Goal: Task Accomplishment & Management: Manage account settings

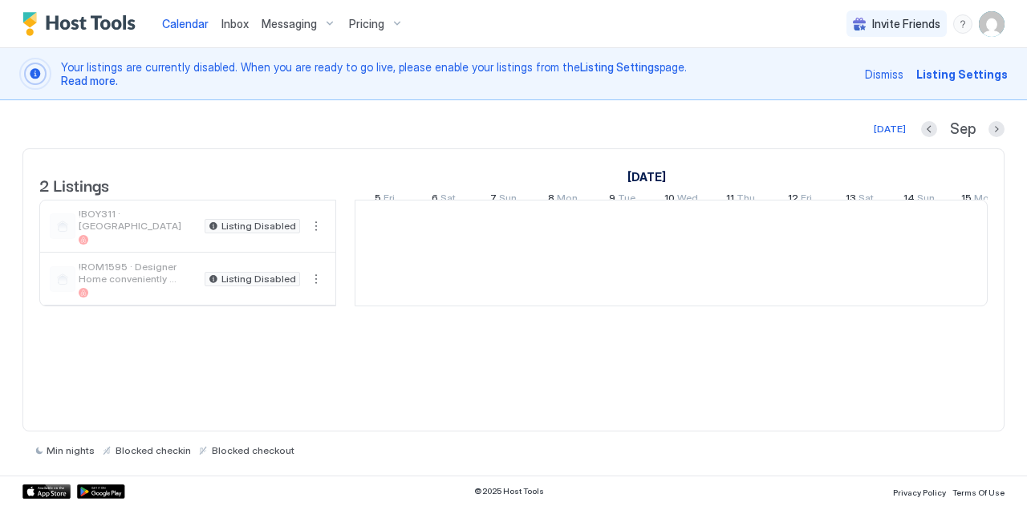
scroll to position [0, 892]
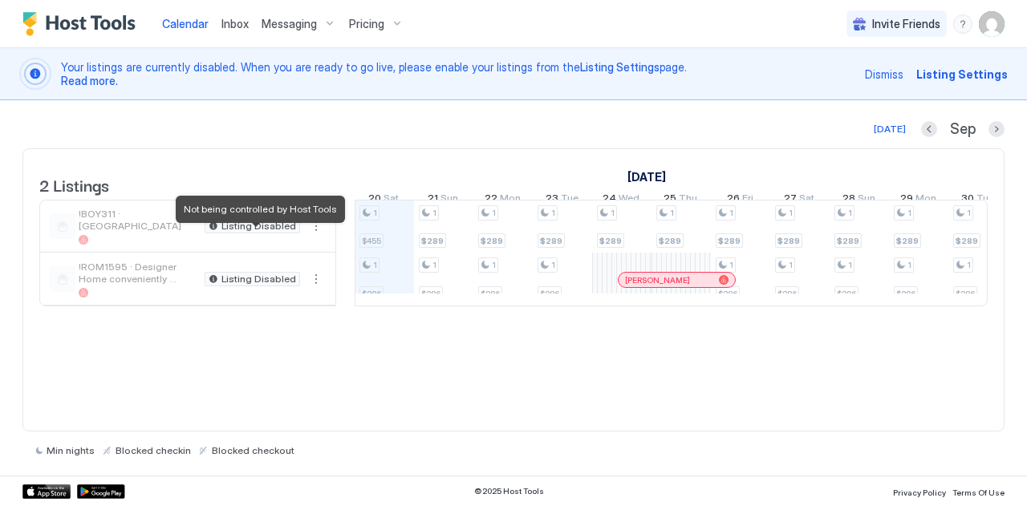
click at [283, 226] on span "Listing Disabled" at bounding box center [259, 226] width 75 height 0
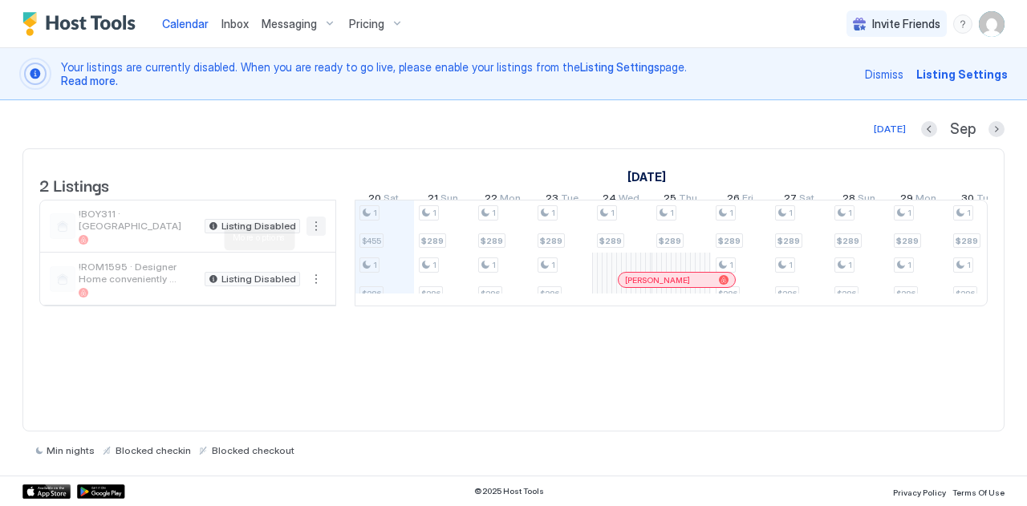
click at [321, 236] on button "More options" at bounding box center [316, 226] width 19 height 19
click at [263, 263] on span "Messaging" at bounding box center [279, 260] width 52 height 12
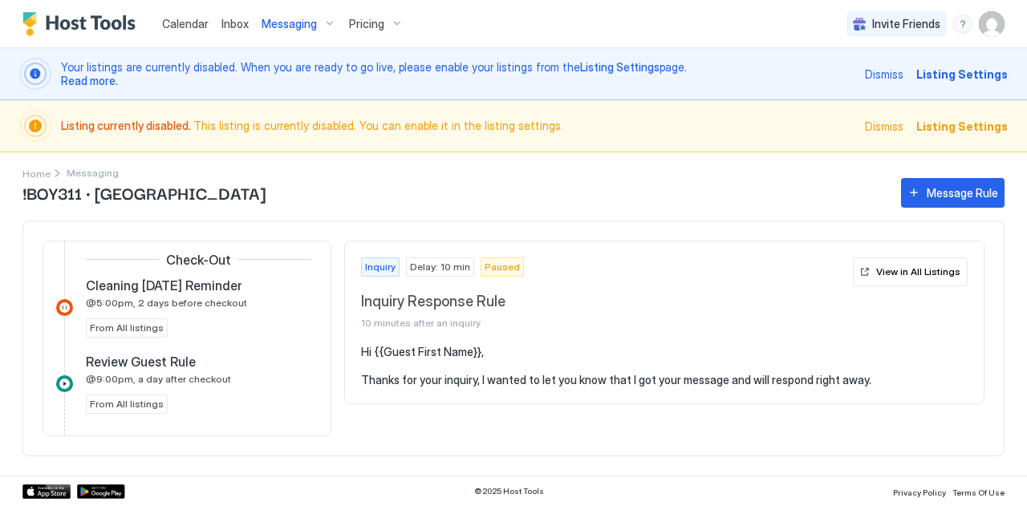
scroll to position [913, 0]
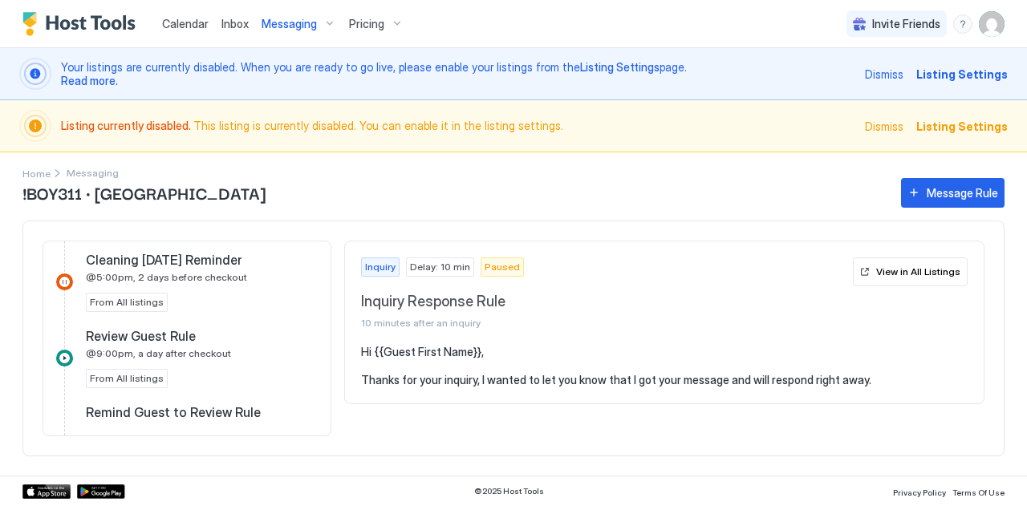
click at [946, 124] on span "Listing Settings" at bounding box center [963, 126] width 92 height 17
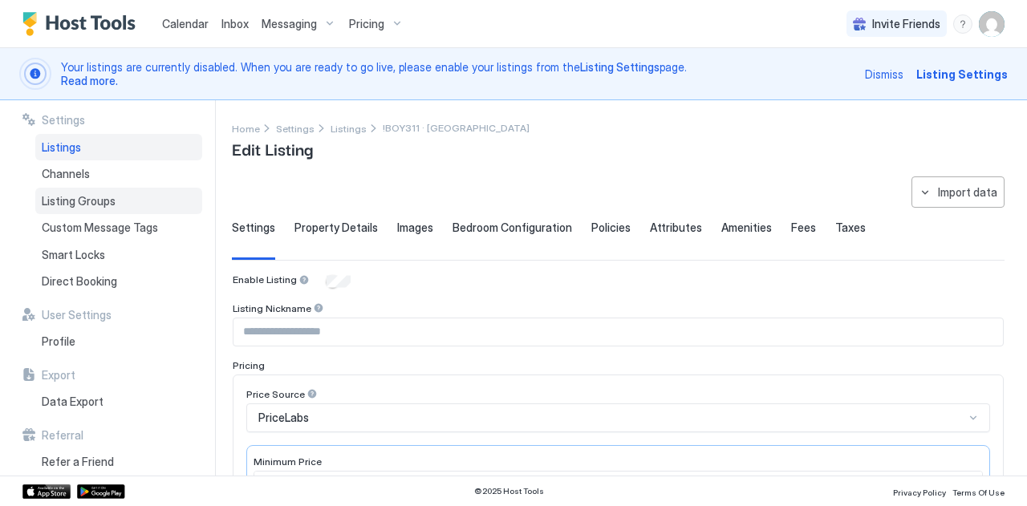
click at [87, 198] on span "Listing Groups" at bounding box center [79, 201] width 74 height 14
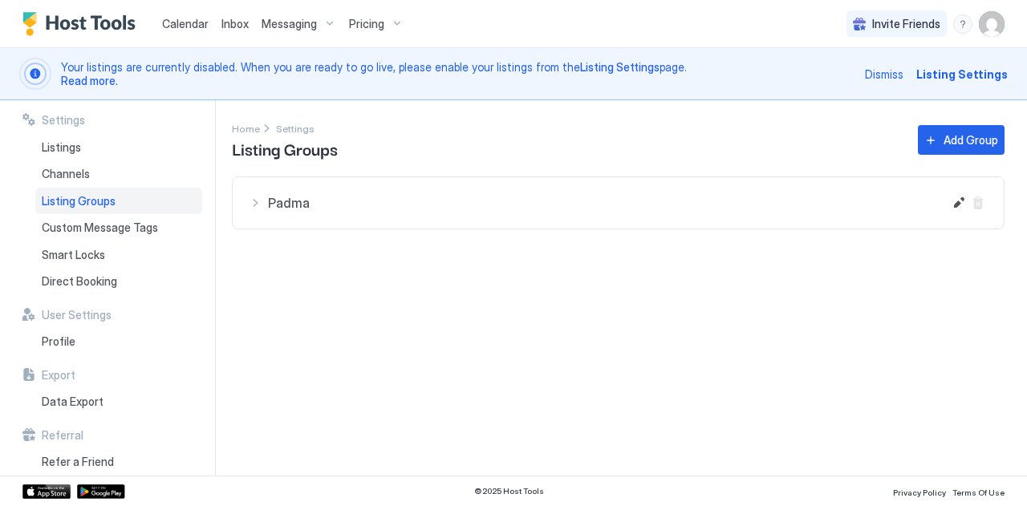
click at [254, 201] on div "Padma" at bounding box center [596, 202] width 694 height 19
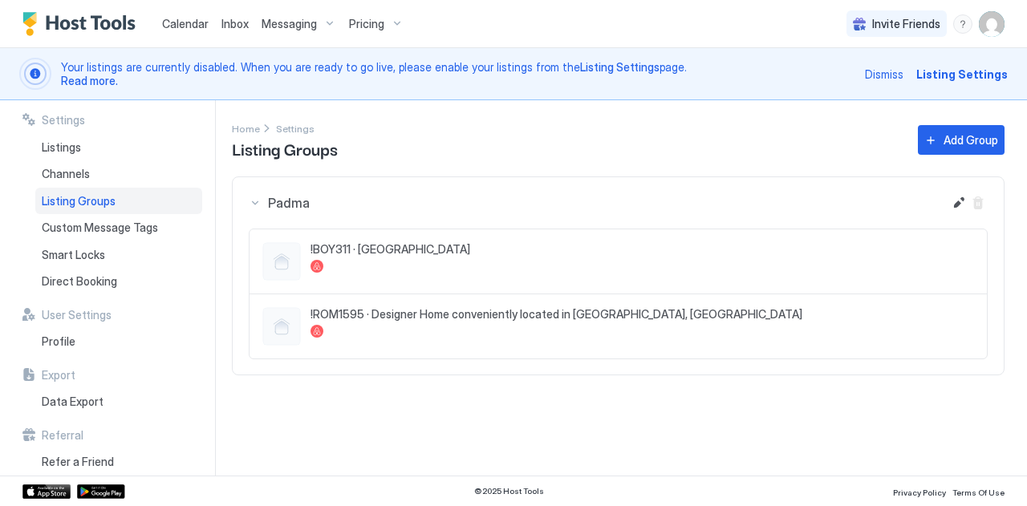
click at [254, 201] on div "Padma" at bounding box center [596, 202] width 694 height 19
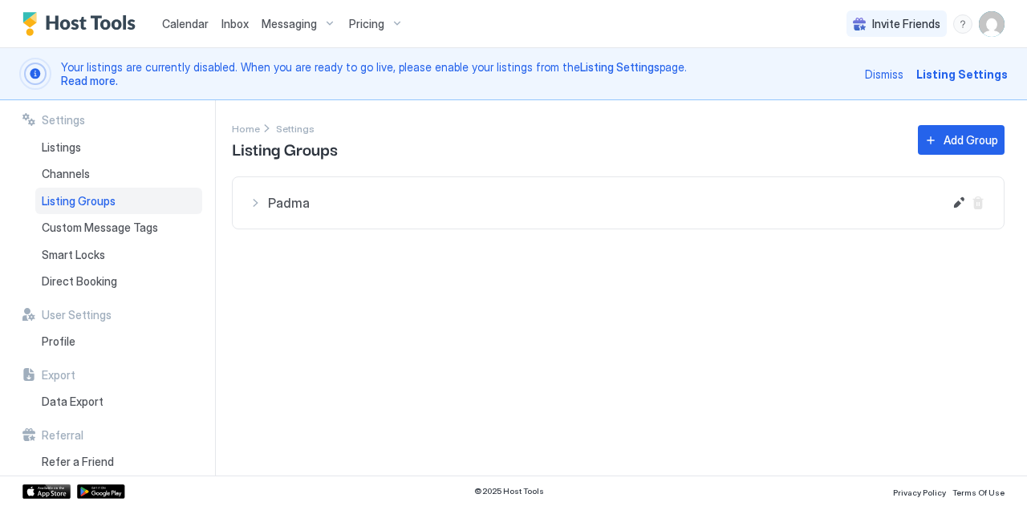
click at [254, 201] on div "Padma" at bounding box center [596, 202] width 694 height 19
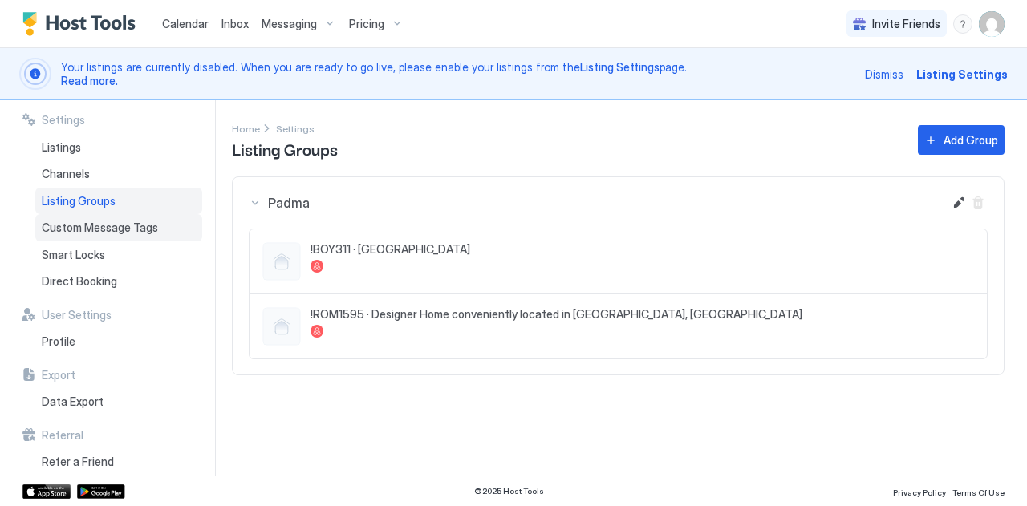
click at [86, 227] on span "Custom Message Tags" at bounding box center [100, 228] width 116 height 14
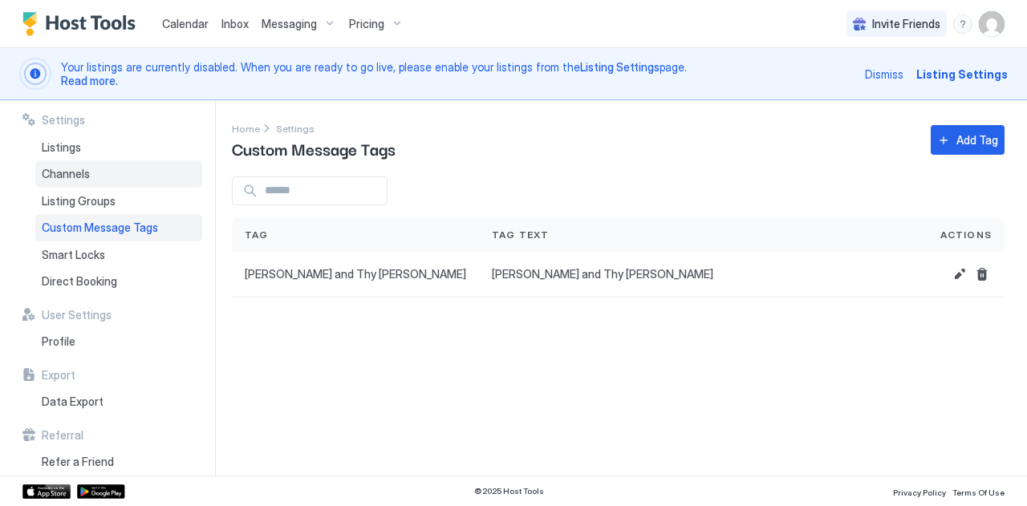
click at [72, 176] on span "Channels" at bounding box center [66, 174] width 48 height 14
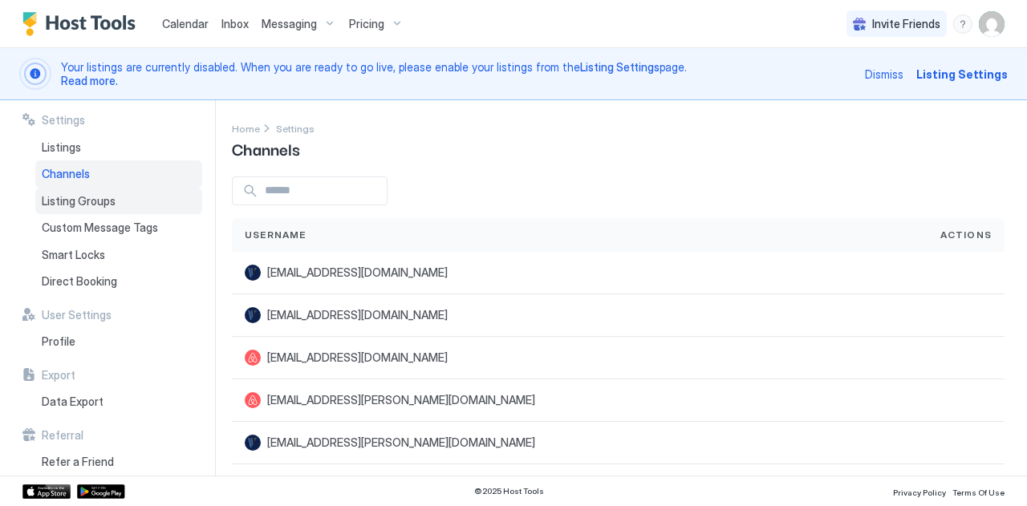
click at [71, 194] on span "Listing Groups" at bounding box center [79, 201] width 74 height 14
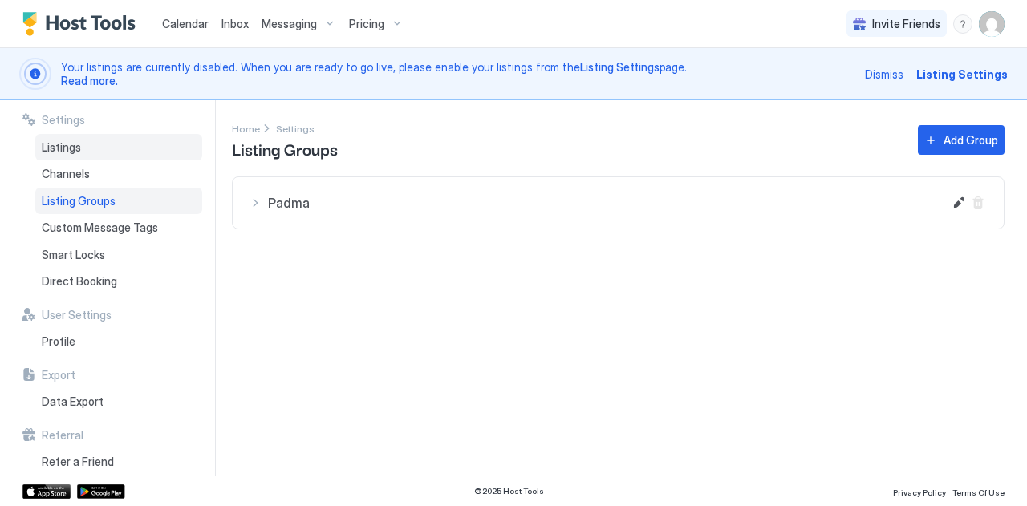
click at [75, 149] on span "Listings" at bounding box center [61, 147] width 39 height 14
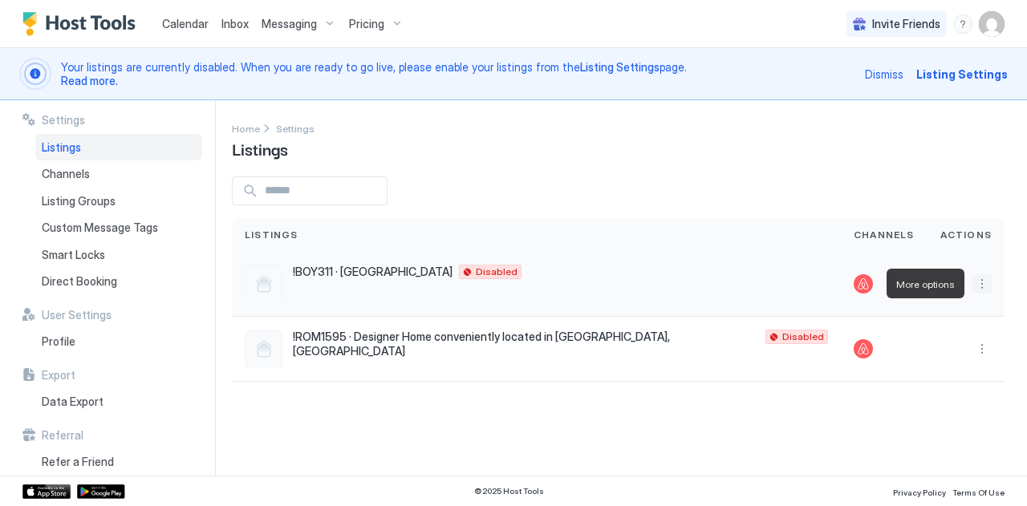
click at [977, 280] on button "More options" at bounding box center [982, 284] width 19 height 19
click at [941, 307] on span "Messaging" at bounding box center [946, 306] width 52 height 12
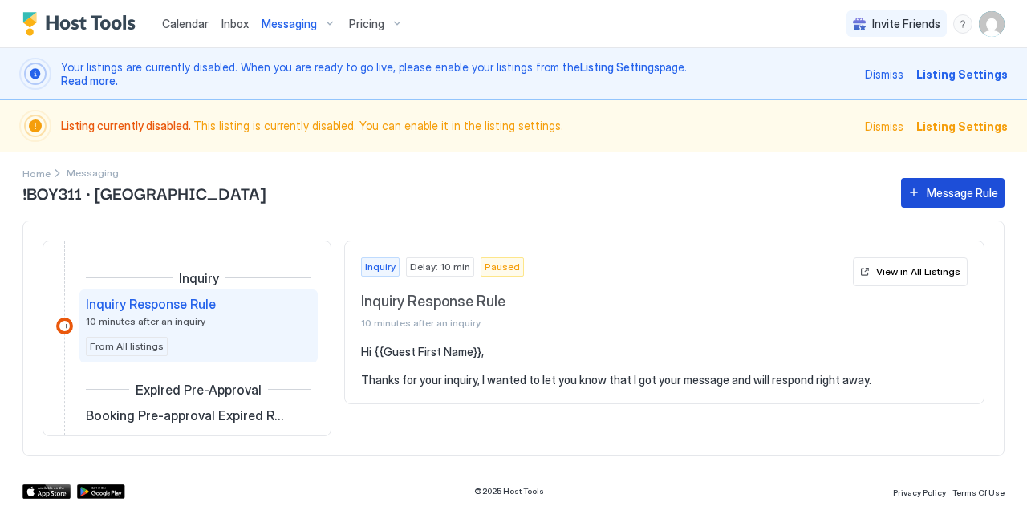
click at [933, 185] on div "Message Rule" at bounding box center [962, 193] width 71 height 17
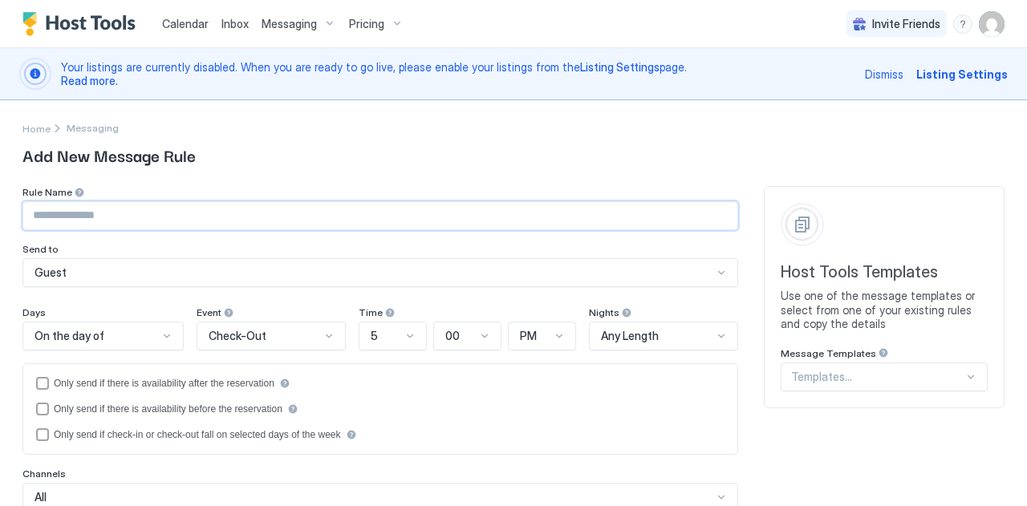
click at [88, 211] on input "Input Field" at bounding box center [380, 215] width 714 height 27
paste input "**********"
click at [88, 211] on input "**********" at bounding box center [380, 215] width 714 height 27
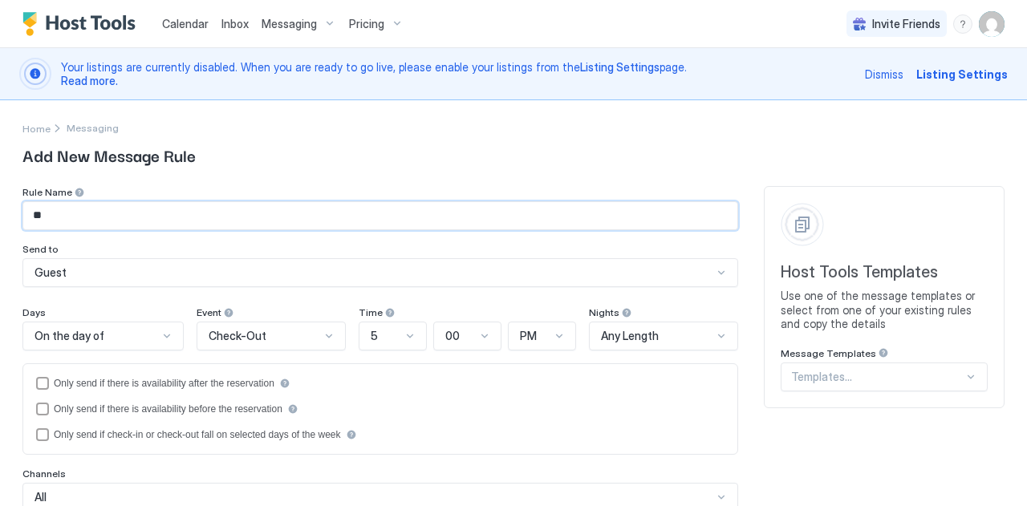
type input "*"
type input "**********"
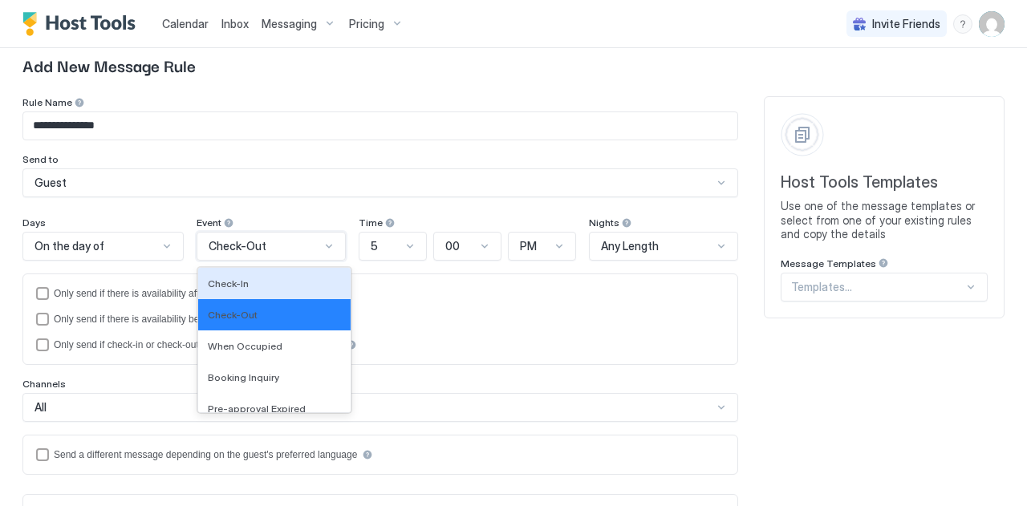
click at [222, 261] on div "13 results available. Use Up and Down to choose options, press Enter to select …" at bounding box center [271, 246] width 149 height 29
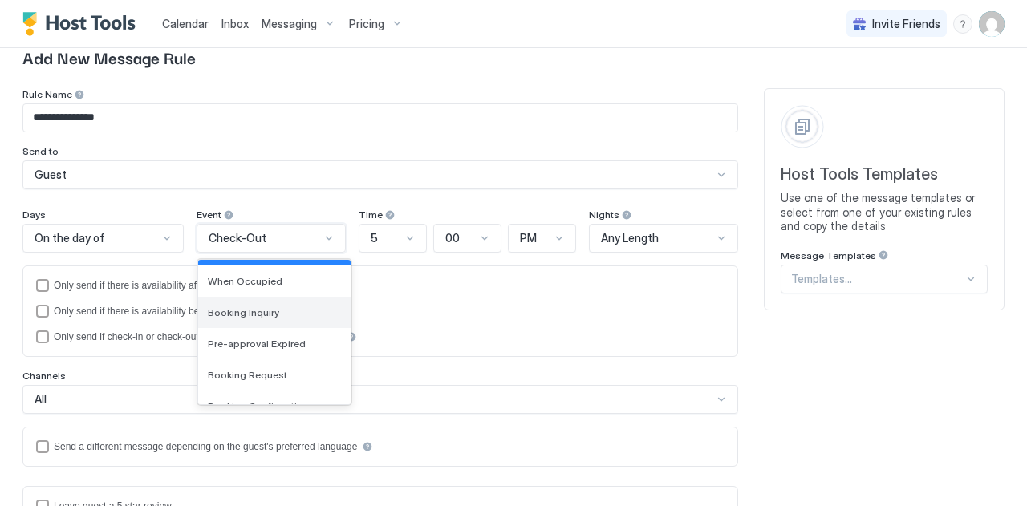
scroll to position [115, 0]
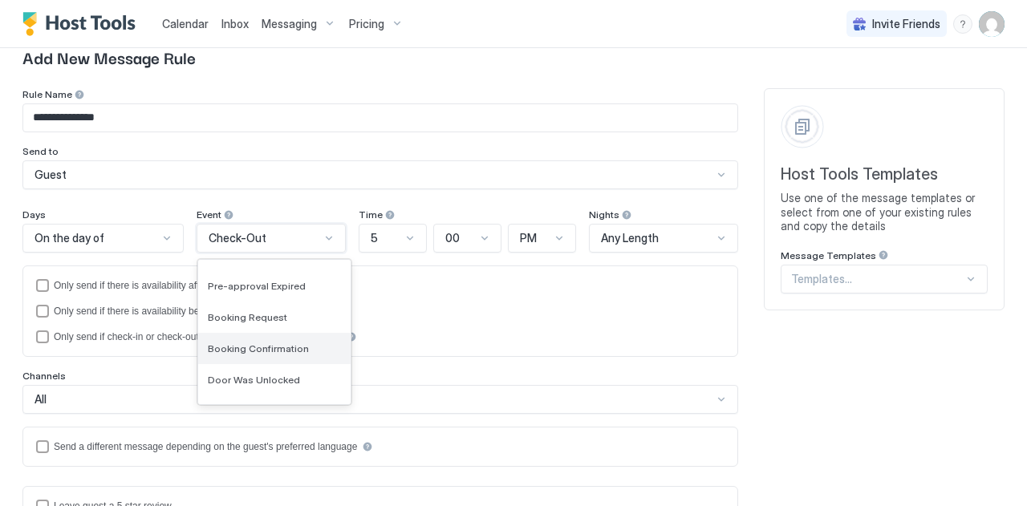
click at [234, 348] on span "Booking Confirmation" at bounding box center [258, 349] width 101 height 12
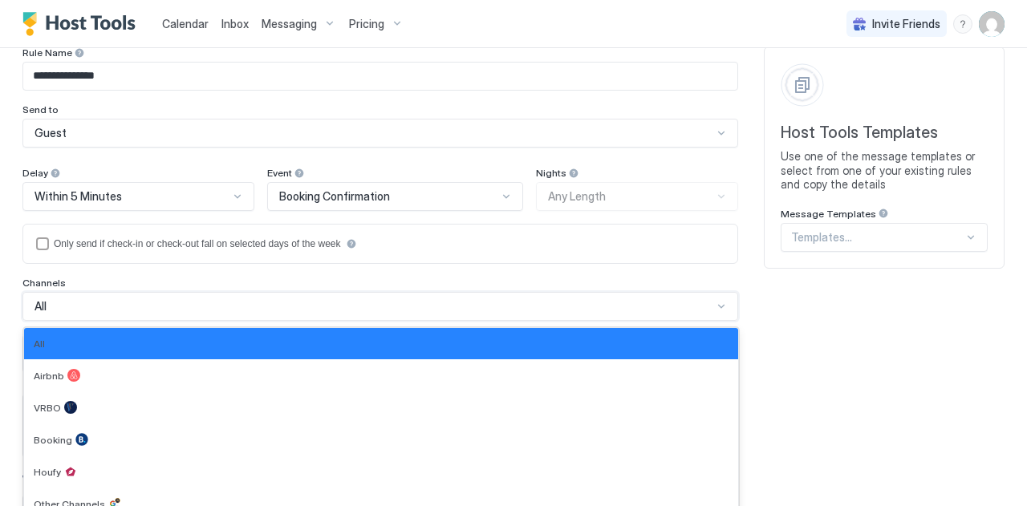
scroll to position [189, 0]
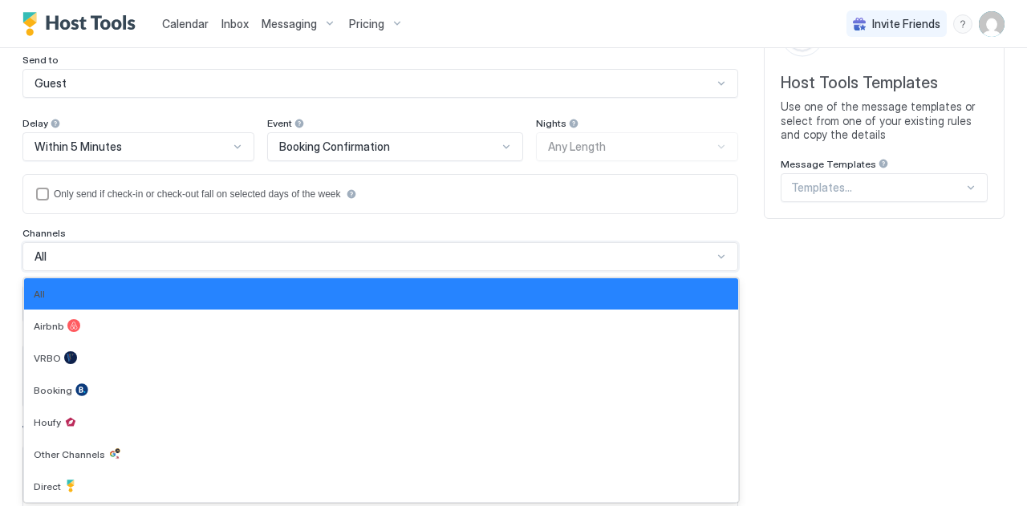
click at [61, 271] on div "7 results available. Use Up and Down to choose options, press Enter to select t…" at bounding box center [380, 256] width 716 height 29
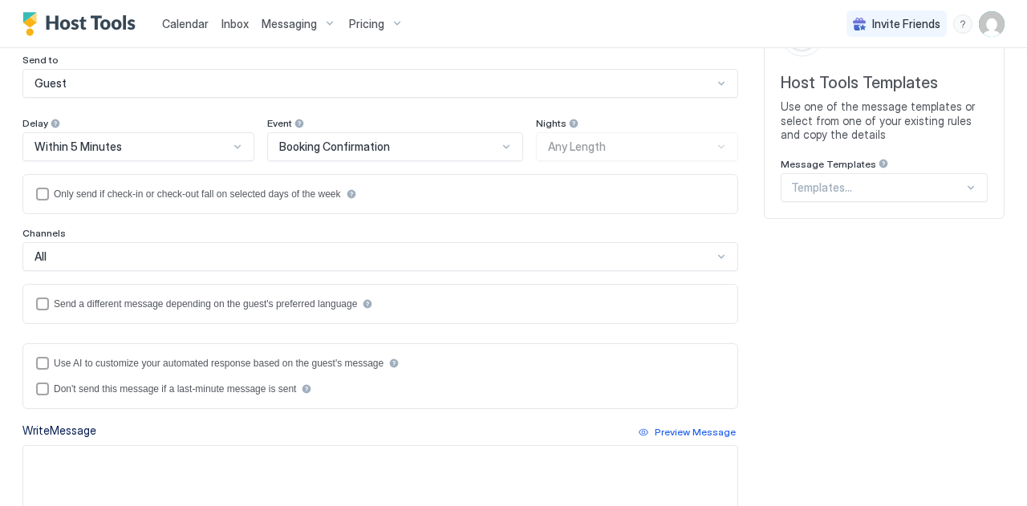
click at [79, 234] on div "Channels" at bounding box center [380, 234] width 716 height 15
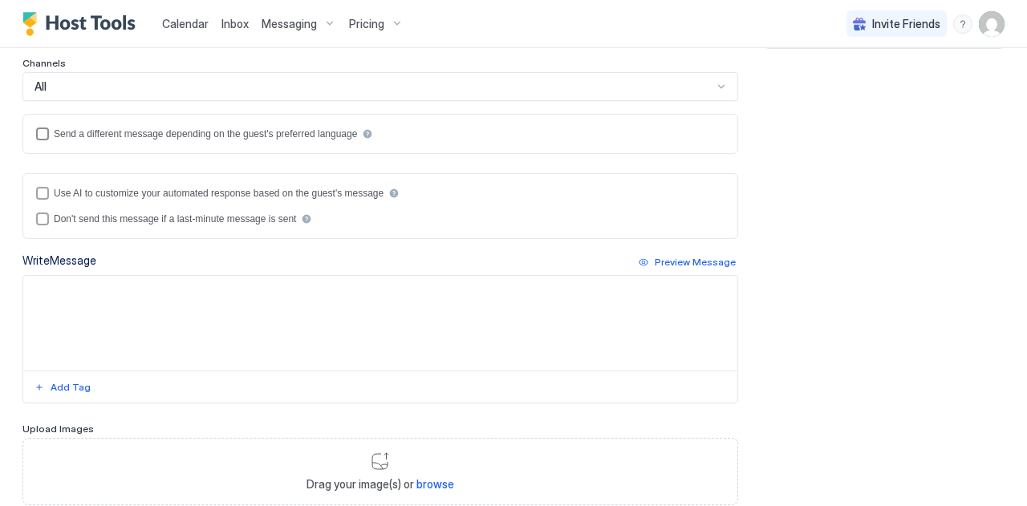
scroll to position [462, 0]
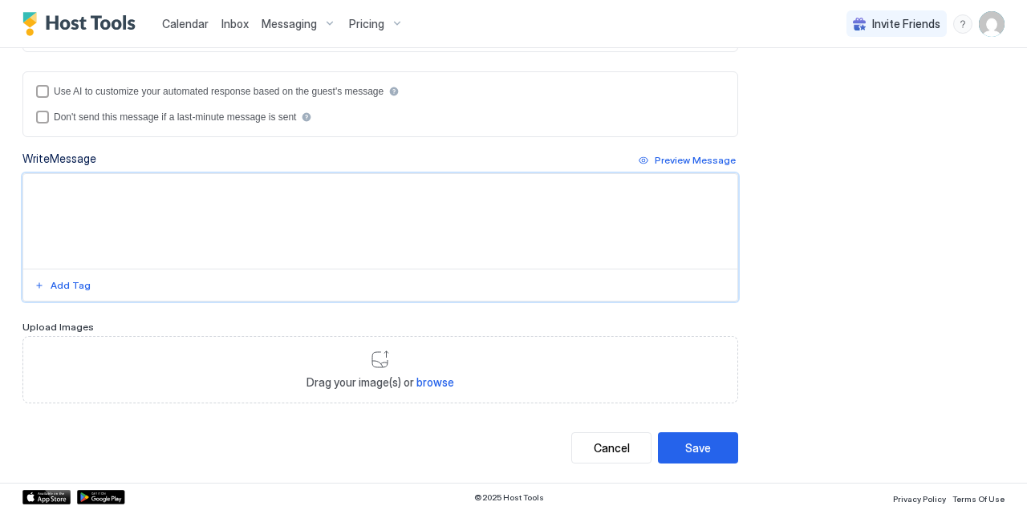
click at [64, 196] on textarea "Input Field" at bounding box center [380, 221] width 714 height 95
paste textarea "**********"
type textarea "**********"
click at [64, 196] on textarea "**********" at bounding box center [374, 222] width 702 height 96
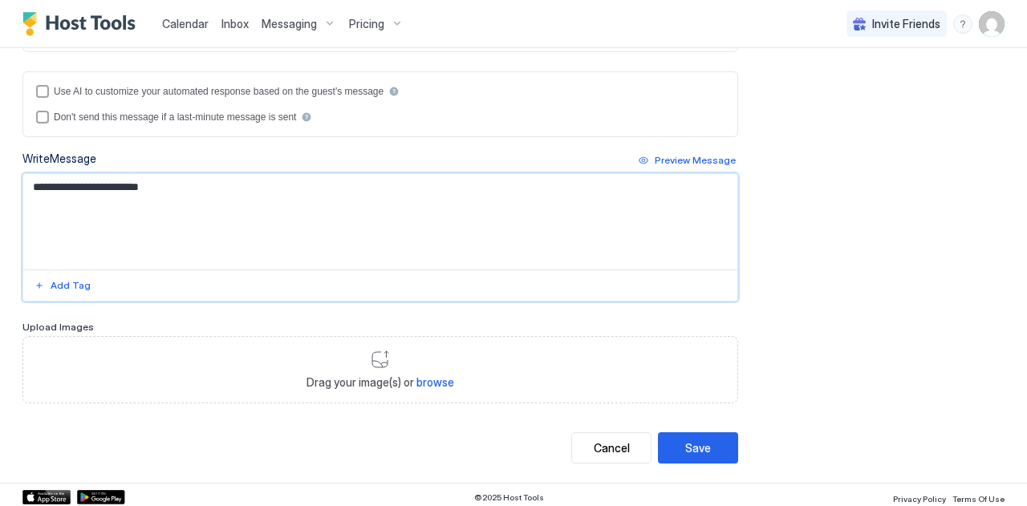
click at [64, 196] on textarea "**********" at bounding box center [374, 222] width 702 height 96
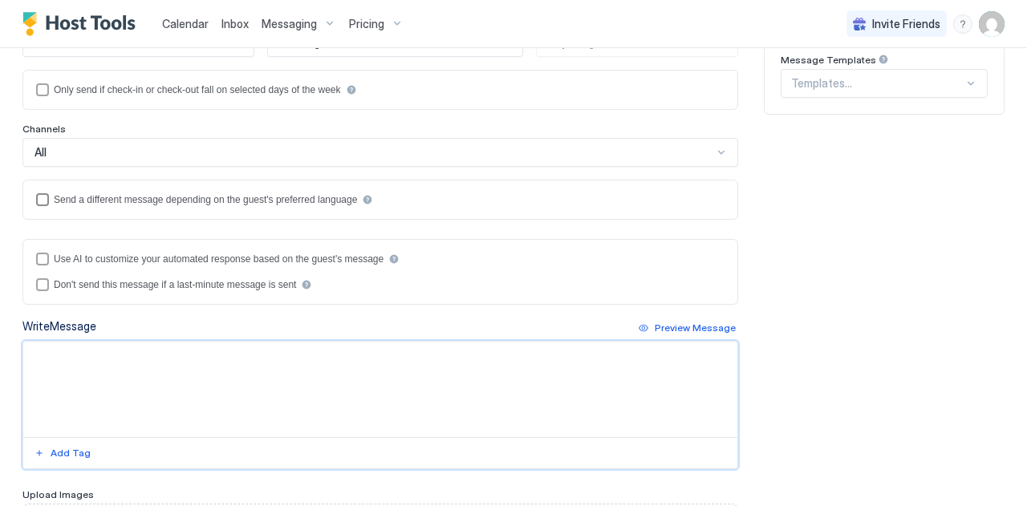
scroll to position [311, 0]
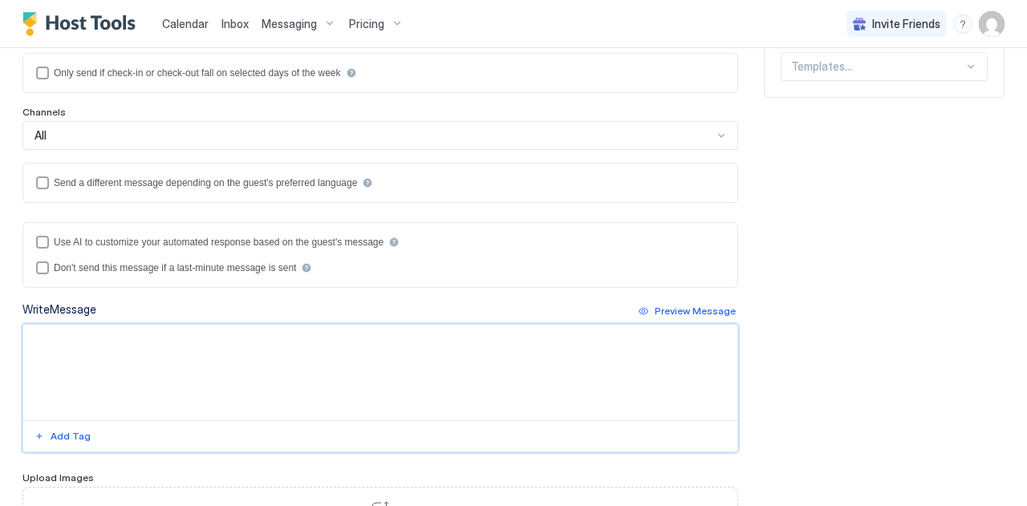
paste textarea "**********"
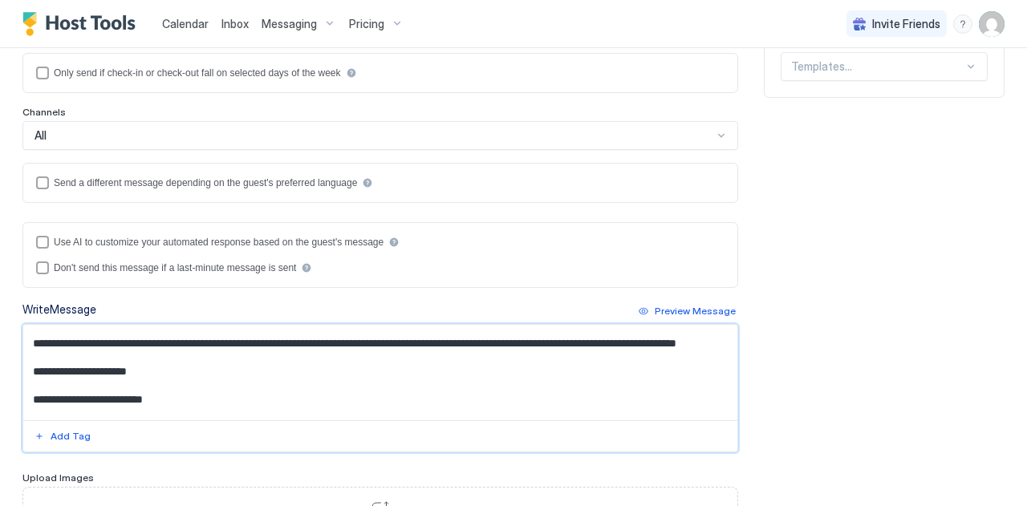
scroll to position [316, 0]
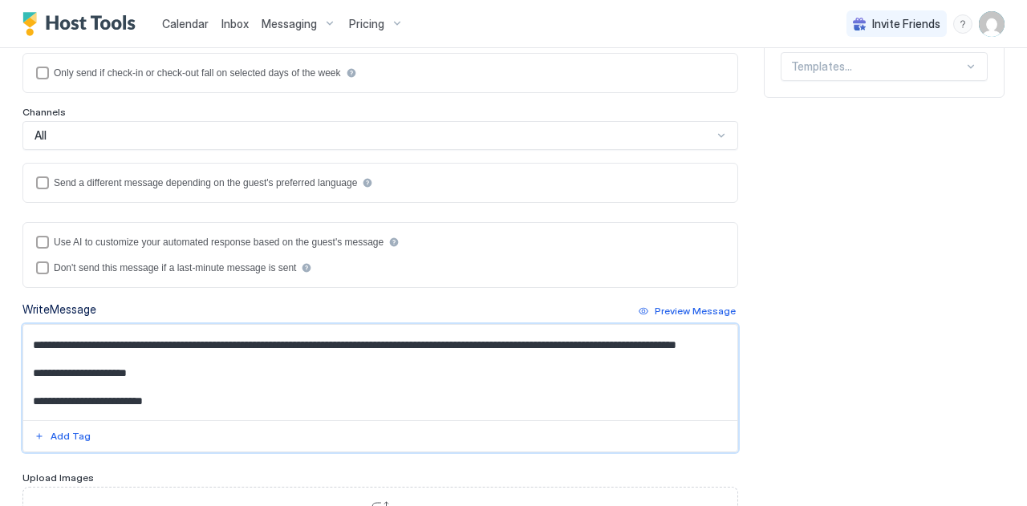
click at [92, 365] on textarea "Input Field" at bounding box center [374, 373] width 702 height 96
click at [396, 372] on textarea "Input Field" at bounding box center [374, 373] width 702 height 96
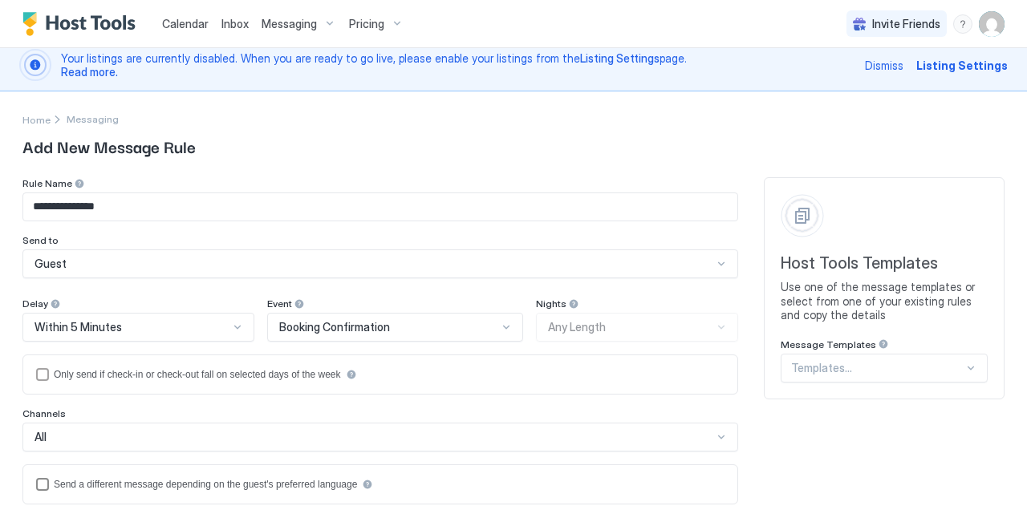
scroll to position [3, 0]
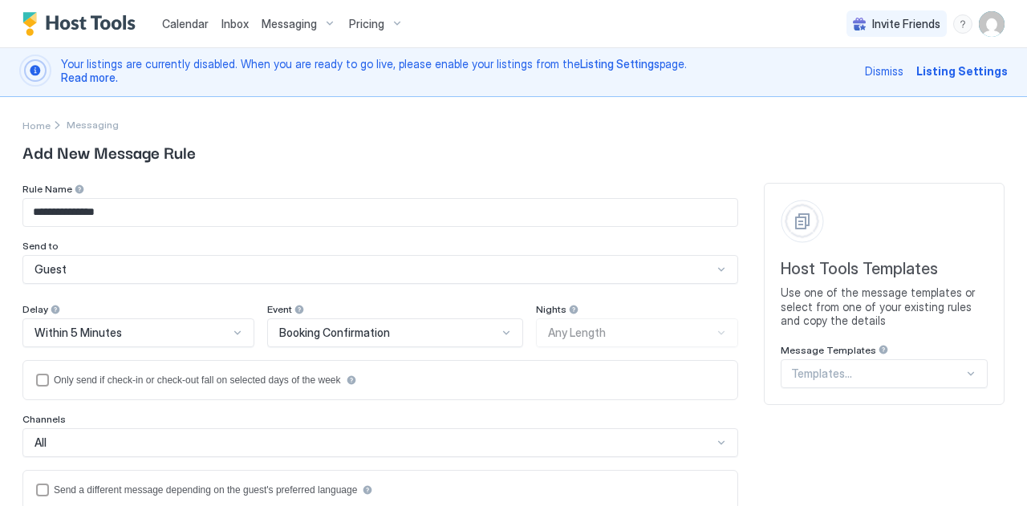
type textarea "**********"
click at [162, 210] on input "**********" at bounding box center [380, 212] width 714 height 27
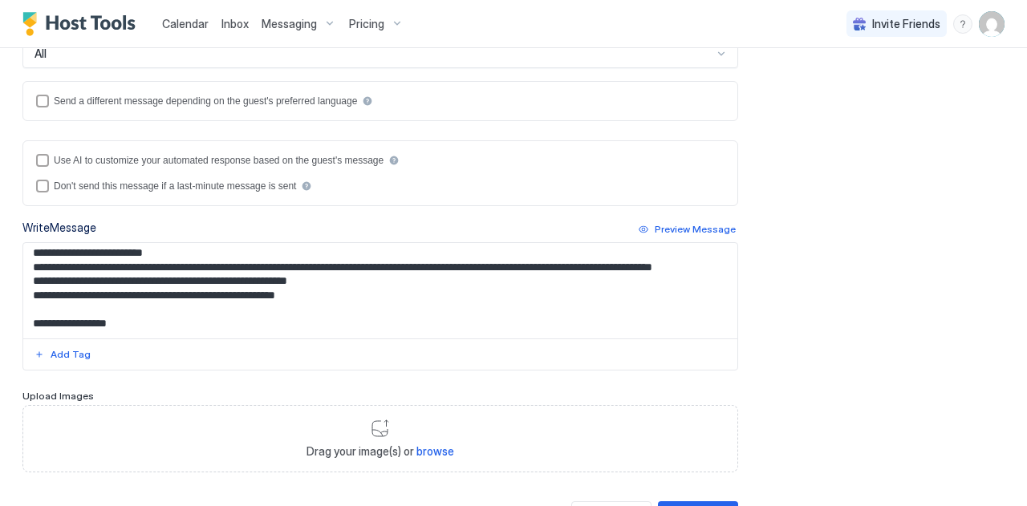
scroll to position [0, 0]
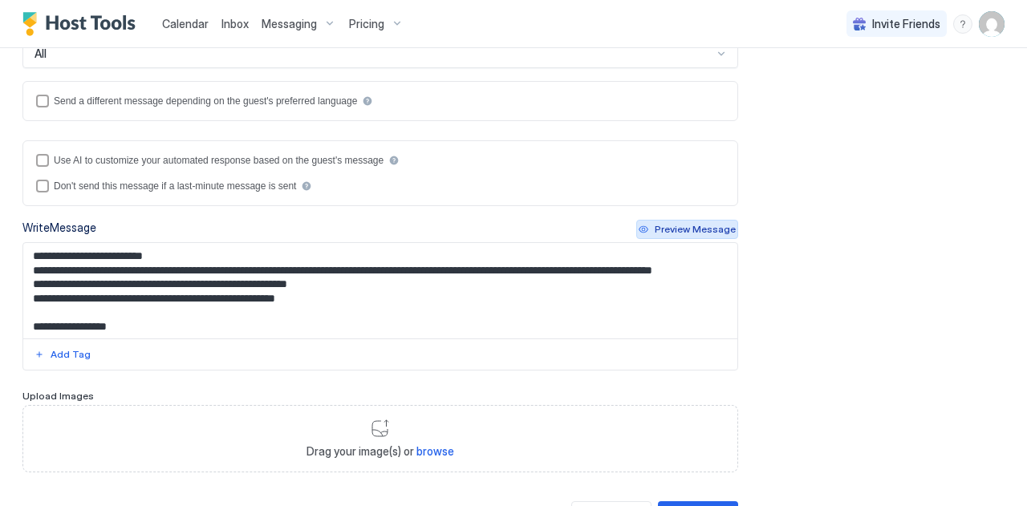
type input "**********"
click at [661, 227] on div "Preview Message" at bounding box center [695, 229] width 81 height 14
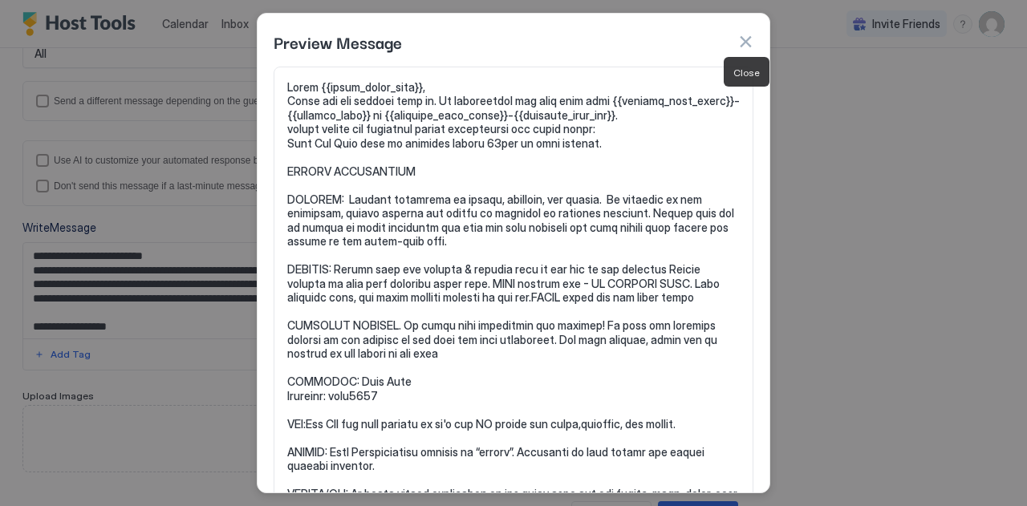
click at [750, 36] on button "button" at bounding box center [746, 42] width 16 height 16
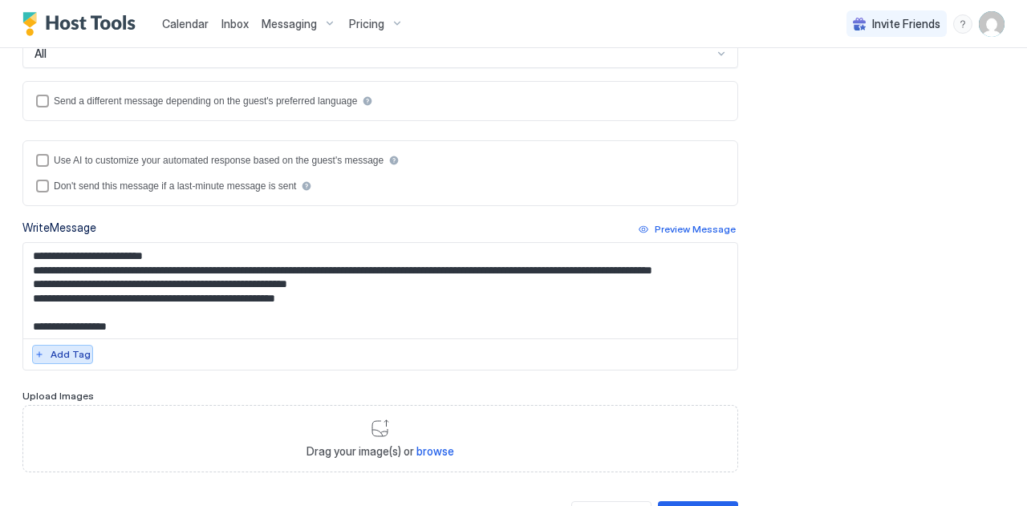
click at [55, 354] on div "Add Tag" at bounding box center [71, 355] width 40 height 14
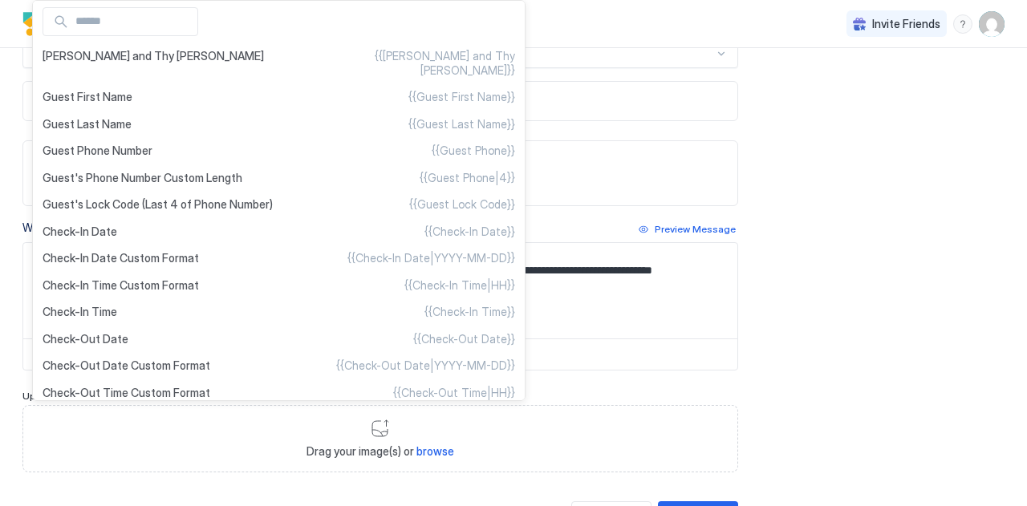
click at [468, 298] on div at bounding box center [513, 253] width 1027 height 506
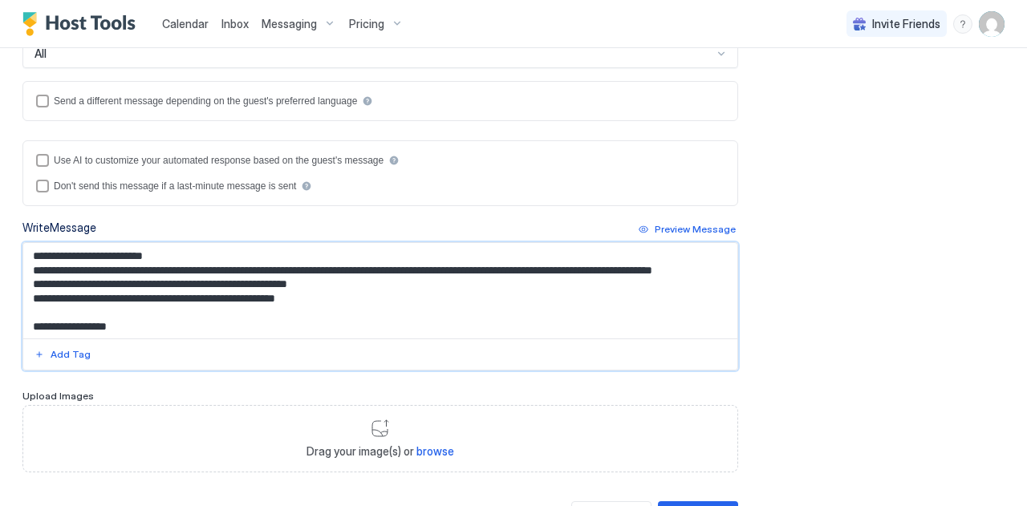
click at [162, 254] on textarea "Input Field" at bounding box center [374, 291] width 702 height 96
click at [66, 354] on div "Add Tag" at bounding box center [71, 355] width 40 height 14
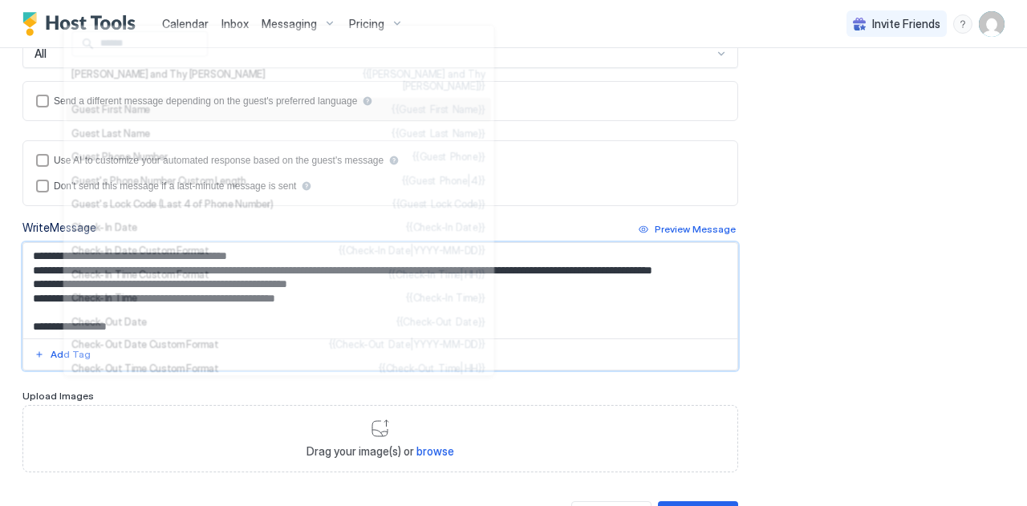
click at [92, 85] on ul "[PERSON_NAME] and Thy [PERSON_NAME] {{[PERSON_NAME] and Thy [PERSON_NAME]}} Gue…" at bounding box center [279, 200] width 432 height 351
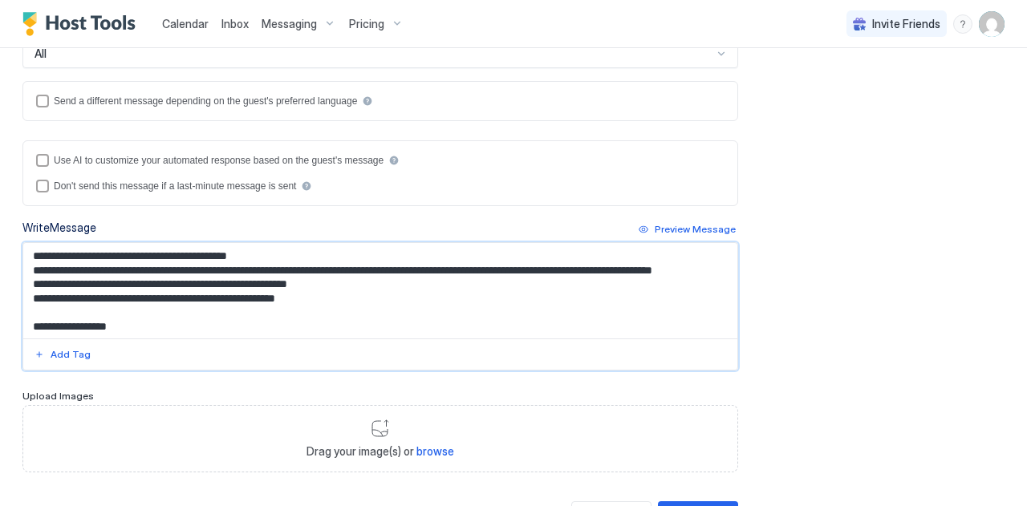
click at [164, 253] on textarea "Input Field" at bounding box center [374, 291] width 702 height 96
click at [384, 296] on textarea "Input Field" at bounding box center [374, 291] width 702 height 96
click at [344, 266] on textarea "Input Field" at bounding box center [374, 291] width 702 height 96
click at [64, 354] on div "Add Tag" at bounding box center [71, 355] width 40 height 14
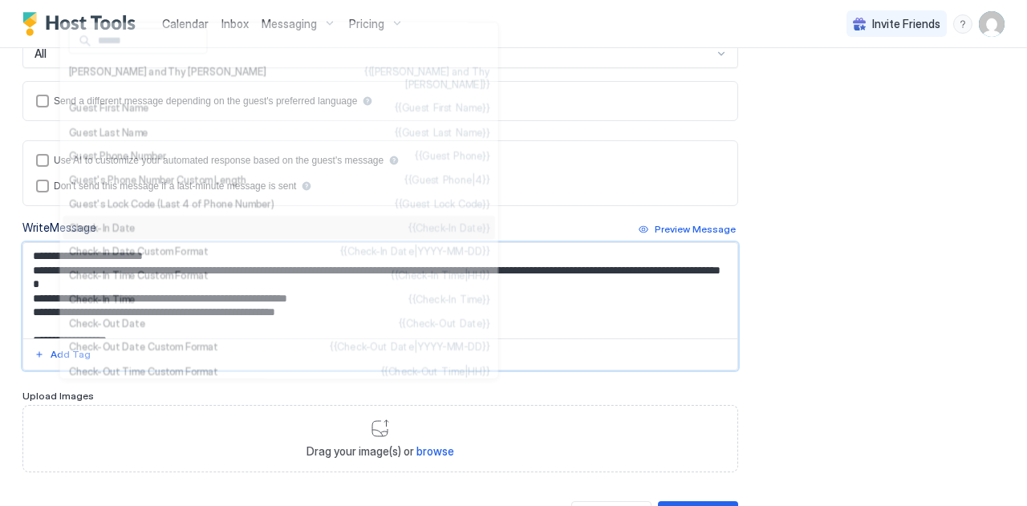
click at [74, 240] on div "Check-In Date {{Check-In Date}}" at bounding box center [279, 228] width 433 height 24
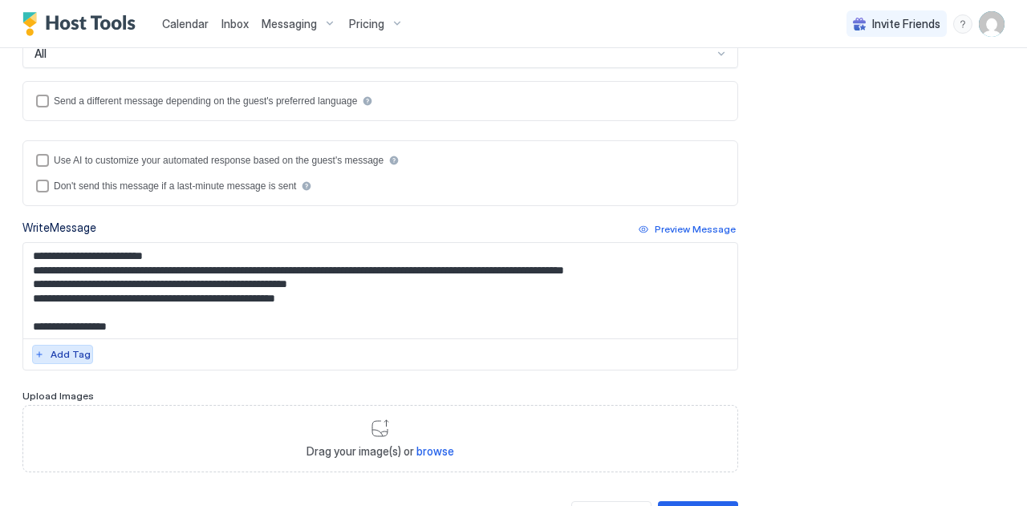
click at [63, 350] on div "Add Tag" at bounding box center [71, 355] width 40 height 14
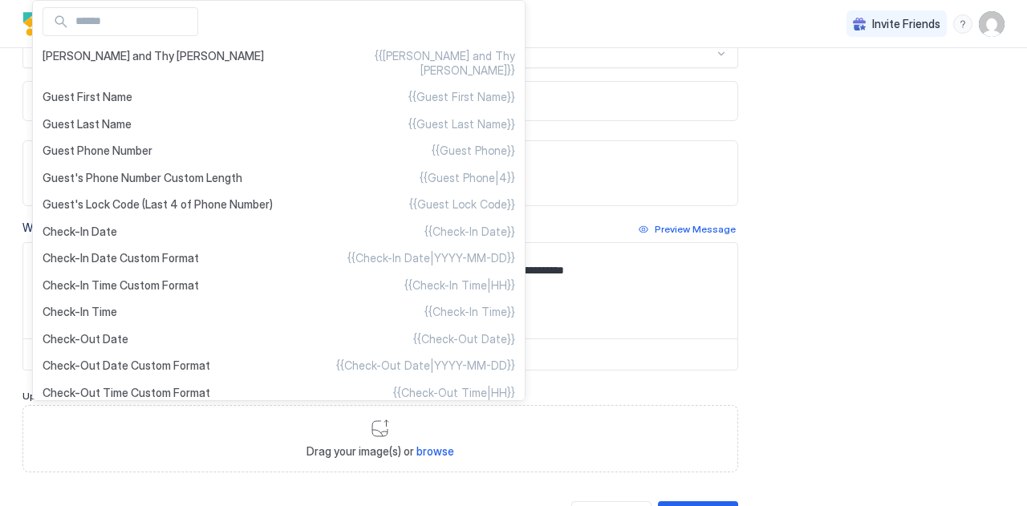
click at [445, 269] on div at bounding box center [513, 253] width 1027 height 506
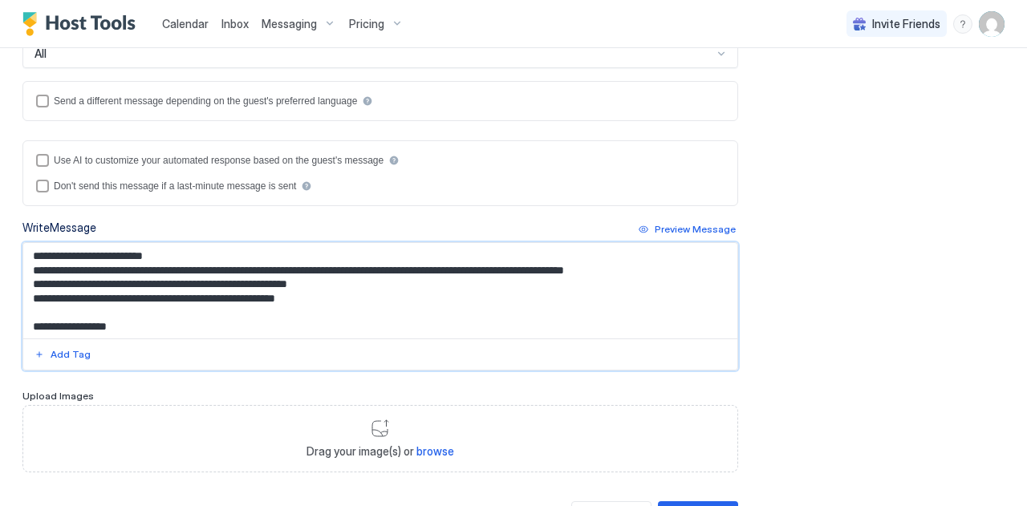
click at [446, 268] on textarea "Input Field" at bounding box center [374, 291] width 702 height 96
click at [75, 348] on div "Add Tag" at bounding box center [71, 355] width 40 height 14
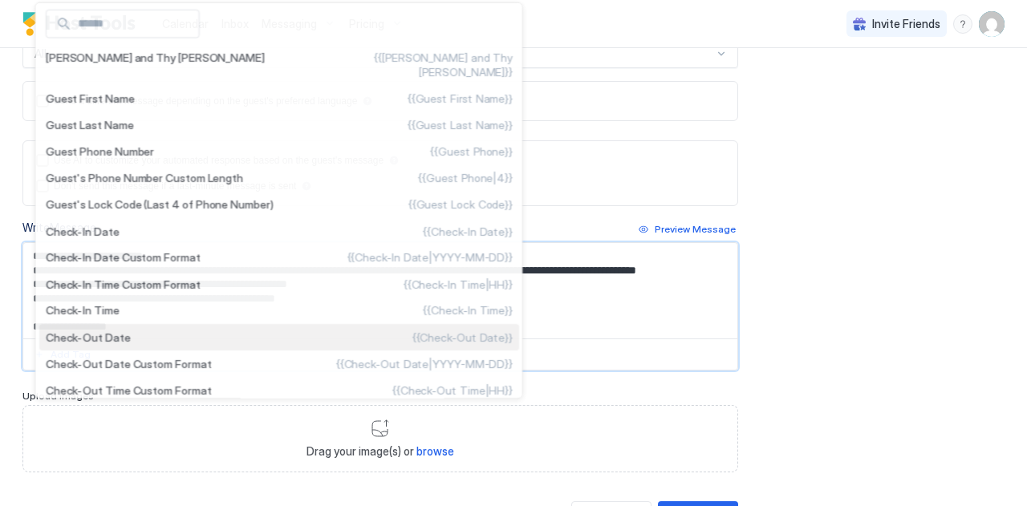
click at [91, 354] on ul "[PERSON_NAME] and Thy [PERSON_NAME] {{[PERSON_NAME] and Thy [PERSON_NAME]}} Gue…" at bounding box center [279, 200] width 488 height 397
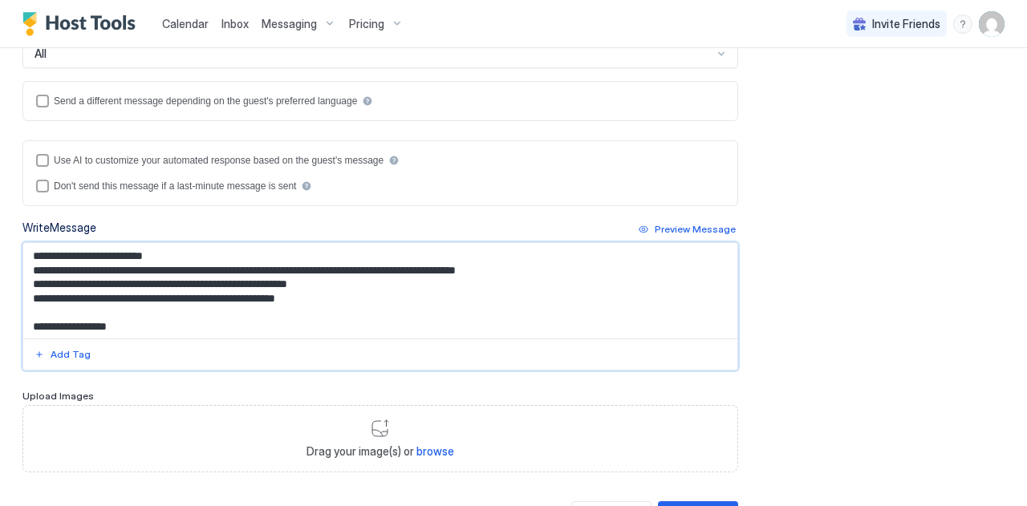
click at [310, 323] on textarea "Input Field" at bounding box center [374, 291] width 702 height 96
type textarea "**********"
click at [675, 222] on div "Preview Message" at bounding box center [695, 229] width 81 height 14
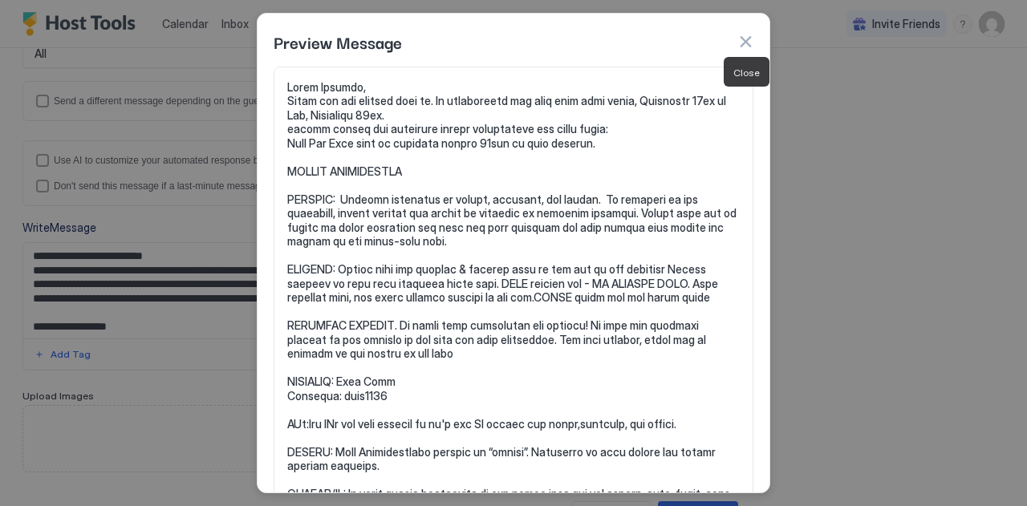
click at [749, 39] on button "button" at bounding box center [746, 42] width 16 height 16
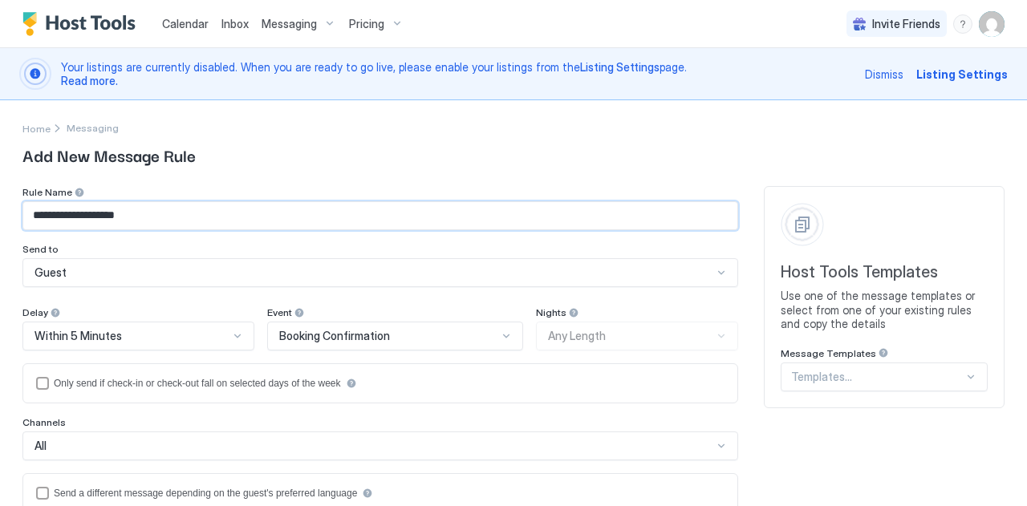
click at [169, 215] on input "**********" at bounding box center [380, 215] width 714 height 27
type input "**********"
click at [979, 26] on img "User profile" at bounding box center [992, 24] width 26 height 26
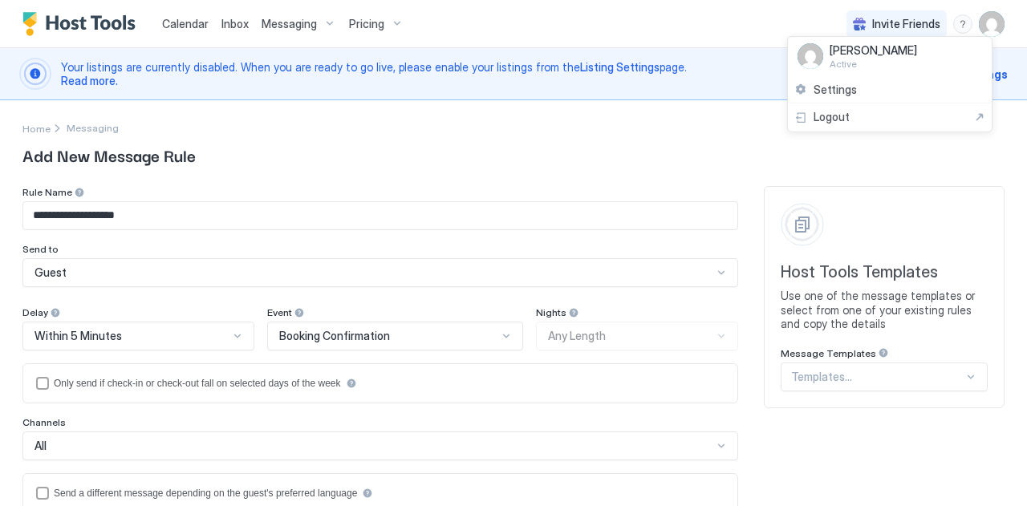
click at [616, 147] on div at bounding box center [513, 253] width 1027 height 506
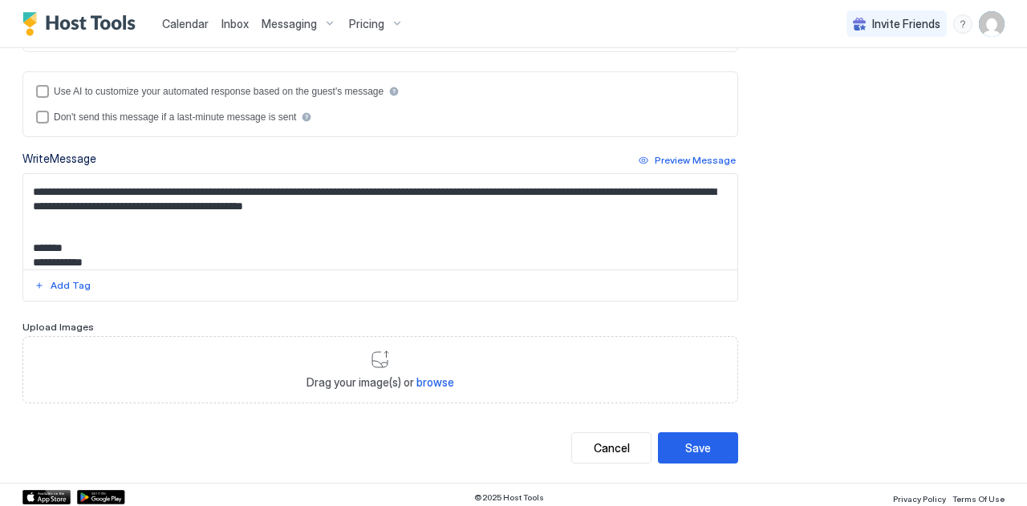
scroll to position [634, 0]
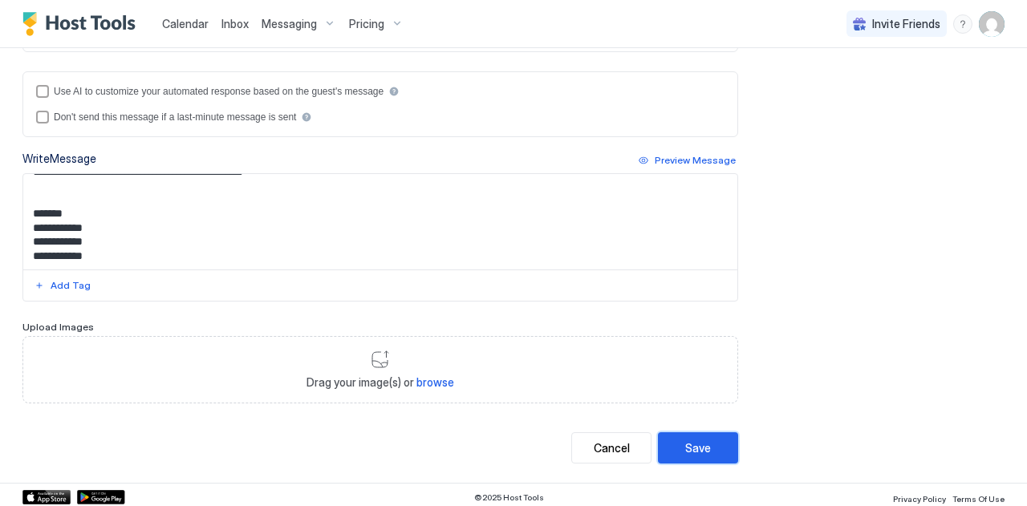
click at [685, 443] on div "Save" at bounding box center [698, 448] width 26 height 17
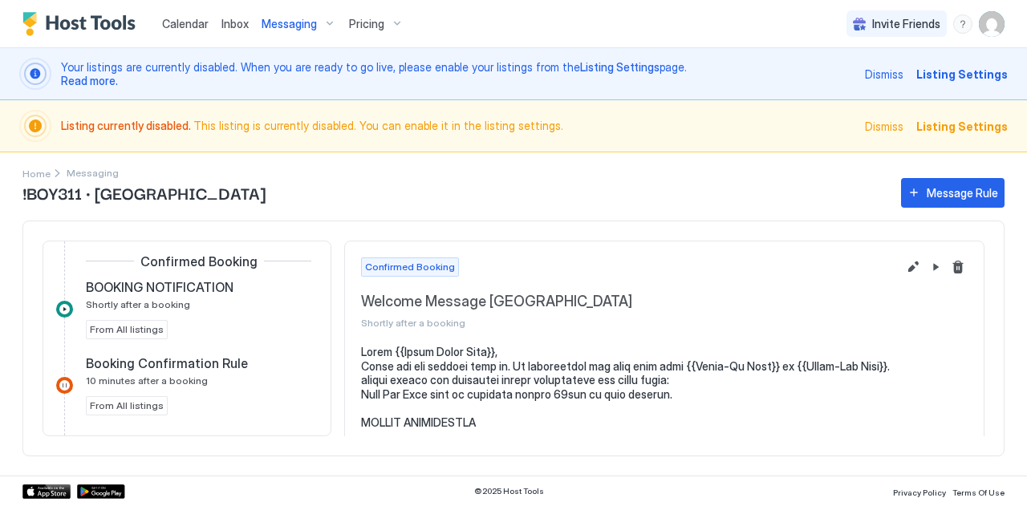
scroll to position [351, 0]
click at [904, 264] on button "Edit message rule" at bounding box center [913, 267] width 19 height 19
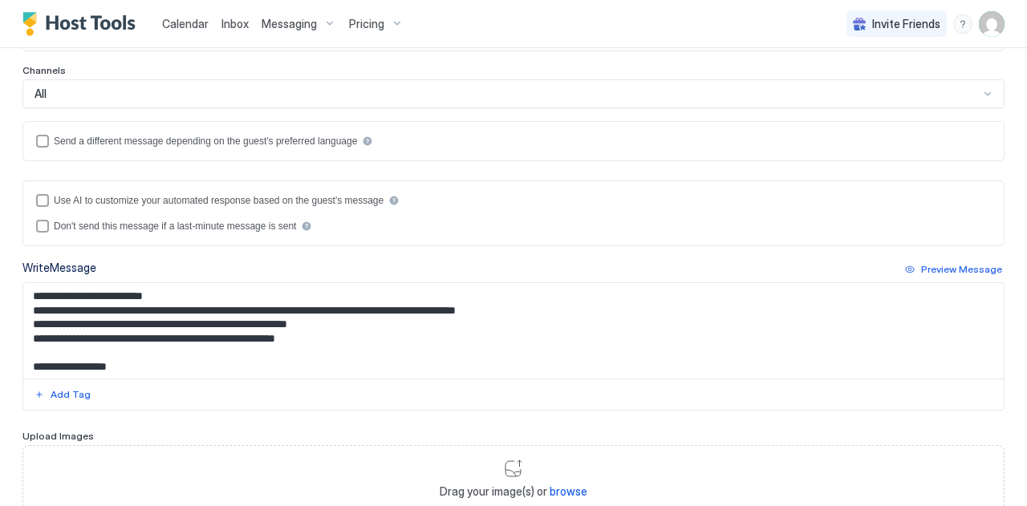
scroll to position [357, 0]
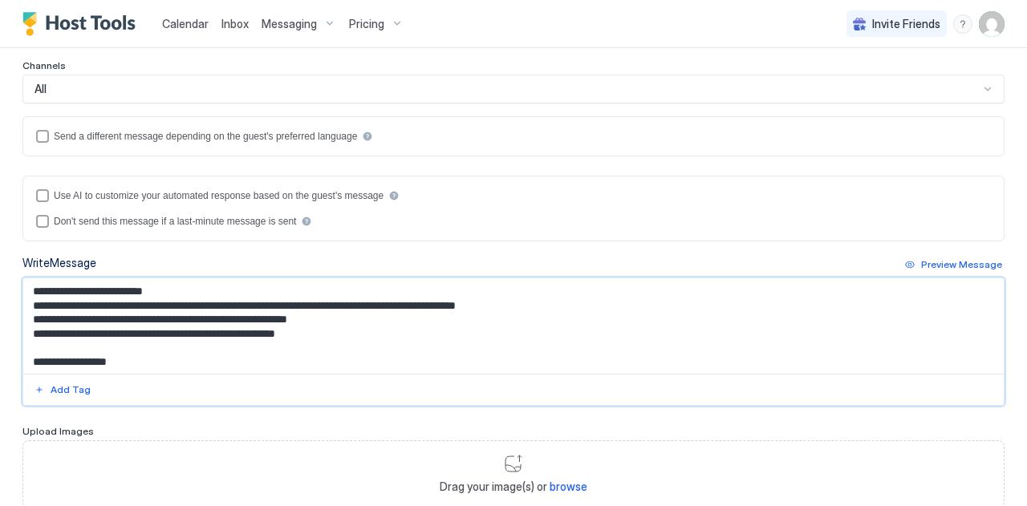
drag, startPoint x: 34, startPoint y: 353, endPoint x: 29, endPoint y: 439, distance: 86.0
drag, startPoint x: 29, startPoint y: 439, endPoint x: 398, endPoint y: 365, distance: 376.5
click at [398, 365] on textarea "Input Field" at bounding box center [507, 327] width 969 height 96
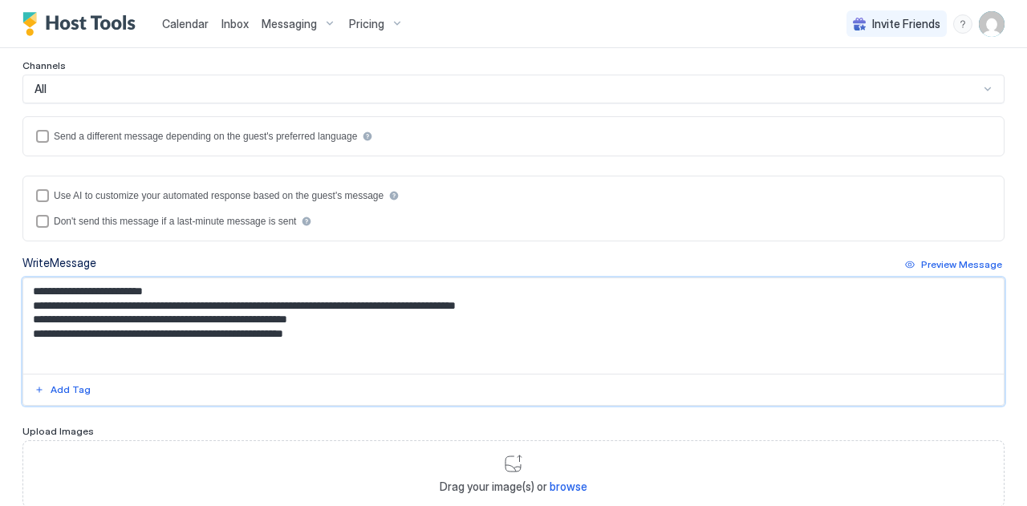
paste textarea "**********"
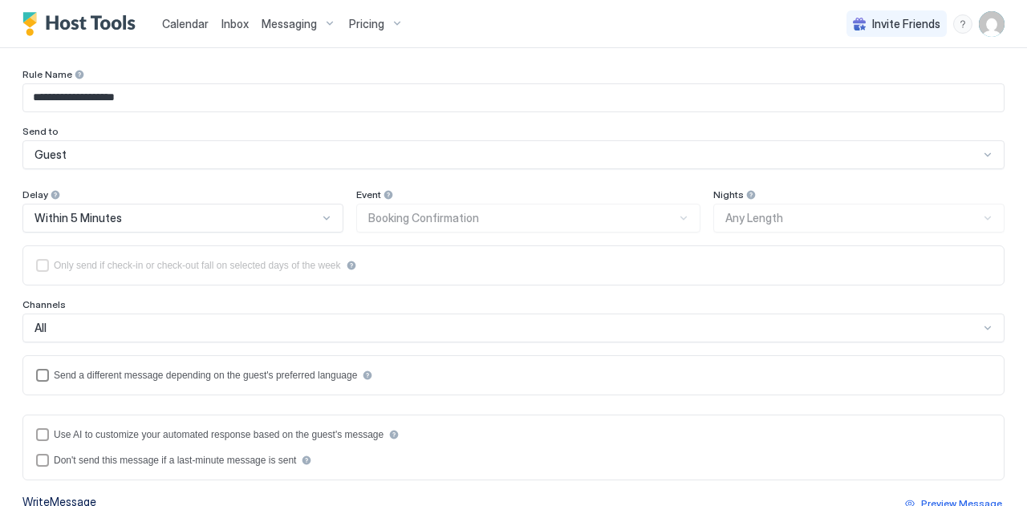
scroll to position [87, 0]
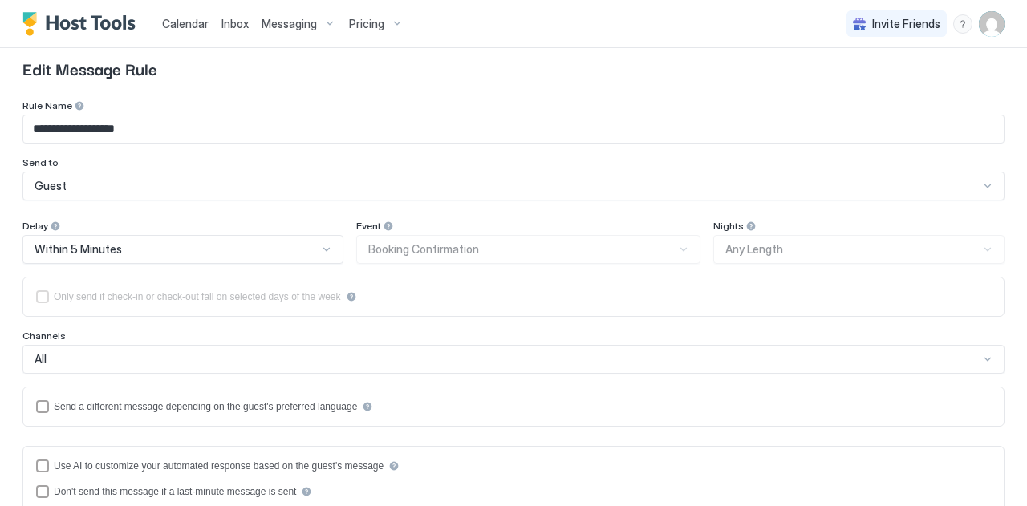
type textarea "**********"
click at [190, 135] on input "**********" at bounding box center [513, 129] width 981 height 27
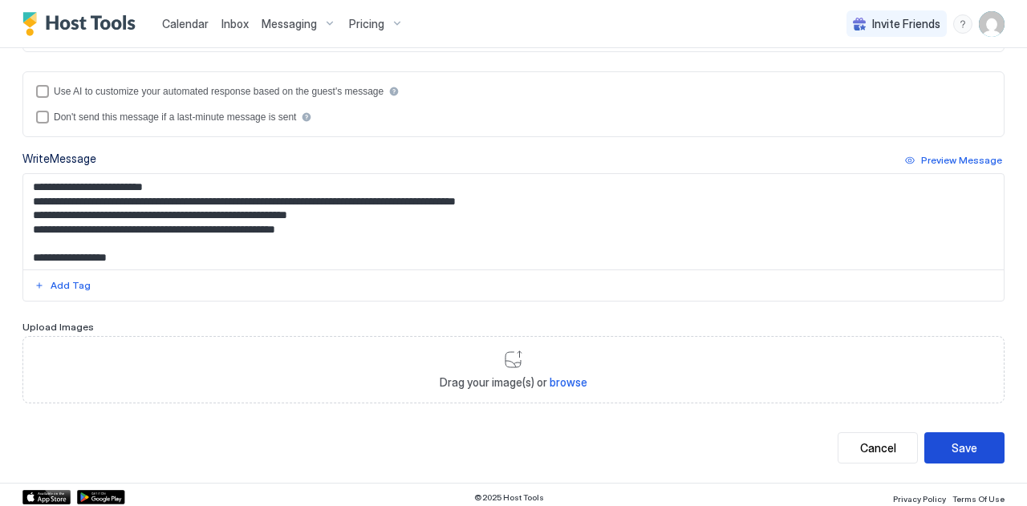
type input "**********"
click at [966, 445] on button "Save" at bounding box center [965, 448] width 80 height 31
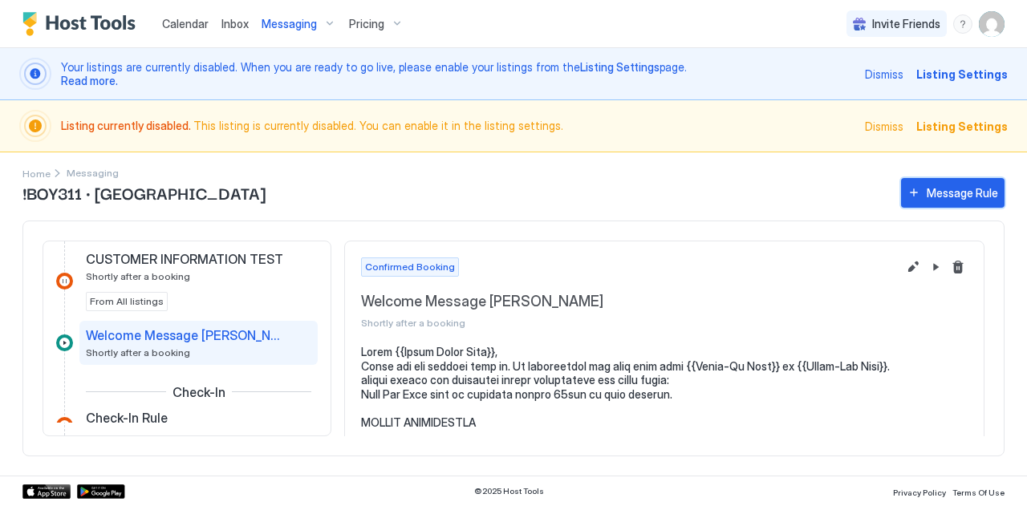
click at [954, 194] on div "Message Rule" at bounding box center [962, 193] width 71 height 17
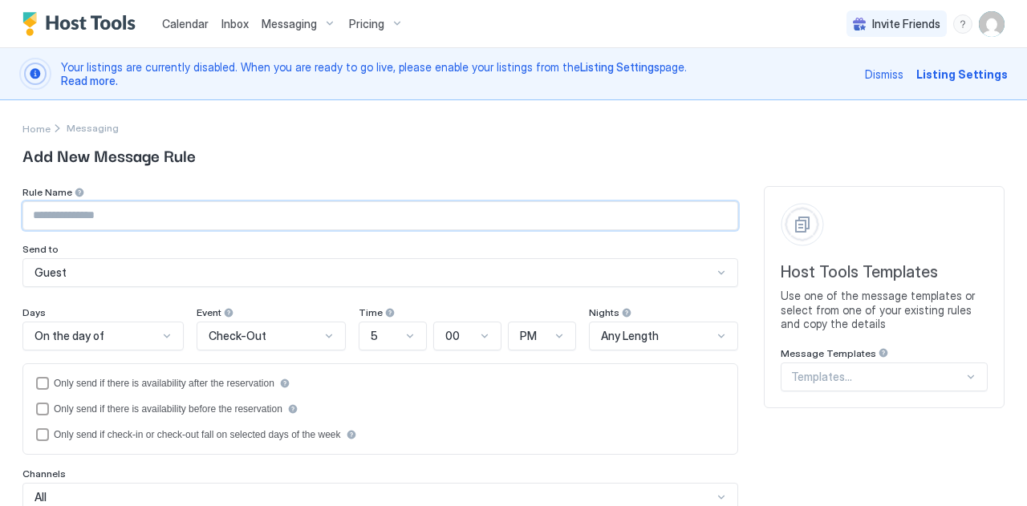
click at [276, 221] on input "Input Field" at bounding box center [380, 215] width 714 height 27
click at [122, 221] on input "Input Field" at bounding box center [380, 215] width 714 height 27
paste input "**********"
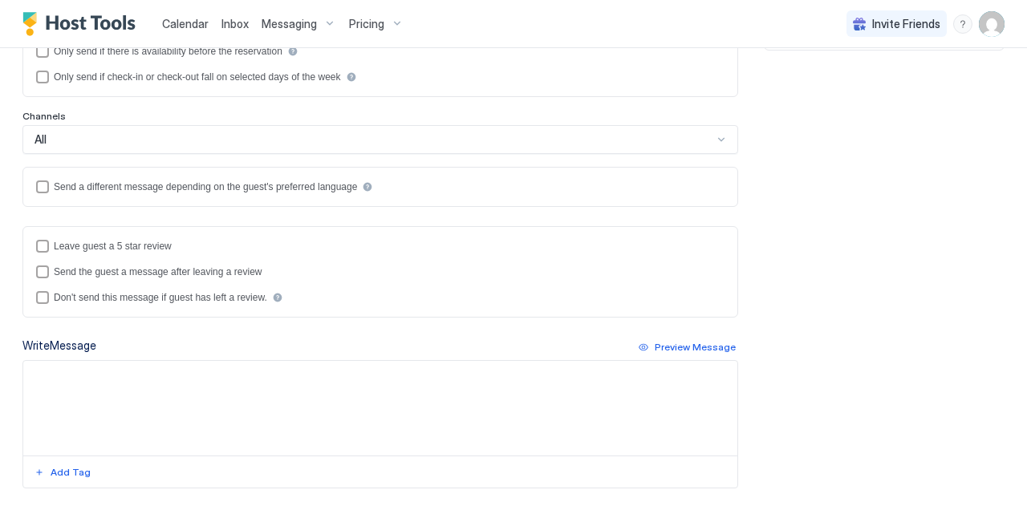
scroll to position [359, 0]
type input "**********"
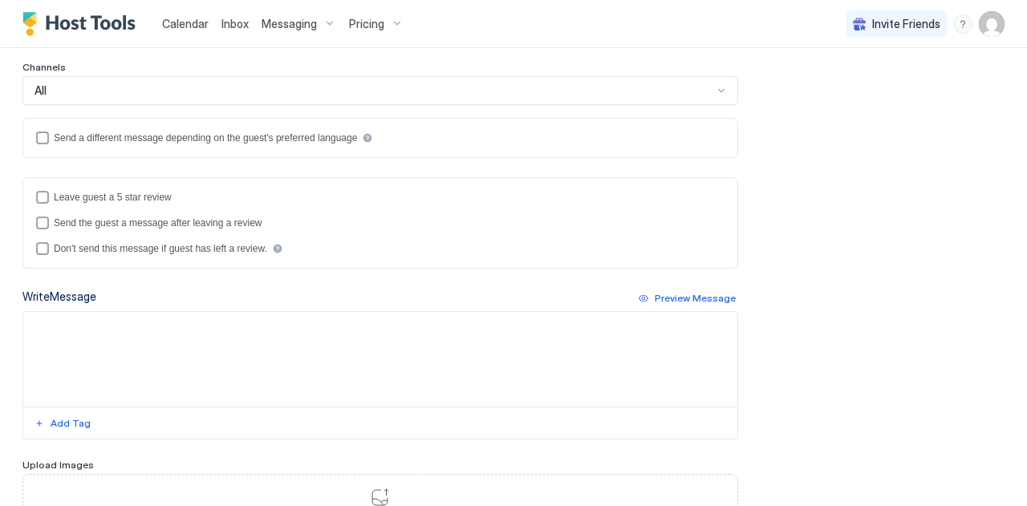
scroll to position [406, 0]
click at [204, 342] on textarea "Input Field" at bounding box center [380, 360] width 714 height 95
paste textarea "**********"
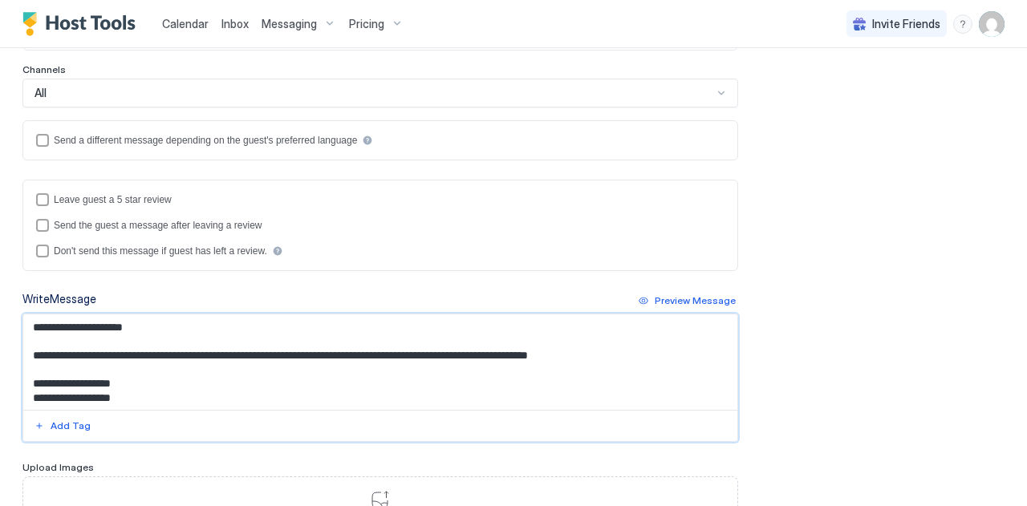
scroll to position [478, 0]
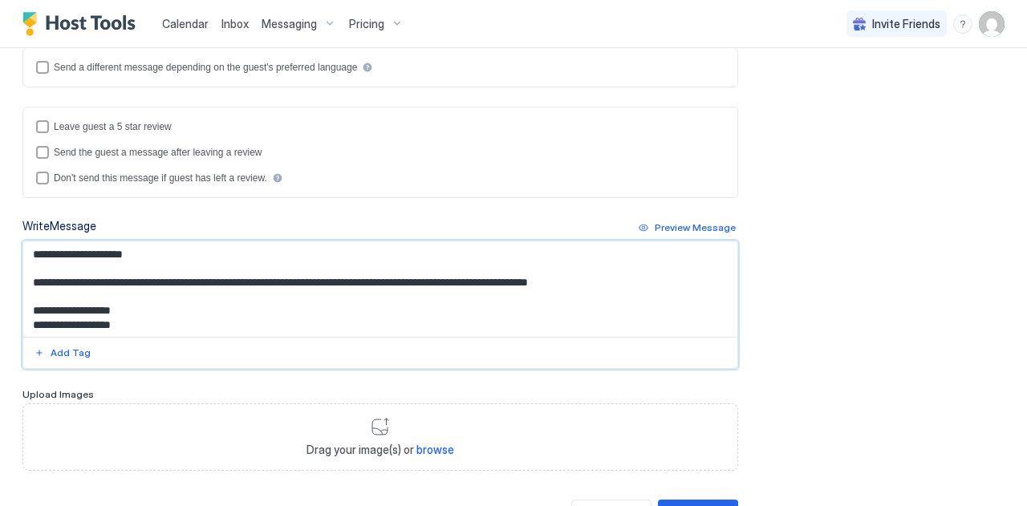
click at [136, 252] on textarea "**********" at bounding box center [374, 290] width 702 height 96
click at [56, 352] on div "Add Tag" at bounding box center [71, 353] width 40 height 14
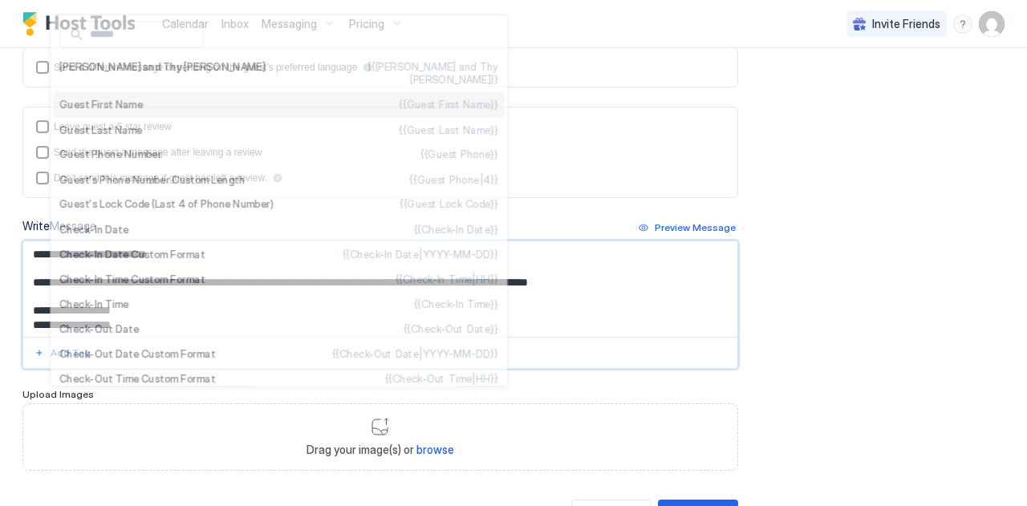
click at [106, 79] on ul "[PERSON_NAME] and Thy [PERSON_NAME] {{[PERSON_NAME] and Thy [PERSON_NAME]}} Gue…" at bounding box center [279, 200] width 458 height 372
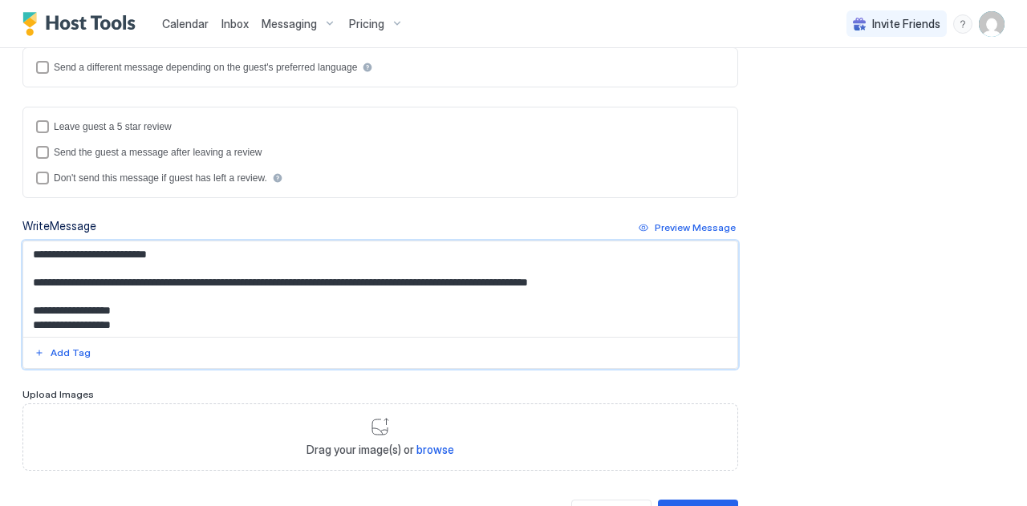
click at [183, 280] on textarea "**********" at bounding box center [374, 290] width 702 height 96
click at [55, 351] on div "Add Tag" at bounding box center [71, 353] width 40 height 14
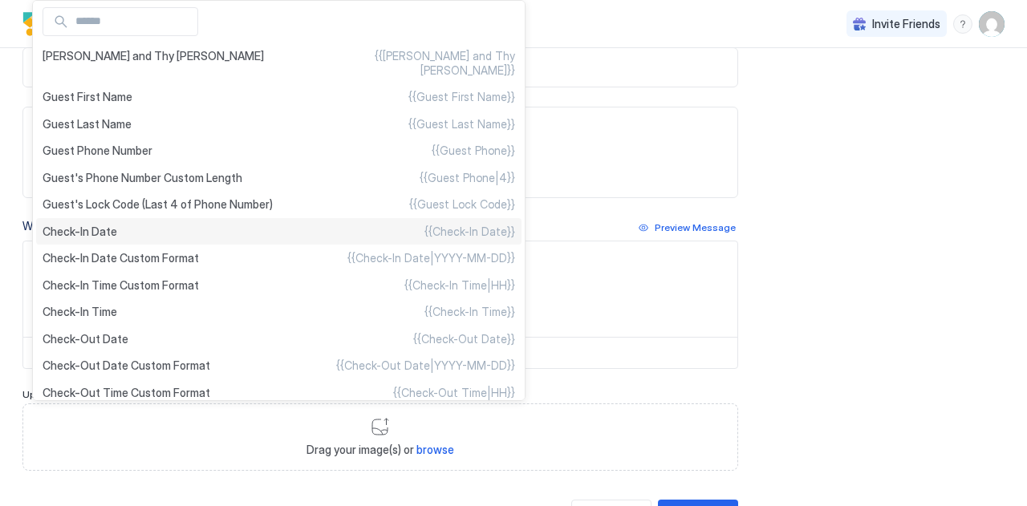
click at [88, 243] on div "Check-In Date {{Check-In Date}}" at bounding box center [279, 231] width 486 height 27
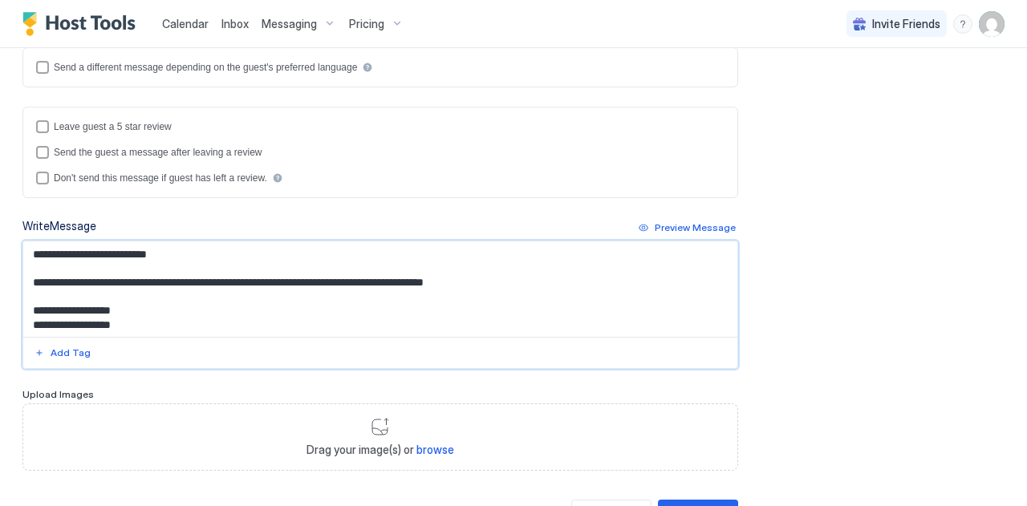
click at [287, 279] on textarea "**********" at bounding box center [374, 290] width 702 height 96
click at [71, 354] on div "Add Tag" at bounding box center [71, 353] width 40 height 14
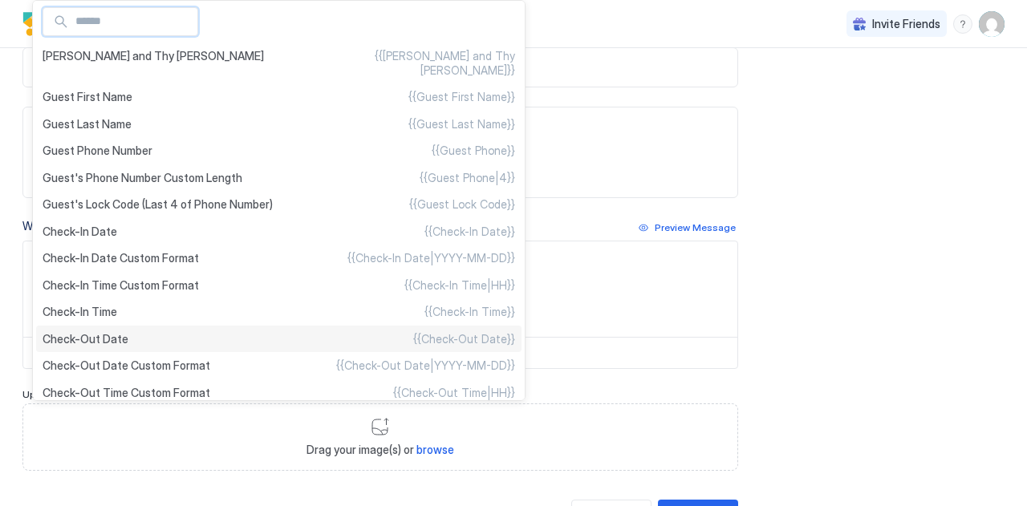
type textarea "**********"
click at [75, 352] on ul "[PERSON_NAME] and Thy [PERSON_NAME] {{[PERSON_NAME] and Thy [PERSON_NAME]}} Gue…" at bounding box center [279, 200] width 494 height 401
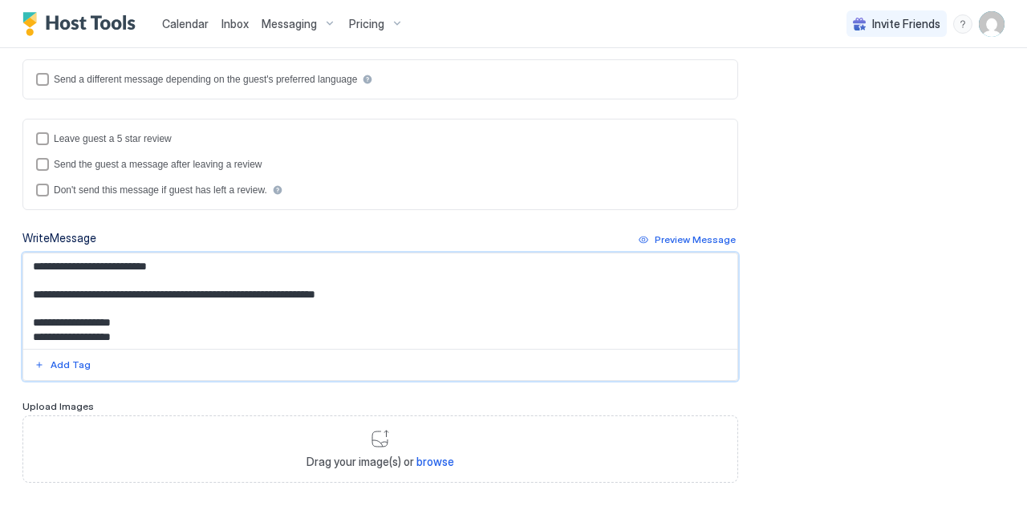
scroll to position [545, 0]
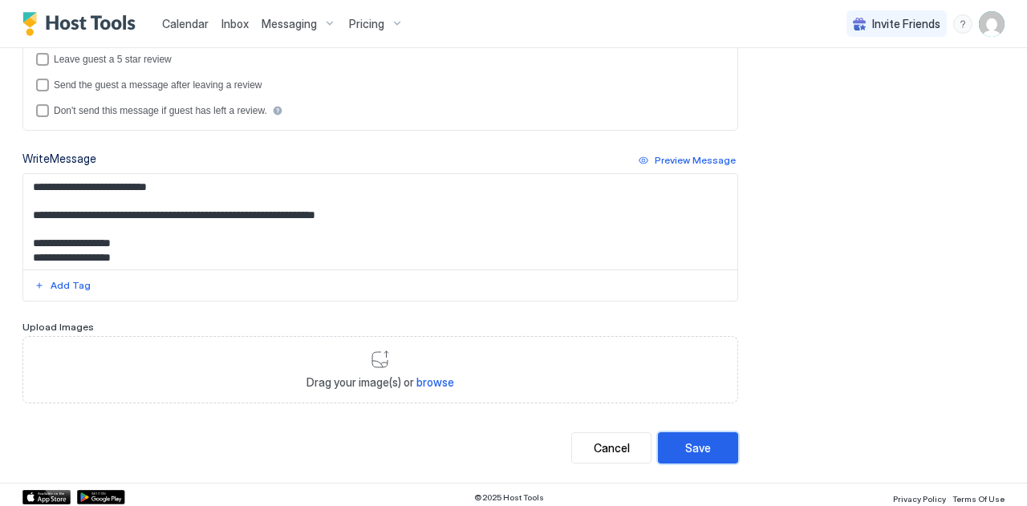
click at [685, 441] on div "Save" at bounding box center [698, 448] width 26 height 17
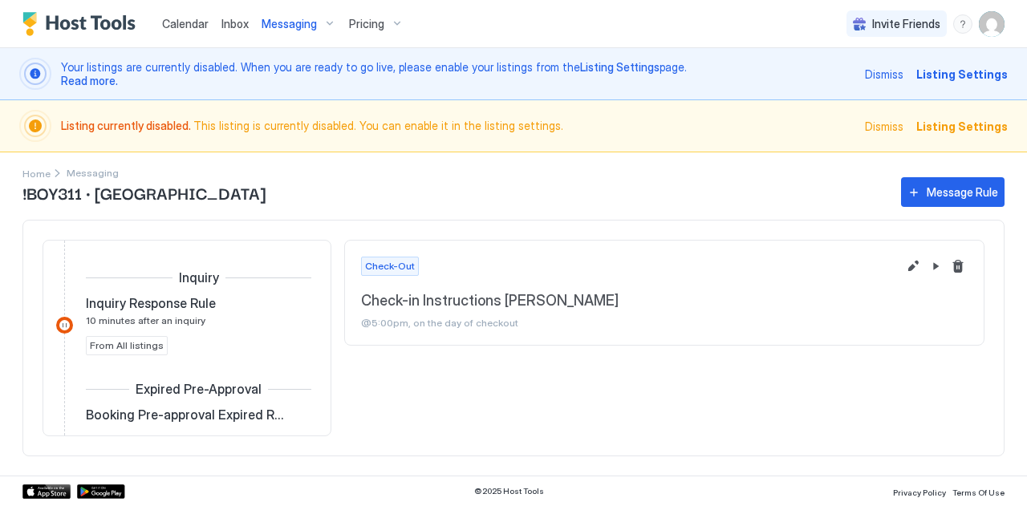
scroll to position [960, 0]
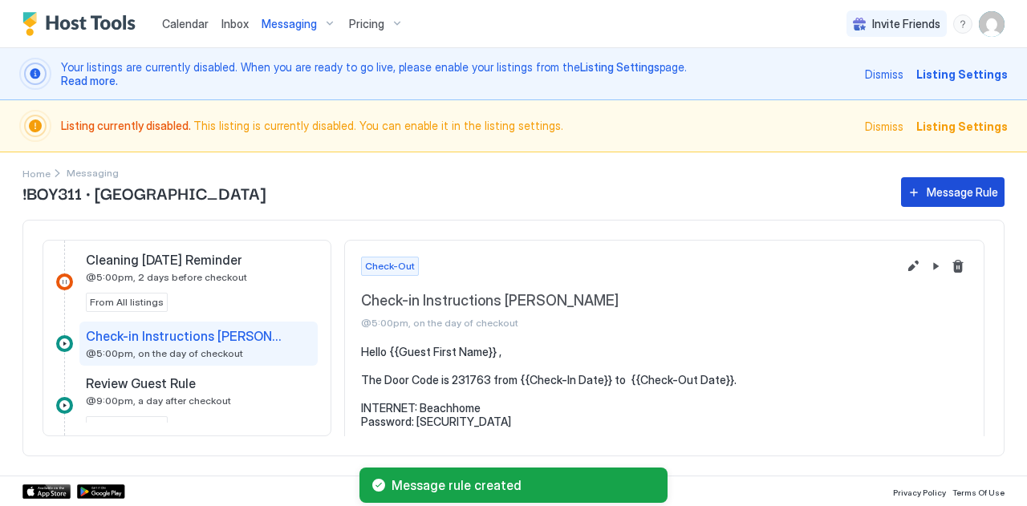
click at [941, 181] on button "Message Rule" at bounding box center [953, 192] width 104 height 30
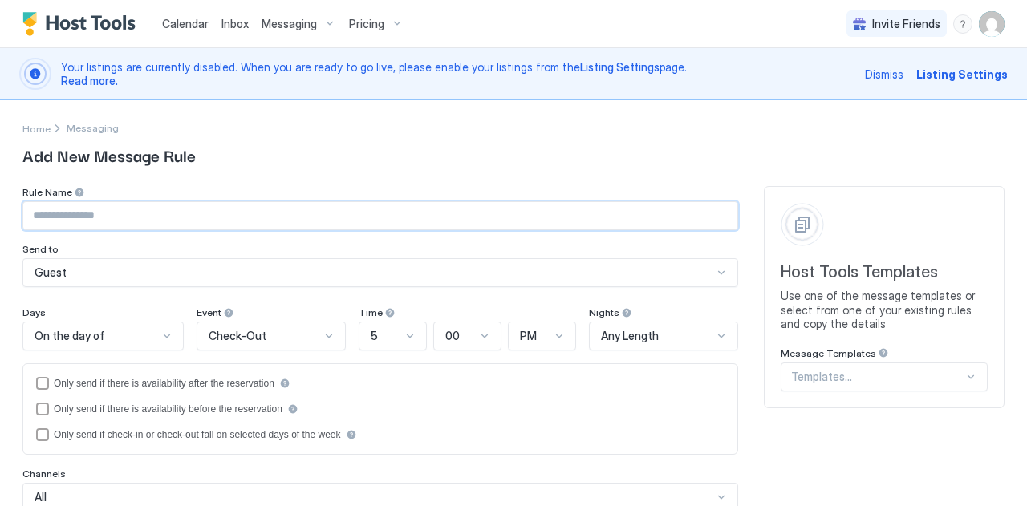
click at [132, 213] on input "Input Field" at bounding box center [380, 215] width 714 height 27
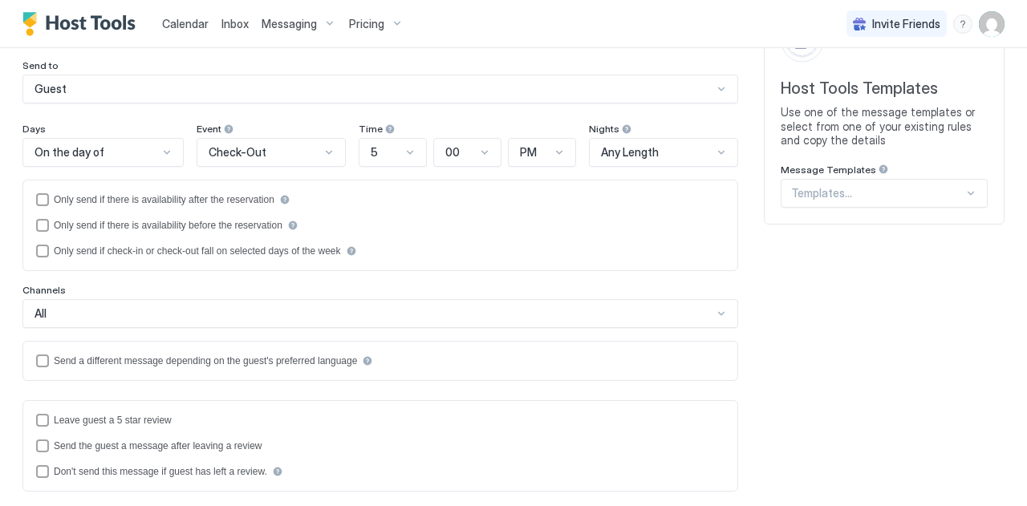
scroll to position [340, 0]
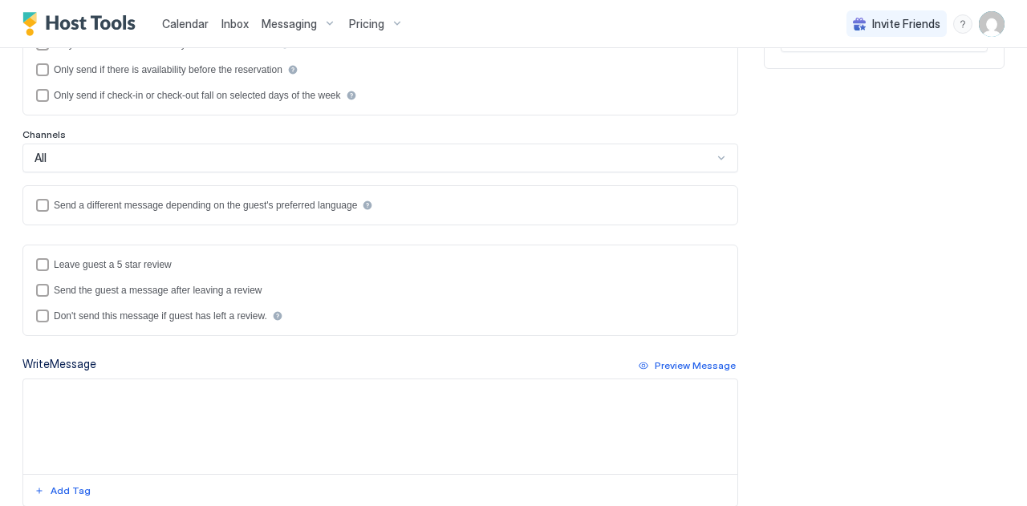
type input "**********"
click at [75, 392] on textarea "Input Field" at bounding box center [380, 427] width 714 height 95
paste textarea "**********"
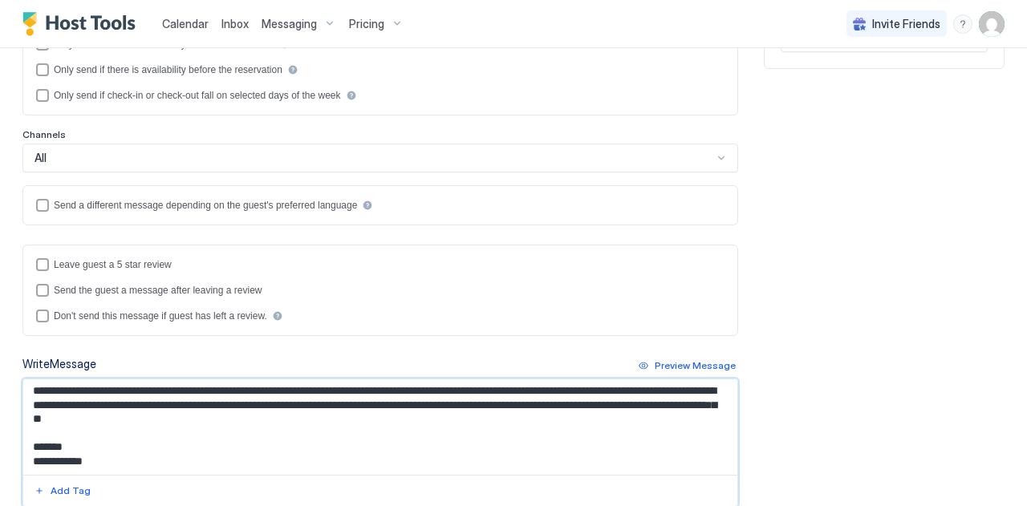
scroll to position [0, 0]
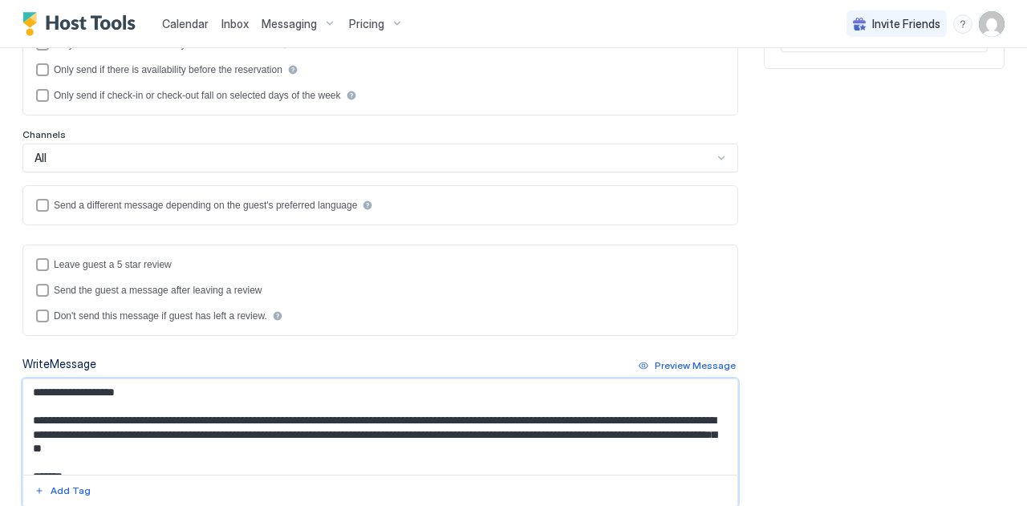
click at [132, 389] on textarea "**********" at bounding box center [374, 428] width 702 height 96
click at [55, 491] on div "Add Tag" at bounding box center [71, 491] width 40 height 14
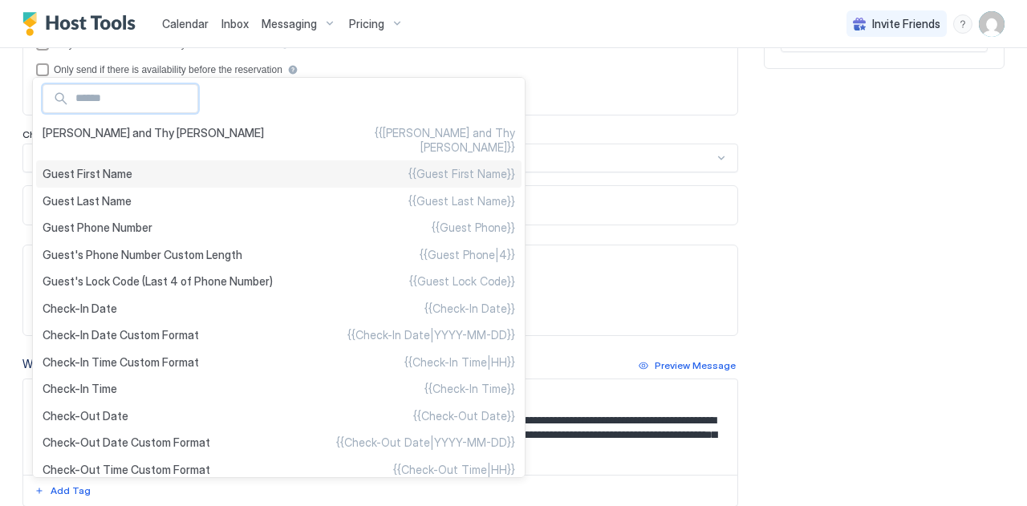
type textarea "**********"
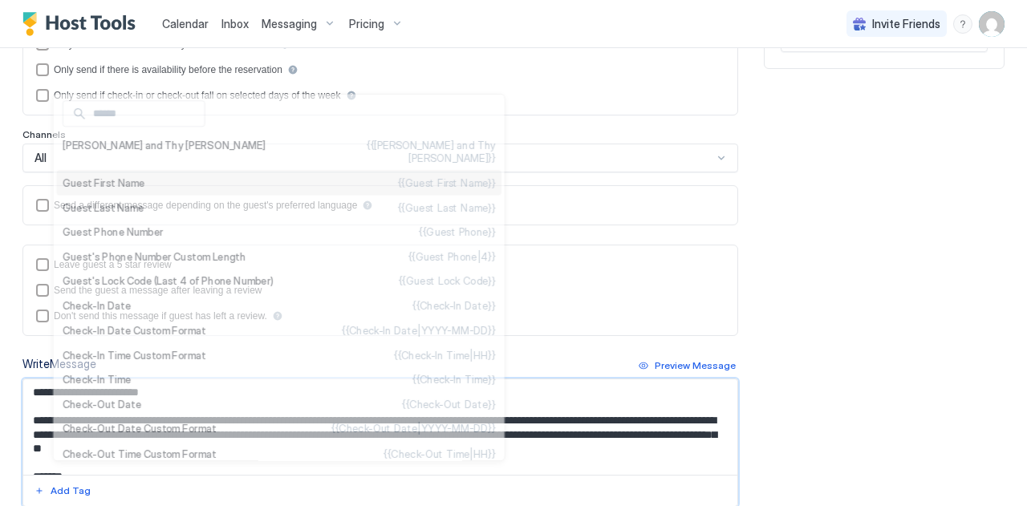
click at [75, 163] on ul "[PERSON_NAME] and Thy [PERSON_NAME] {{[PERSON_NAME] and Thy [PERSON_NAME]}} Gue…" at bounding box center [279, 278] width 452 height 368
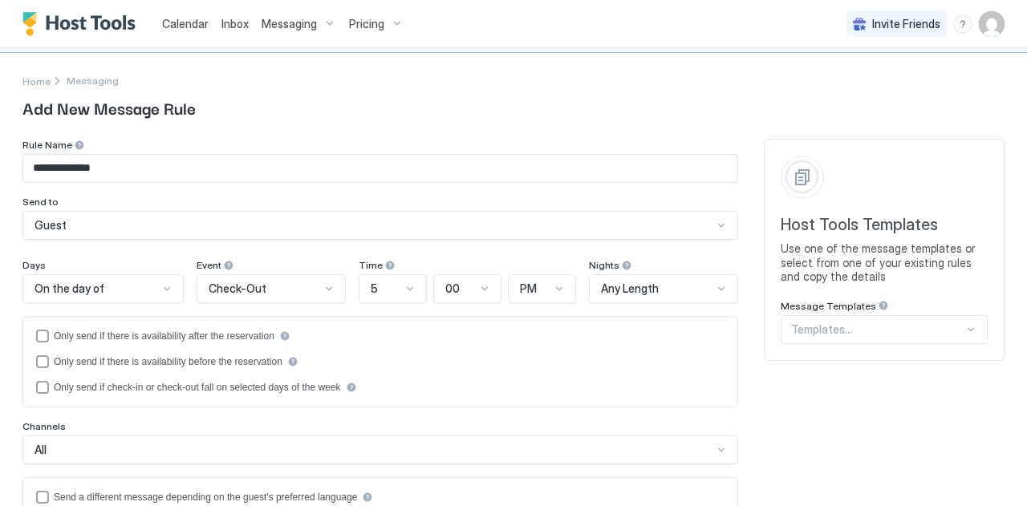
scroll to position [48, 0]
click at [150, 161] on input "**********" at bounding box center [380, 167] width 714 height 27
click at [150, 161] on input "******" at bounding box center [380, 167] width 714 height 27
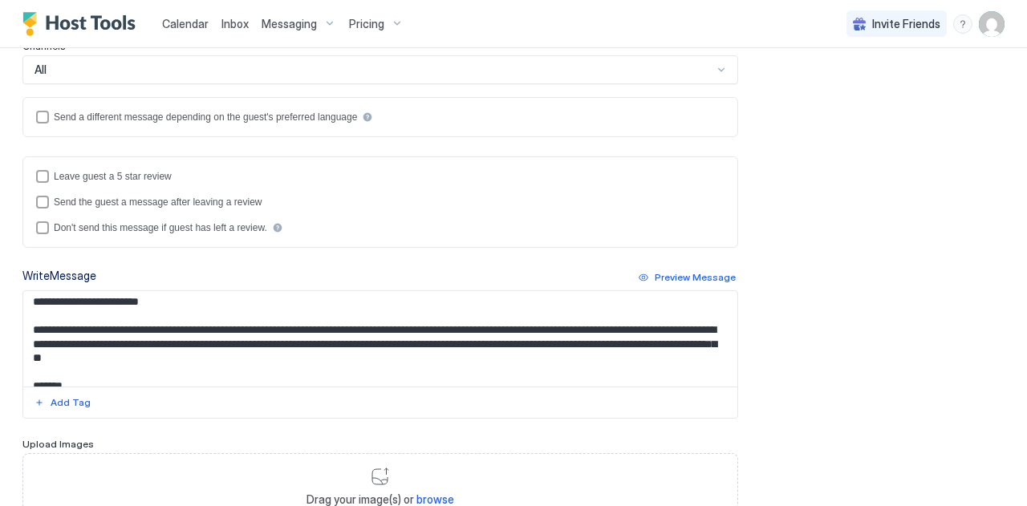
scroll to position [0, 0]
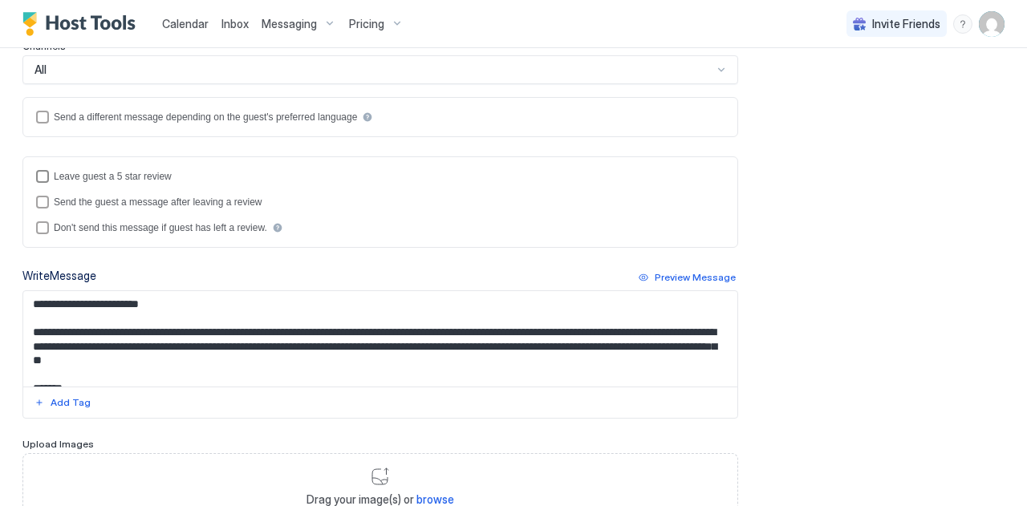
type input "******"
click at [43, 171] on div "reviewEnabled" at bounding box center [42, 176] width 13 height 13
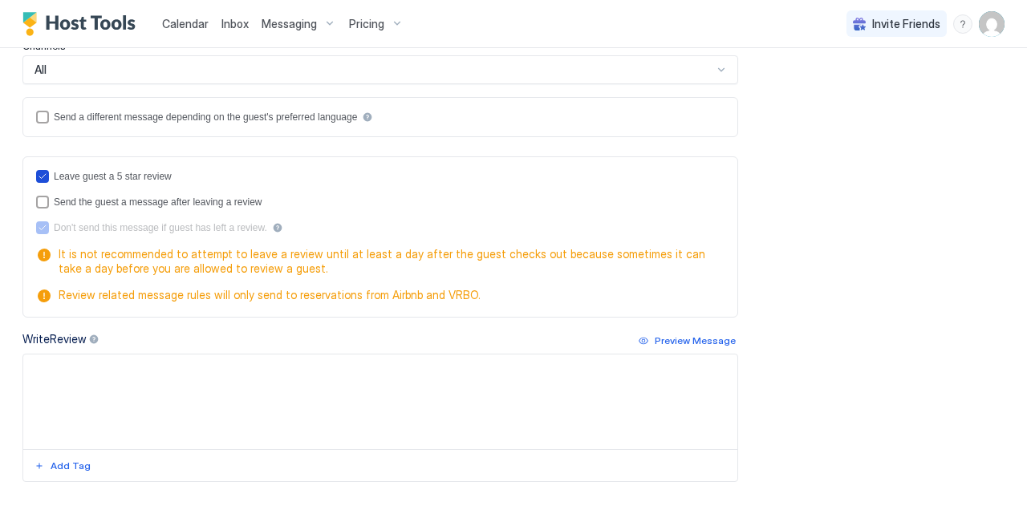
click at [43, 172] on icon "reviewEnabled" at bounding box center [43, 177] width 10 height 10
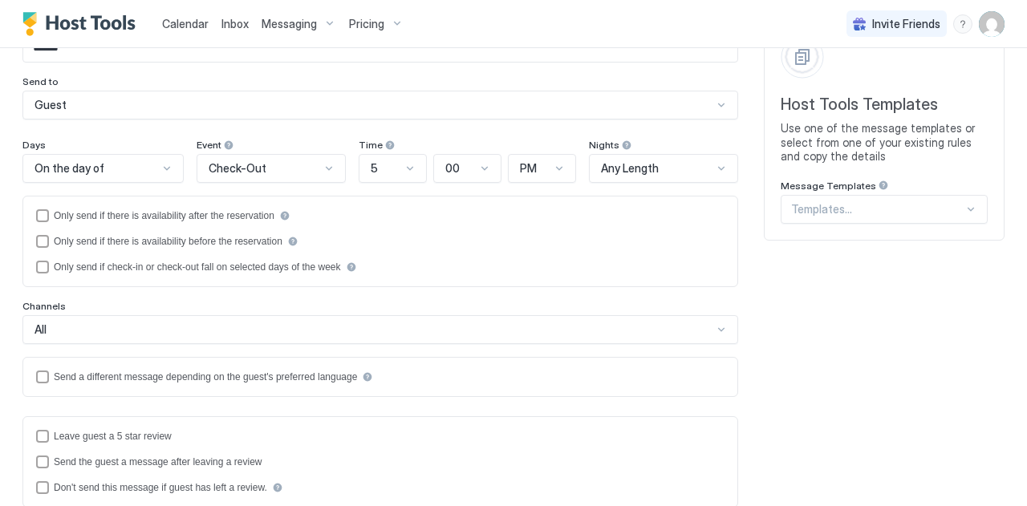
scroll to position [169, 0]
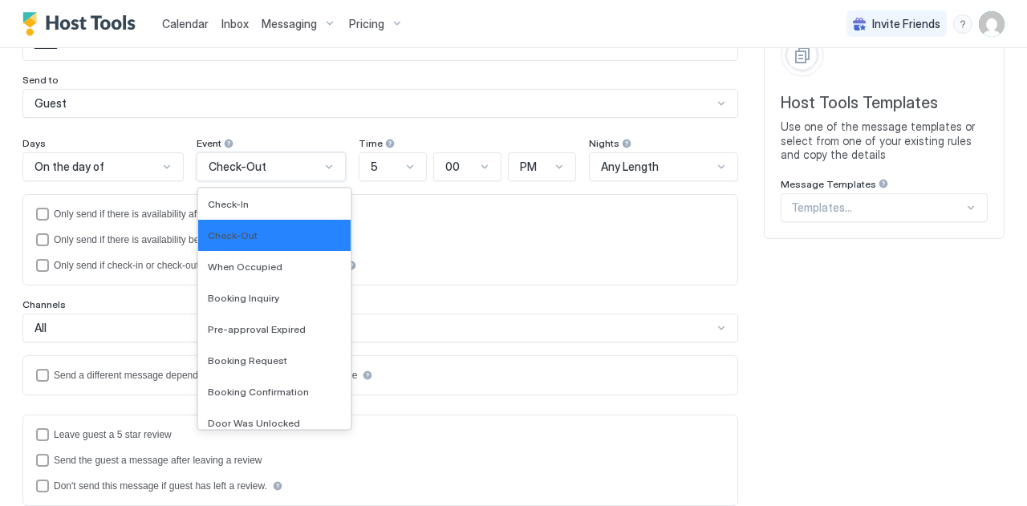
click at [247, 153] on div "Check-Out" at bounding box center [271, 167] width 149 height 29
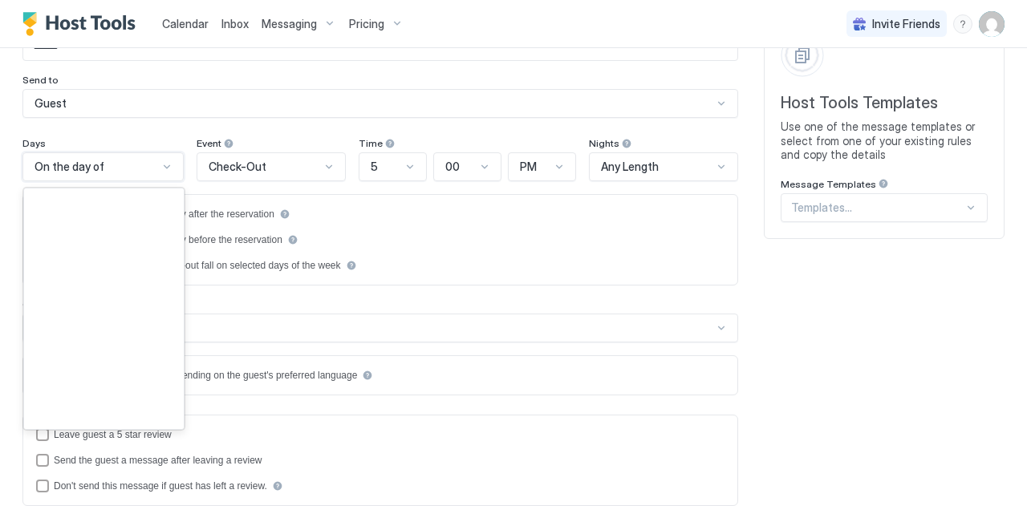
click at [151, 175] on div "On the day of" at bounding box center [102, 167] width 161 height 29
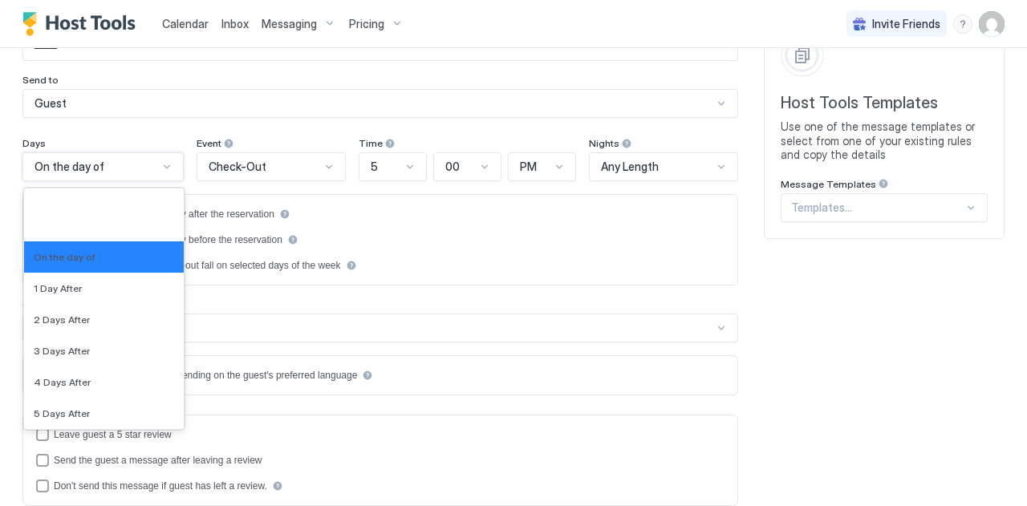
scroll to position [2620, 0]
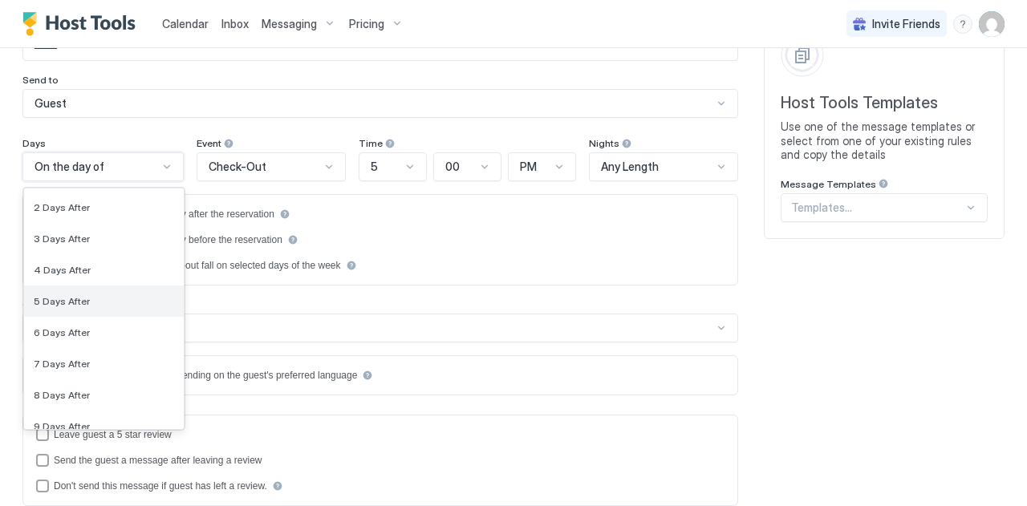
click at [47, 306] on div "5 Days After" at bounding box center [104, 301] width 160 height 31
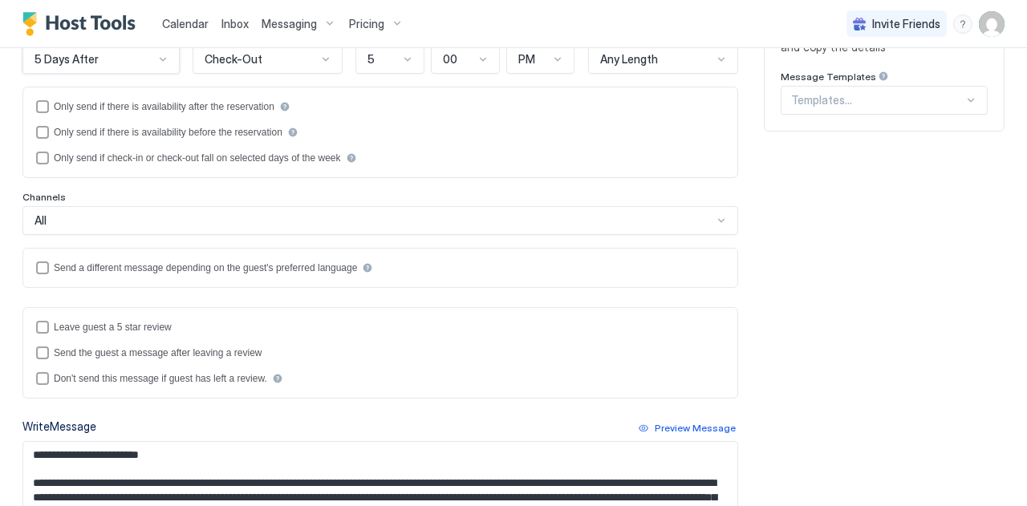
scroll to position [277, 0]
click at [37, 322] on div "reviewEnabled" at bounding box center [42, 327] width 13 height 13
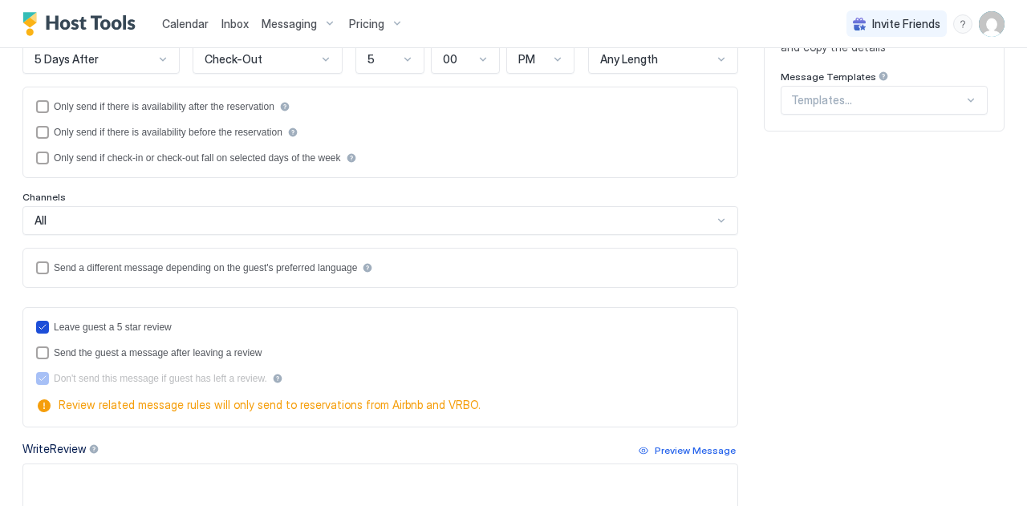
click at [38, 323] on icon "reviewEnabled" at bounding box center [43, 328] width 10 height 10
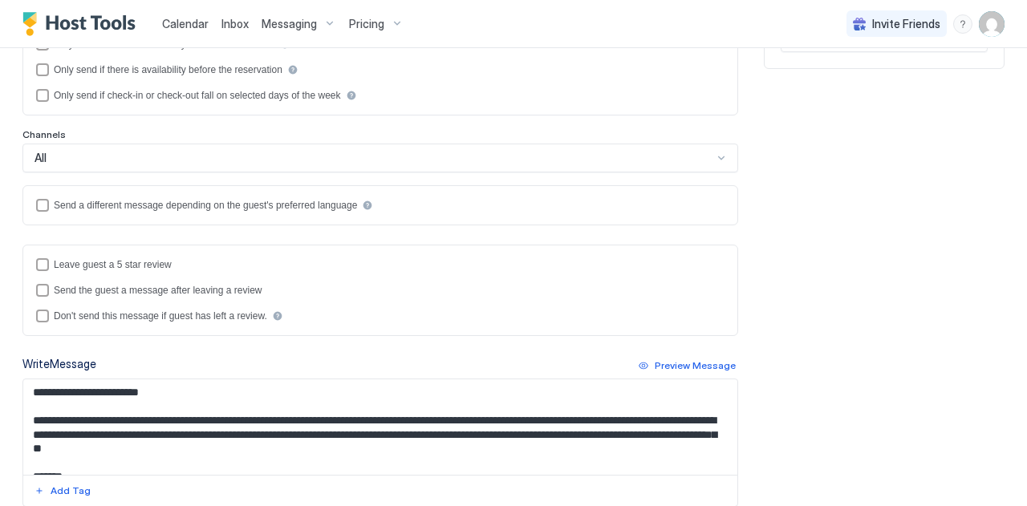
scroll to position [339, 0]
click at [37, 259] on div "reviewEnabled" at bounding box center [42, 265] width 13 height 13
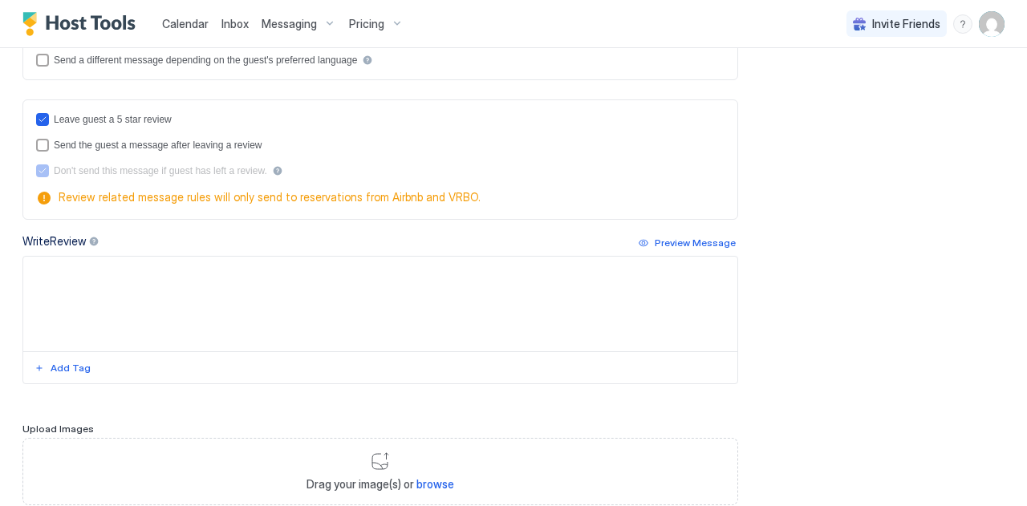
scroll to position [587, 0]
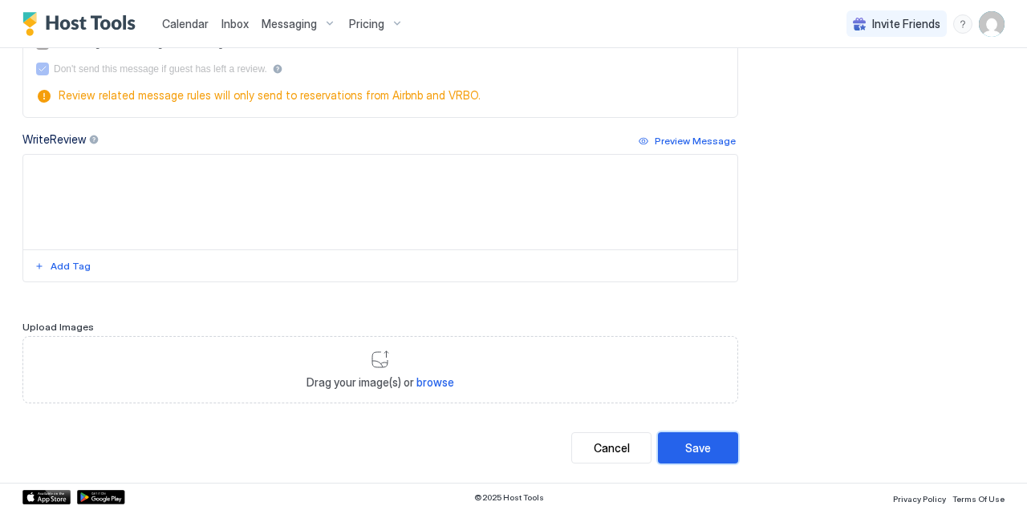
click at [685, 441] on div "Save" at bounding box center [698, 448] width 26 height 17
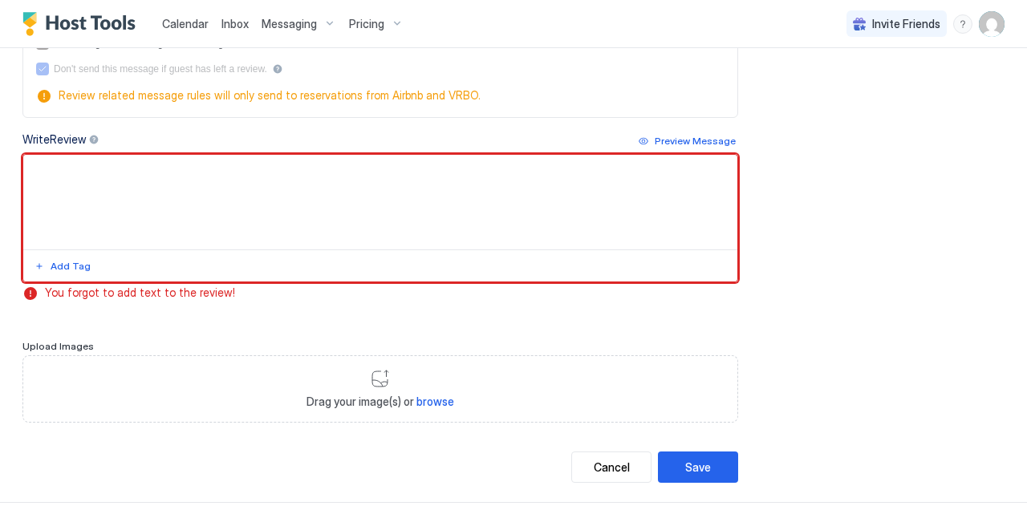
click at [210, 197] on textarea "Input Field" at bounding box center [380, 202] width 714 height 95
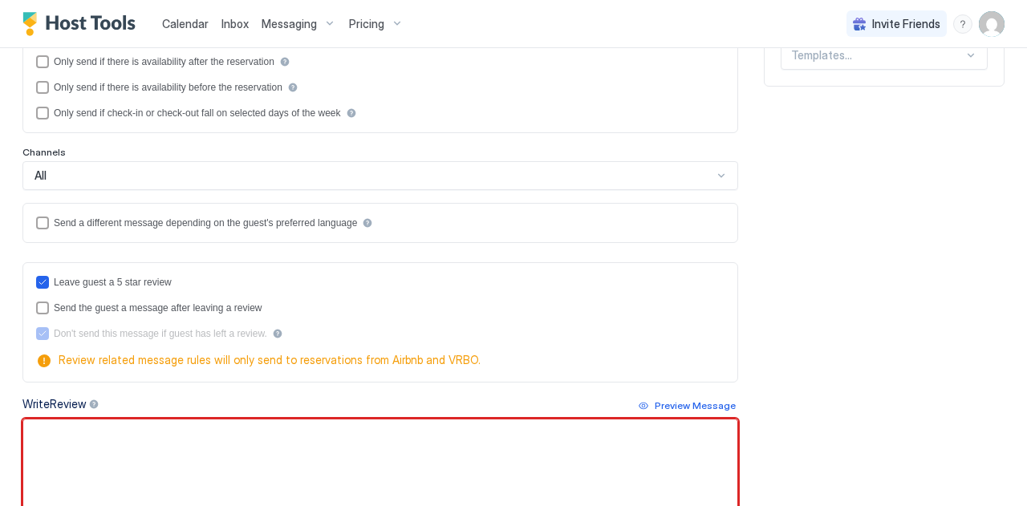
scroll to position [349, 0]
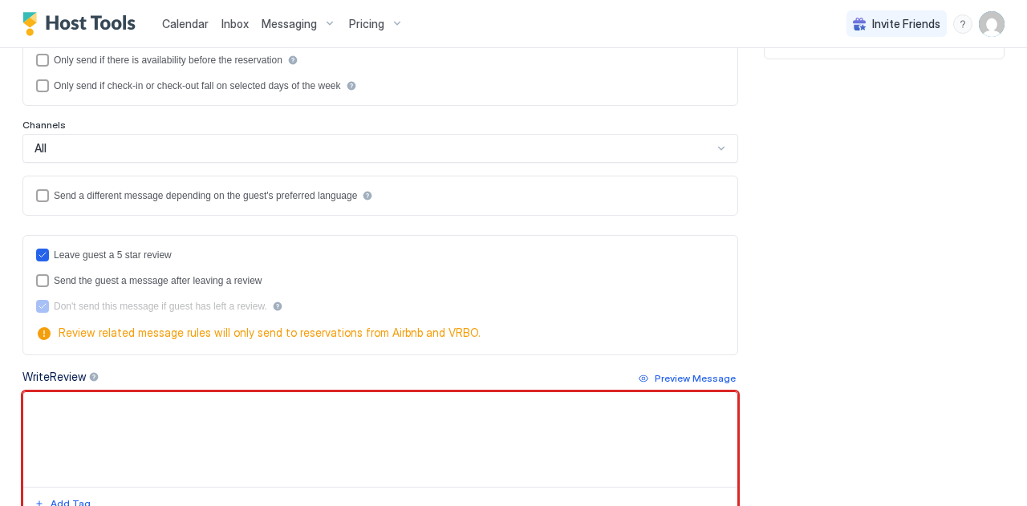
click at [179, 416] on textarea "Input Field" at bounding box center [380, 439] width 714 height 95
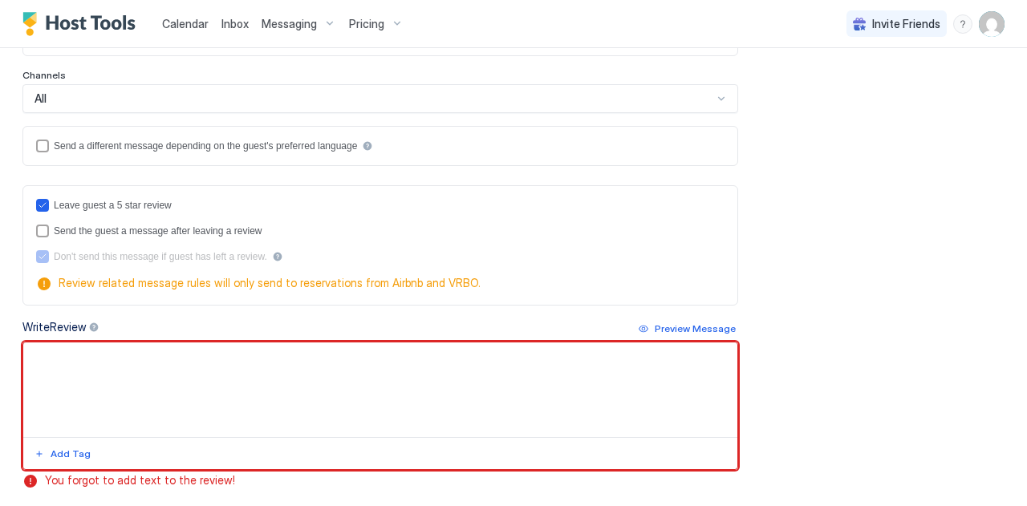
scroll to position [401, 0]
click at [221, 376] on textarea "Input Field" at bounding box center [380, 388] width 714 height 95
paste textarea "**********"
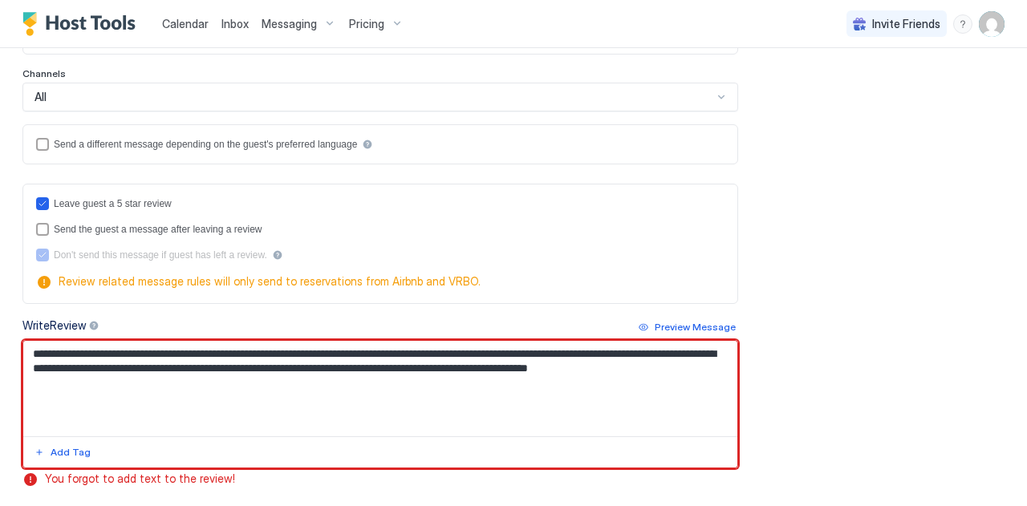
click at [112, 350] on textarea "**********" at bounding box center [374, 389] width 702 height 96
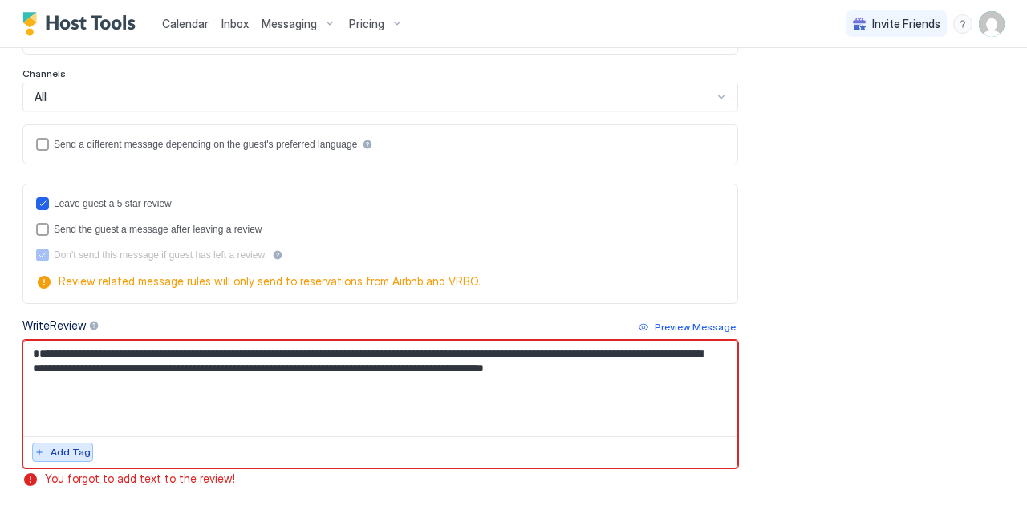
click at [46, 456] on button "Add Tag" at bounding box center [62, 452] width 61 height 19
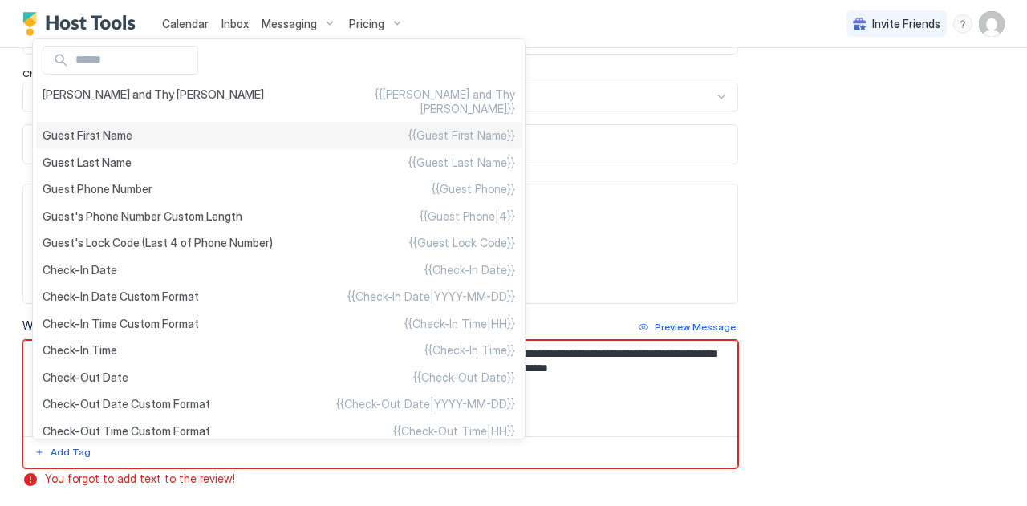
click at [64, 129] on div "[PERSON_NAME] and Thy [PERSON_NAME] {{[PERSON_NAME] and Thy [PERSON_NAME]}} Gue…" at bounding box center [279, 239] width 494 height 401
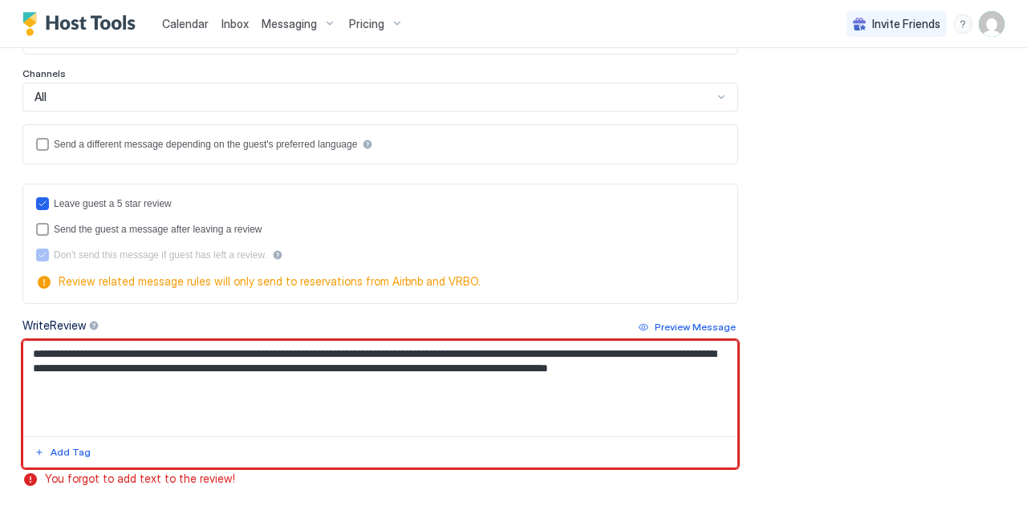
click at [246, 352] on textarea "**********" at bounding box center [374, 389] width 702 height 96
click at [205, 364] on textarea "**********" at bounding box center [374, 389] width 702 height 96
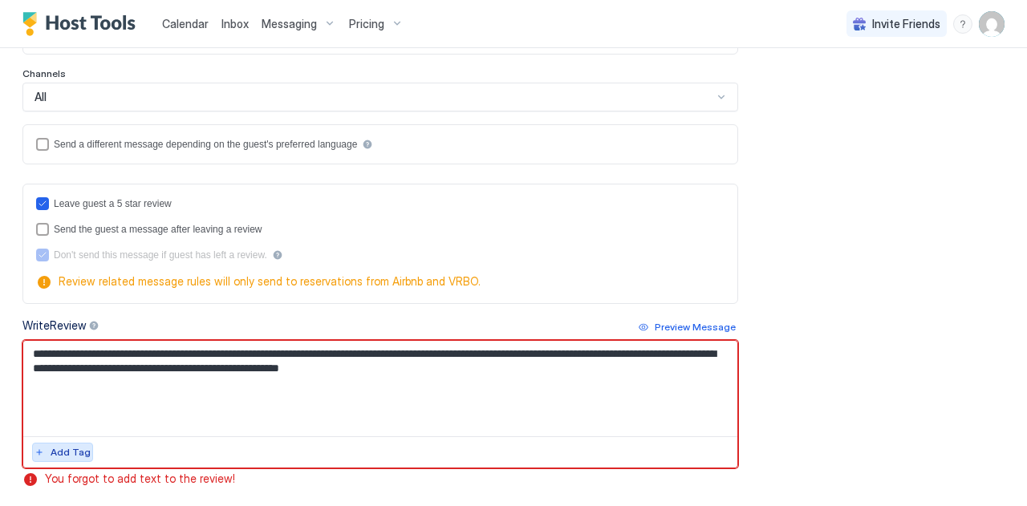
click at [69, 449] on div "Add Tag" at bounding box center [71, 452] width 40 height 14
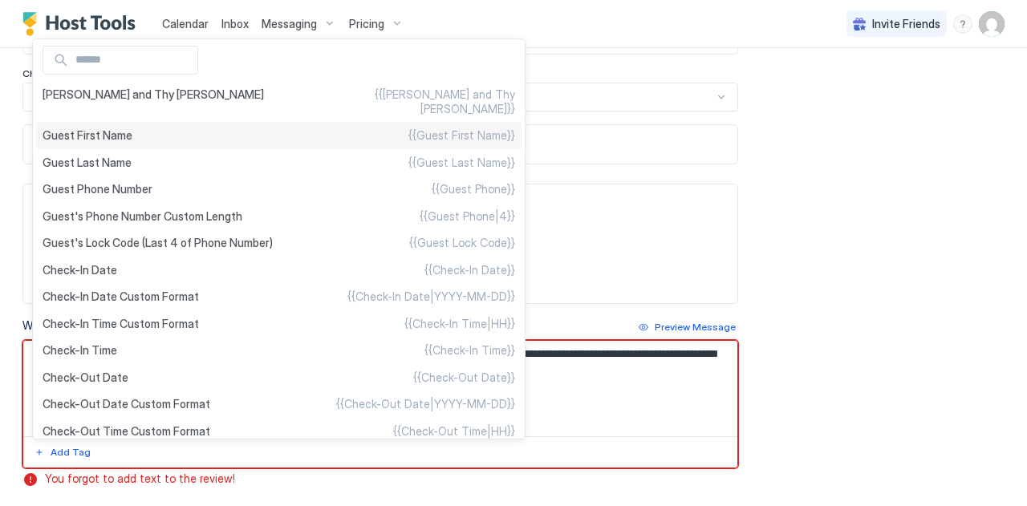
click at [61, 131] on div "[PERSON_NAME] and Thy [PERSON_NAME] {{[PERSON_NAME] and Thy [PERSON_NAME]}} Gue…" at bounding box center [279, 239] width 494 height 401
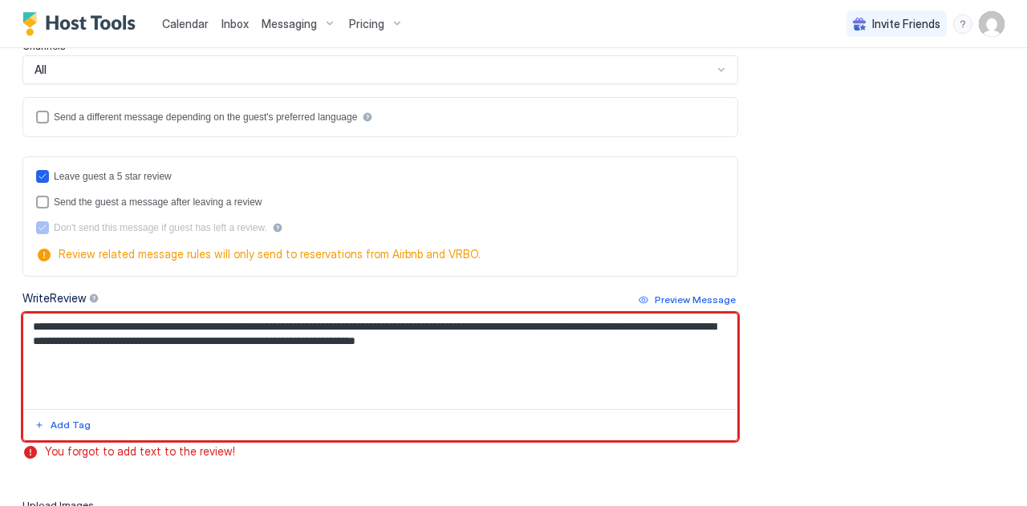
scroll to position [606, 0]
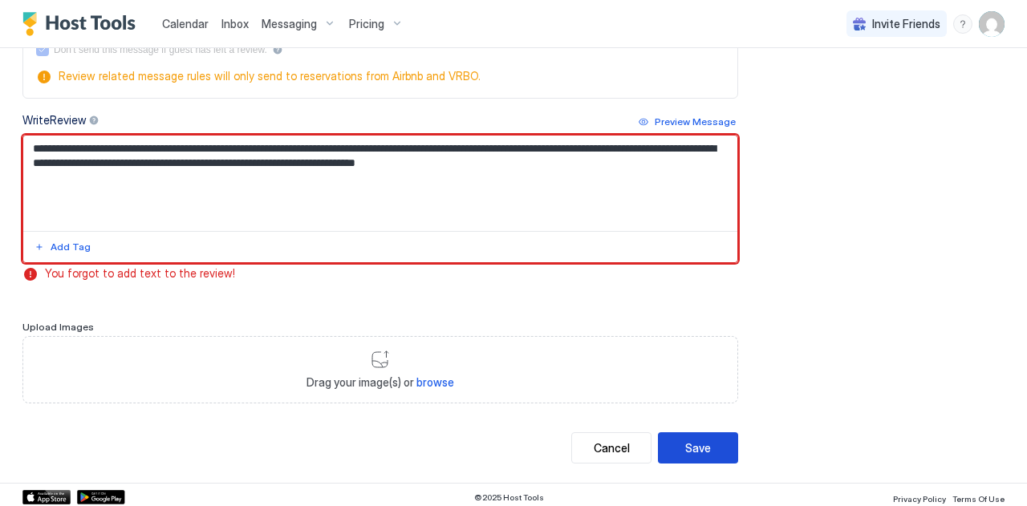
type textarea "**********"
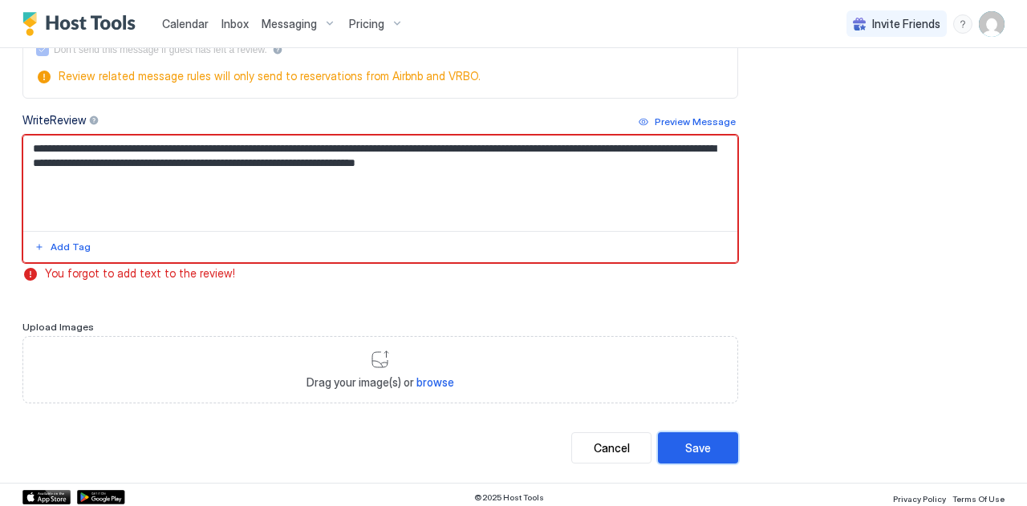
click at [707, 457] on button "Save" at bounding box center [698, 448] width 80 height 31
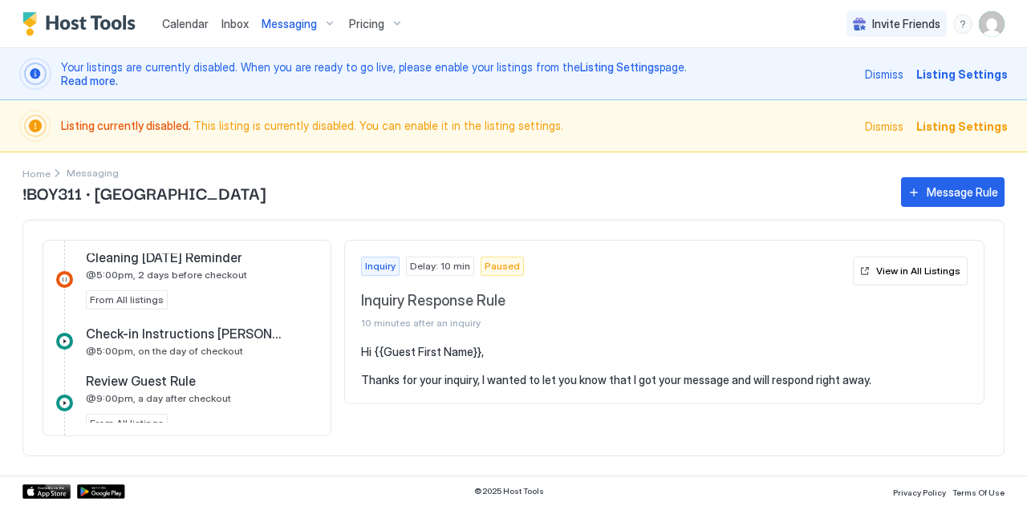
scroll to position [962, 0]
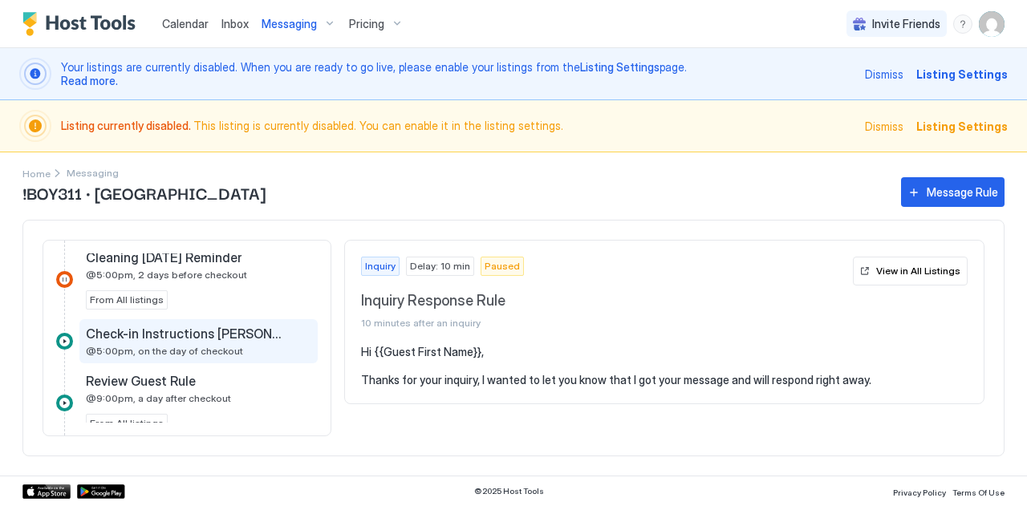
click at [164, 345] on span "@5:00pm, on the day of checkout" at bounding box center [164, 351] width 157 height 12
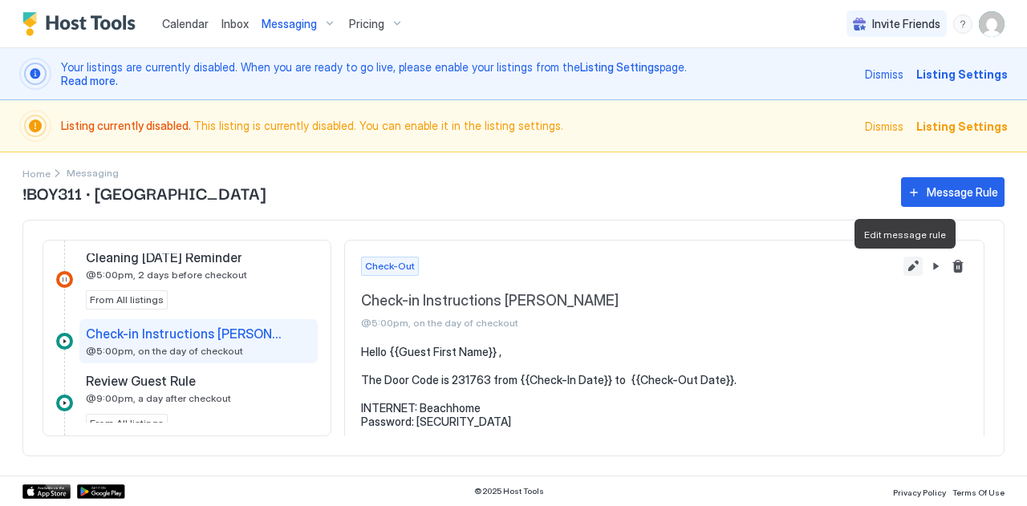
click at [904, 264] on button "Edit message rule" at bounding box center [913, 266] width 19 height 19
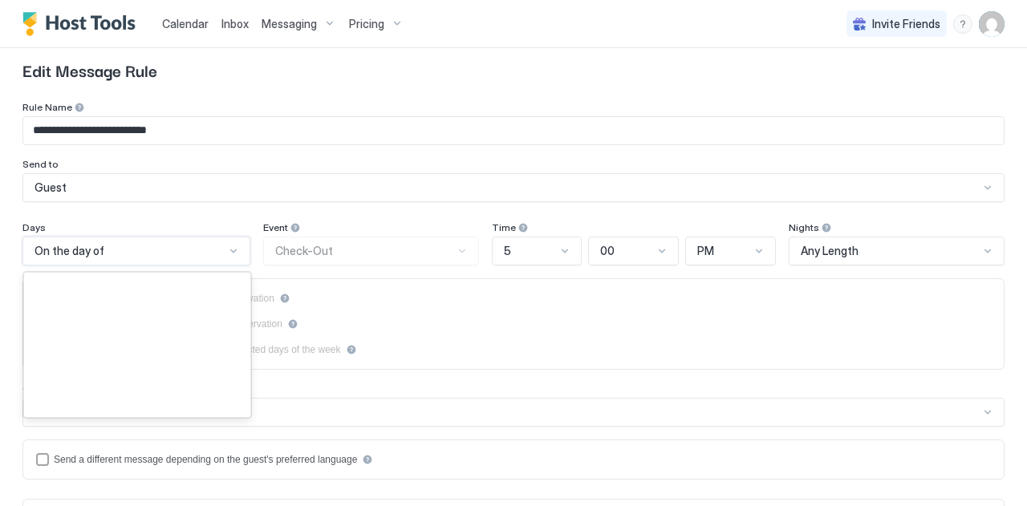
scroll to position [96, 0]
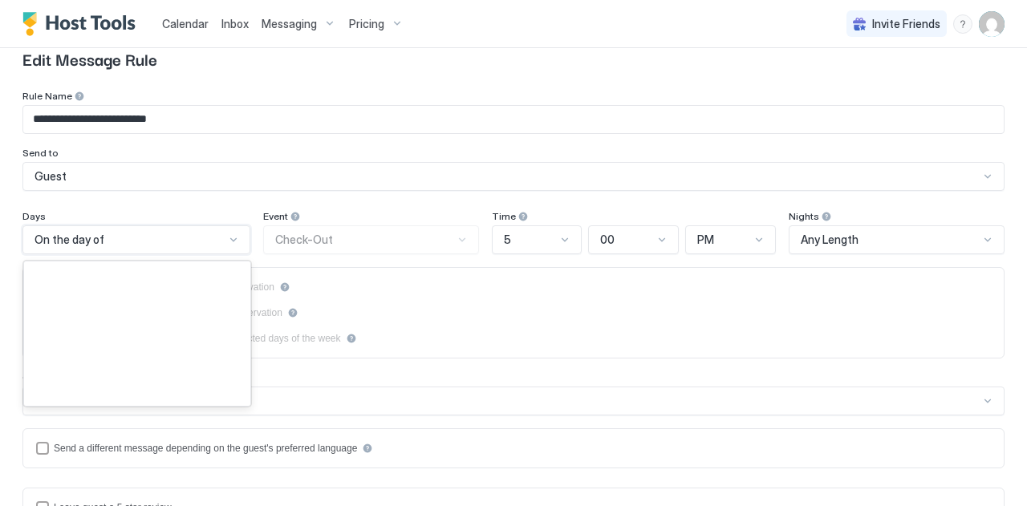
click at [104, 254] on div "183 results available. Use Up and Down to choose options, press Enter to select…" at bounding box center [136, 240] width 228 height 29
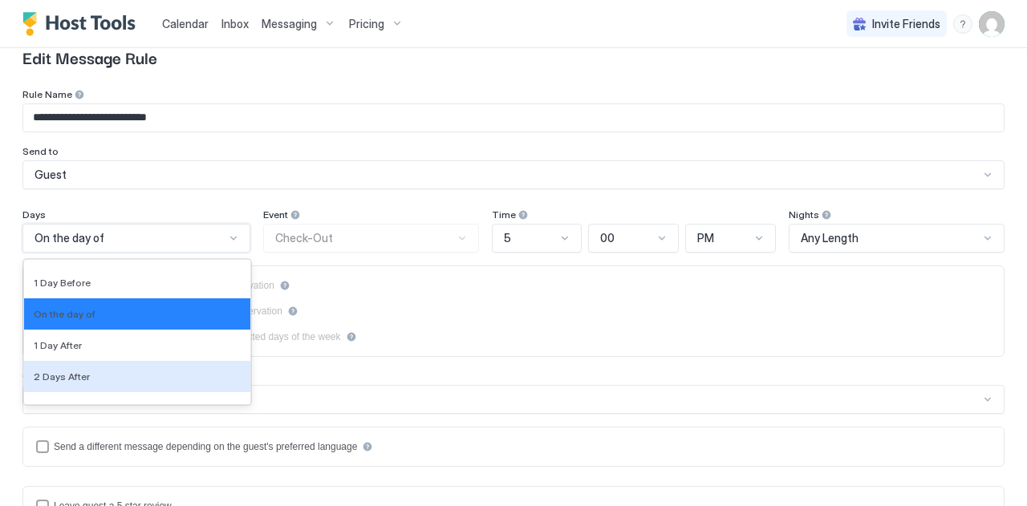
scroll to position [2617, 0]
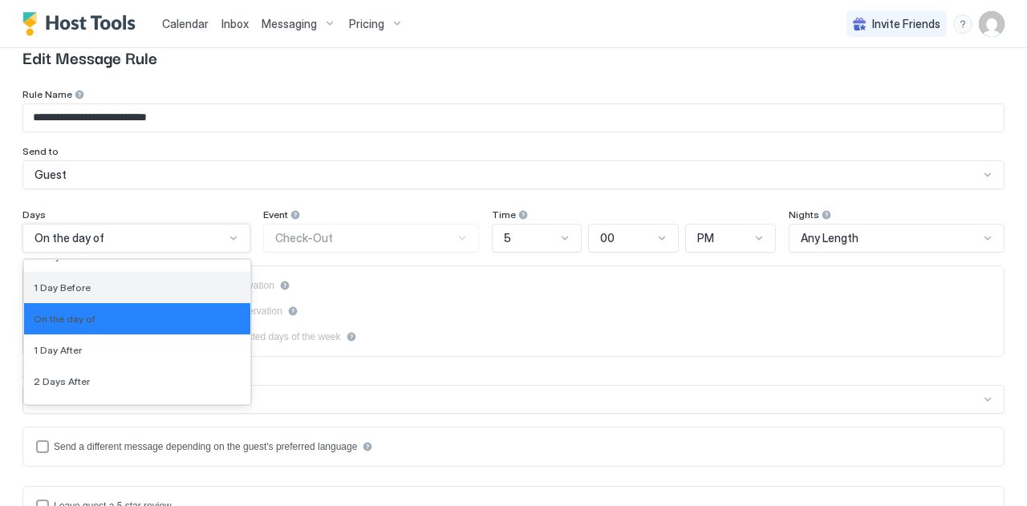
click at [62, 283] on span "1 Day Before" at bounding box center [62, 288] width 57 height 12
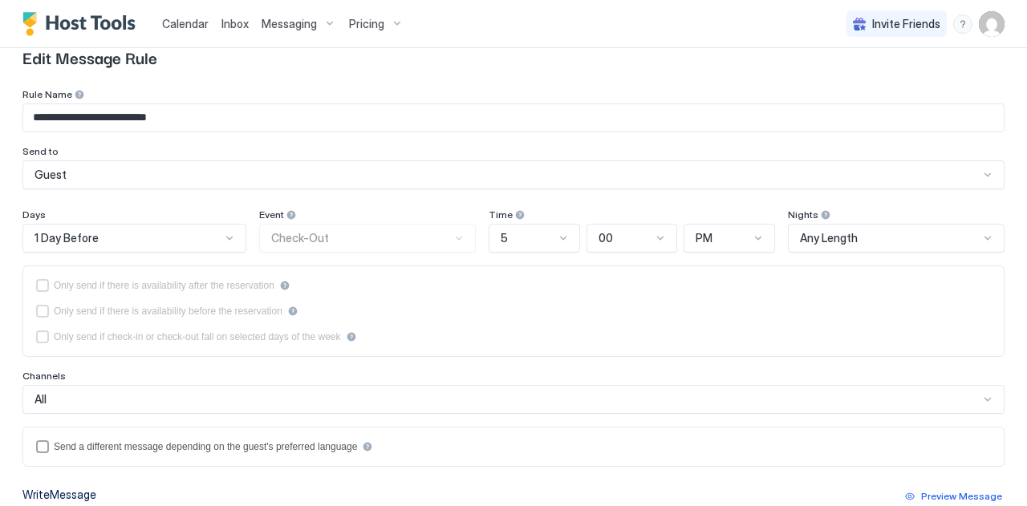
click at [302, 242] on div "Event Check-Out" at bounding box center [368, 231] width 218 height 44
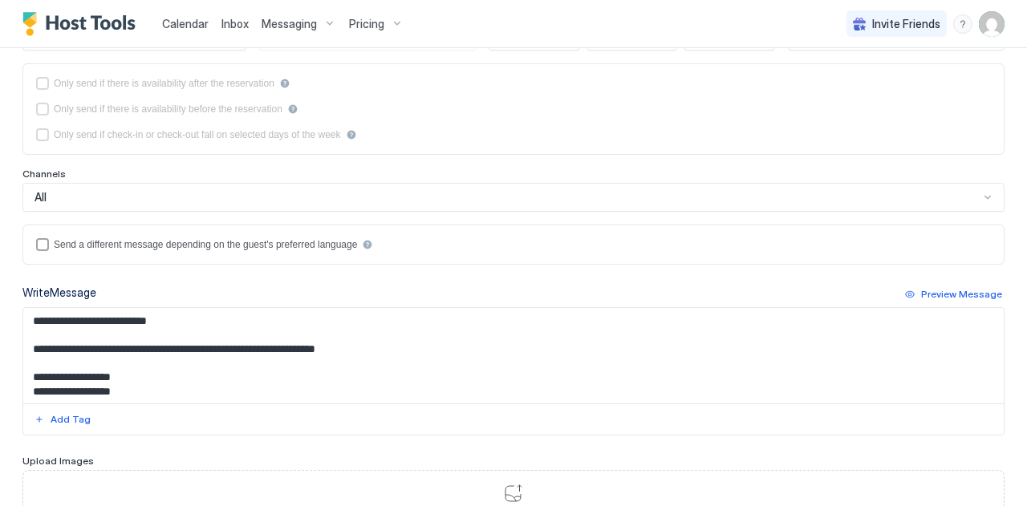
scroll to position [0, 0]
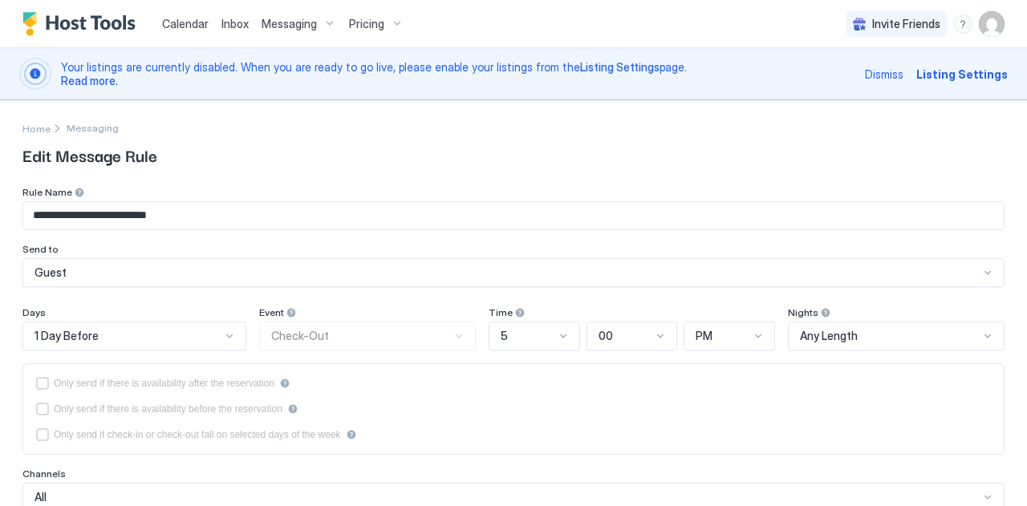
click at [447, 328] on div "Event Check-Out" at bounding box center [368, 329] width 218 height 44
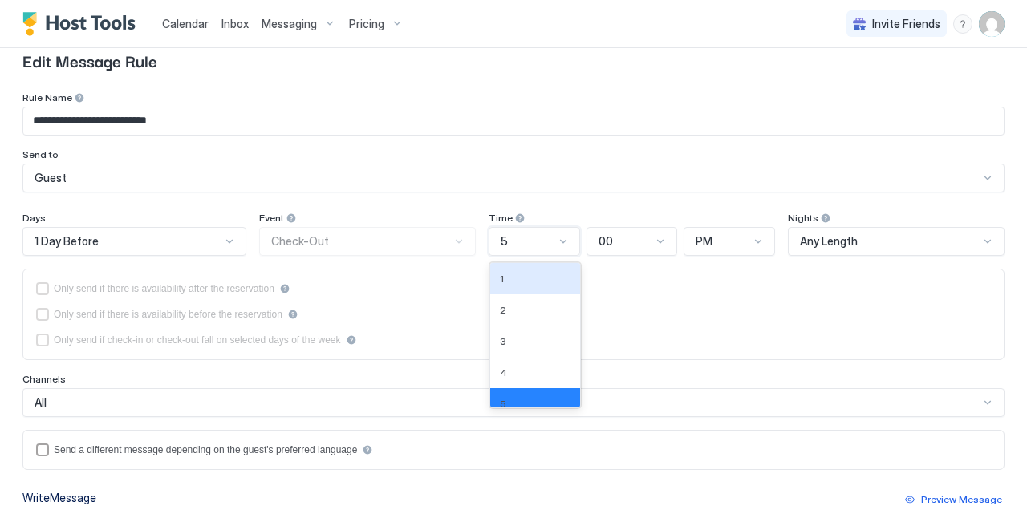
click at [539, 256] on div "12 results available. Use Up and Down to choose options, press Enter to select …" at bounding box center [535, 241] width 92 height 29
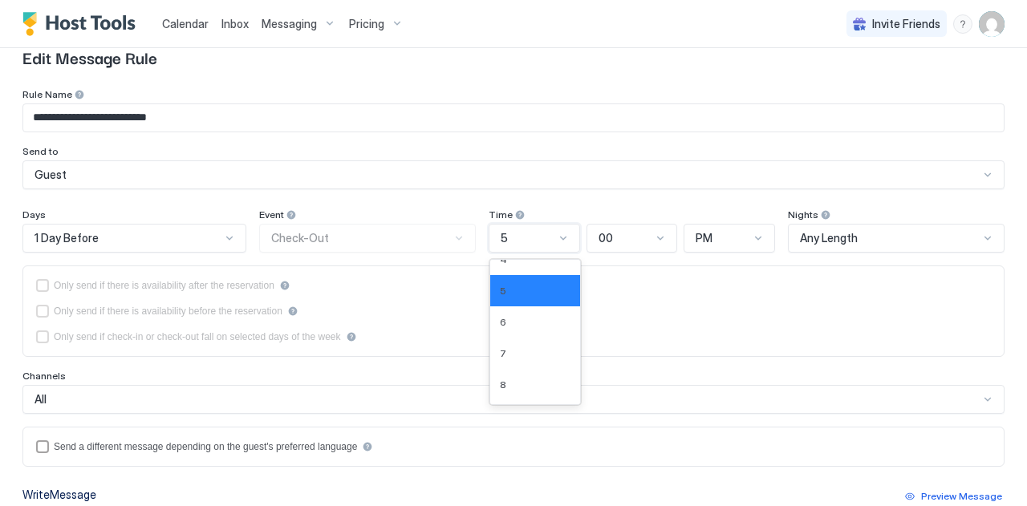
scroll to position [103, 0]
click at [506, 263] on div "4" at bounding box center [535, 267] width 71 height 12
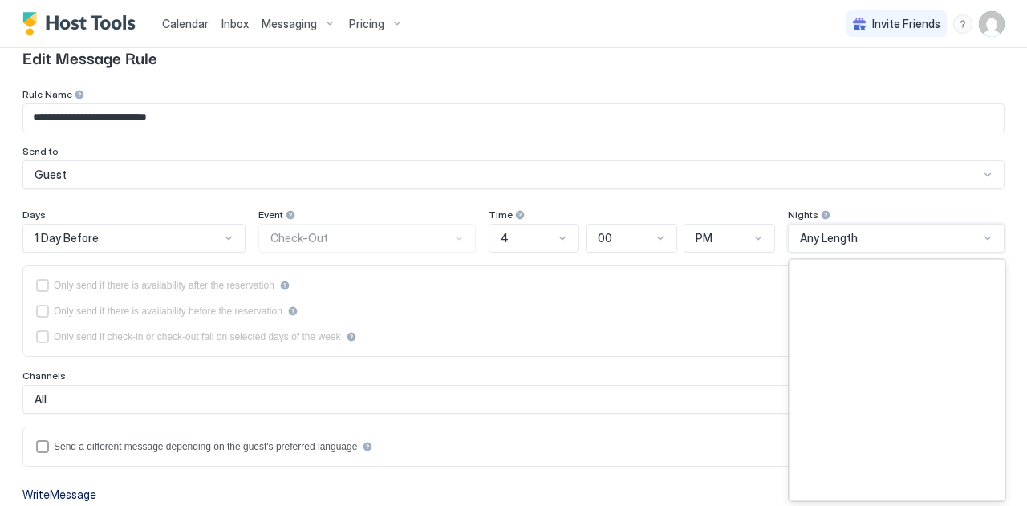
click at [811, 234] on span "Any Length" at bounding box center [829, 238] width 58 height 14
click at [665, 288] on div "Only send if there is availability after the reservation Only send if there is …" at bounding box center [513, 311] width 955 height 64
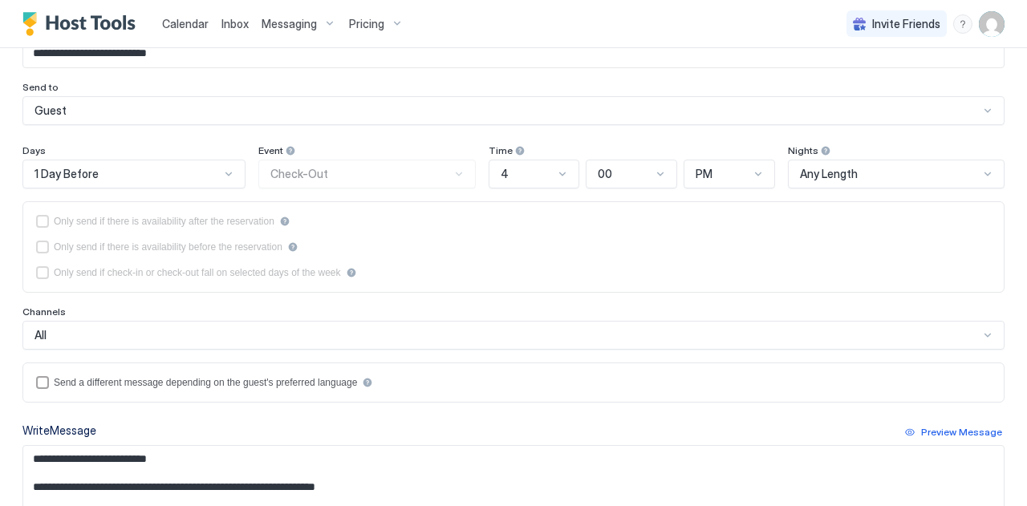
scroll to position [161, 0]
click at [298, 172] on div "Event Check-Out" at bounding box center [366, 167] width 217 height 44
drag, startPoint x: 298, startPoint y: 172, endPoint x: 273, endPoint y: 150, distance: 33.0
click at [273, 150] on span "Event" at bounding box center [270, 151] width 25 height 12
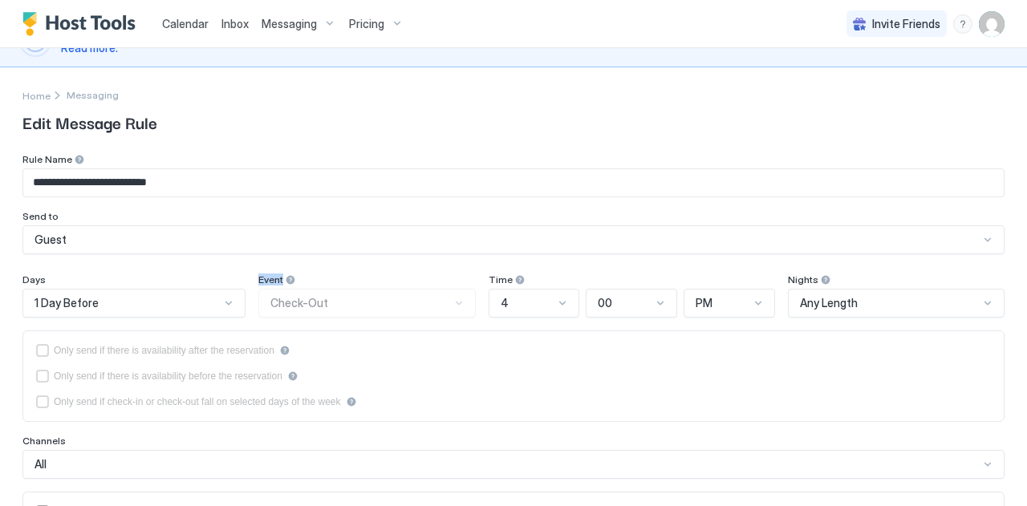
scroll to position [0, 0]
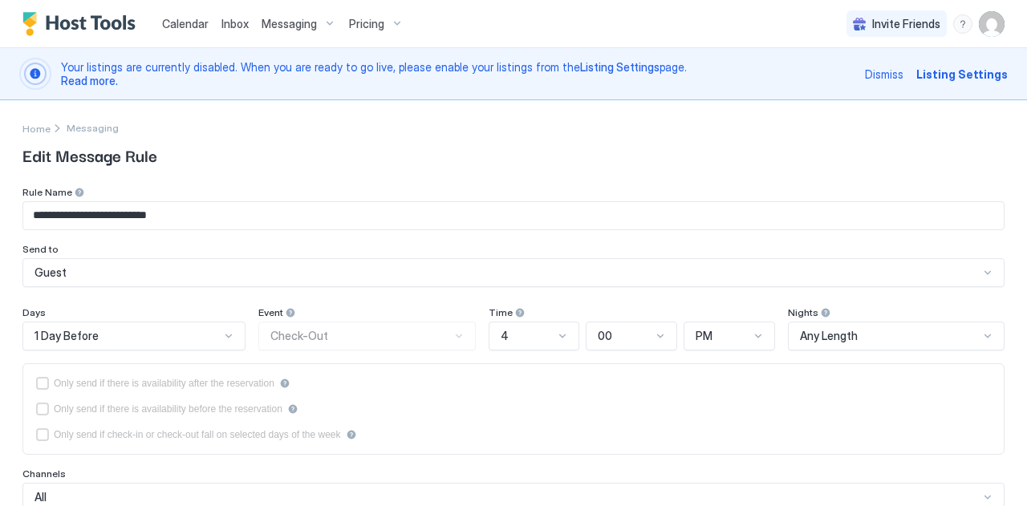
click at [321, 340] on div "Event Check-Out" at bounding box center [366, 329] width 217 height 44
click at [462, 327] on div "Event Check-Out" at bounding box center [366, 329] width 217 height 44
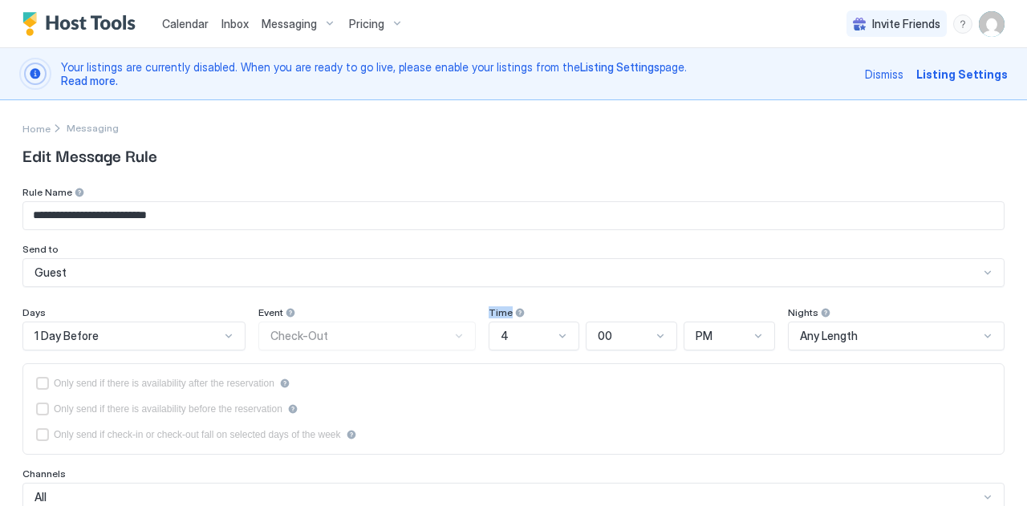
click at [462, 327] on div "Event Check-Out" at bounding box center [366, 329] width 217 height 44
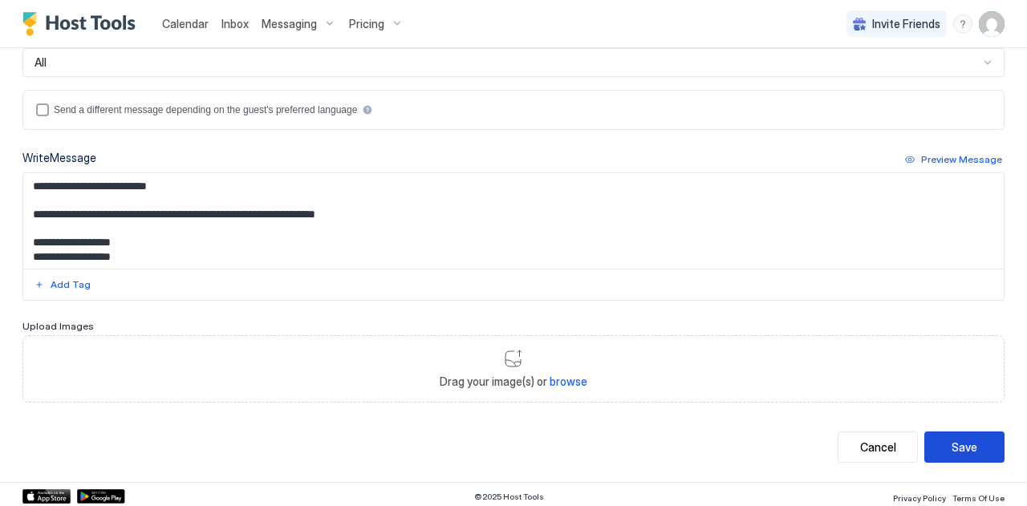
click at [962, 449] on div "Save" at bounding box center [965, 447] width 26 height 17
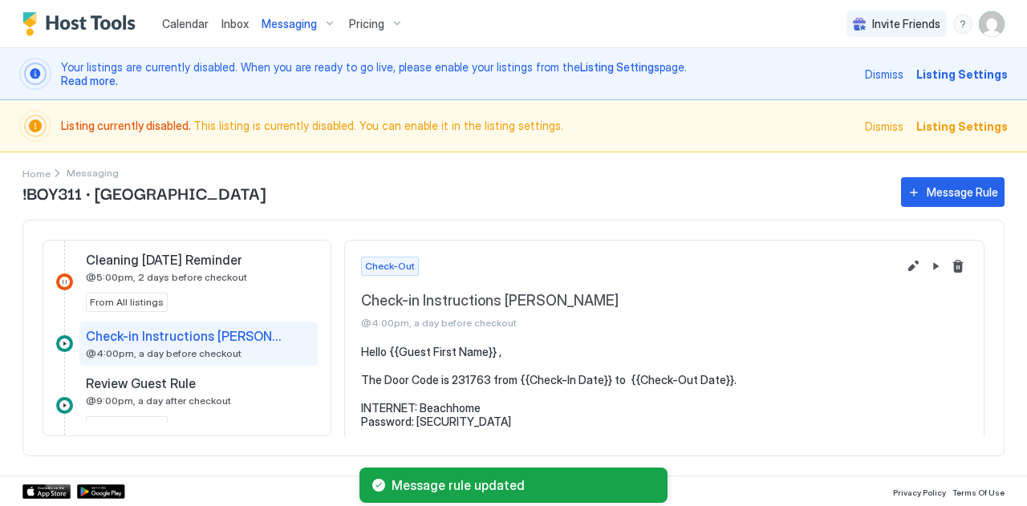
click at [390, 266] on span "Check-Out" at bounding box center [390, 266] width 50 height 14
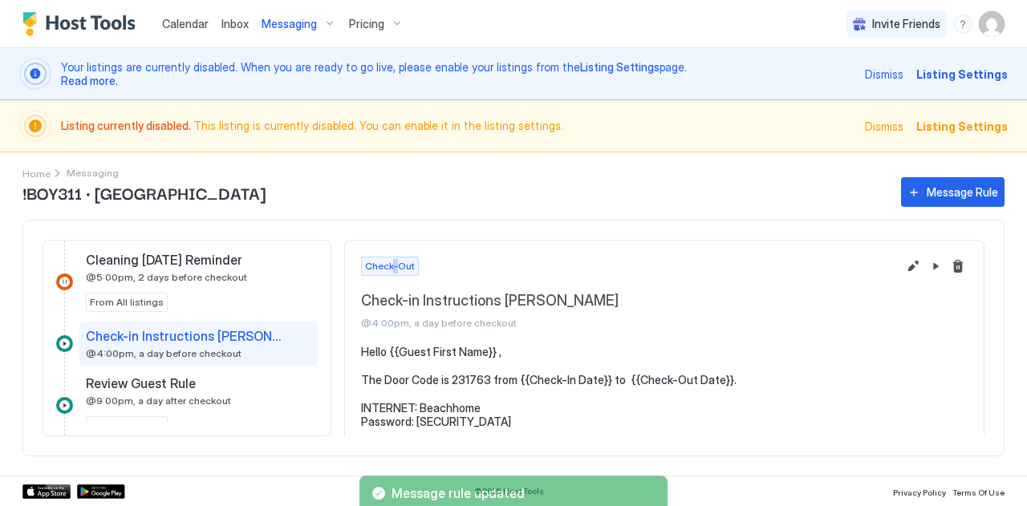
click at [390, 266] on span "Check-Out" at bounding box center [390, 266] width 50 height 14
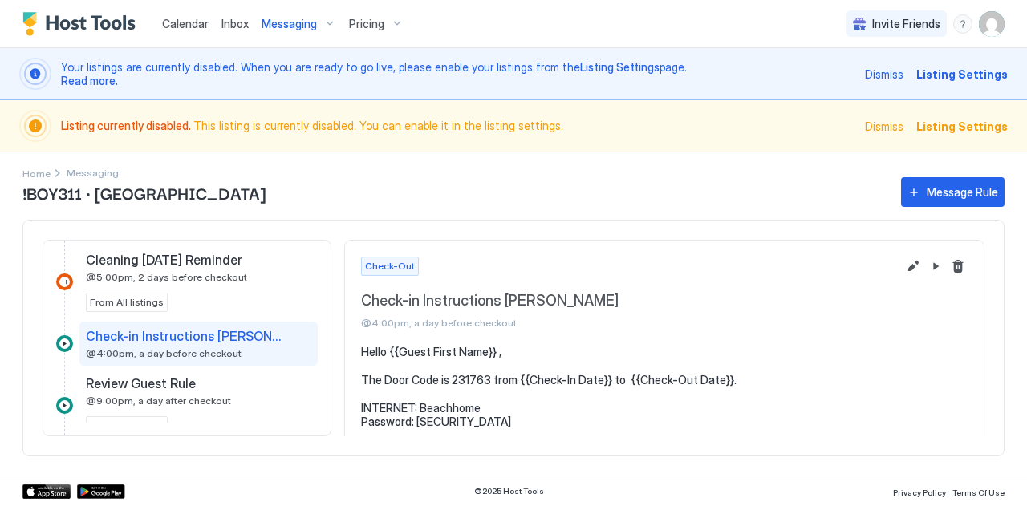
click at [371, 368] on pre "Hello {{Guest First Name}} , The Door Code is 231763 from {{Check-In Date}} to …" at bounding box center [664, 443] width 607 height 197
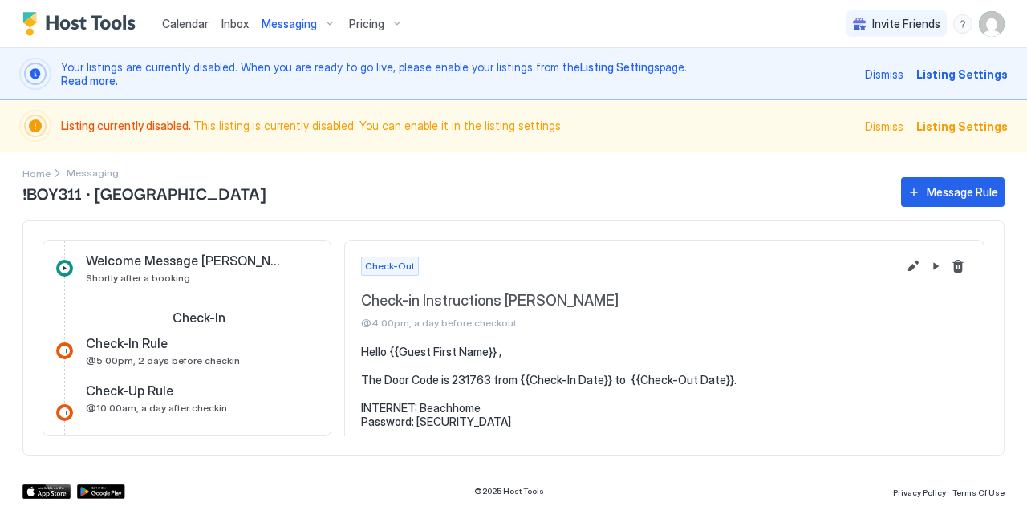
scroll to position [607, 0]
click at [950, 185] on div "Message Rule" at bounding box center [962, 192] width 71 height 17
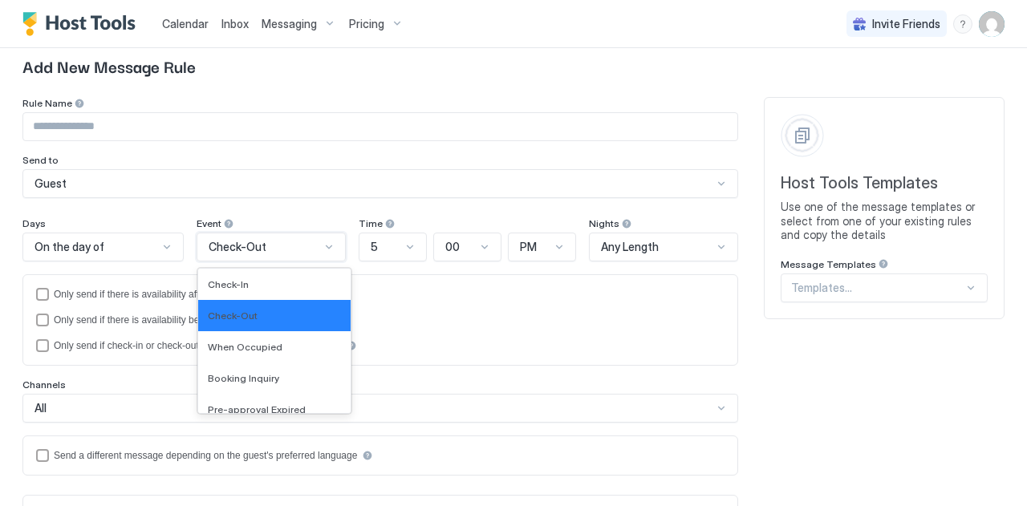
click at [258, 262] on div "13 results available. Use Up and Down to choose options, press Enter to select …" at bounding box center [271, 247] width 149 height 29
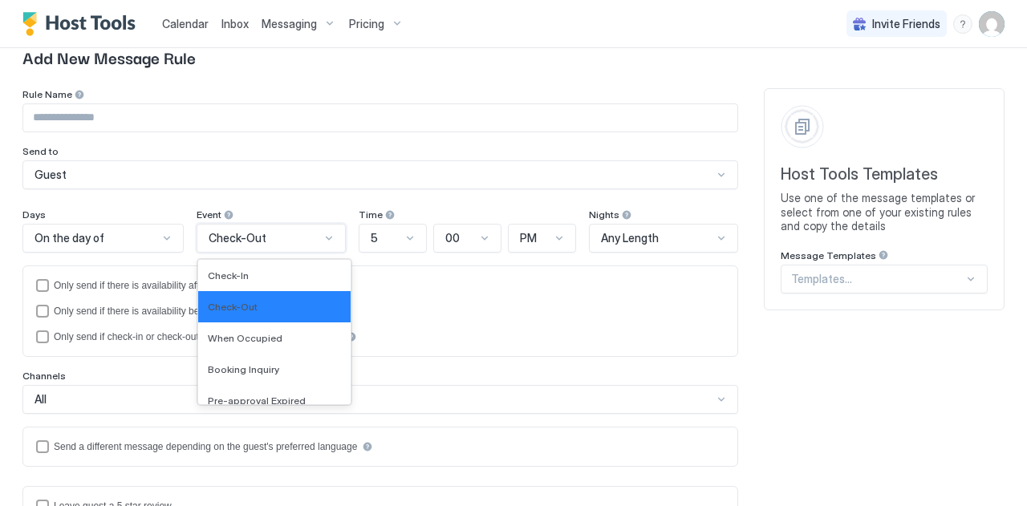
scroll to position [98, 0]
click at [223, 264] on div "Check-In" at bounding box center [274, 275] width 153 height 31
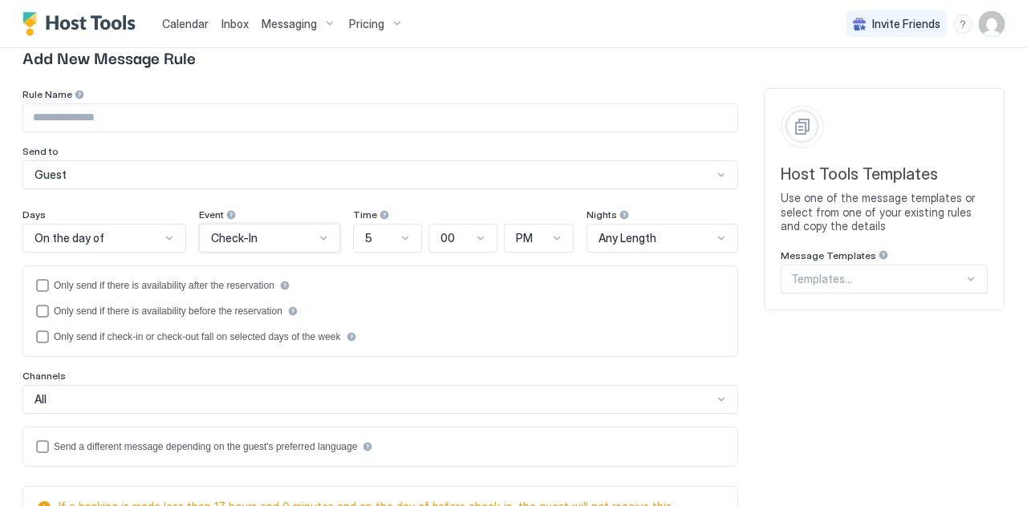
click at [142, 239] on div "On the day of" at bounding box center [98, 238] width 126 height 14
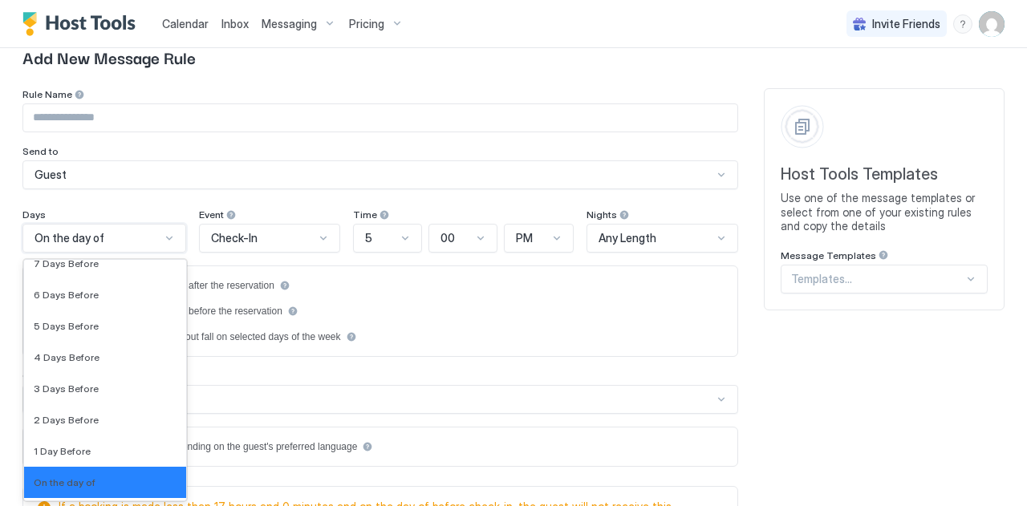
scroll to position [2380, 0]
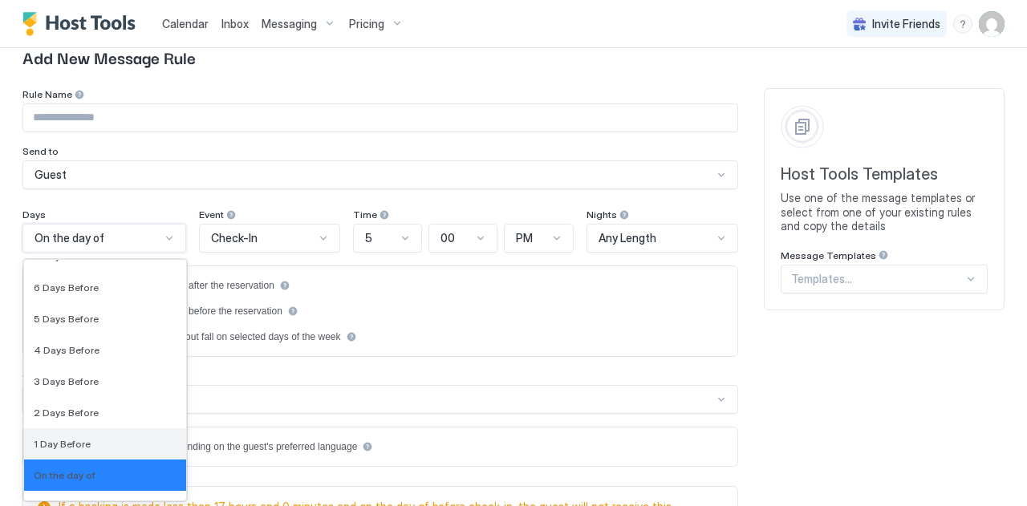
click at [61, 434] on div "1 Day Before" at bounding box center [105, 444] width 162 height 31
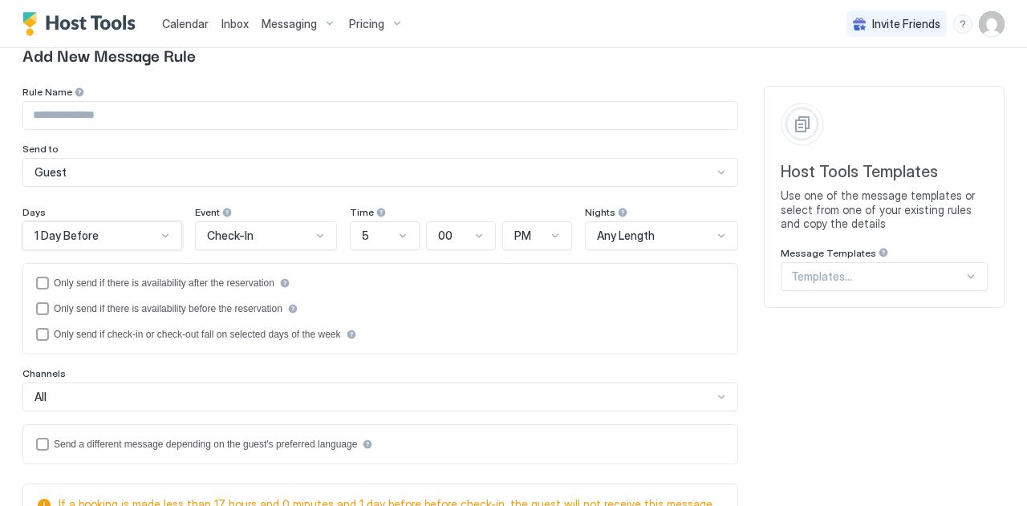
scroll to position [101, 0]
click at [97, 111] on input "Input Field" at bounding box center [380, 114] width 714 height 27
type input "*"
click at [127, 210] on div "Days" at bounding box center [102, 212] width 160 height 15
click at [119, 112] on input "**********" at bounding box center [380, 114] width 714 height 27
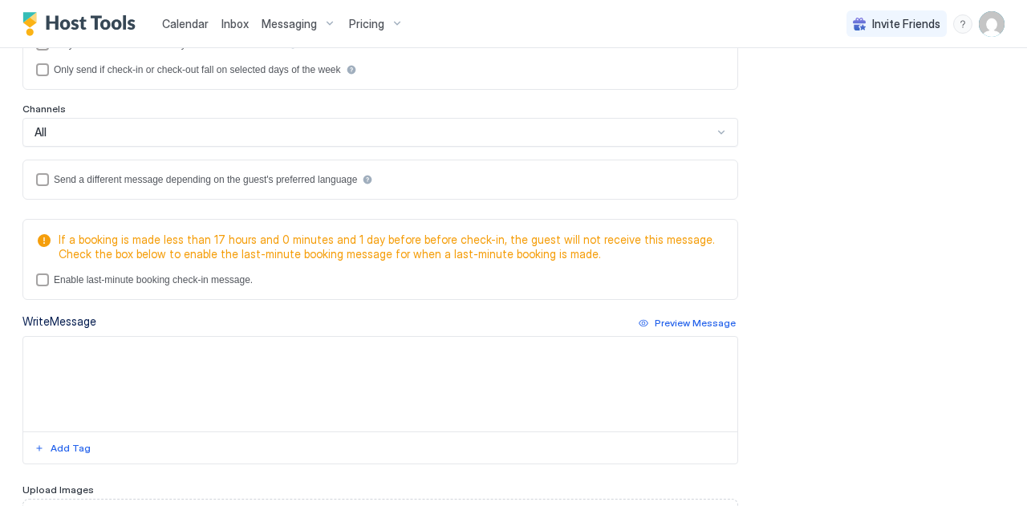
scroll to position [369, 0]
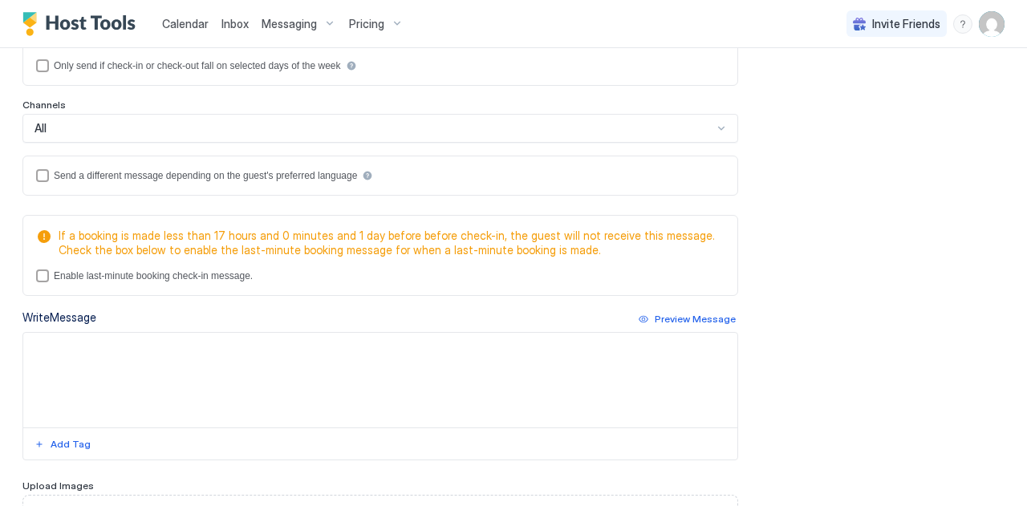
type input "**********"
click at [135, 365] on textarea "Input Field" at bounding box center [380, 380] width 714 height 95
paste textarea "**********"
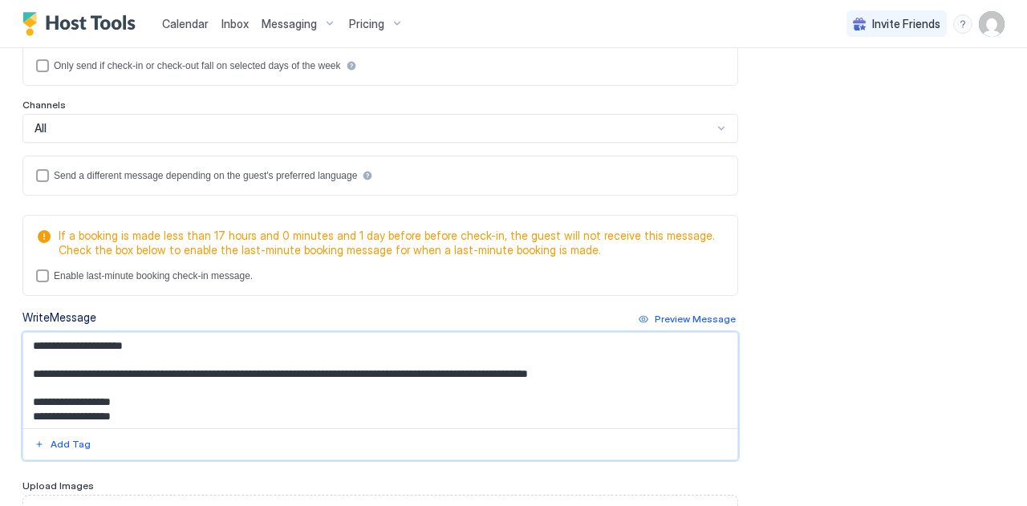
scroll to position [2, 0]
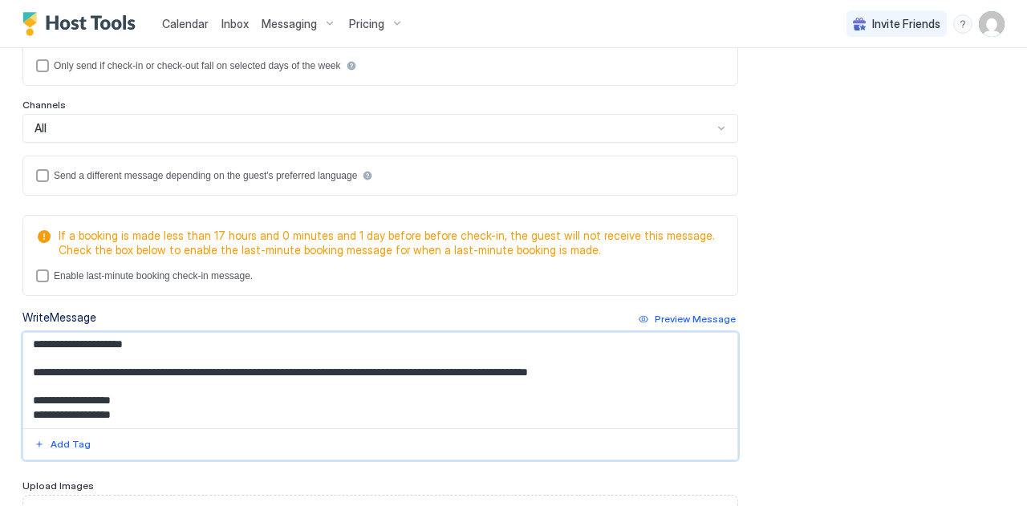
click at [138, 341] on textarea "**********" at bounding box center [374, 381] width 702 height 96
click at [63, 440] on div "Add Tag" at bounding box center [71, 444] width 40 height 14
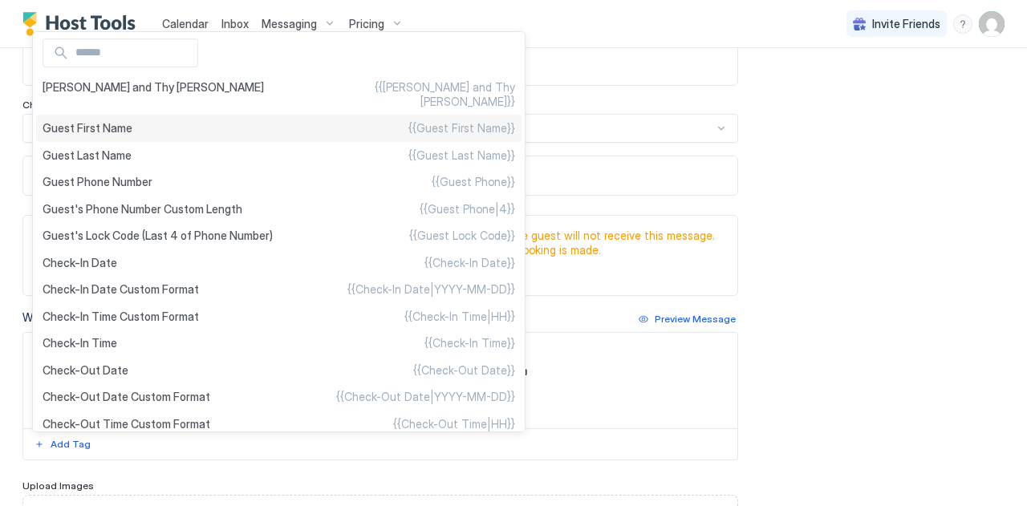
click at [97, 114] on ul "[PERSON_NAME] and Thy [PERSON_NAME] {{[PERSON_NAME] and Thy [PERSON_NAME]}} Gue…" at bounding box center [279, 231] width 494 height 401
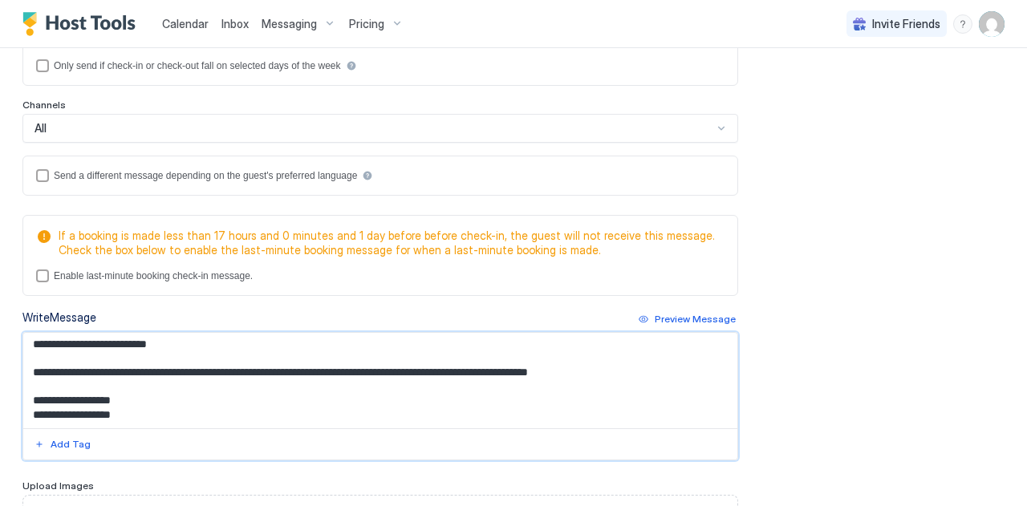
click at [185, 370] on textarea "**********" at bounding box center [374, 381] width 702 height 96
click at [52, 445] on div "Add Tag" at bounding box center [71, 444] width 40 height 14
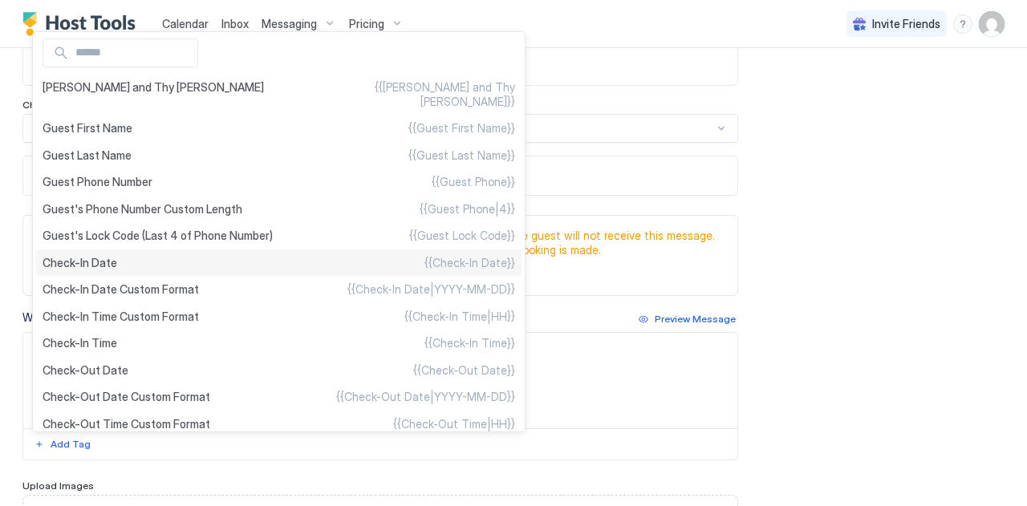
click at [72, 277] on div "Check-In Date {{Check-In Date}}" at bounding box center [279, 263] width 486 height 27
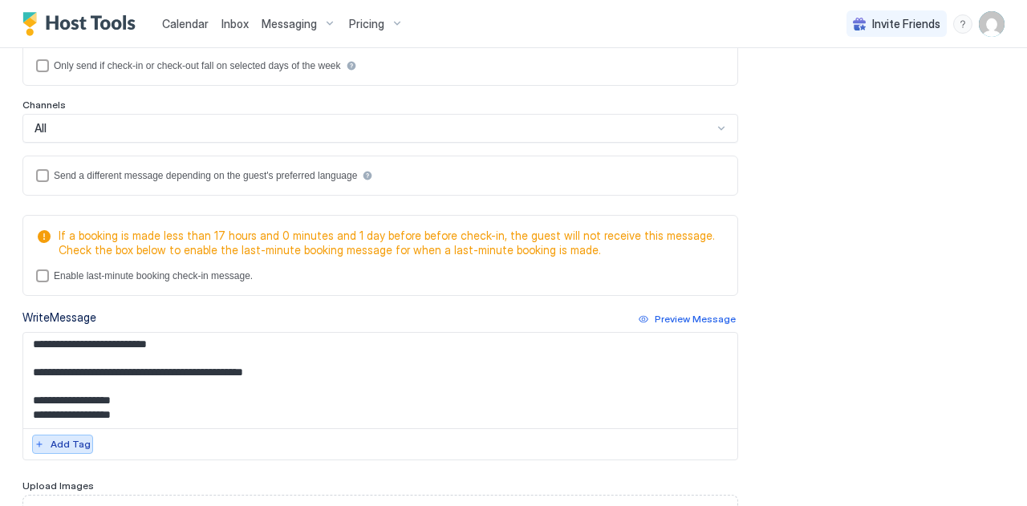
click at [56, 444] on div "Add Tag" at bounding box center [71, 444] width 40 height 14
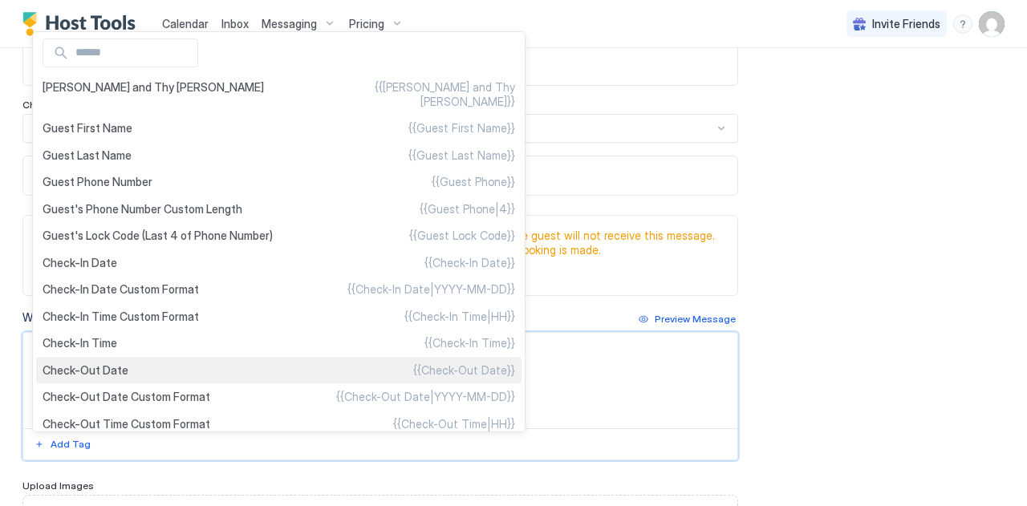
click at [95, 378] on ul "[PERSON_NAME] and Thy [PERSON_NAME] {{[PERSON_NAME] and Thy [PERSON_NAME]}} Gue…" at bounding box center [279, 231] width 494 height 401
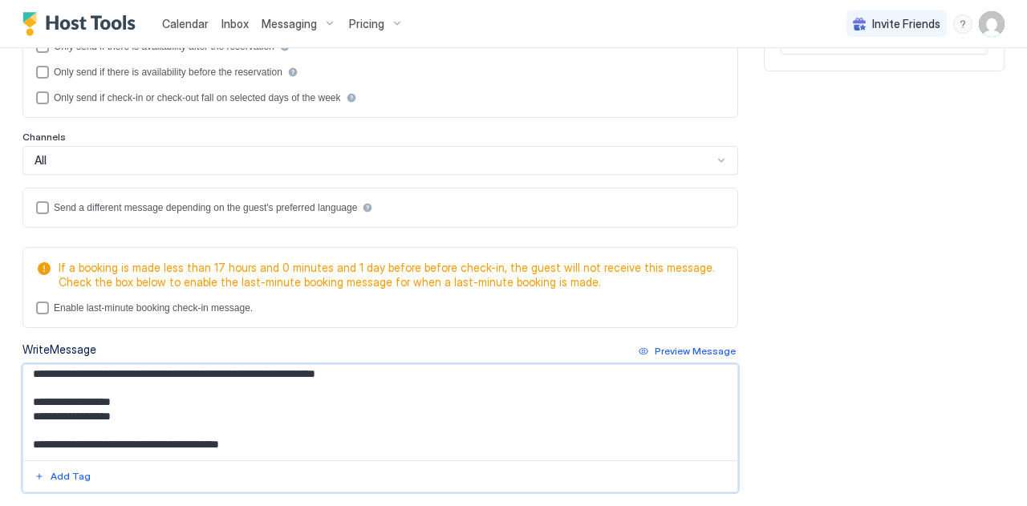
scroll to position [336, 0]
click at [291, 370] on textarea "**********" at bounding box center [374, 414] width 702 height 96
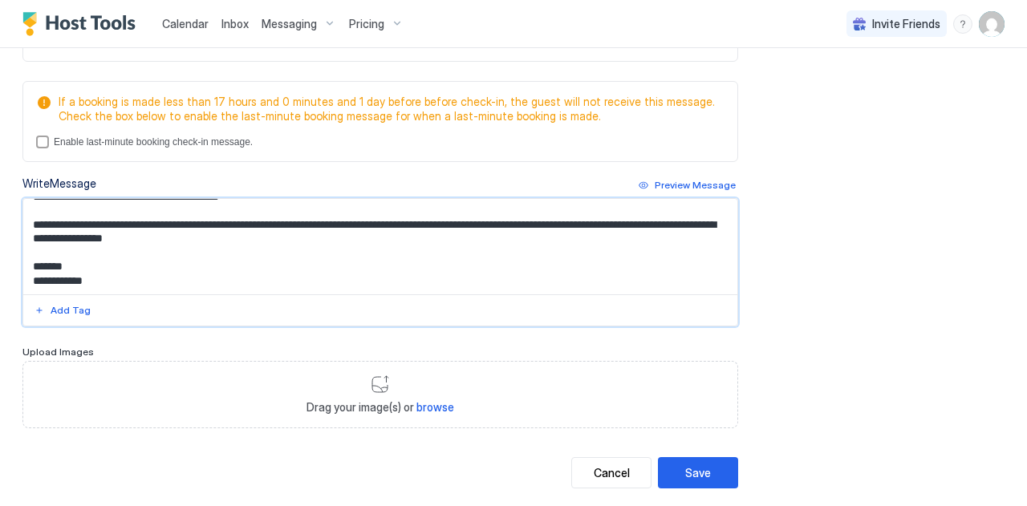
scroll to position [528, 0]
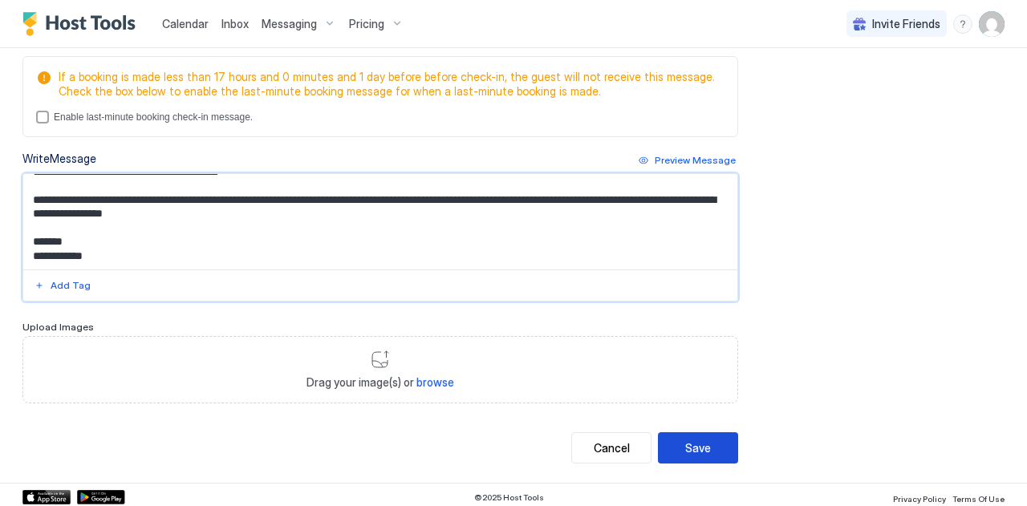
type textarea "**********"
click at [672, 441] on button "Save" at bounding box center [698, 448] width 80 height 31
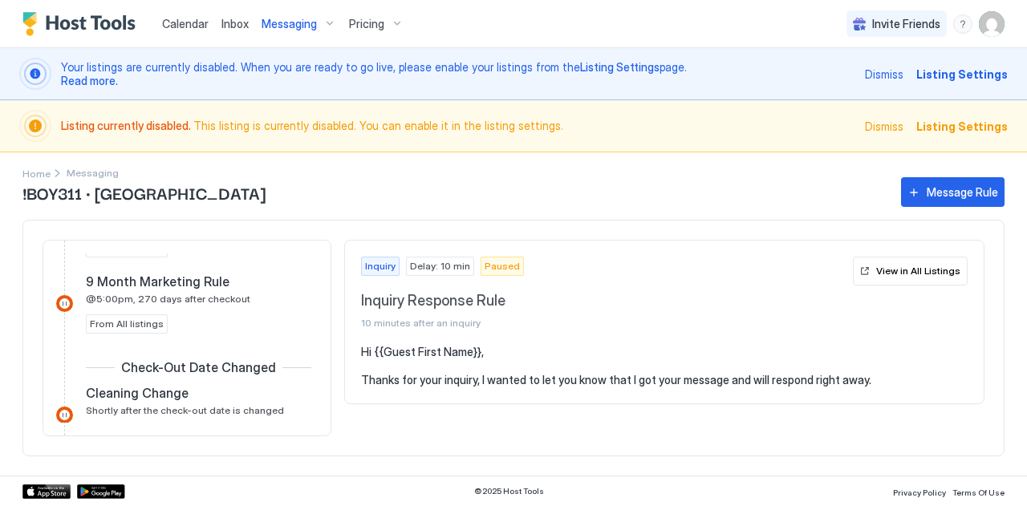
scroll to position [1312, 0]
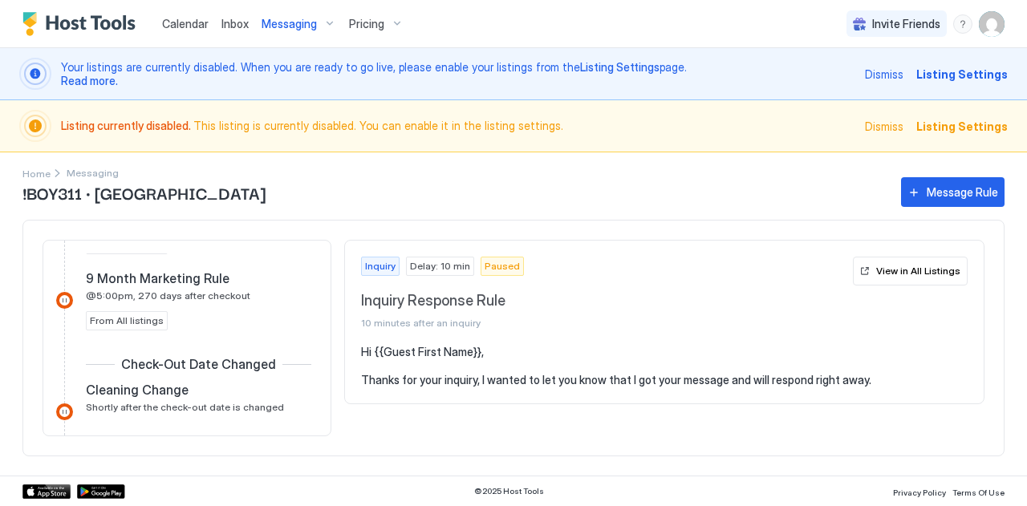
click at [39, 177] on div "!BOY311 · [GEOGRAPHIC_DATA] Paradise Message Rule" at bounding box center [513, 192] width 982 height 30
click at [278, 26] on span "Messaging" at bounding box center [289, 24] width 55 height 14
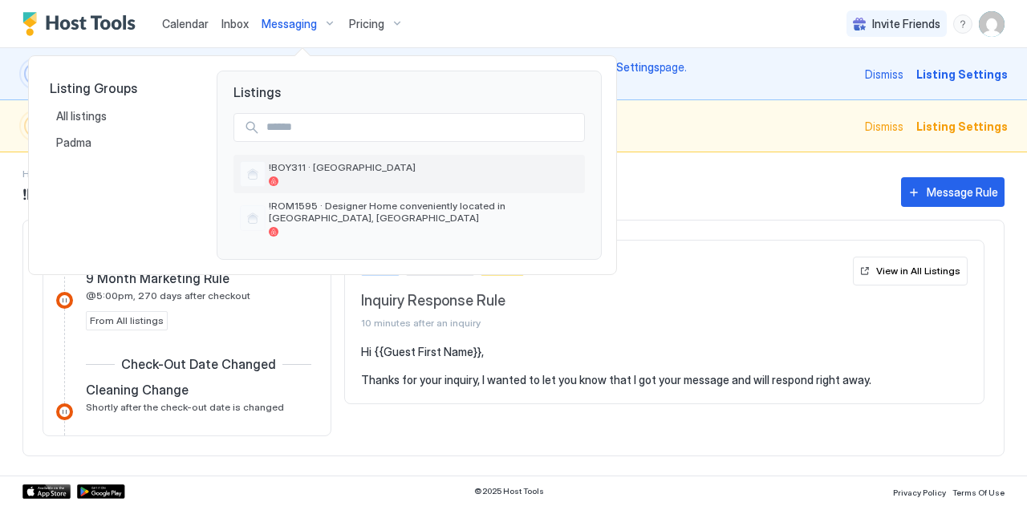
click at [290, 170] on span "!BOY311 · [GEOGRAPHIC_DATA]" at bounding box center [424, 167] width 310 height 12
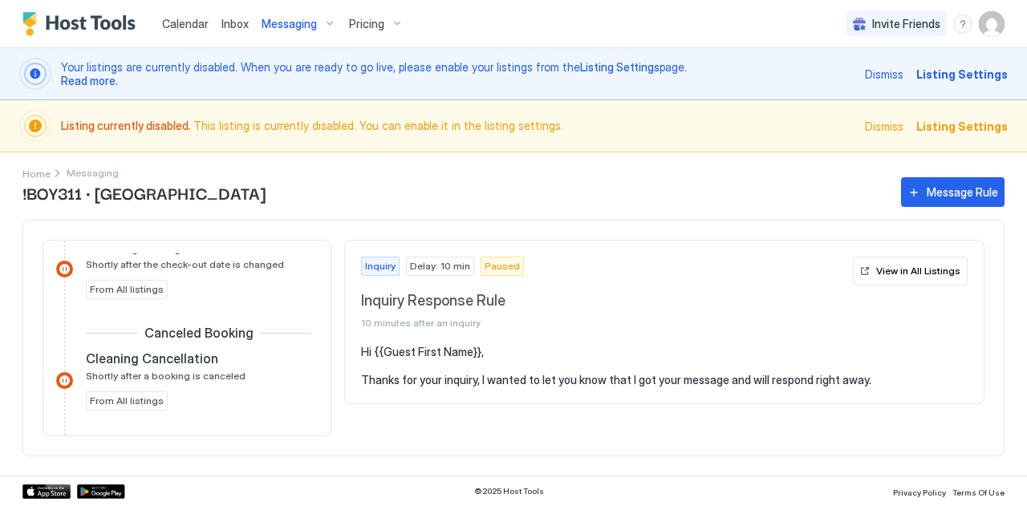
scroll to position [1456, 0]
click at [31, 176] on div "!BOY311 · [GEOGRAPHIC_DATA] Paradise Message Rule Inquiry Inquiry Response Rule…" at bounding box center [513, 325] width 982 height 302
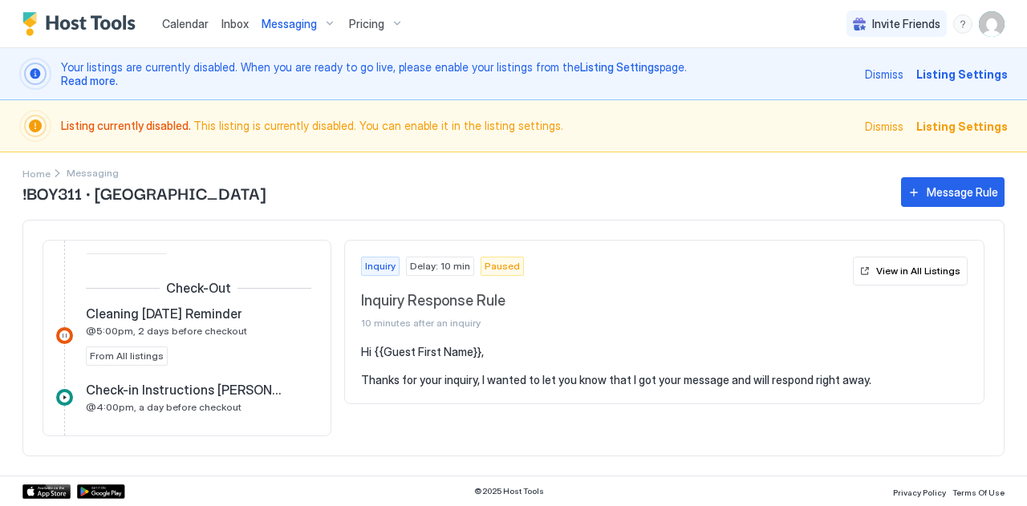
scroll to position [954, 0]
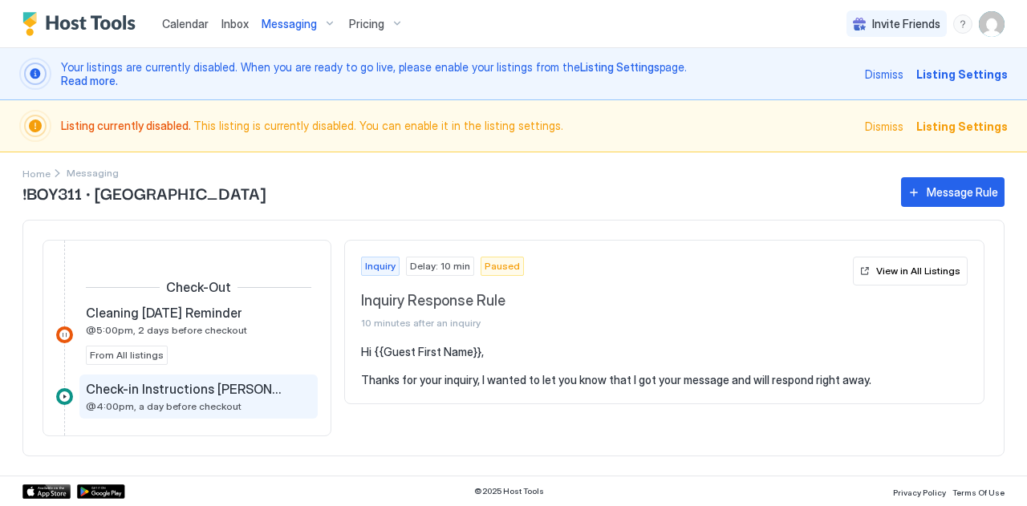
click at [112, 381] on span "Check-in Instructions [PERSON_NAME]" at bounding box center [186, 389] width 200 height 16
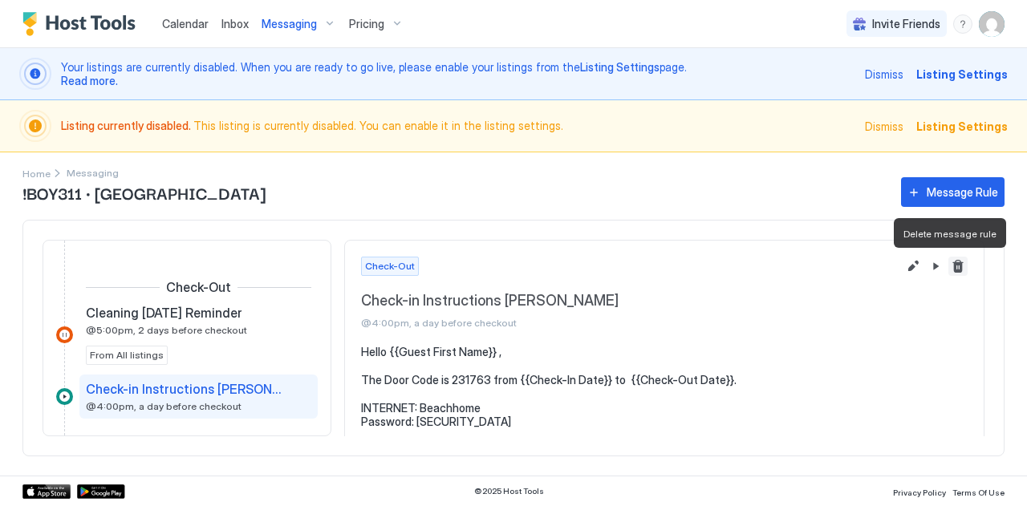
click at [950, 266] on button "Delete message rule" at bounding box center [958, 266] width 19 height 19
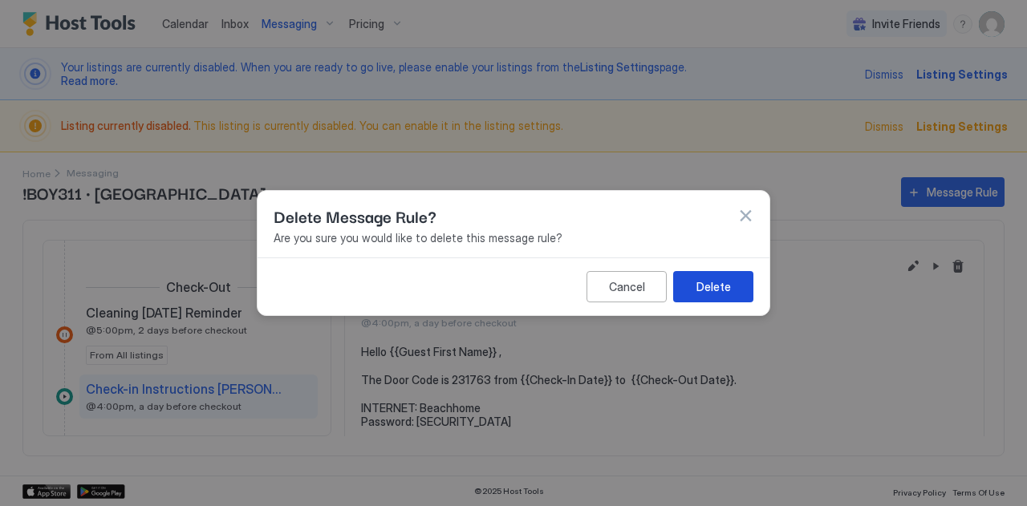
click at [695, 285] on button "Delete" at bounding box center [713, 286] width 80 height 31
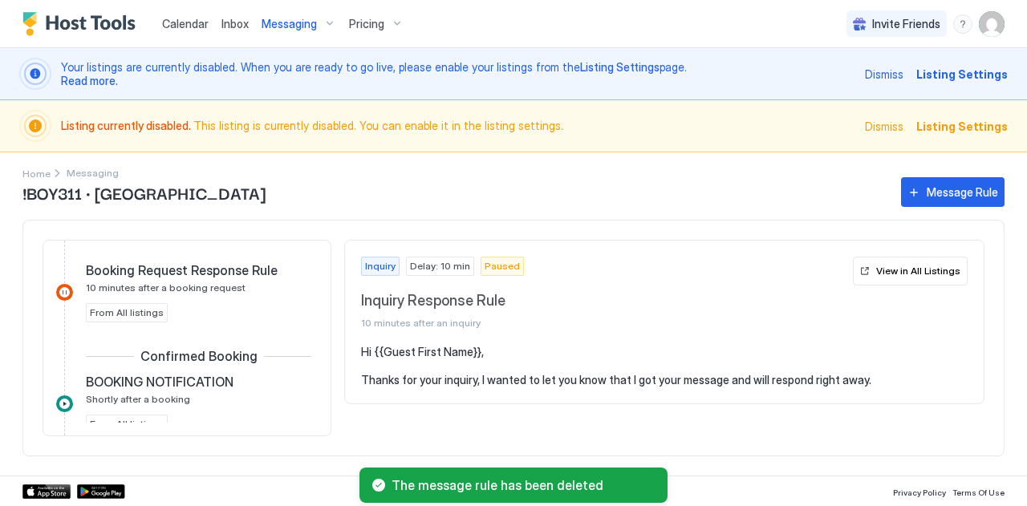
scroll to position [359, 0]
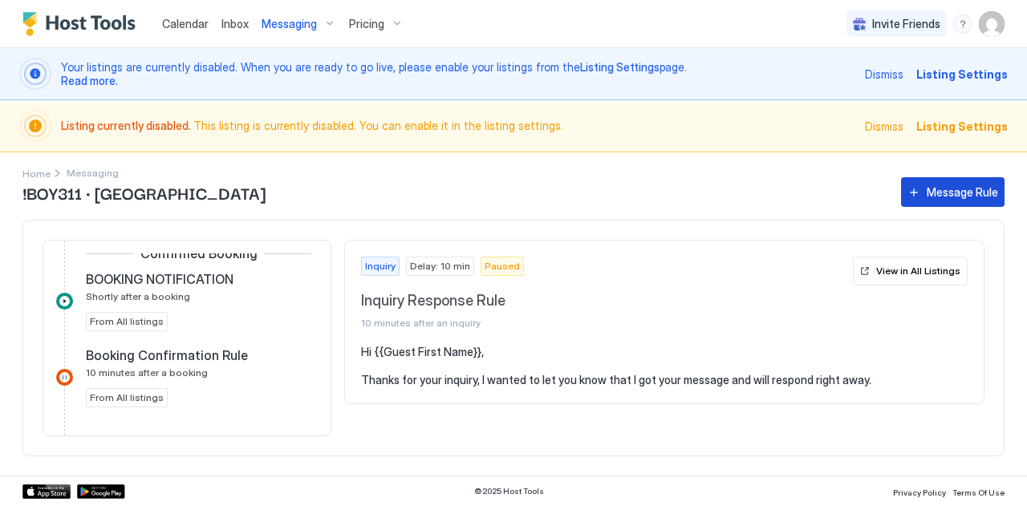
click at [928, 190] on div "Message Rule" at bounding box center [962, 192] width 71 height 17
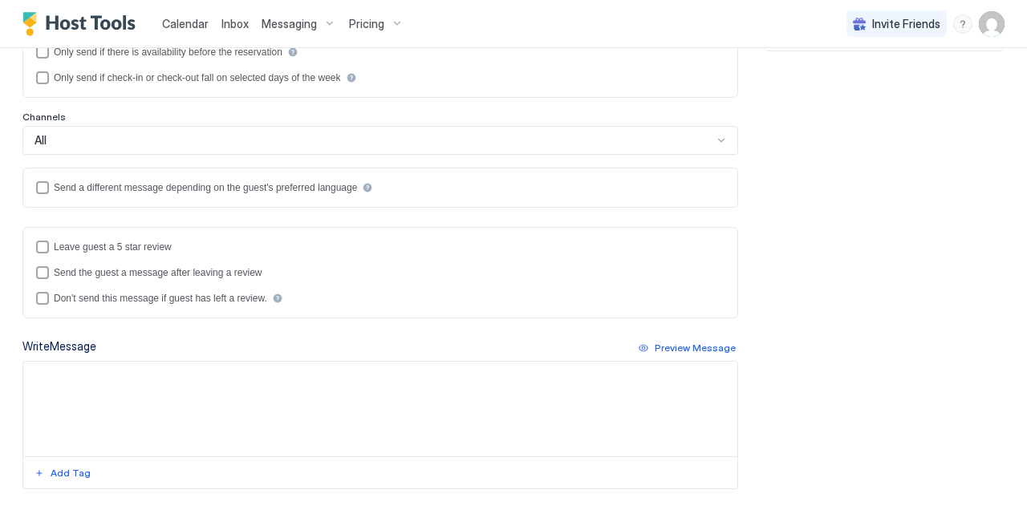
scroll to position [370, 0]
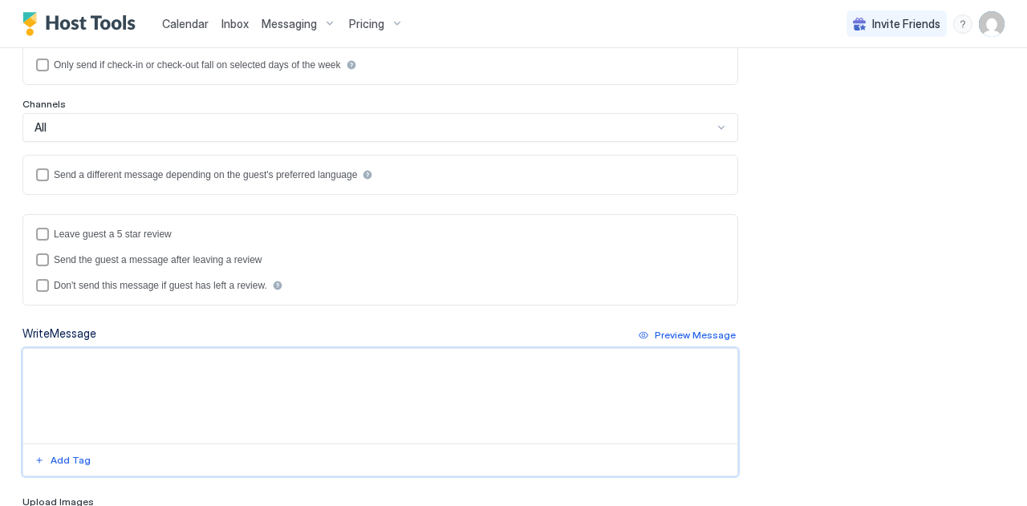
click at [108, 364] on textarea "Input Field" at bounding box center [380, 396] width 714 height 95
paste textarea "**********"
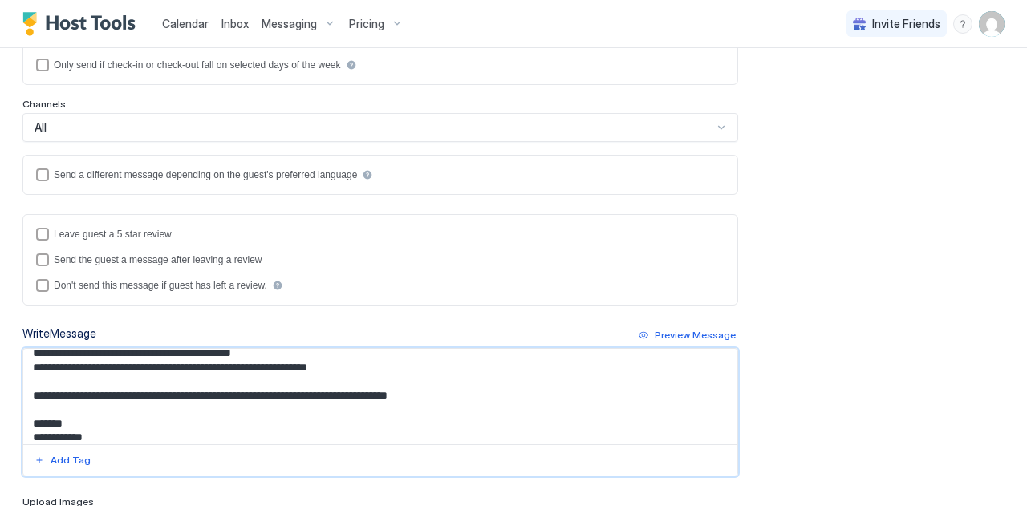
scroll to position [0, 0]
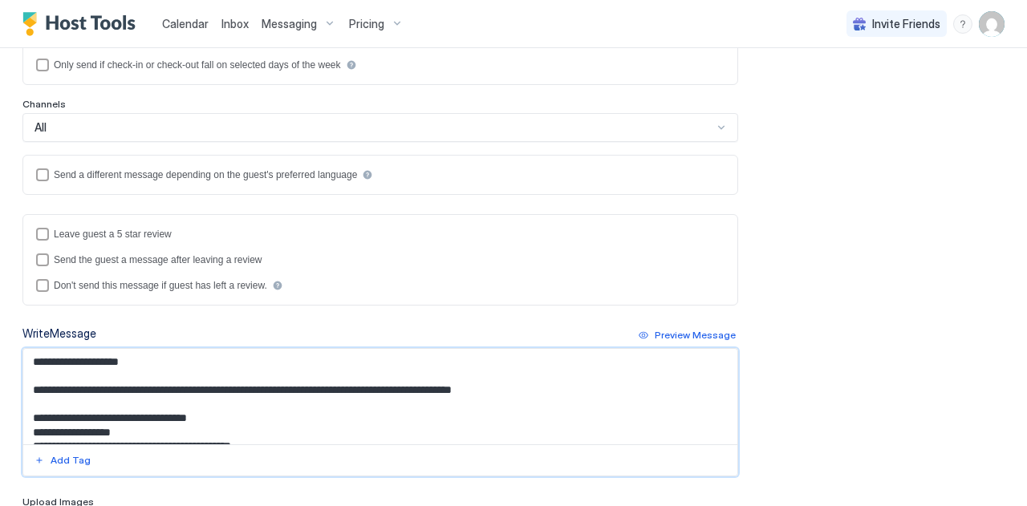
click at [136, 360] on textarea "**********" at bounding box center [374, 397] width 702 height 96
click at [47, 453] on button "Add Tag" at bounding box center [62, 460] width 61 height 19
click at [254, 384] on textarea "**********" at bounding box center [374, 397] width 702 height 96
click at [69, 453] on div "Add Tag" at bounding box center [71, 460] width 40 height 14
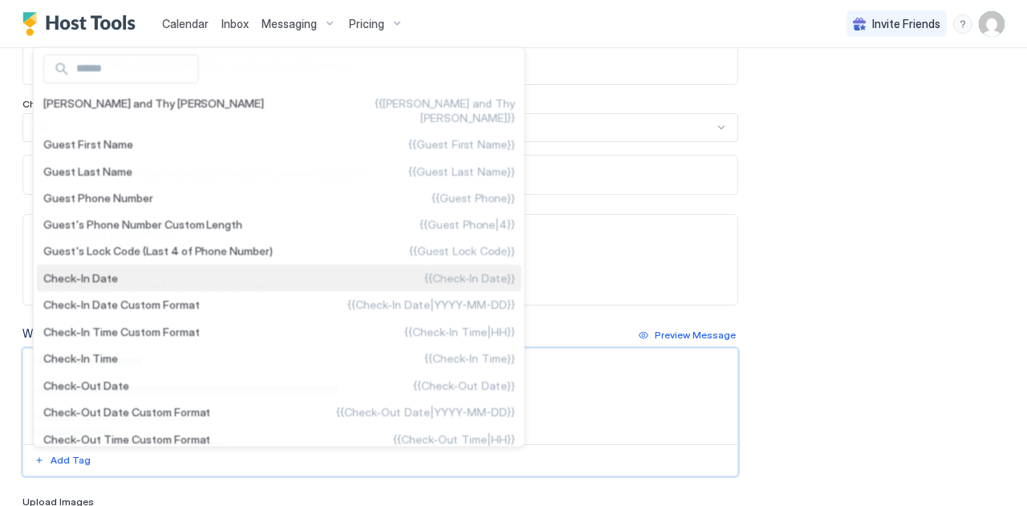
click at [85, 295] on ul "[PERSON_NAME] and Thy [PERSON_NAME] {{[PERSON_NAME] and Thy [PERSON_NAME]}} Gue…" at bounding box center [279, 247] width 493 height 401
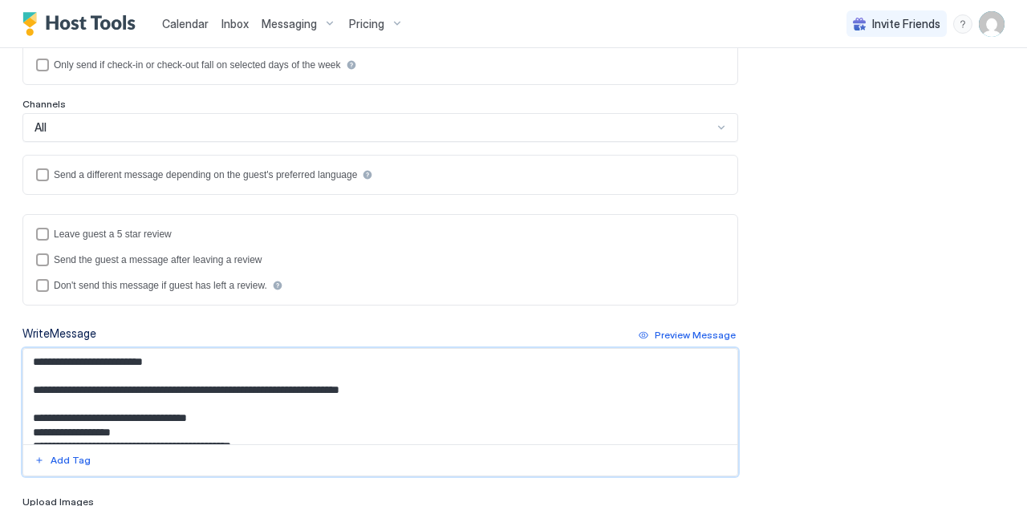
click at [259, 388] on textarea "**********" at bounding box center [374, 397] width 702 height 96
click at [59, 453] on div "Add Tag" at bounding box center [71, 460] width 40 height 14
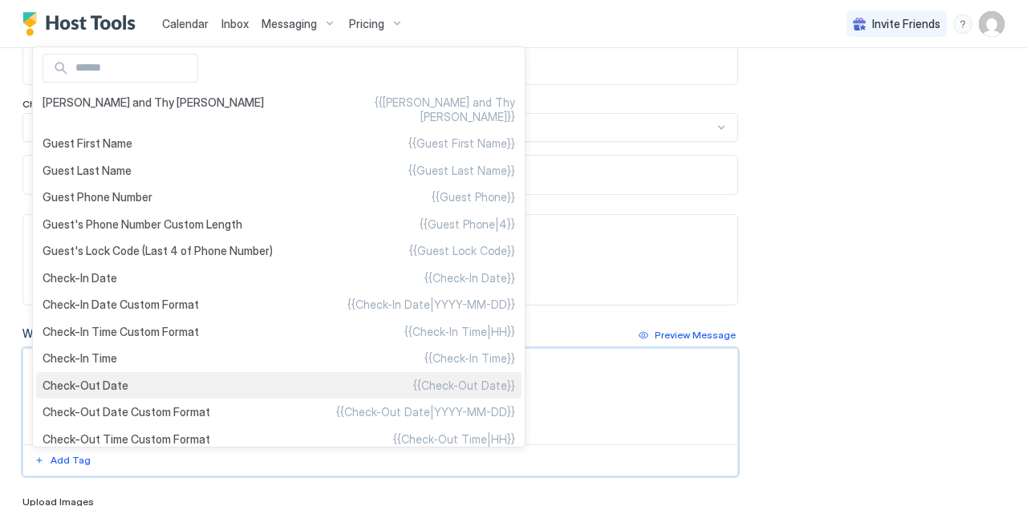
click at [87, 390] on ul "[PERSON_NAME] and Thy [PERSON_NAME] {{[PERSON_NAME] and Thy [PERSON_NAME]}} Gue…" at bounding box center [279, 247] width 494 height 401
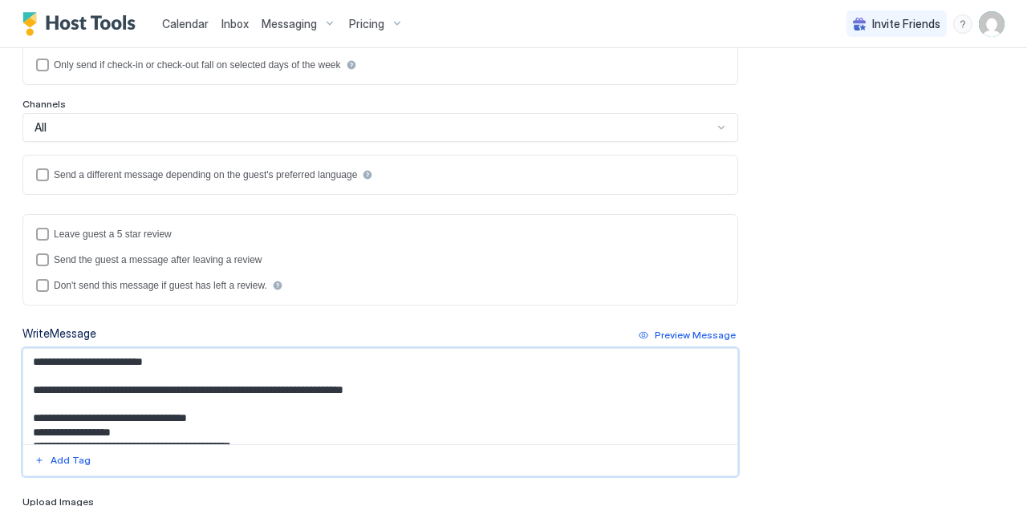
scroll to position [100, 0]
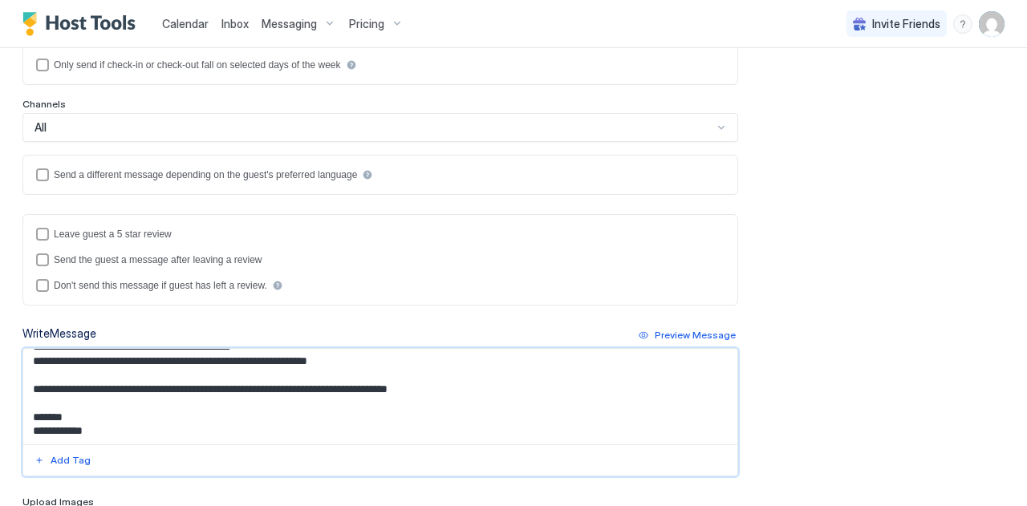
click at [154, 418] on textarea "**********" at bounding box center [374, 397] width 702 height 96
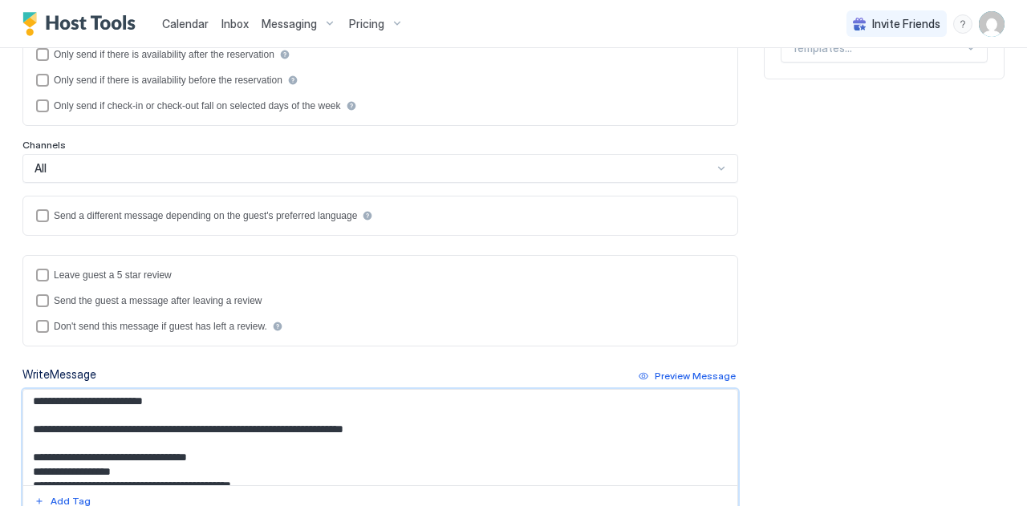
scroll to position [0, 0]
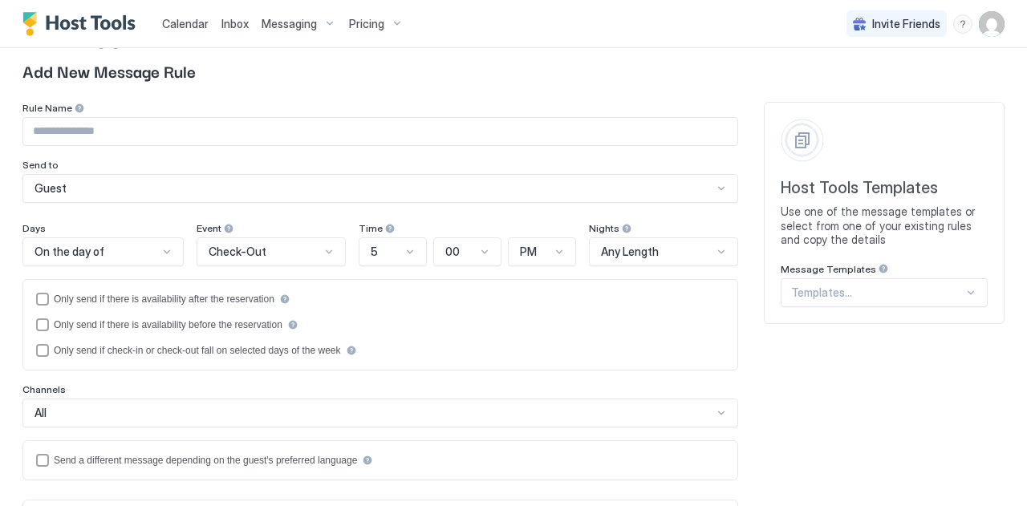
type textarea "**********"
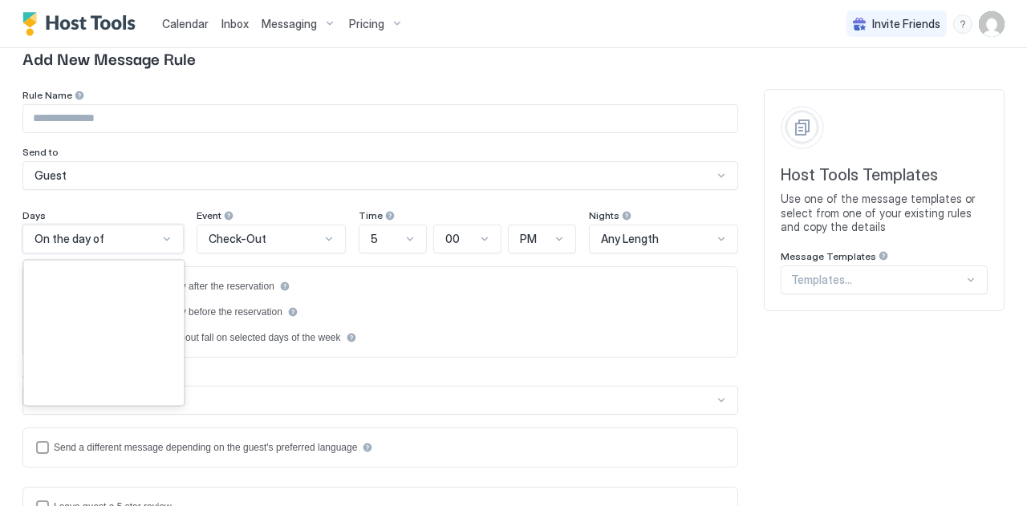
scroll to position [2316, 0]
click at [140, 244] on div "On the day of" at bounding box center [97, 239] width 124 height 14
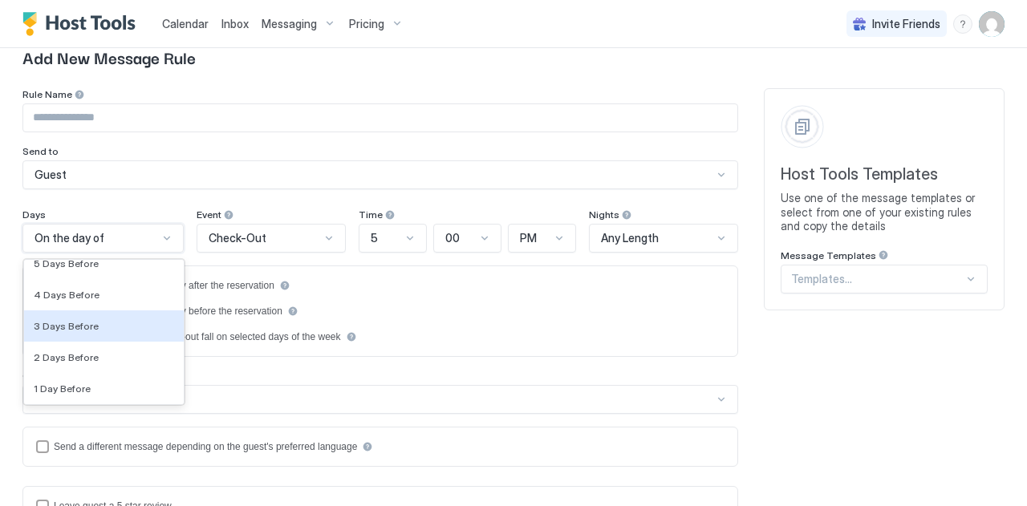
scroll to position [2420, 0]
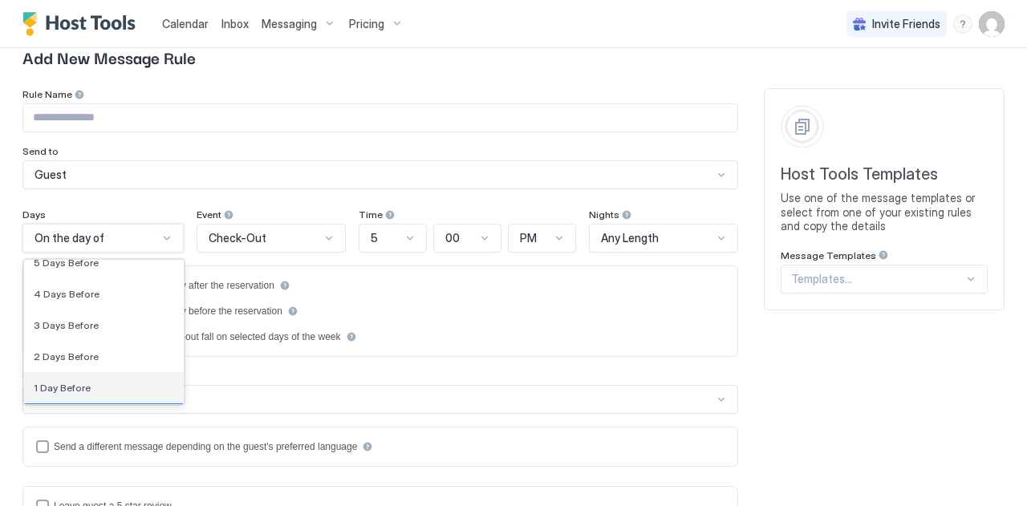
click at [54, 376] on div "1 Day Before" at bounding box center [104, 387] width 160 height 31
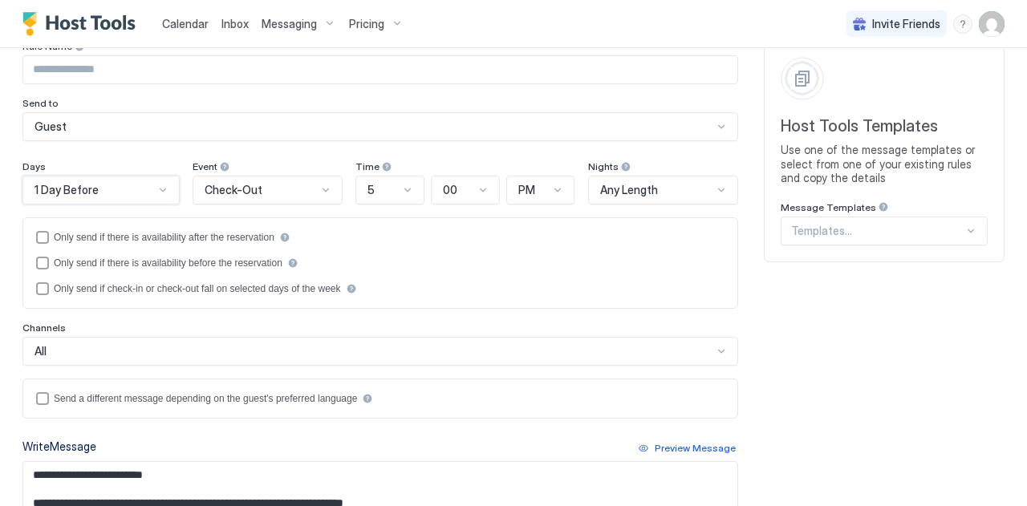
scroll to position [146, 0]
click at [356, 192] on div "5" at bounding box center [390, 190] width 69 height 29
click at [367, 317] on div "4" at bounding box center [391, 321] width 48 height 12
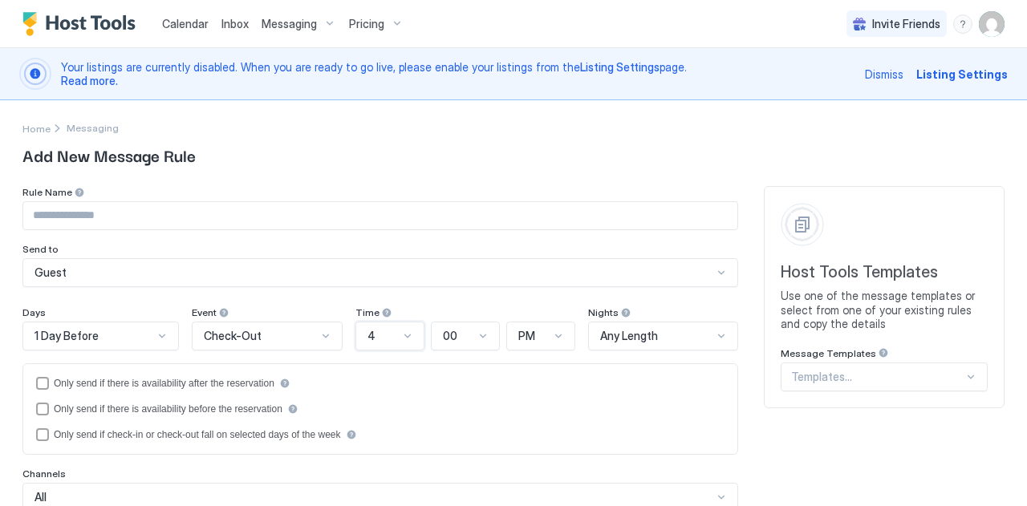
scroll to position [1, 0]
click at [143, 203] on input "Input Field" at bounding box center [380, 214] width 714 height 27
type input "*"
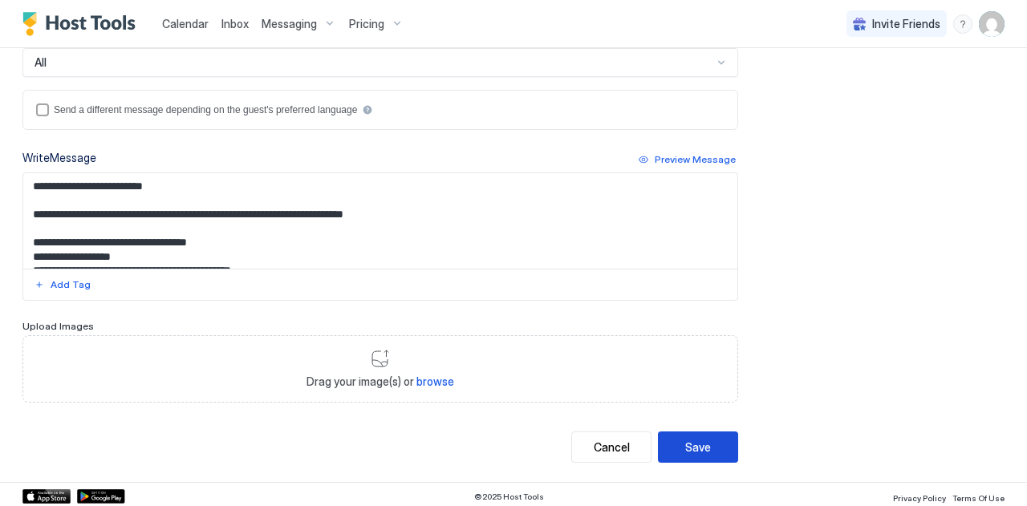
type input "**********"
click at [702, 437] on button "Save" at bounding box center [698, 447] width 80 height 31
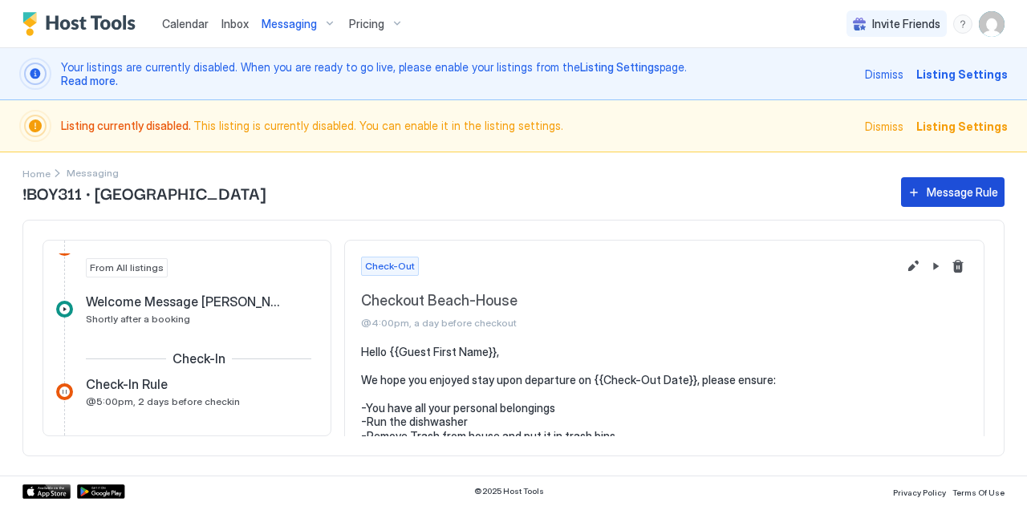
click at [937, 190] on div "Message Rule" at bounding box center [962, 192] width 71 height 17
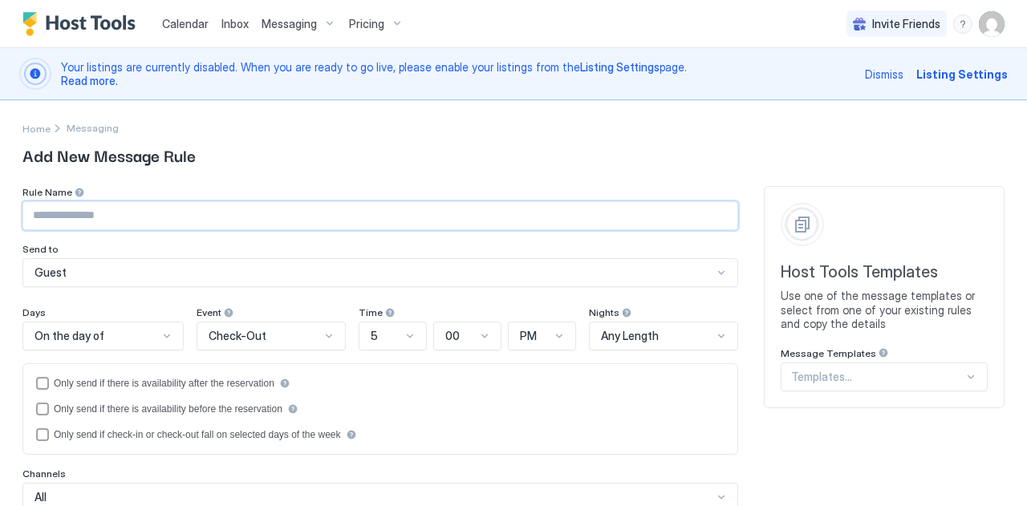
click at [82, 218] on input "Input Field" at bounding box center [380, 215] width 714 height 27
type input "**********"
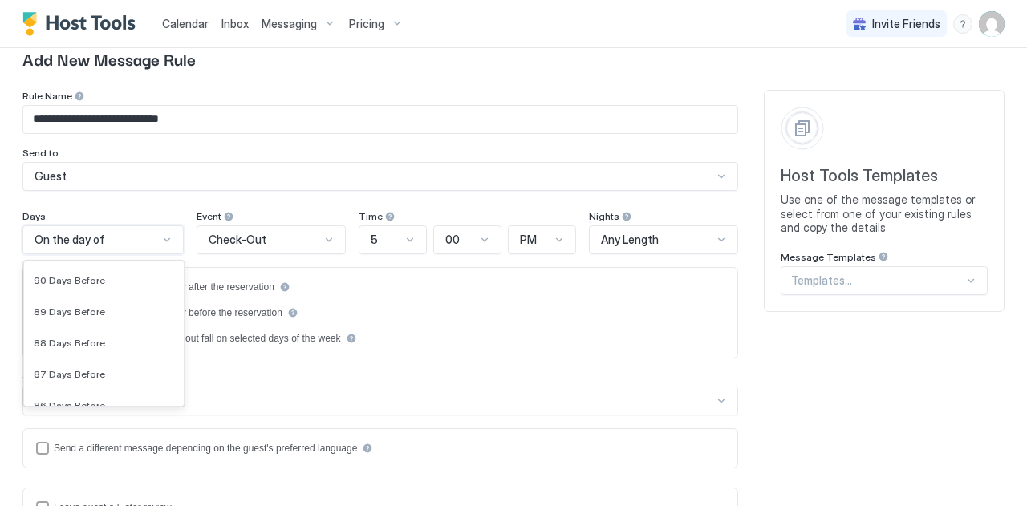
click at [96, 254] on div "183 results available. Use Up and Down to choose options, press Enter to select…" at bounding box center [102, 240] width 161 height 29
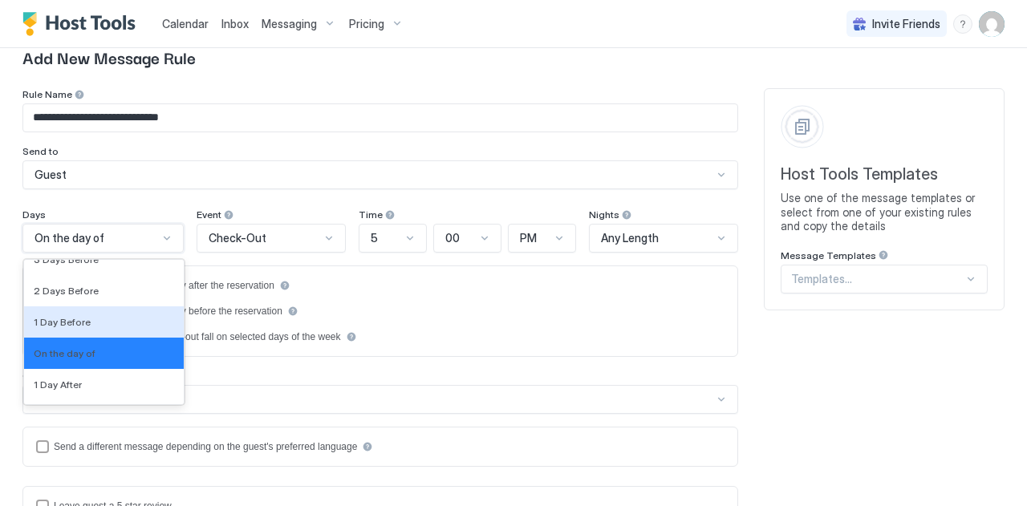
scroll to position [2743, 0]
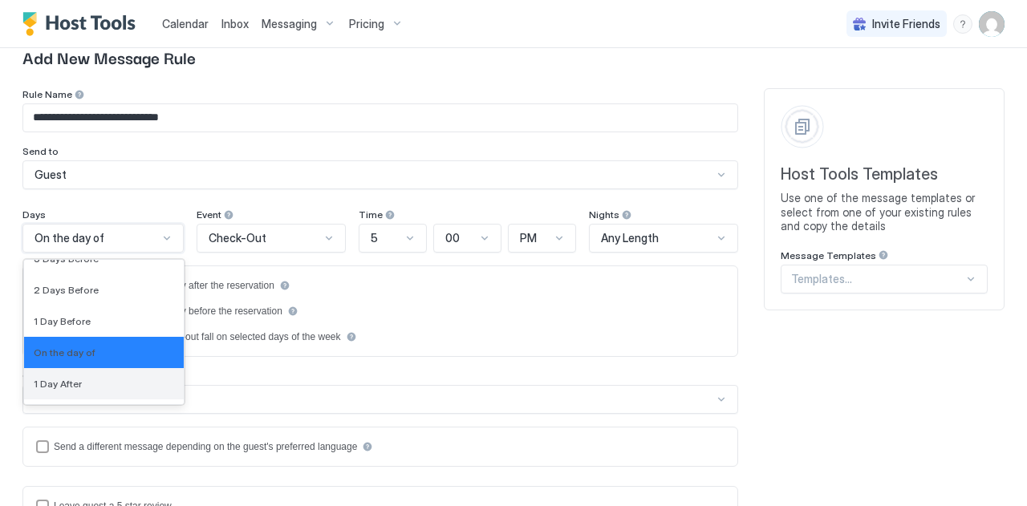
click at [61, 378] on span "1 Day After" at bounding box center [58, 384] width 48 height 12
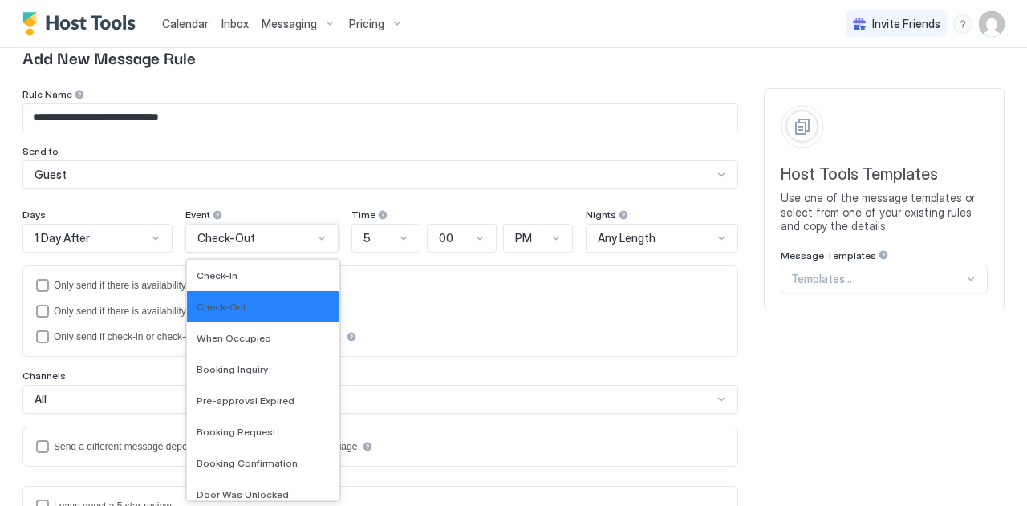
click at [265, 233] on div "Check-Out" at bounding box center [254, 238] width 115 height 14
click at [234, 264] on div "Check-In" at bounding box center [263, 275] width 153 height 31
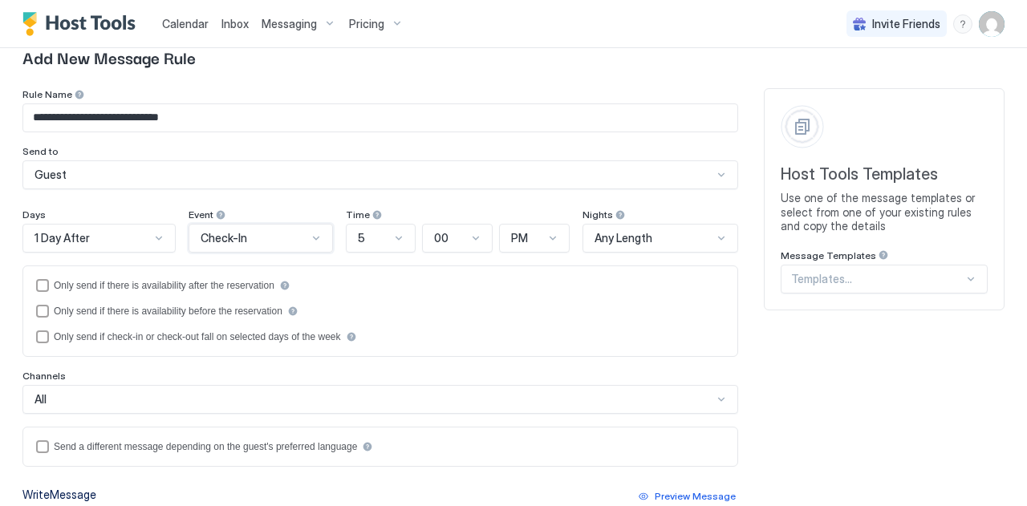
click at [376, 235] on div "5" at bounding box center [374, 238] width 33 height 14
click at [360, 414] on div "10" at bounding box center [382, 422] width 69 height 31
click at [548, 241] on div at bounding box center [554, 238] width 13 height 13
click at [514, 275] on span "AM" at bounding box center [517, 276] width 15 height 12
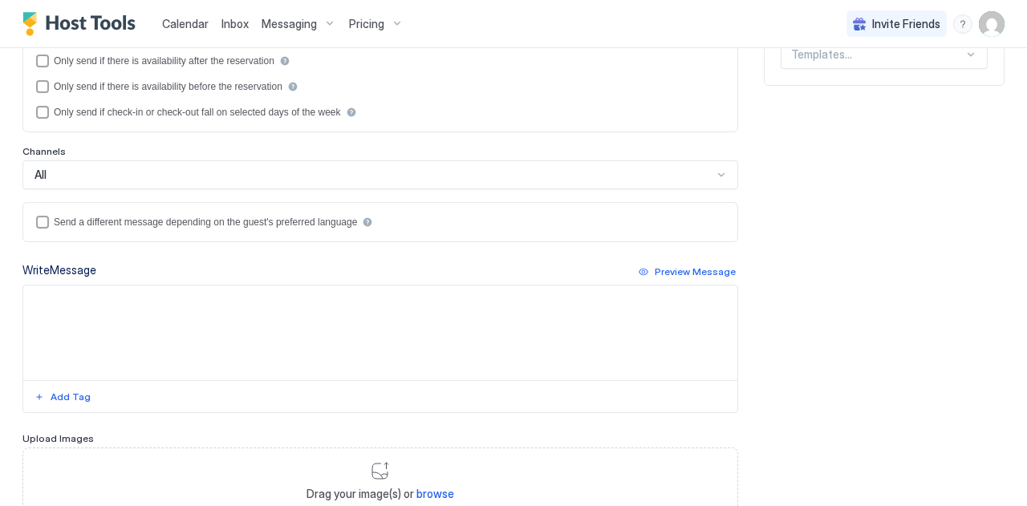
scroll to position [322, 0]
click at [127, 303] on textarea "Input Field" at bounding box center [380, 334] width 714 height 95
paste textarea "**********"
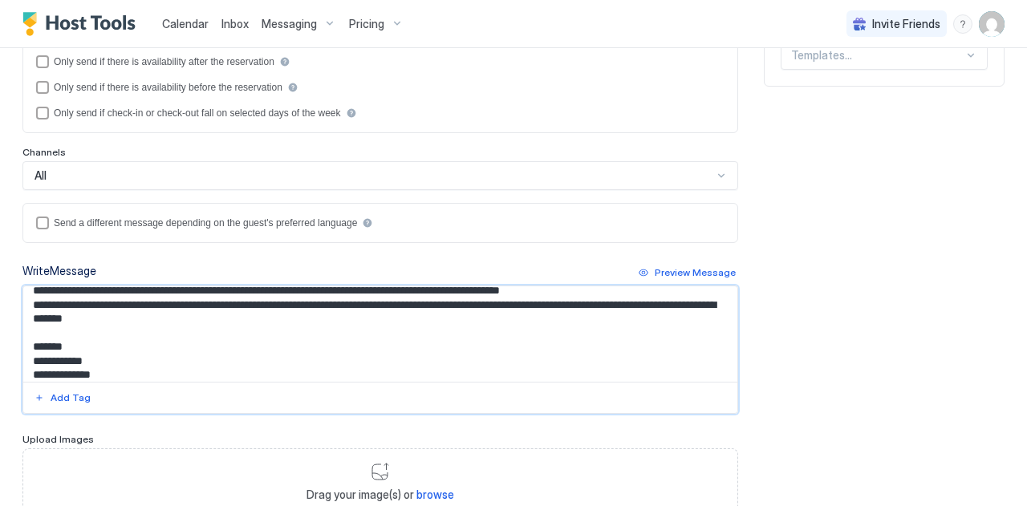
scroll to position [0, 0]
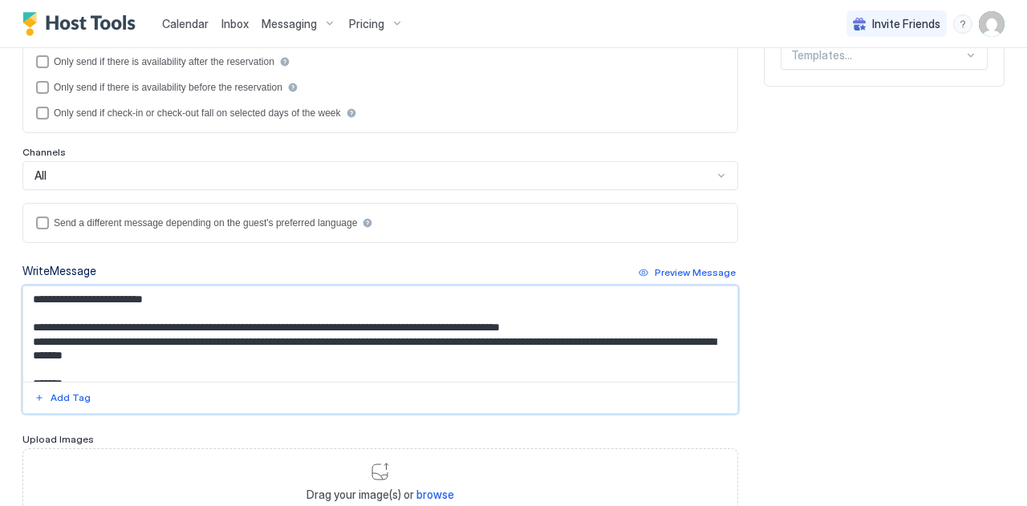
click at [159, 299] on textarea "**********" at bounding box center [374, 335] width 702 height 96
click at [67, 391] on div "Add Tag" at bounding box center [71, 398] width 40 height 14
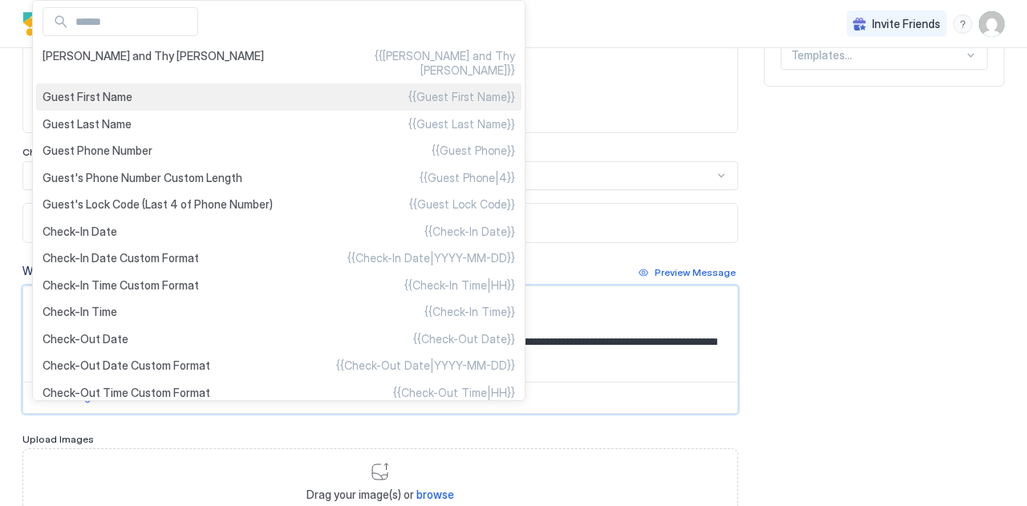
type textarea "**********"
click at [79, 83] on div "Guest First Name {{Guest First Name}}" at bounding box center [279, 96] width 486 height 27
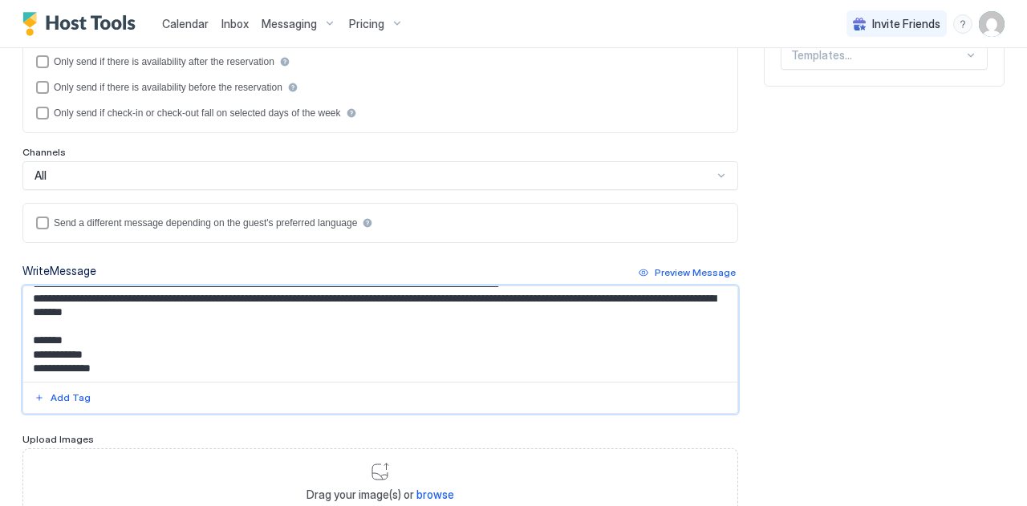
scroll to position [435, 0]
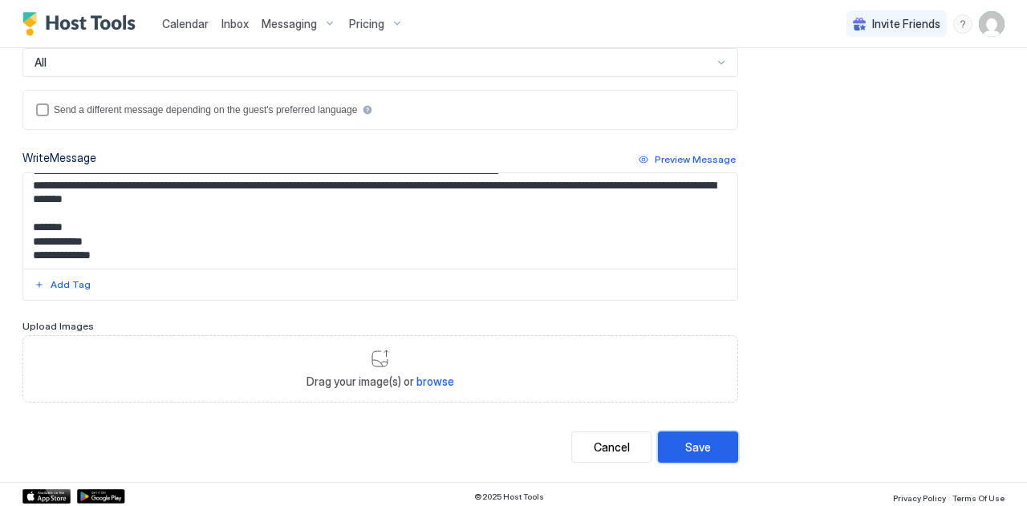
click at [685, 442] on div "Save" at bounding box center [698, 447] width 26 height 17
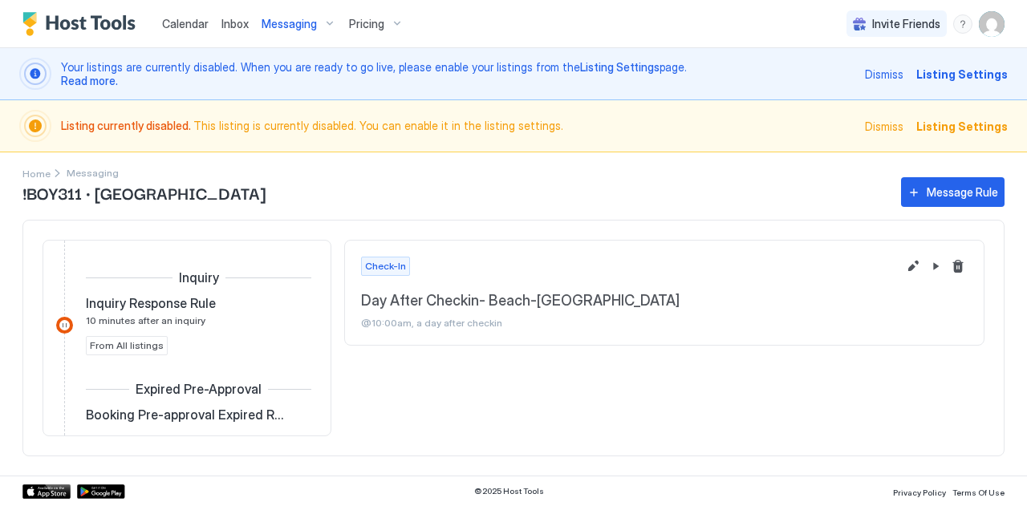
scroll to position [785, 0]
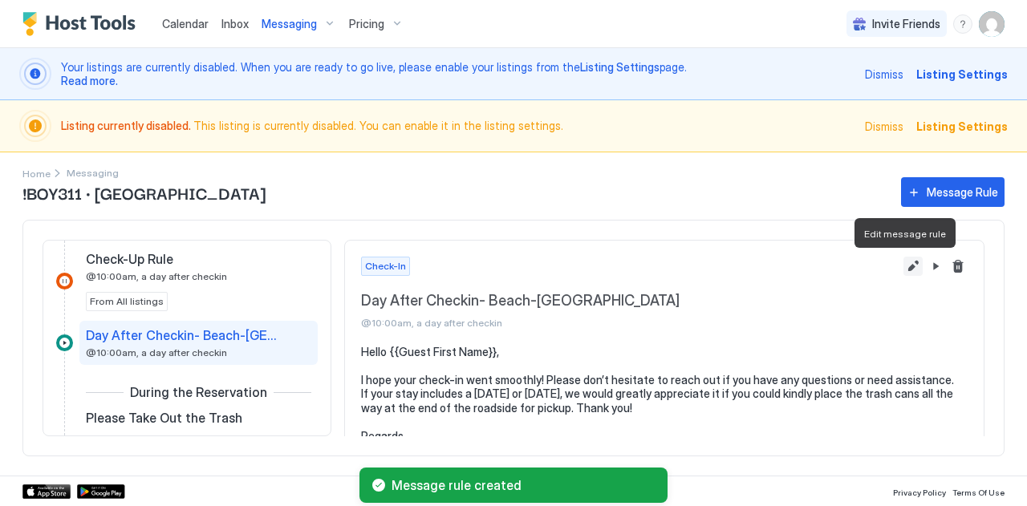
click at [905, 262] on button "Edit message rule" at bounding box center [913, 266] width 19 height 19
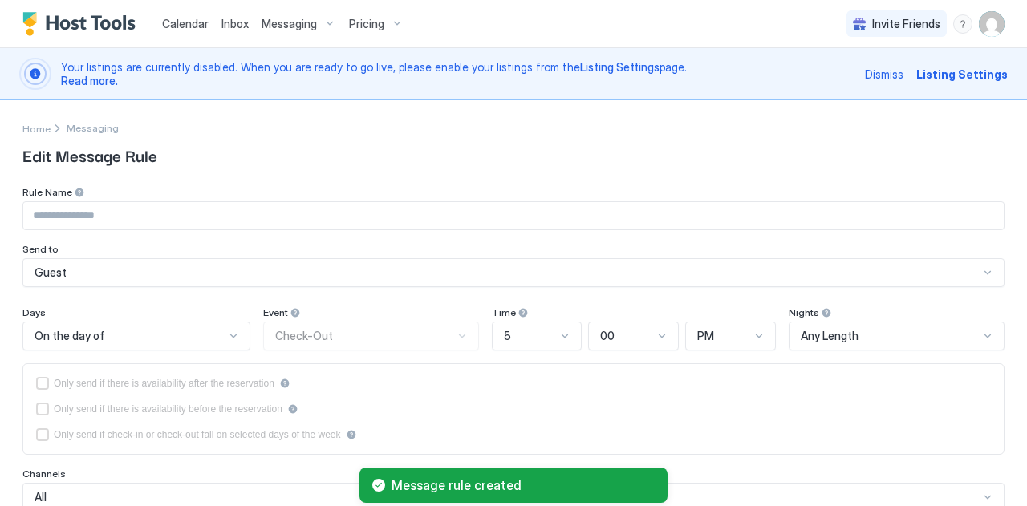
type input "**********"
type textarea "**********"
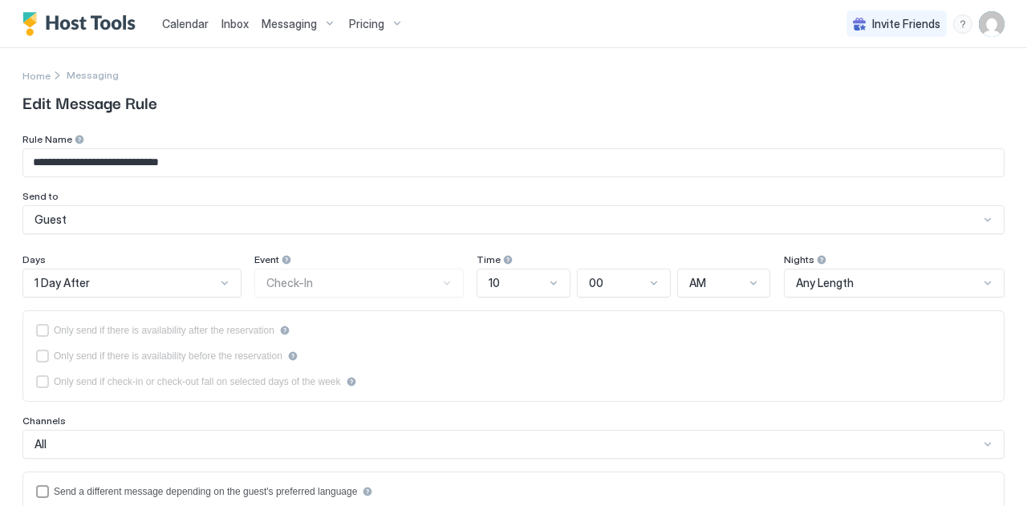
scroll to position [435, 0]
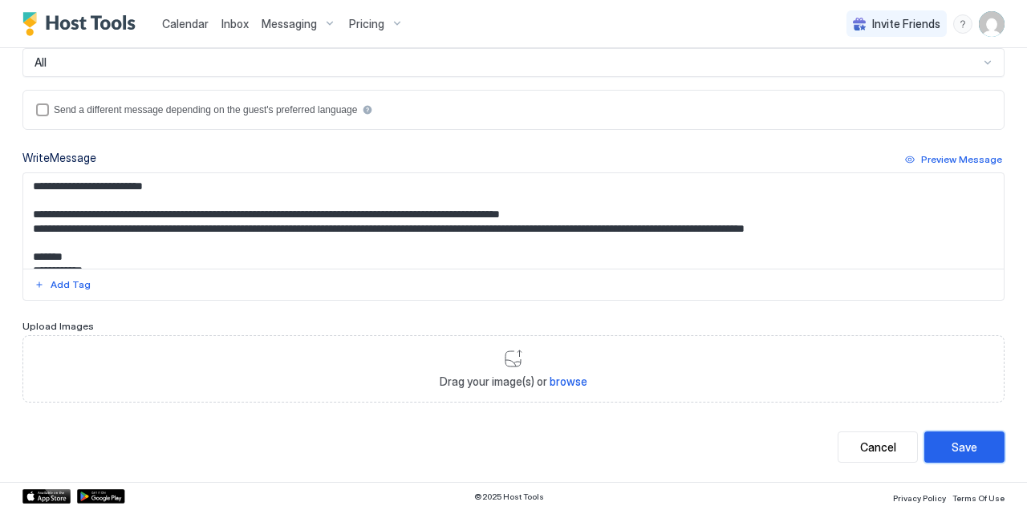
click at [978, 453] on button "Save" at bounding box center [965, 447] width 80 height 31
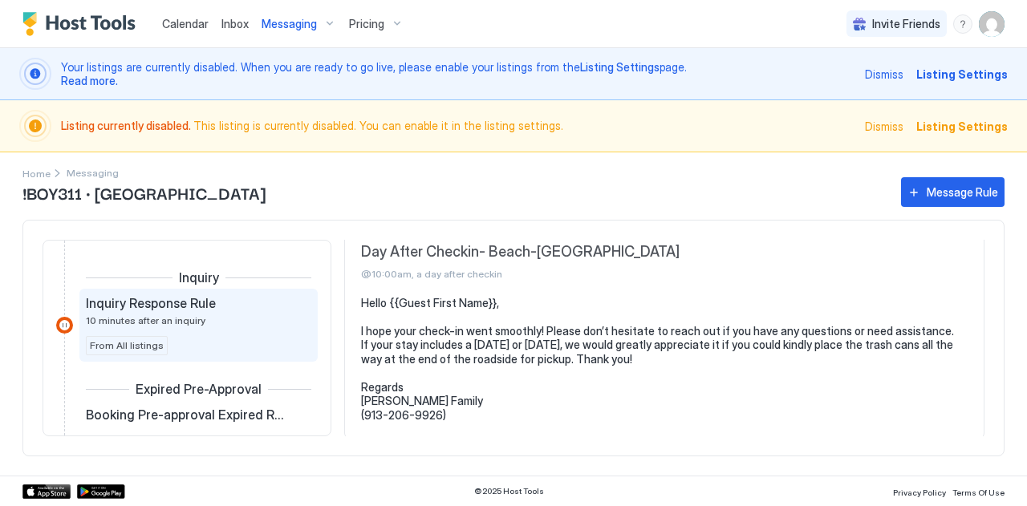
click at [127, 308] on span "Inquiry Response Rule" at bounding box center [151, 303] width 130 height 16
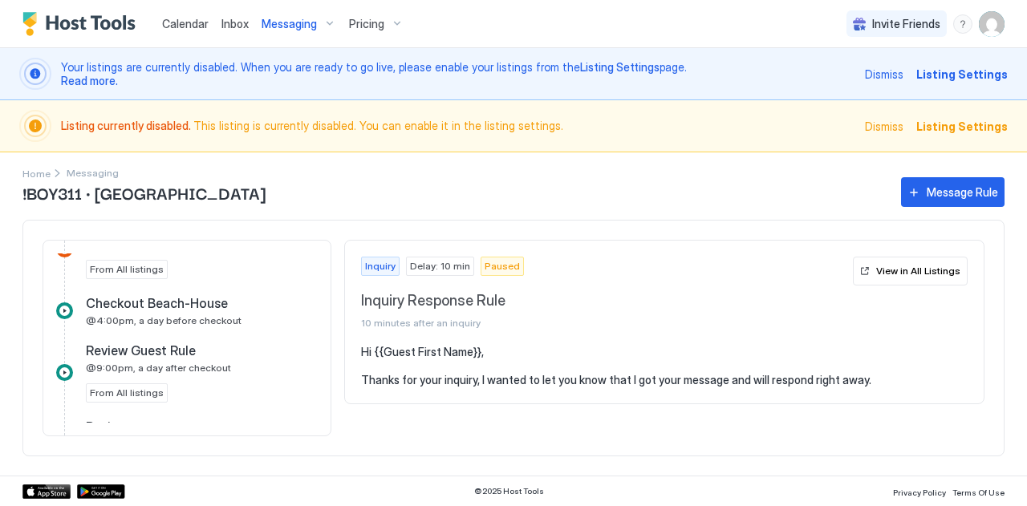
scroll to position [1087, 0]
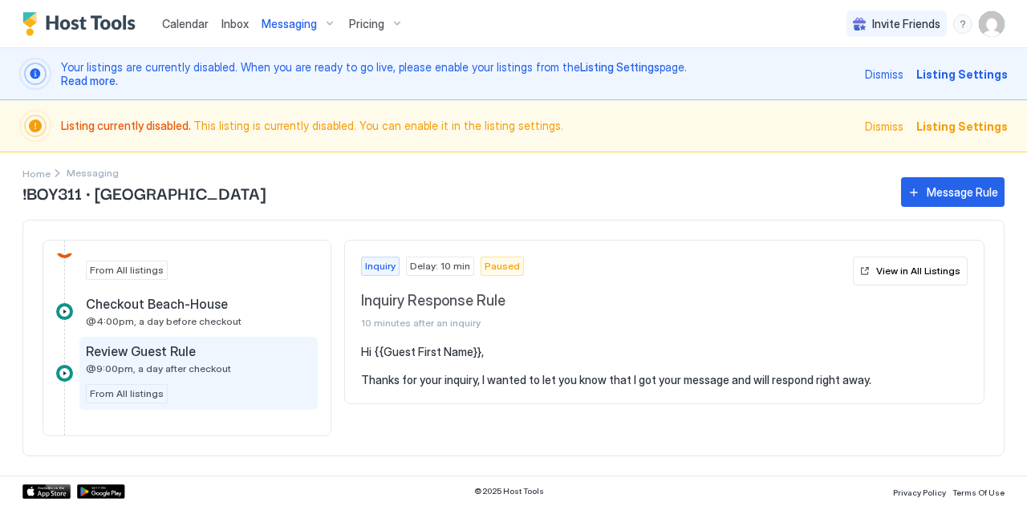
click at [128, 356] on div "Review Guest Rule @9:00pm, a day after checkout" at bounding box center [187, 359] width 203 height 31
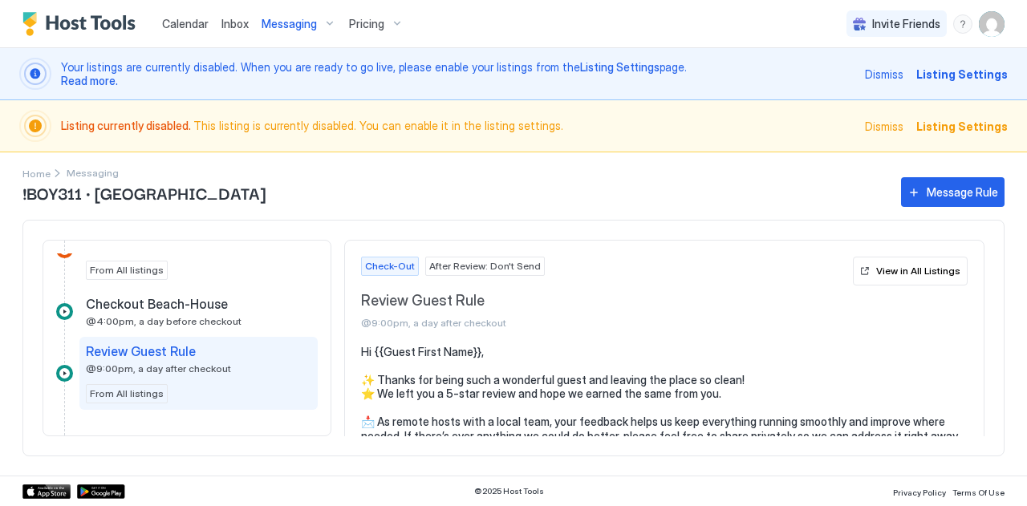
click at [189, 363] on span "@9:00pm, a day after checkout" at bounding box center [158, 369] width 145 height 12
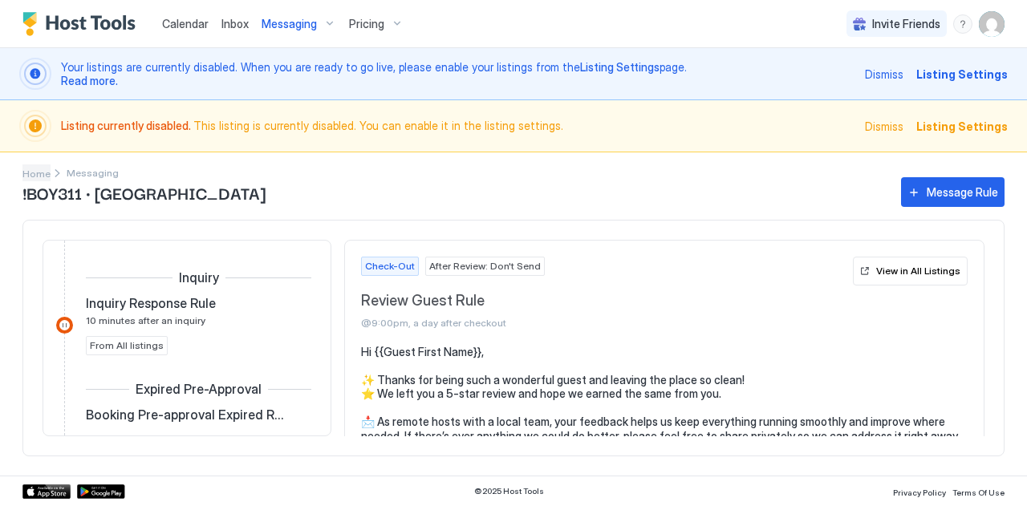
click at [35, 170] on span "Home" at bounding box center [36, 174] width 28 height 12
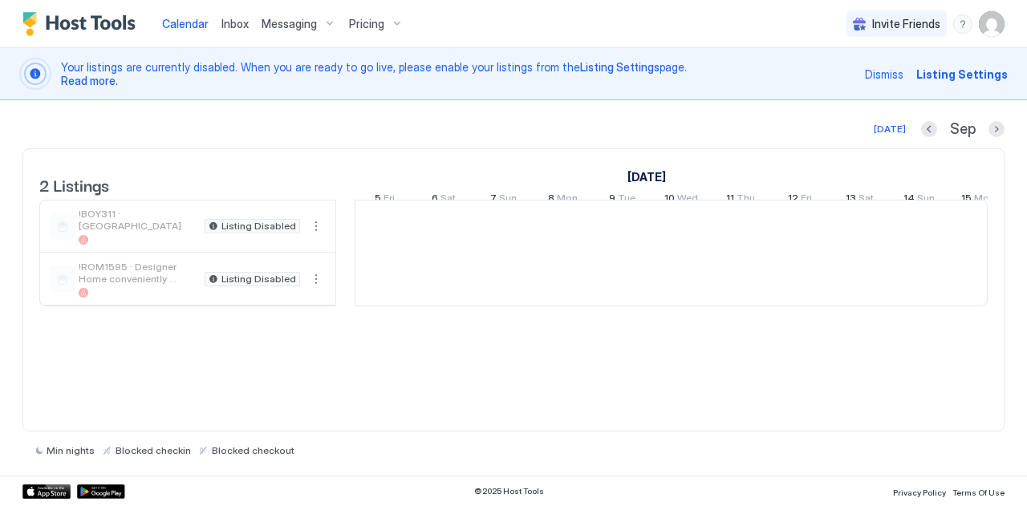
scroll to position [0, 892]
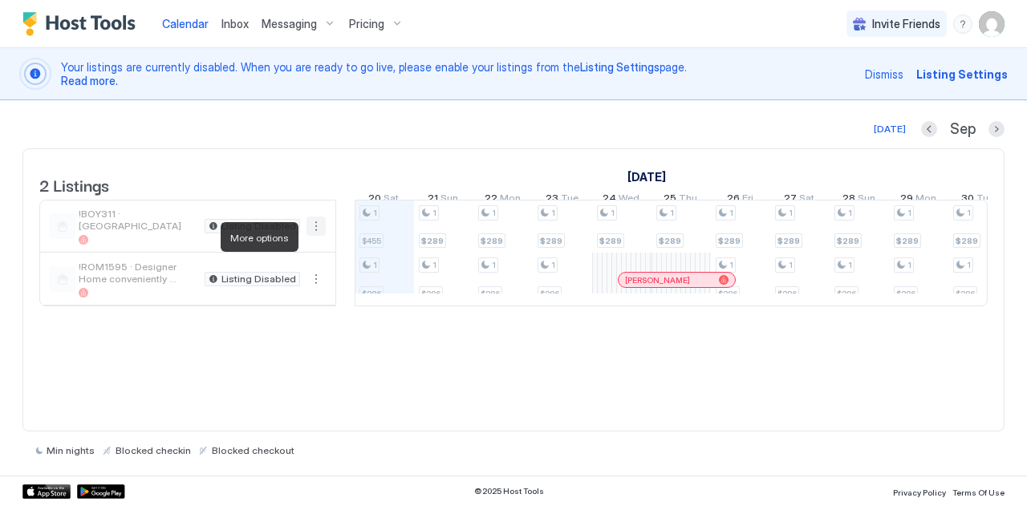
click at [317, 235] on button "More options" at bounding box center [316, 226] width 19 height 19
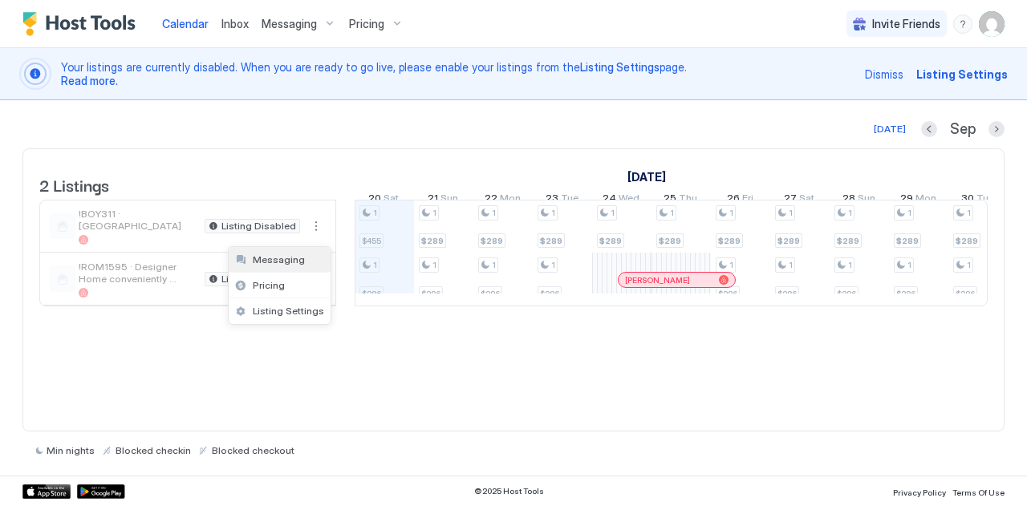
click at [262, 260] on span "Messaging" at bounding box center [279, 260] width 52 height 12
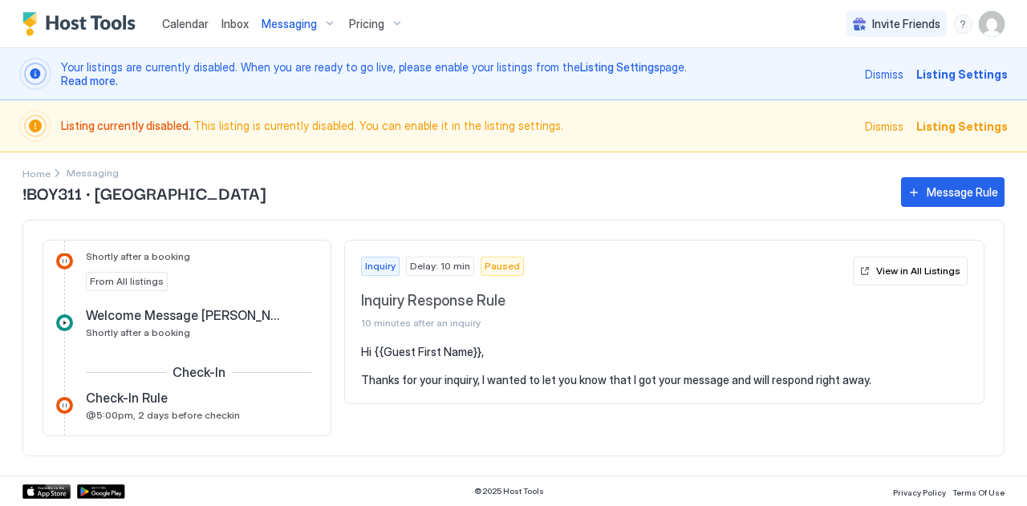
scroll to position [551, 0]
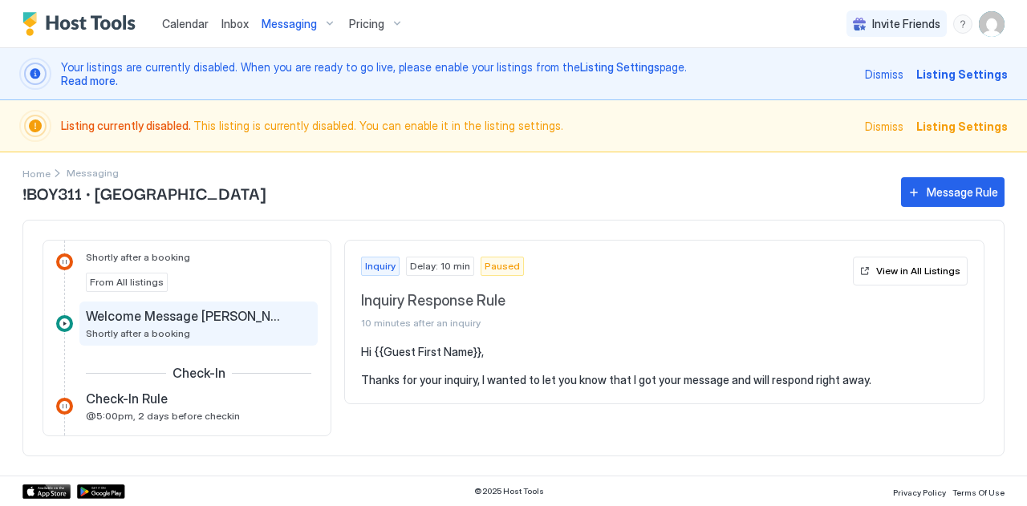
click at [176, 319] on span "Welcome Message [PERSON_NAME]" at bounding box center [186, 316] width 200 height 16
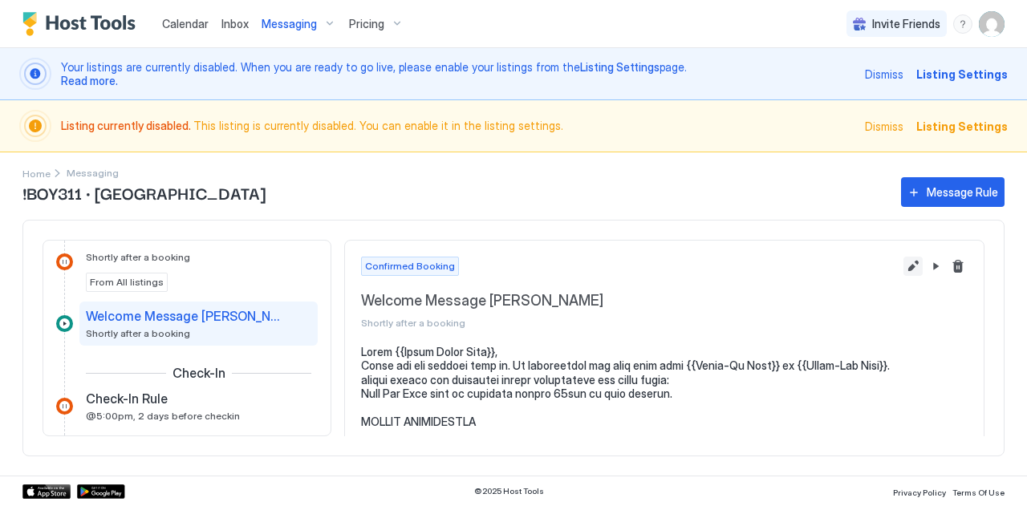
click at [904, 261] on button "Edit message rule" at bounding box center [913, 266] width 19 height 19
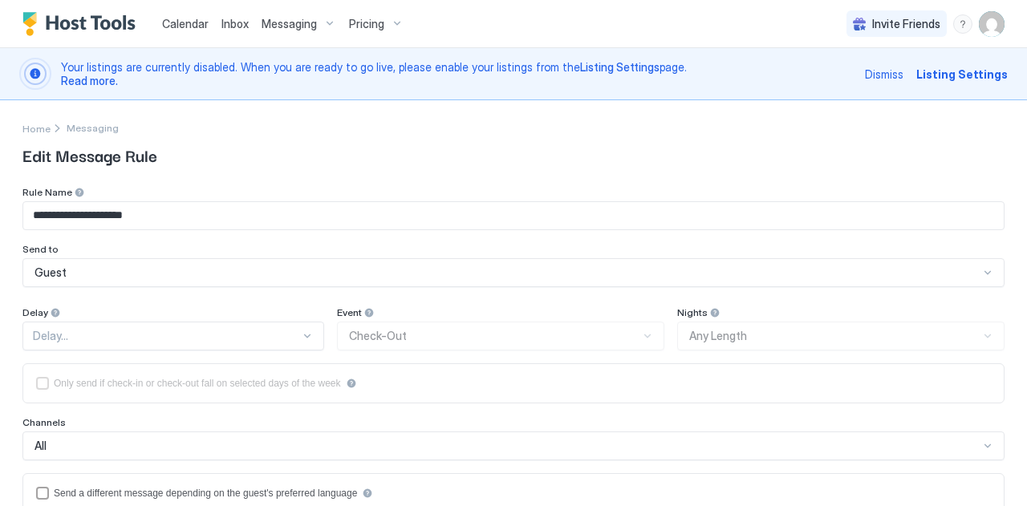
type textarea "**********"
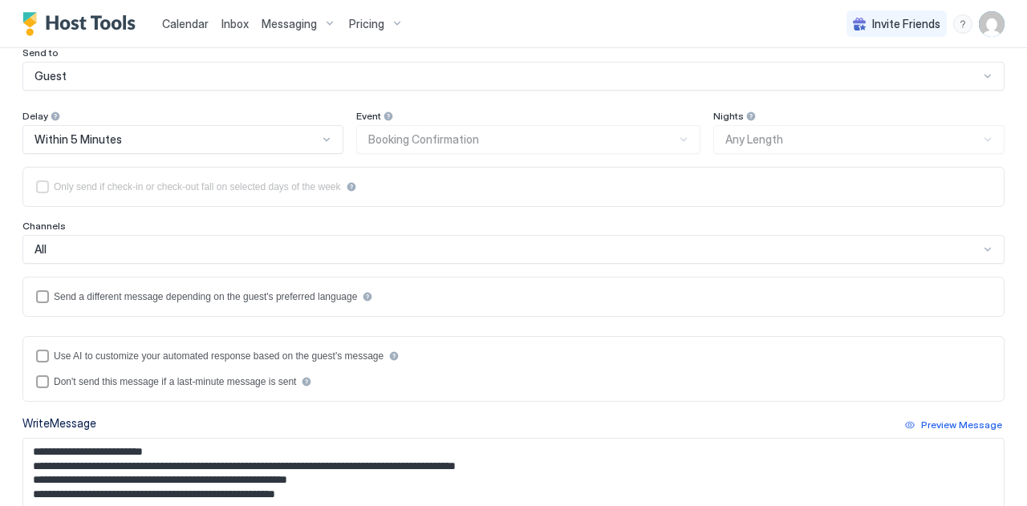
scroll to position [197, 0]
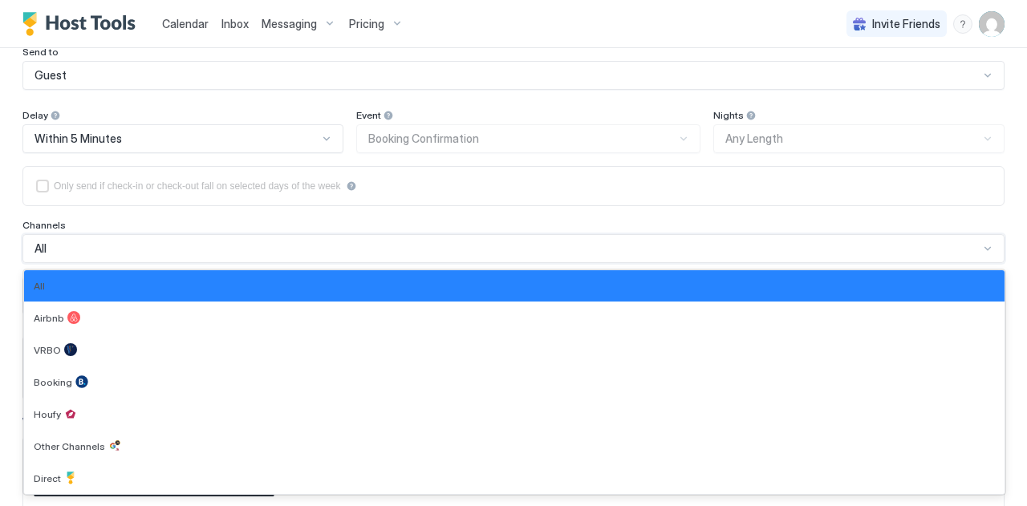
click at [150, 243] on div "All" at bounding box center [507, 249] width 945 height 14
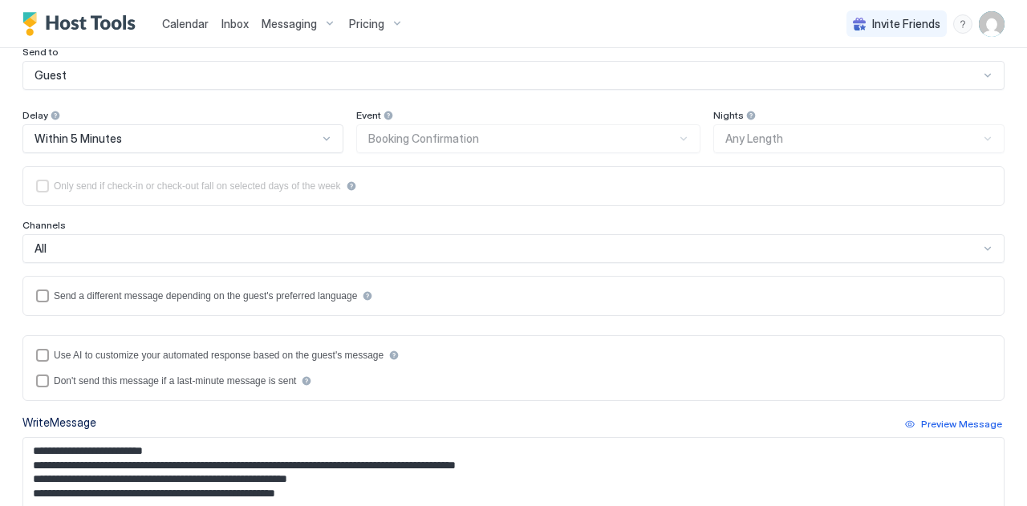
click at [146, 222] on div "Channels" at bounding box center [513, 226] width 982 height 15
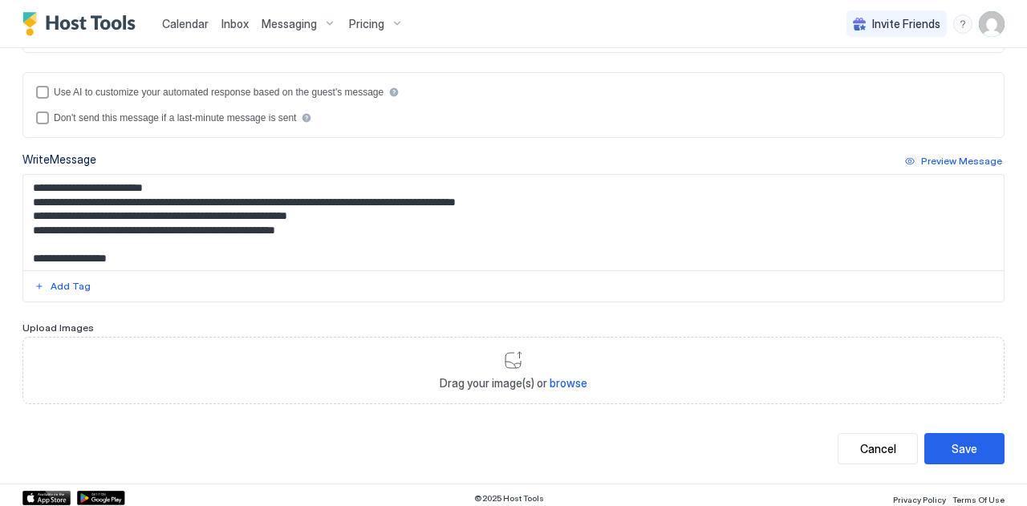
scroll to position [0, 0]
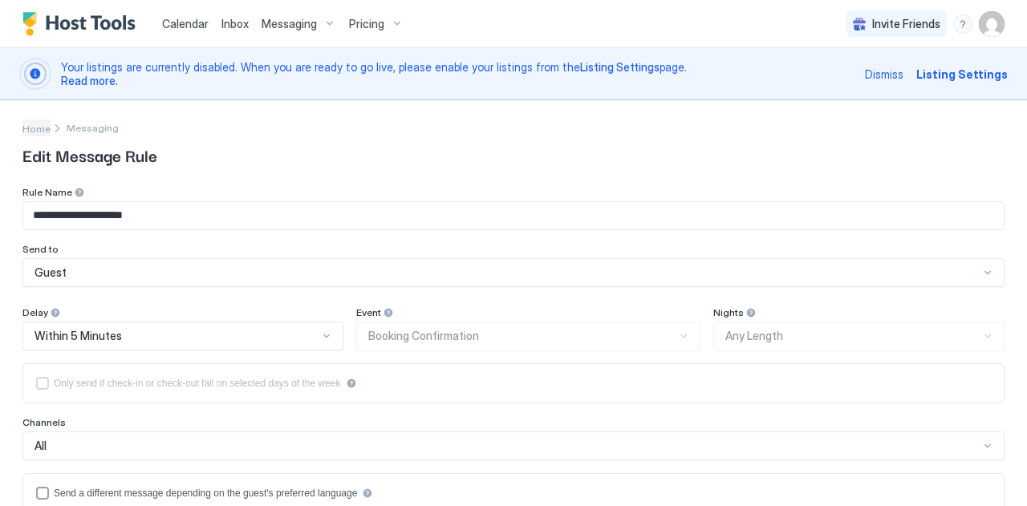
click at [34, 130] on span "Home" at bounding box center [36, 129] width 28 height 12
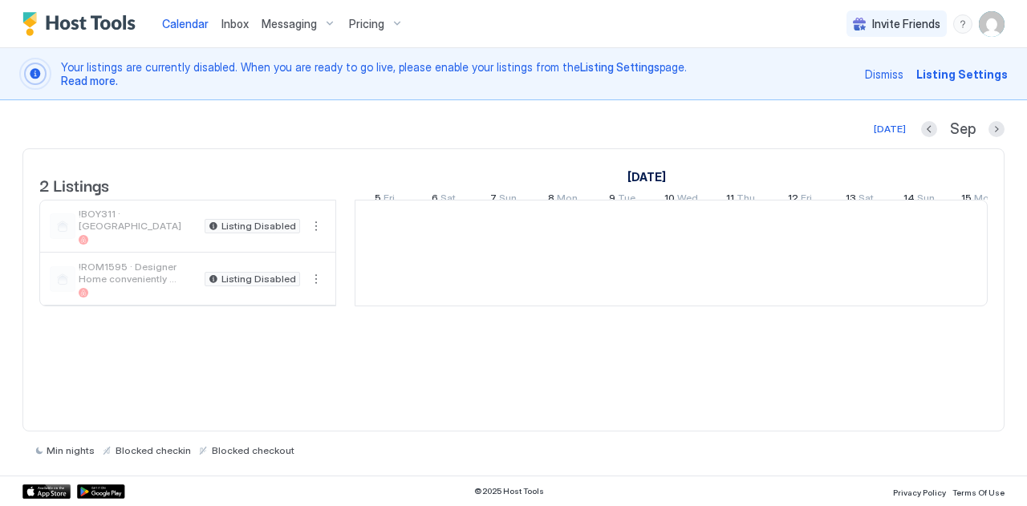
scroll to position [0, 892]
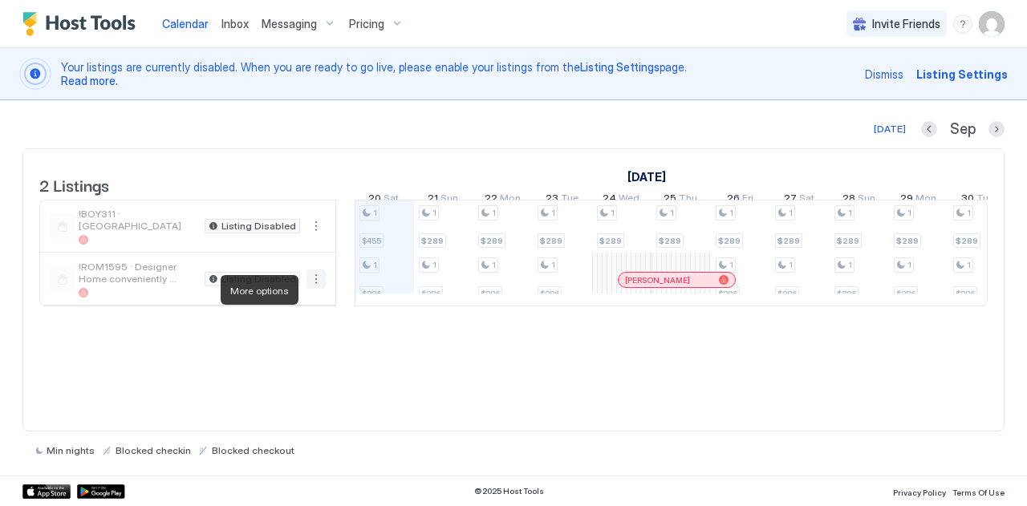
click at [315, 289] on button "More options" at bounding box center [316, 279] width 19 height 19
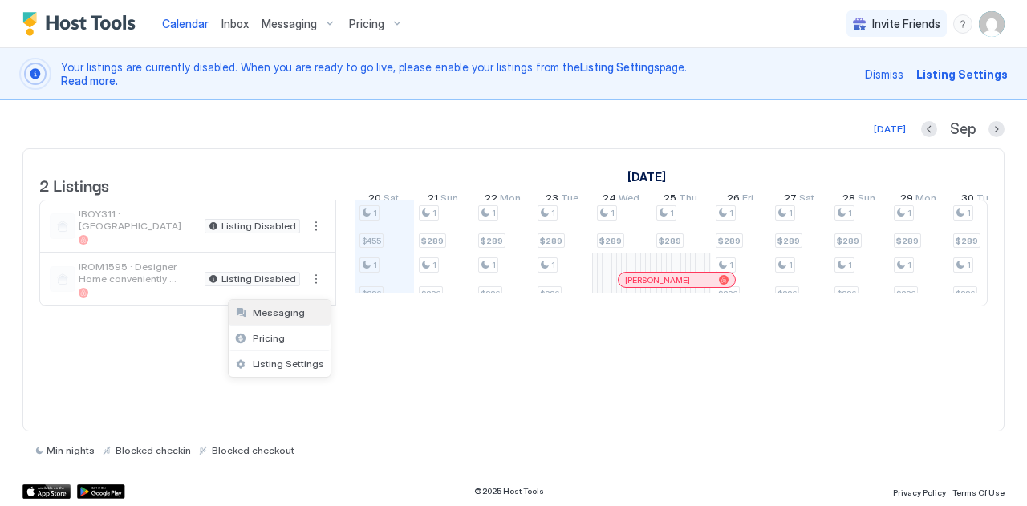
click at [270, 315] on span "Messaging" at bounding box center [279, 313] width 52 height 12
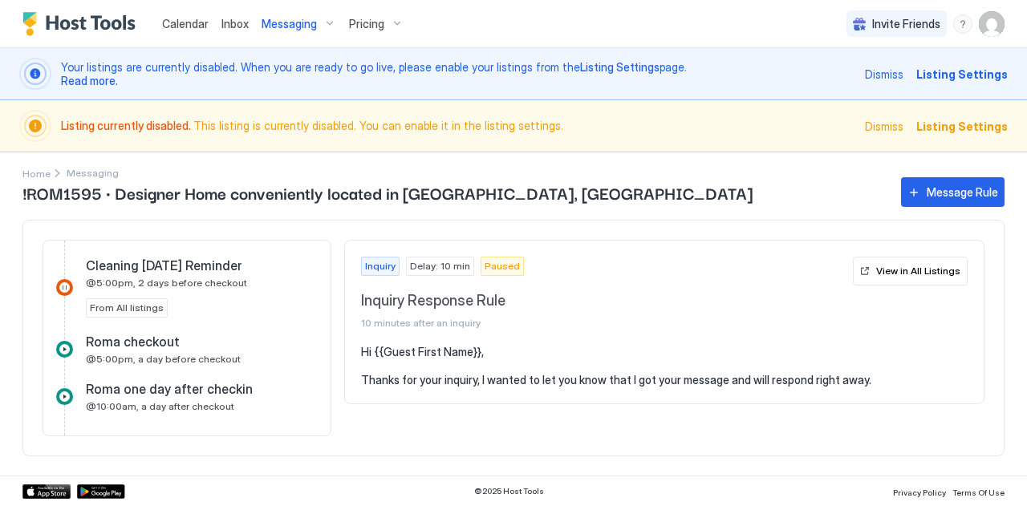
scroll to position [954, 0]
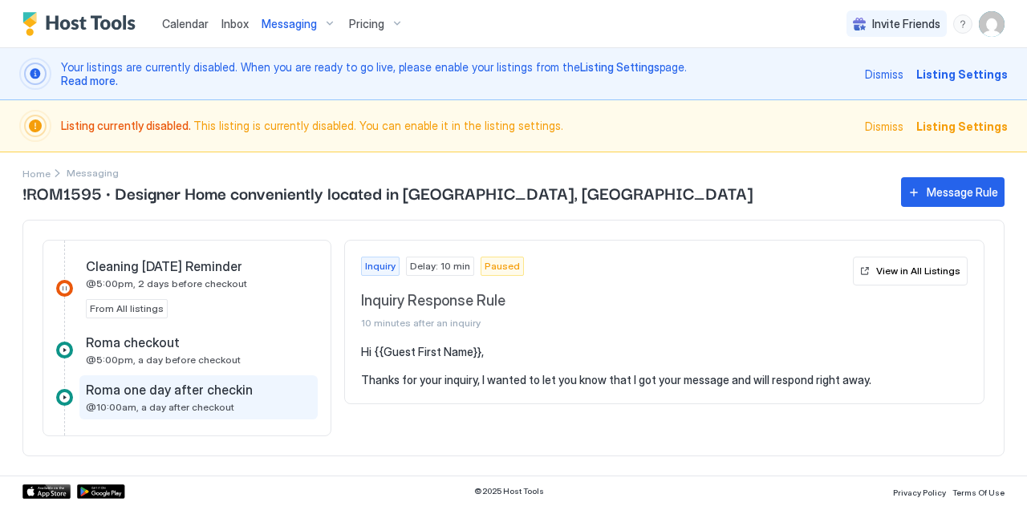
click at [173, 384] on span "Roma one day after checkin" at bounding box center [169, 390] width 167 height 16
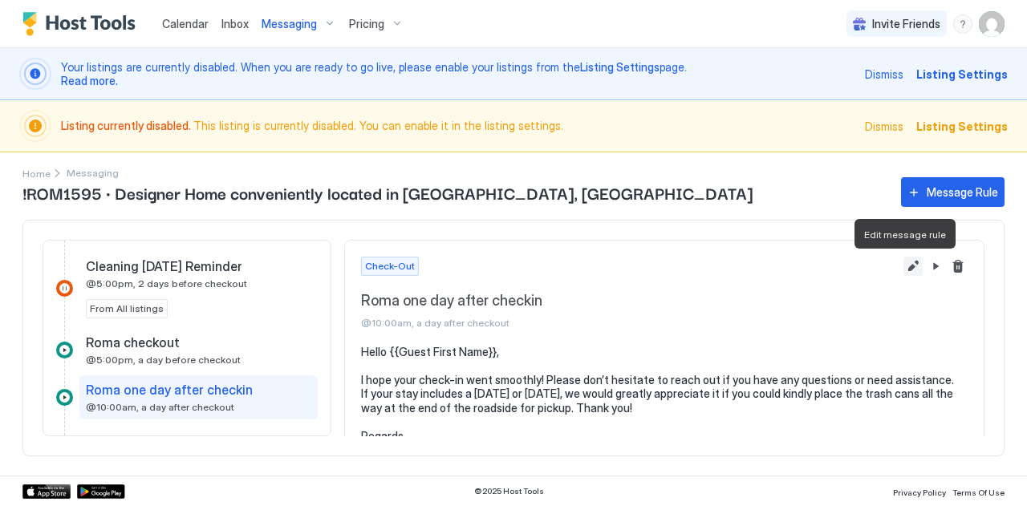
click at [904, 268] on button "Edit message rule" at bounding box center [913, 266] width 19 height 19
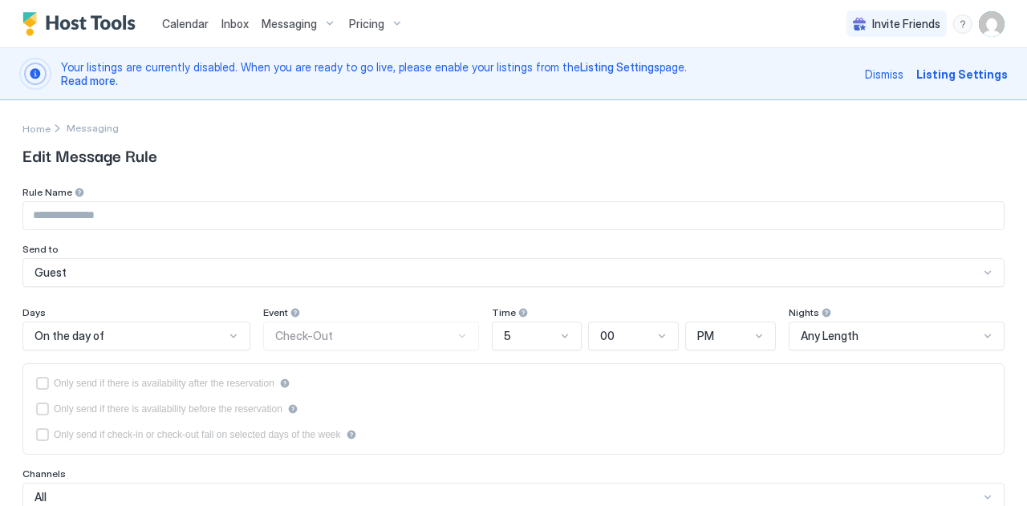
type input "**********"
type textarea "**********"
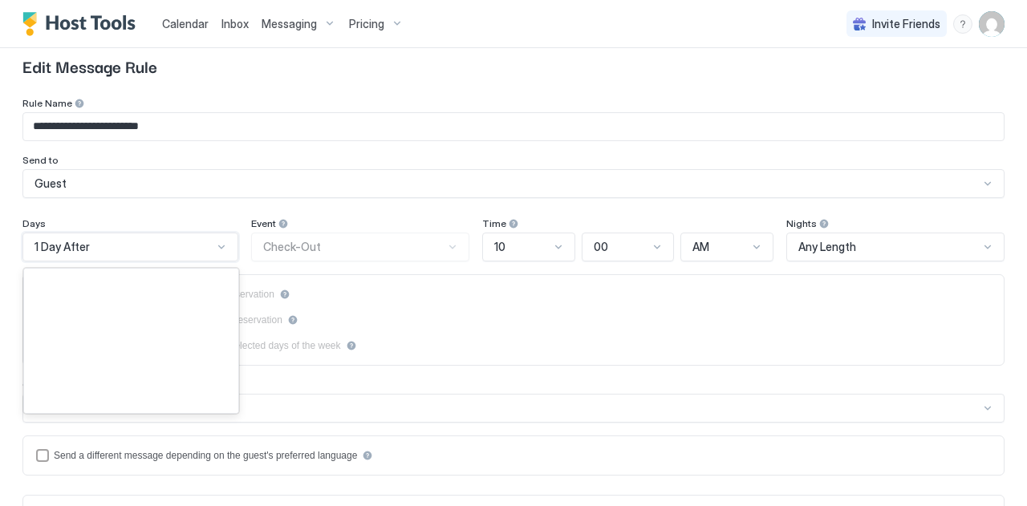
click at [56, 262] on div "183 results available. Use Up and Down to choose options, press Enter to select…" at bounding box center [130, 247] width 216 height 29
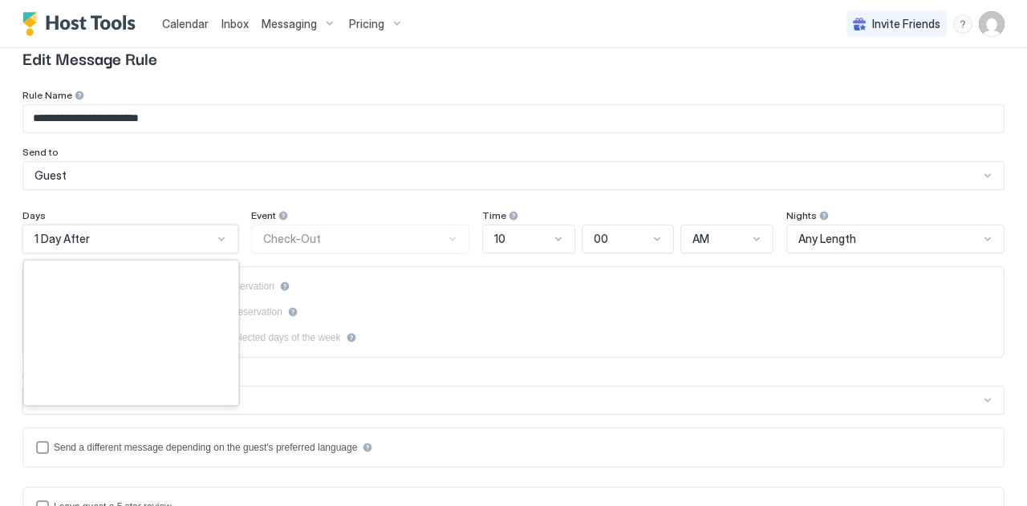
scroll to position [98, 0]
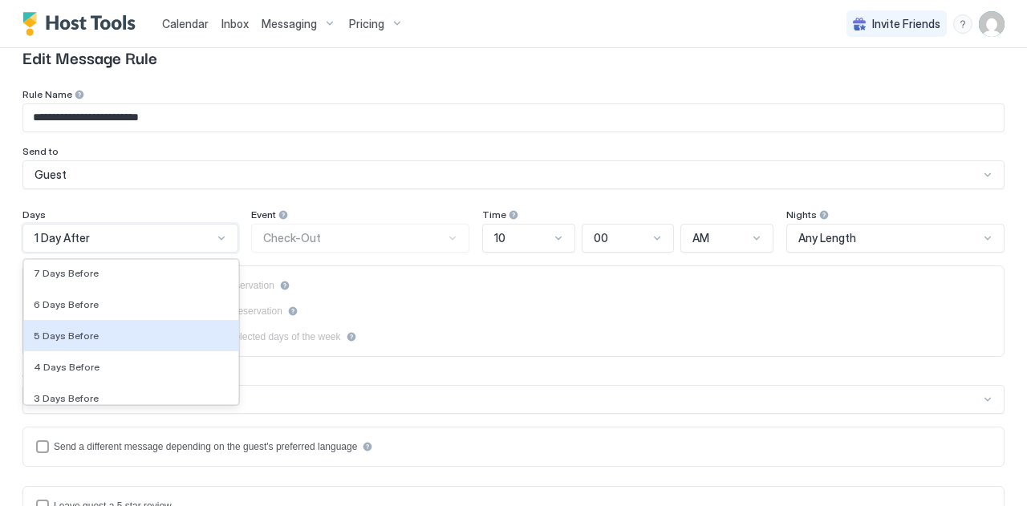
click at [56, 336] on span "5 Days Before" at bounding box center [66, 336] width 65 height 12
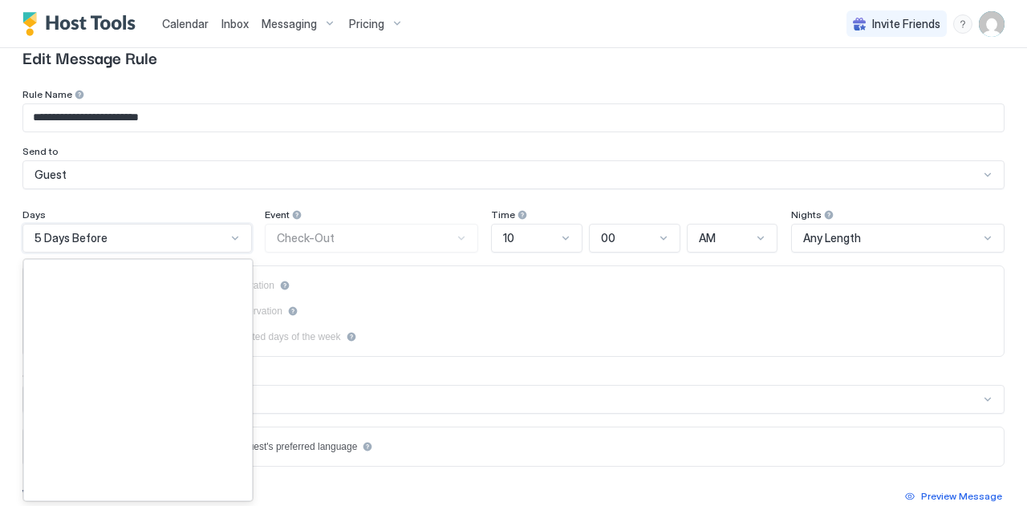
click at [59, 231] on span "5 Days Before" at bounding box center [71, 238] width 73 height 14
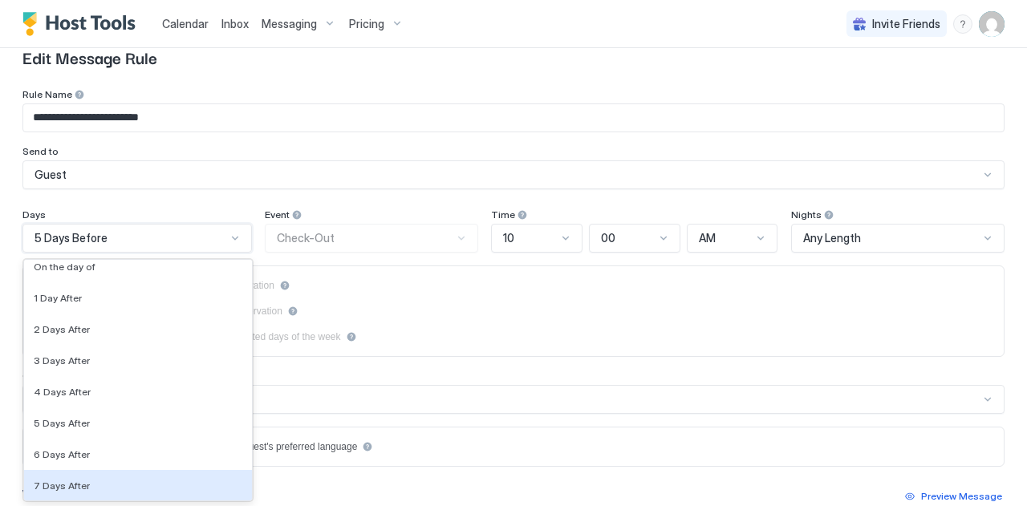
scroll to position [2588, 0]
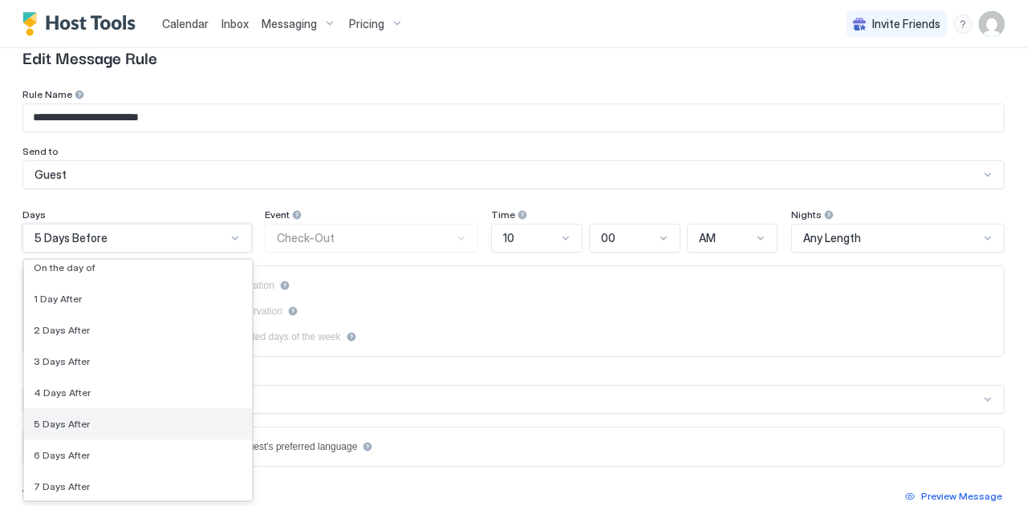
click at [75, 424] on span "5 Days After" at bounding box center [62, 424] width 56 height 12
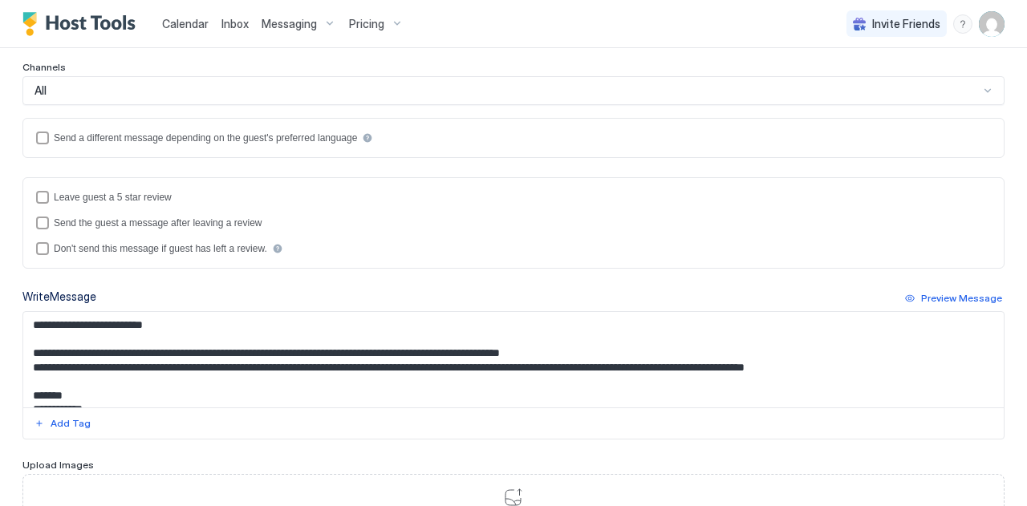
scroll to position [545, 0]
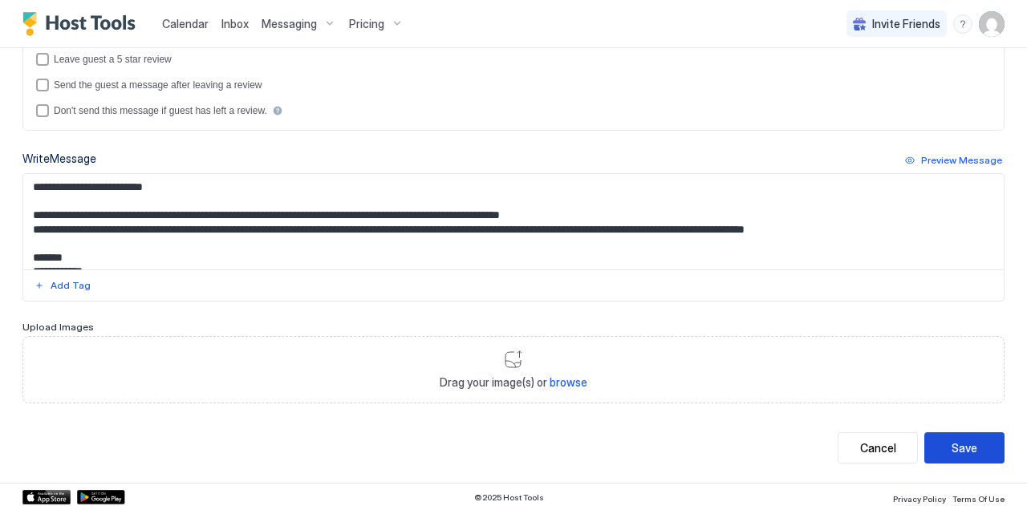
click at [972, 449] on button "Save" at bounding box center [965, 448] width 80 height 31
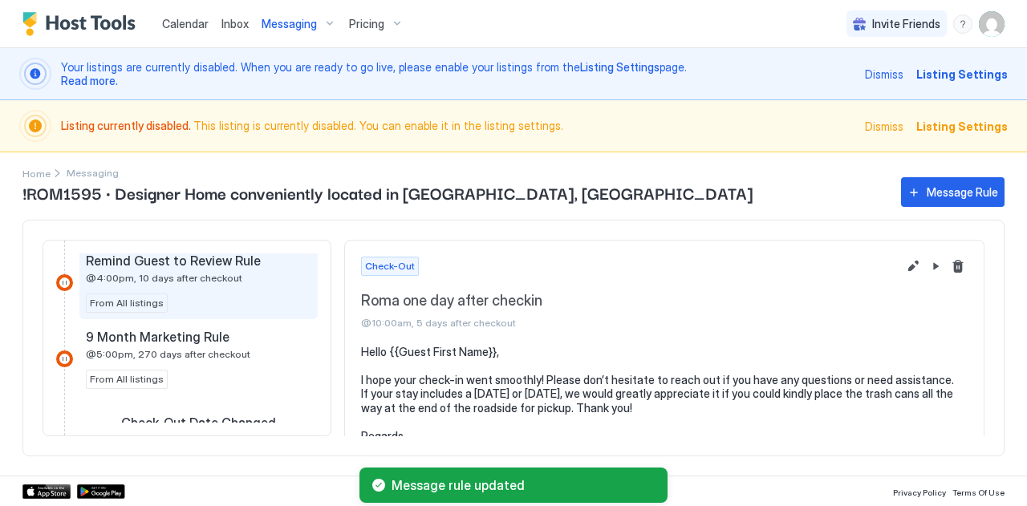
scroll to position [1174, 0]
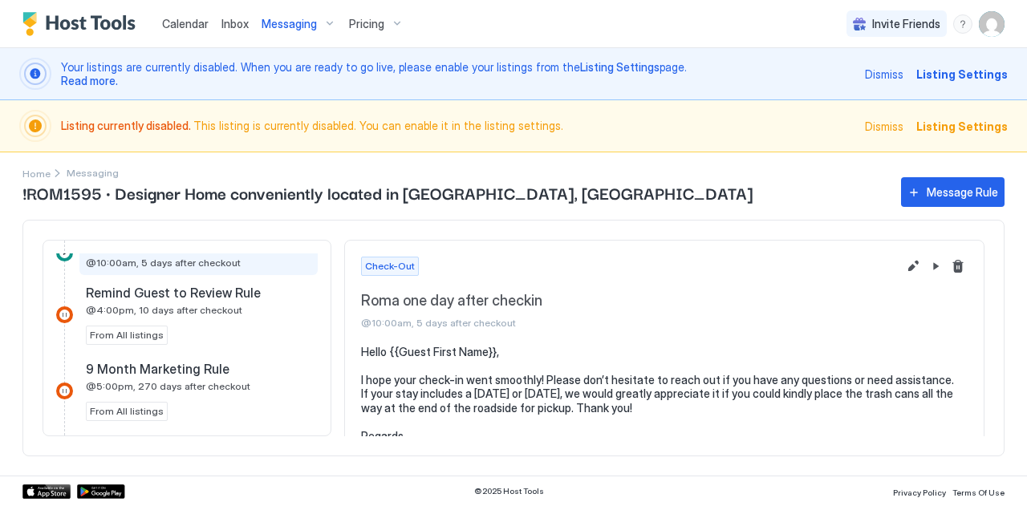
click at [39, 174] on div "!ROM1595 · Designer Home conveniently located in [GEOGRAPHIC_DATA], [GEOGRAPHIC…" at bounding box center [513, 325] width 982 height 302
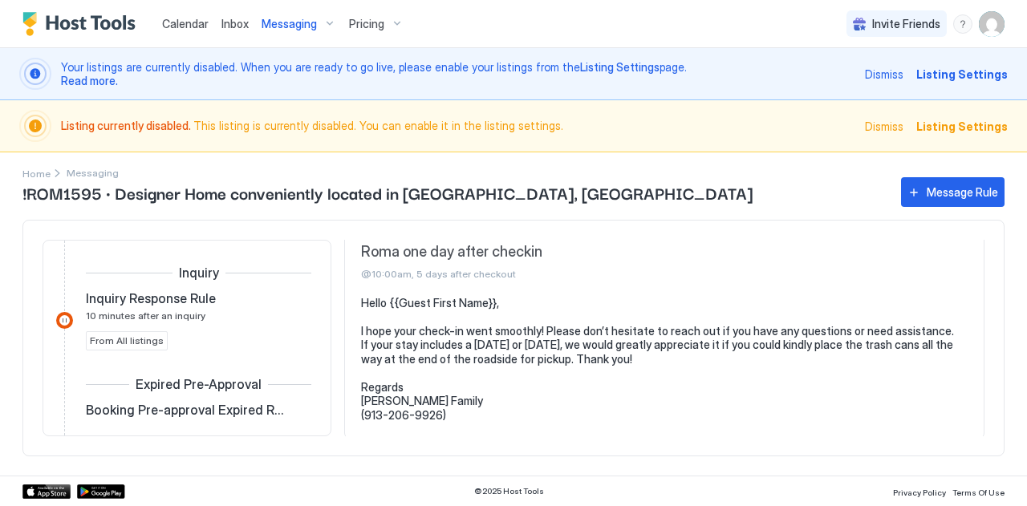
scroll to position [0, 0]
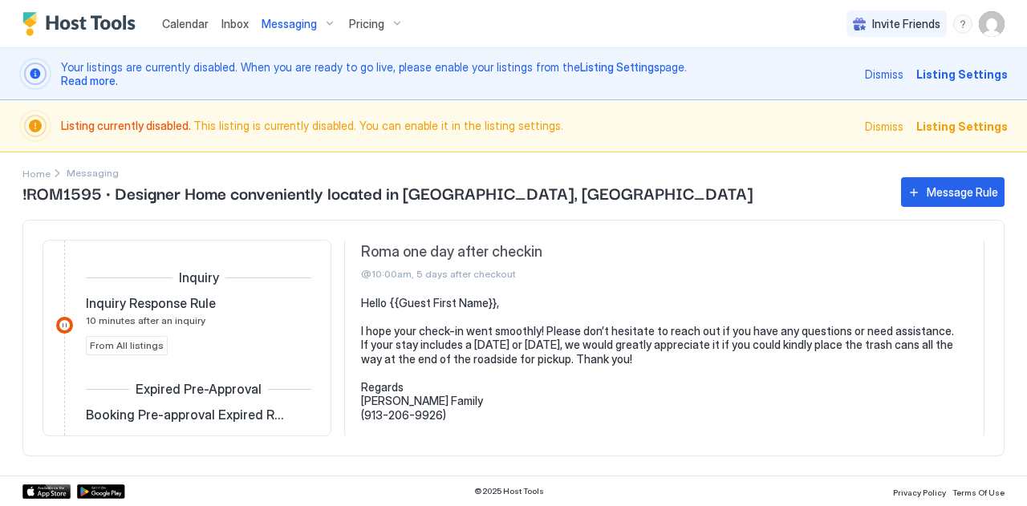
click at [41, 174] on div "!ROM1595 · Designer Home conveniently located in [GEOGRAPHIC_DATA], [GEOGRAPHIC…" at bounding box center [513, 325] width 982 height 302
click at [31, 171] on span "Home" at bounding box center [36, 174] width 28 height 12
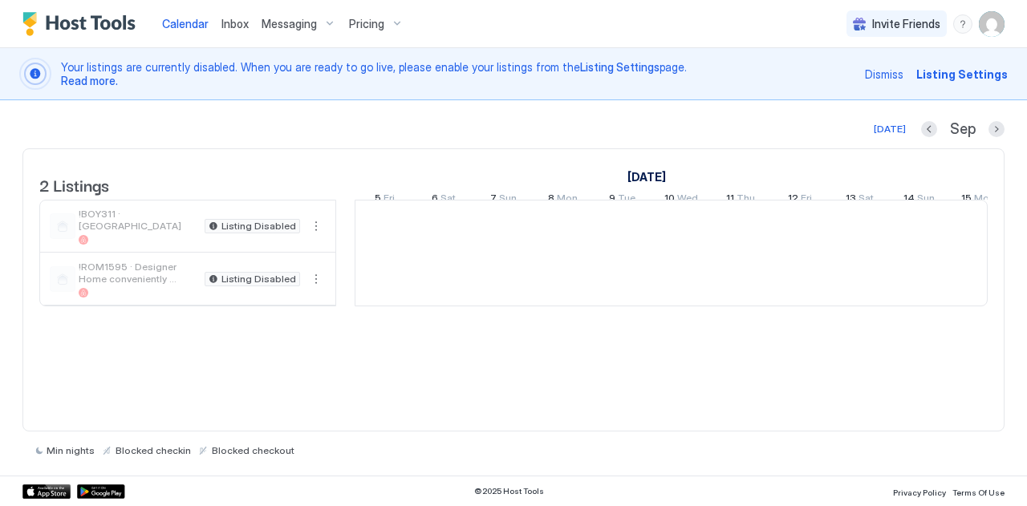
scroll to position [0, 892]
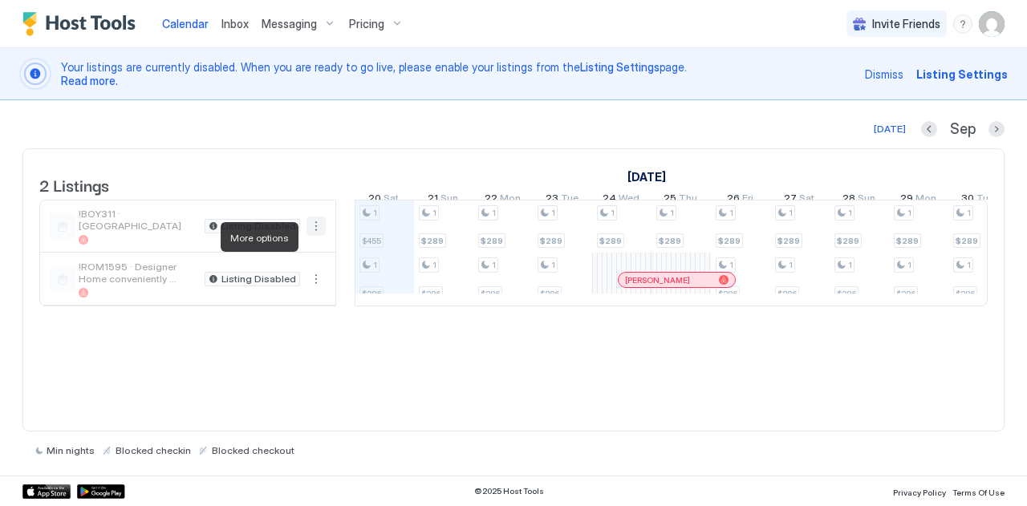
click at [319, 236] on button "More options" at bounding box center [316, 226] width 19 height 19
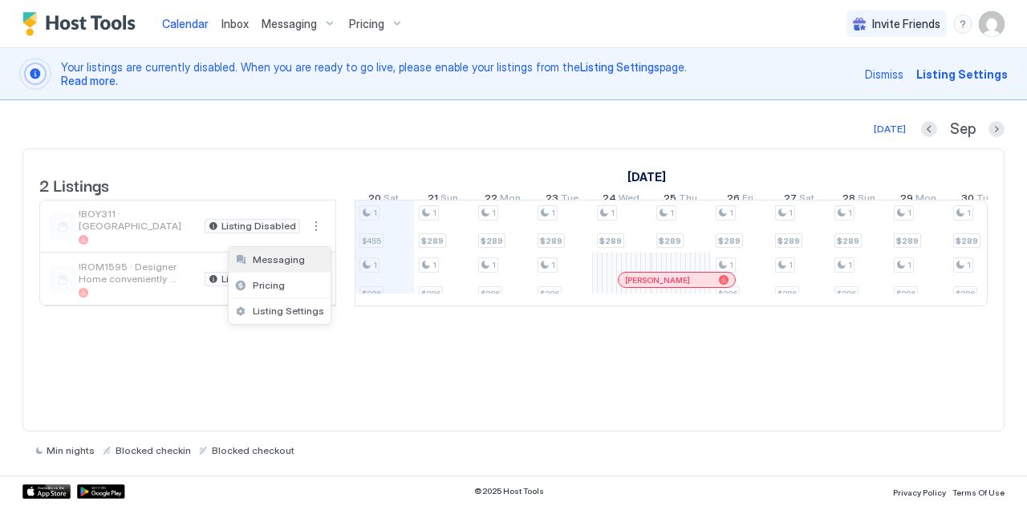
click at [262, 262] on span "Messaging" at bounding box center [279, 260] width 52 height 12
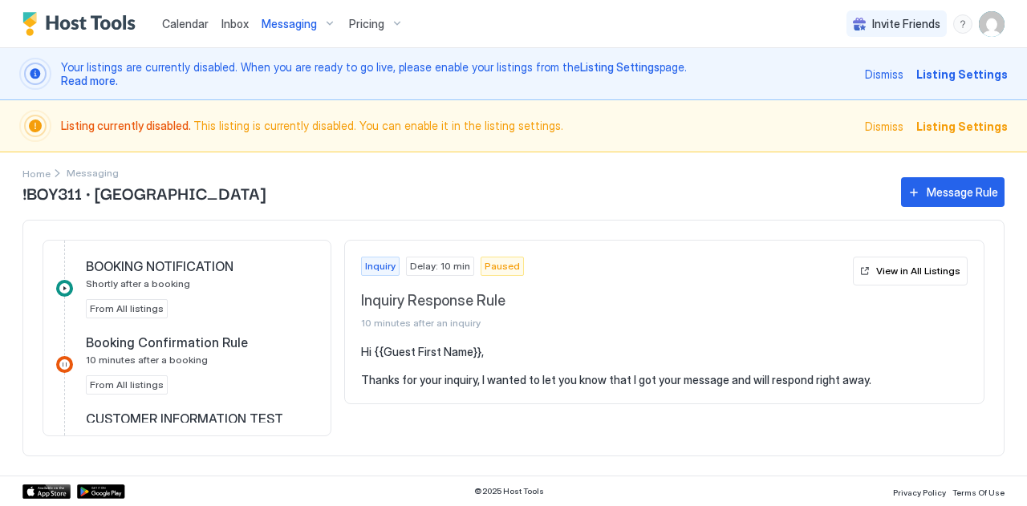
scroll to position [371, 0]
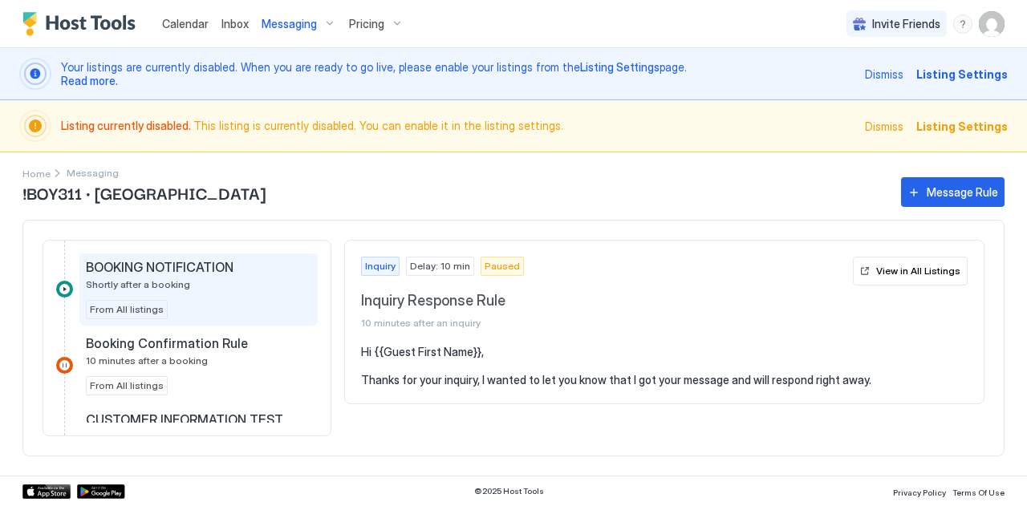
click at [157, 269] on span "BOOKING NOTIFICATION" at bounding box center [160, 267] width 148 height 16
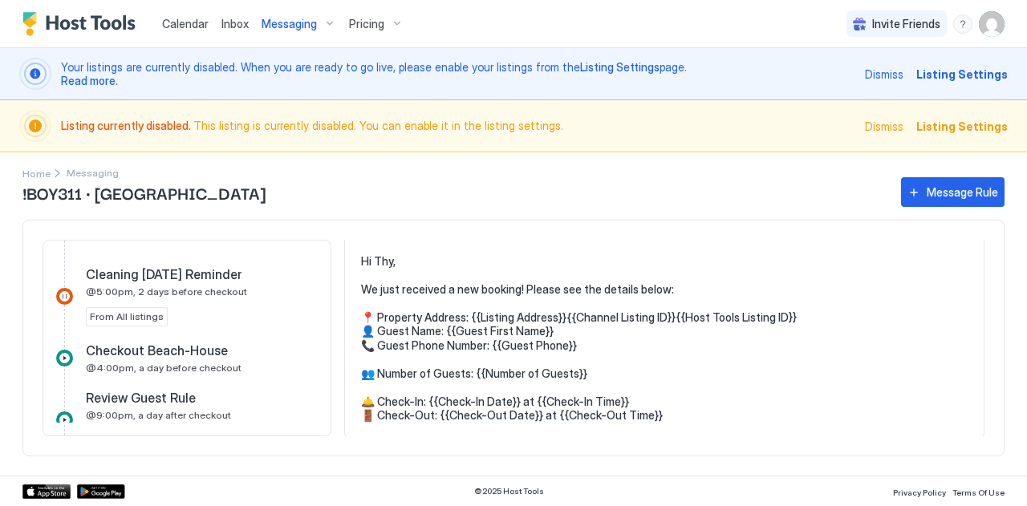
scroll to position [1048, 0]
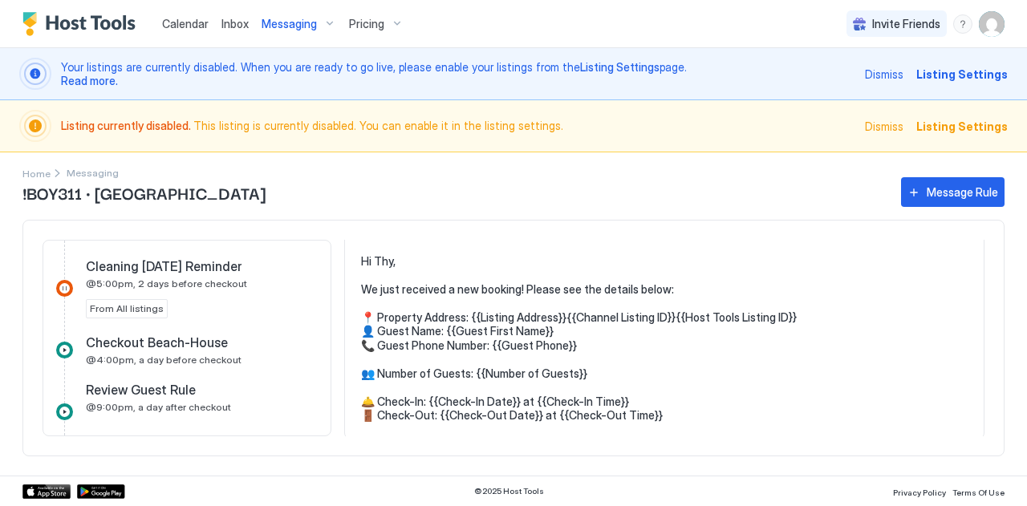
click at [145, 335] on span "Checkout Beach-House" at bounding box center [157, 343] width 142 height 16
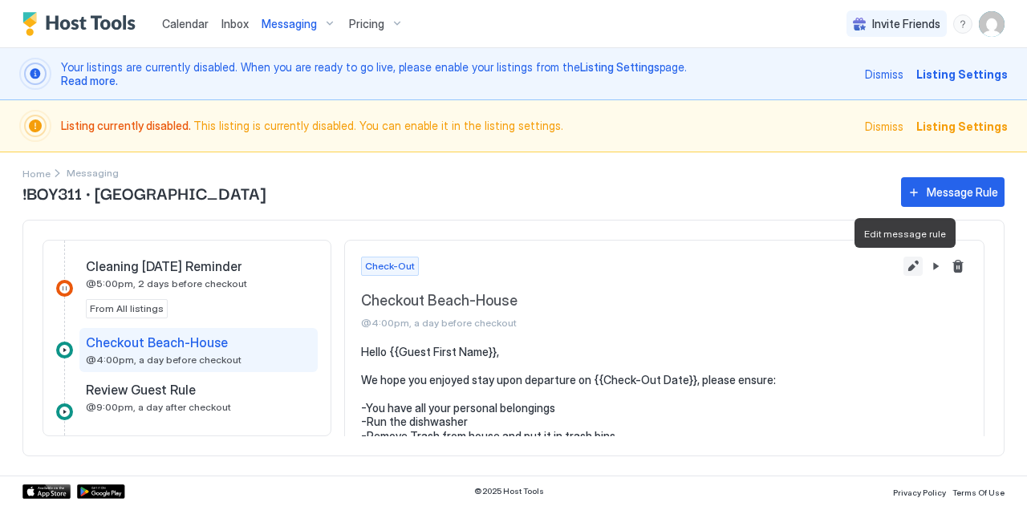
click at [904, 259] on button "Edit message rule" at bounding box center [913, 266] width 19 height 19
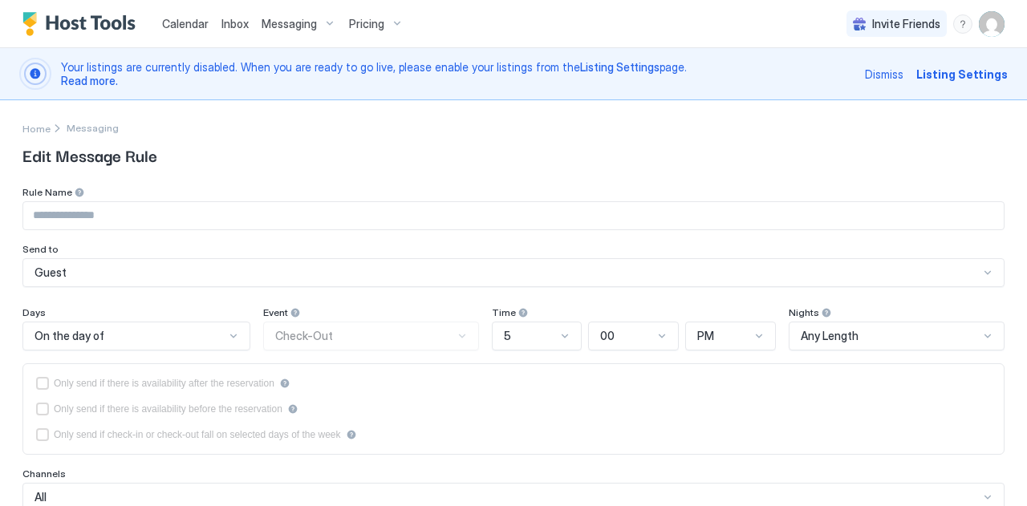
type input "**********"
type textarea "**********"
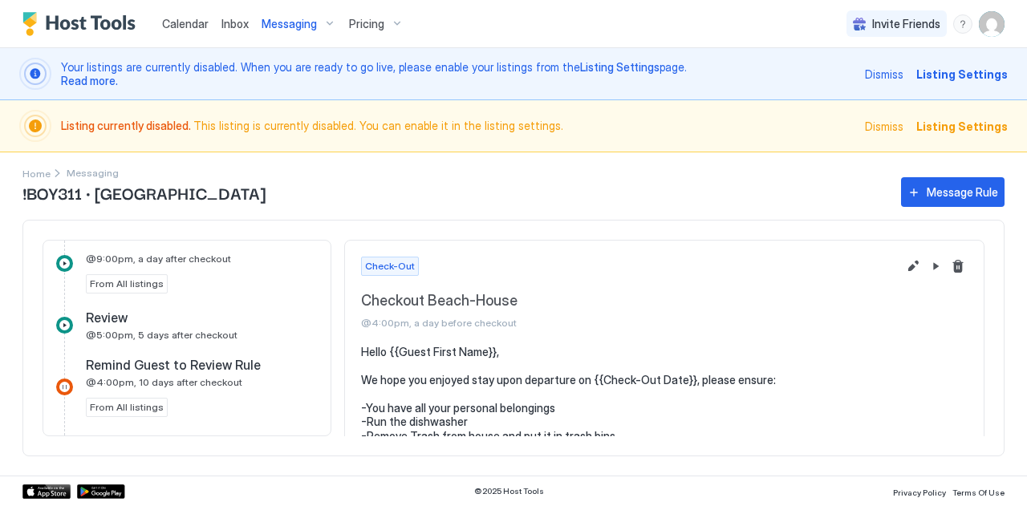
scroll to position [1165, 0]
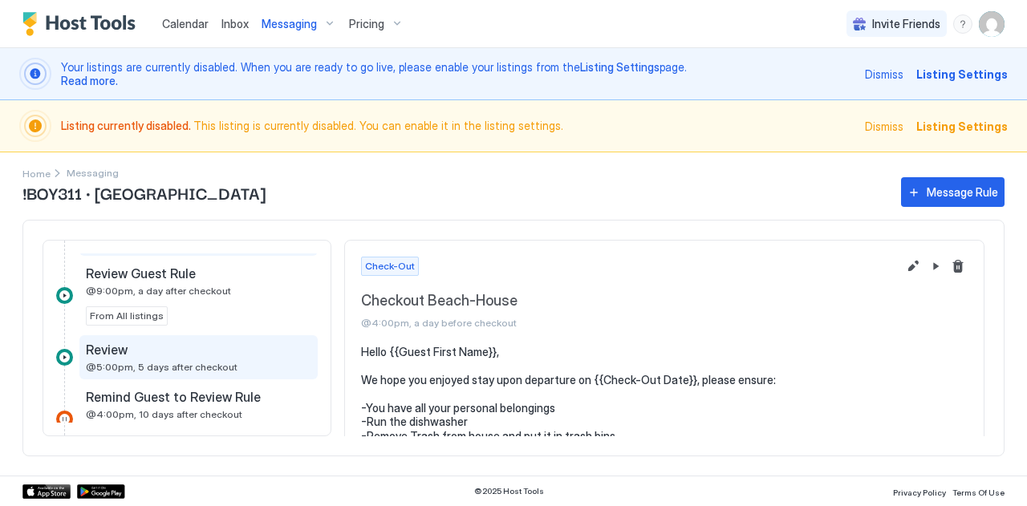
click at [158, 361] on span "@5:00pm, 5 days after checkout" at bounding box center [162, 367] width 152 height 12
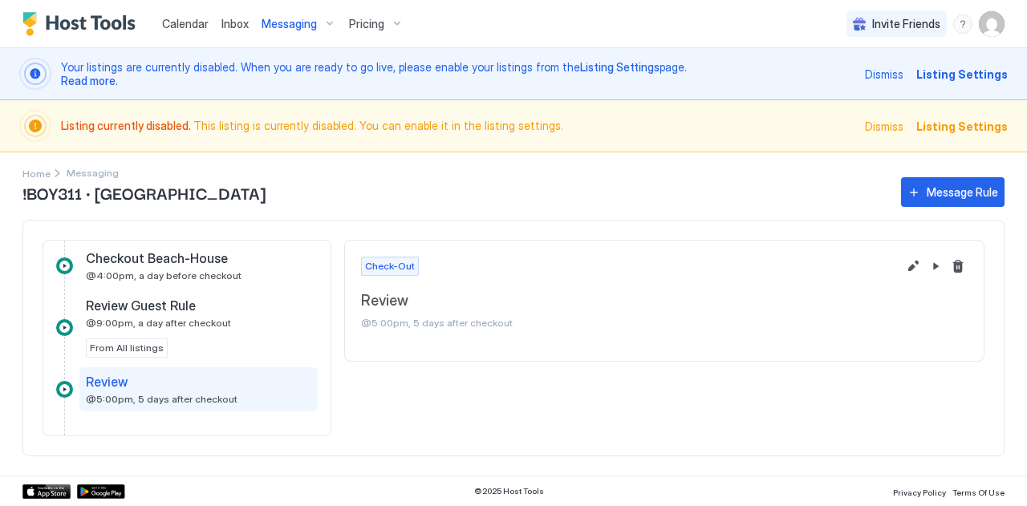
scroll to position [1132, 0]
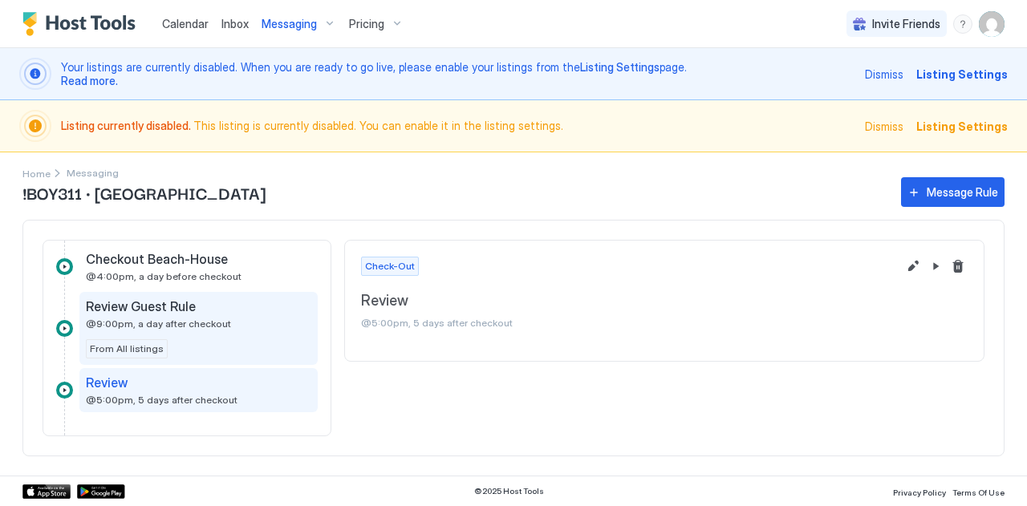
click at [147, 303] on span "Review Guest Rule" at bounding box center [141, 307] width 110 height 16
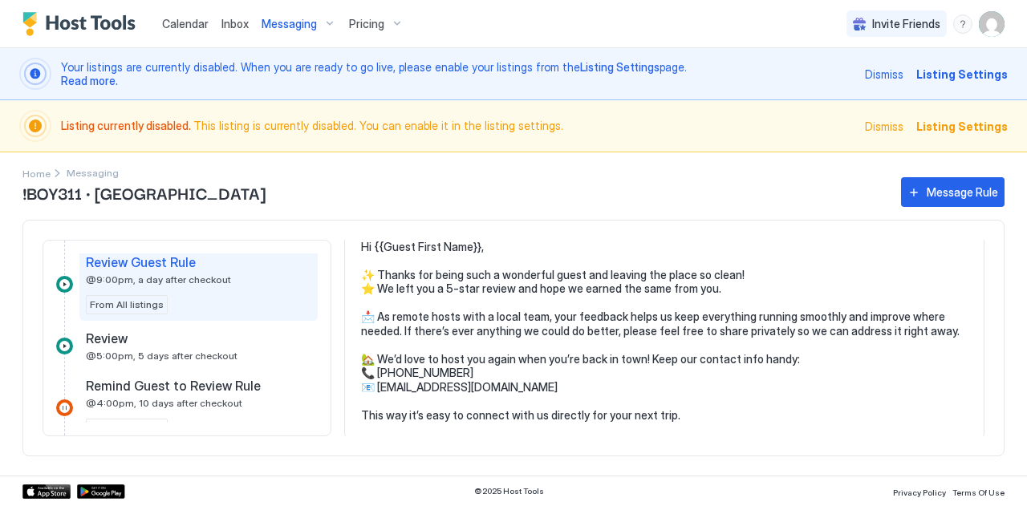
scroll to position [1177, 0]
click at [63, 340] on div at bounding box center [64, 345] width 17 height 17
click at [64, 340] on div at bounding box center [64, 345] width 17 height 17
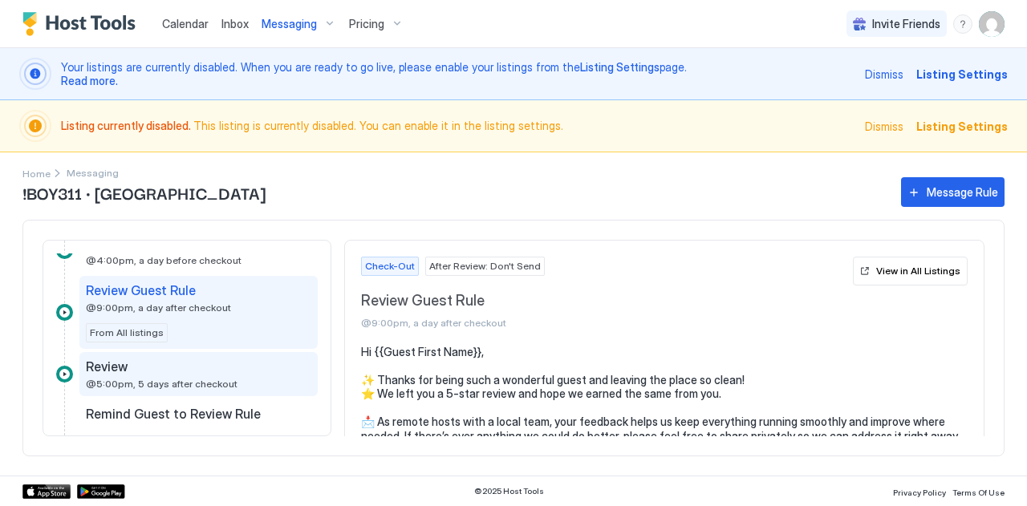
scroll to position [1148, 0]
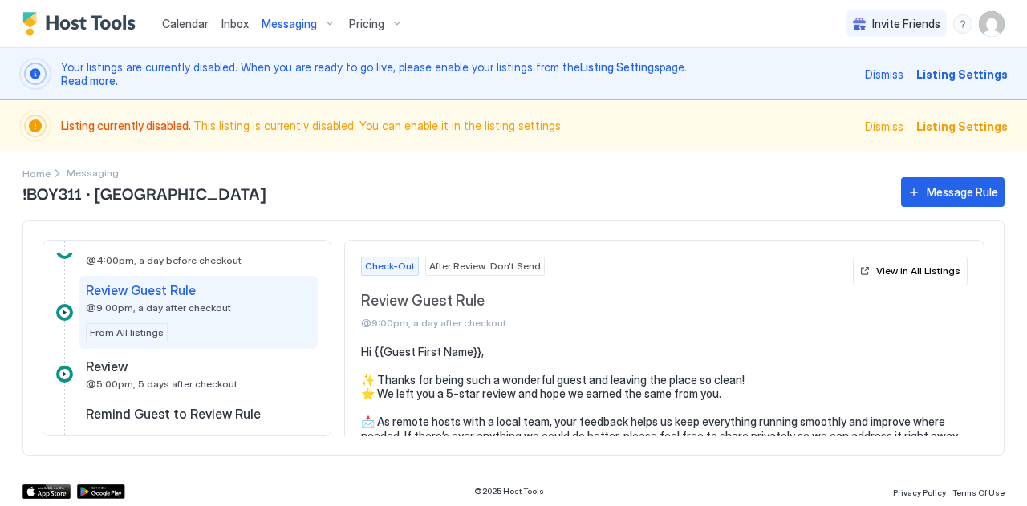
click at [69, 307] on div at bounding box center [64, 312] width 17 height 17
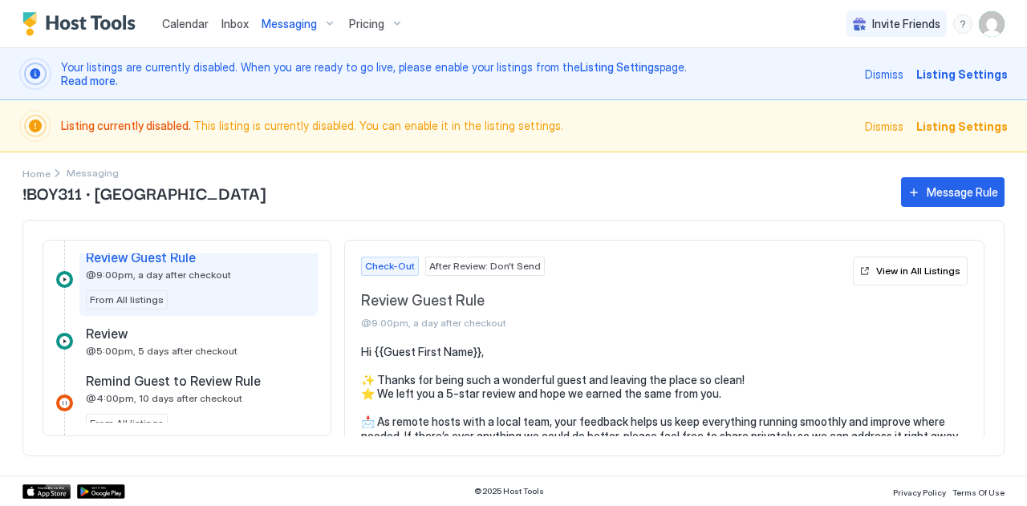
scroll to position [105, 0]
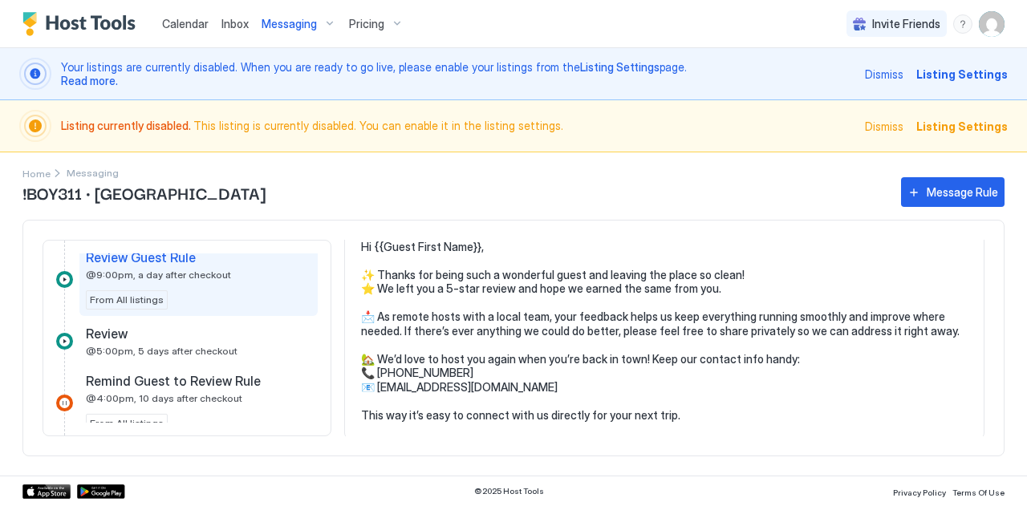
click at [139, 295] on span "From All listings" at bounding box center [127, 300] width 74 height 14
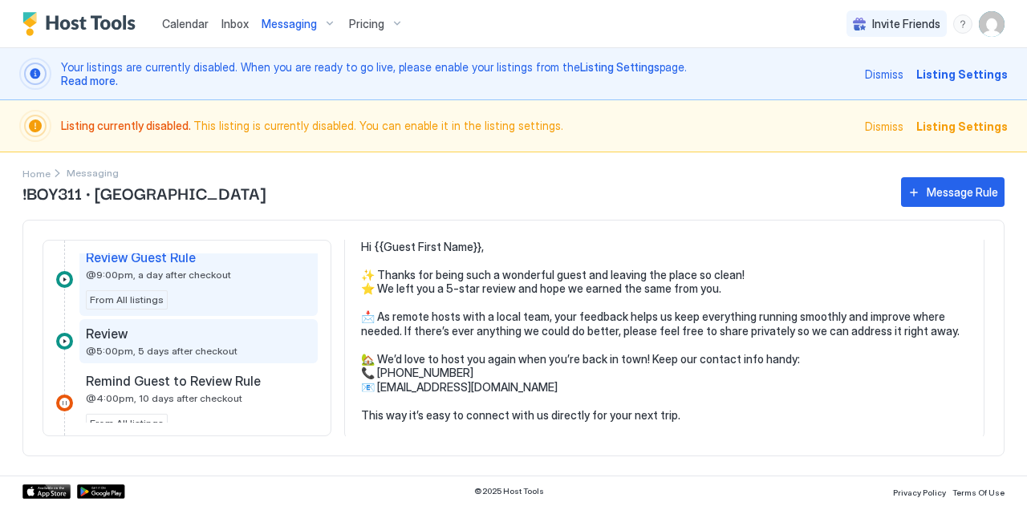
click at [169, 337] on div "Review @5:00pm, 5 days after checkout" at bounding box center [187, 341] width 203 height 31
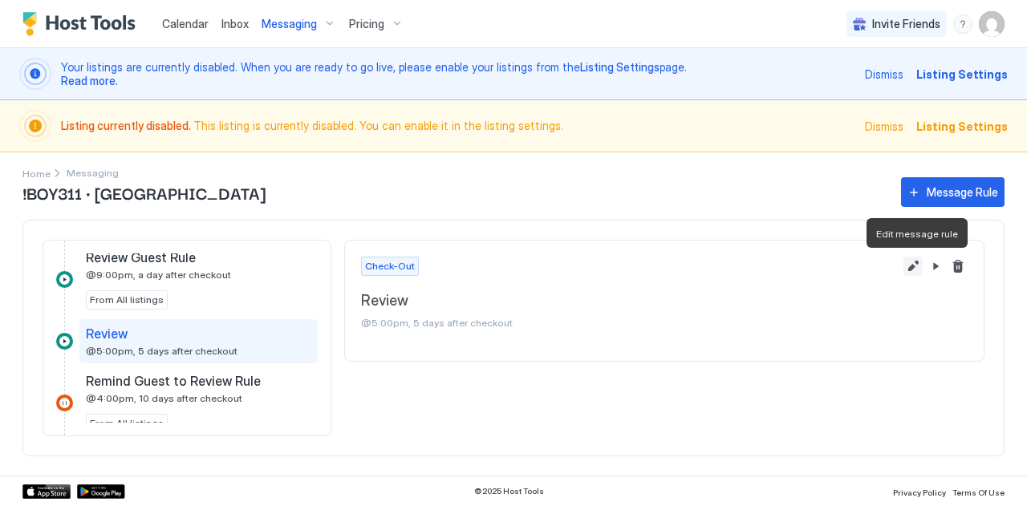
click at [909, 269] on button "Edit message rule" at bounding box center [913, 266] width 19 height 19
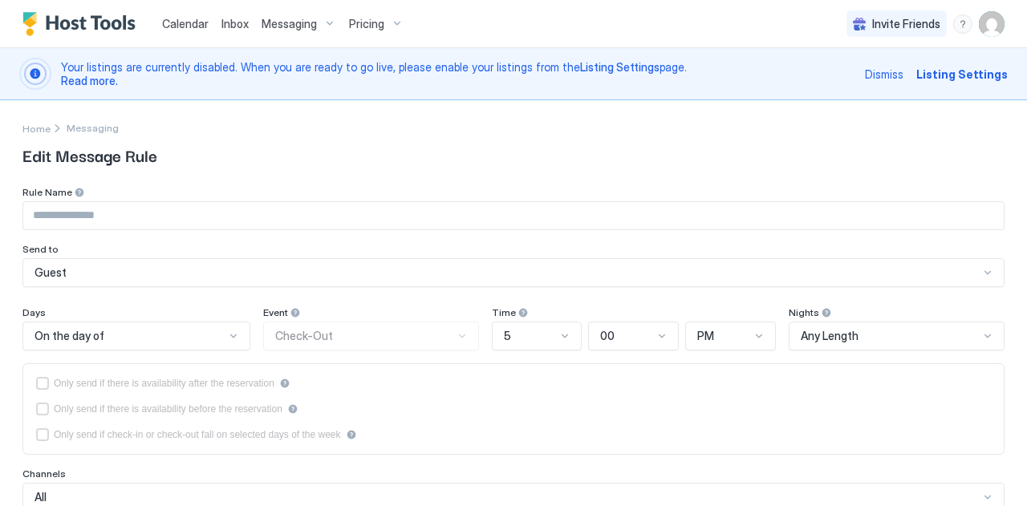
type input "******"
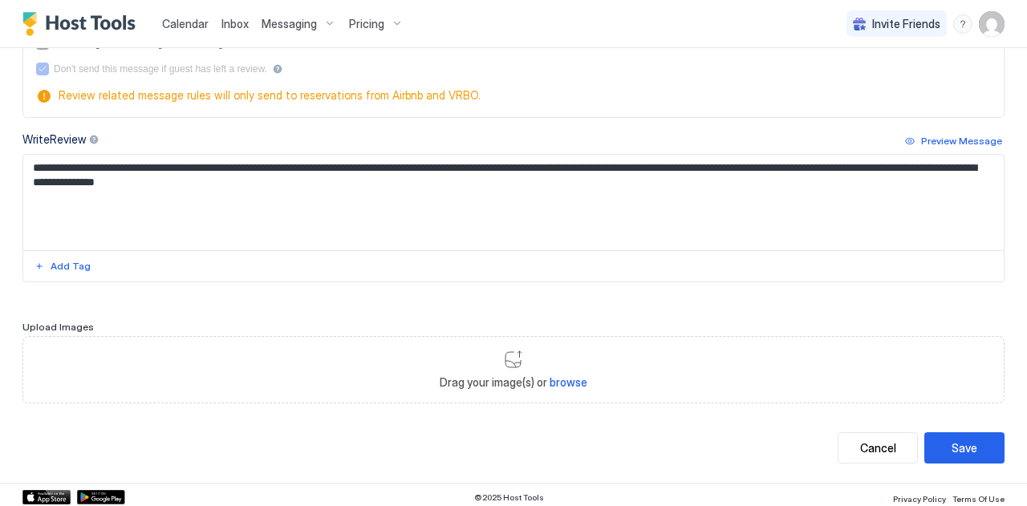
scroll to position [586, 0]
click at [370, 189] on textarea "**********" at bounding box center [507, 204] width 969 height 96
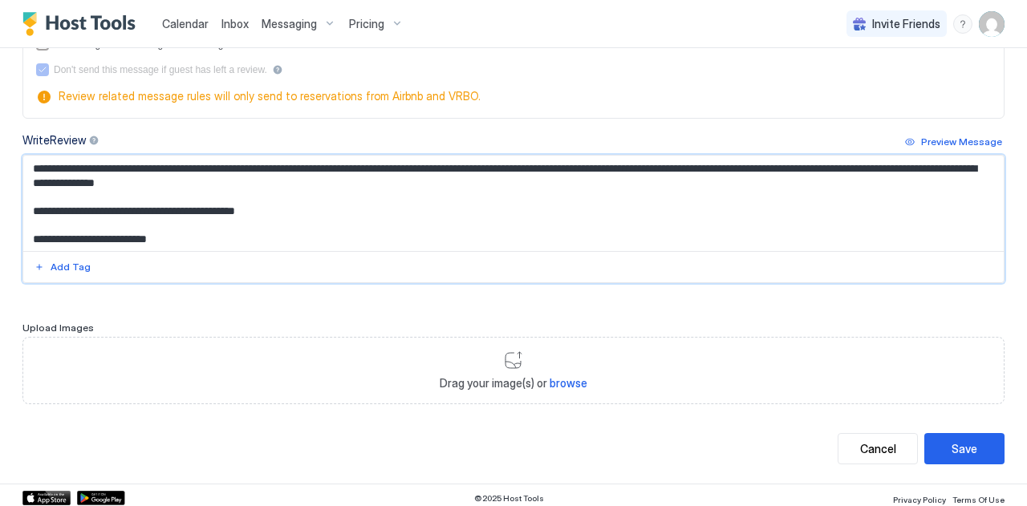
scroll to position [9, 0]
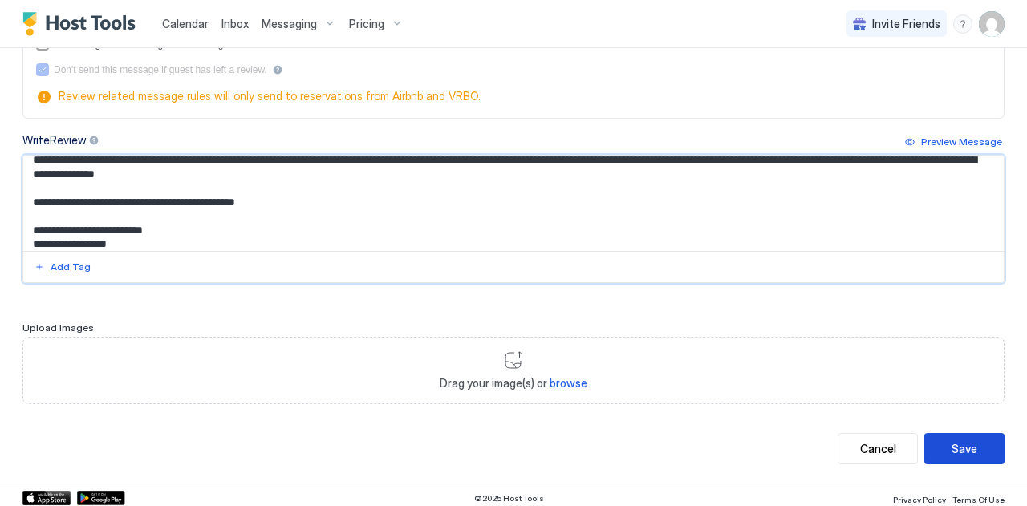
type textarea "**********"
click at [963, 454] on button "Save" at bounding box center [965, 448] width 80 height 31
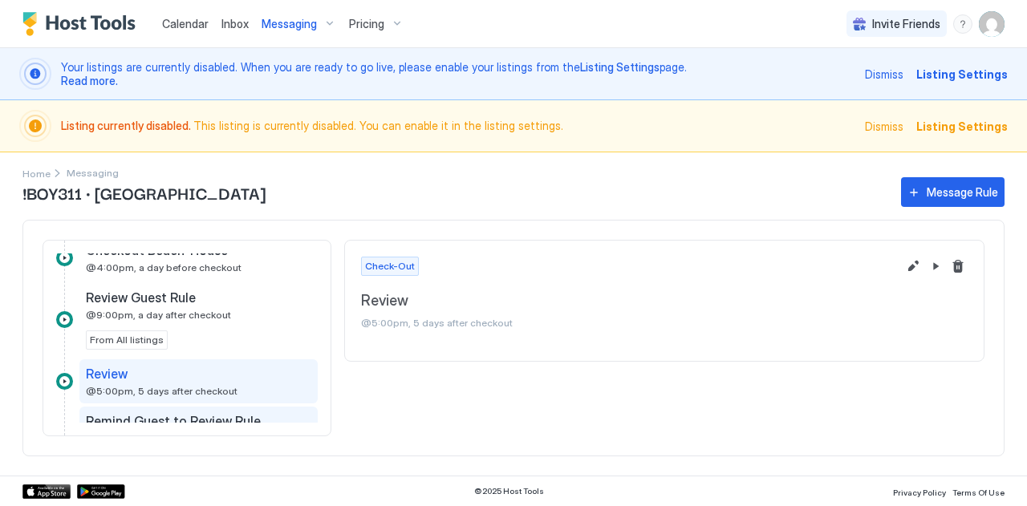
scroll to position [1140, 0]
click at [67, 314] on div at bounding box center [64, 320] width 17 height 17
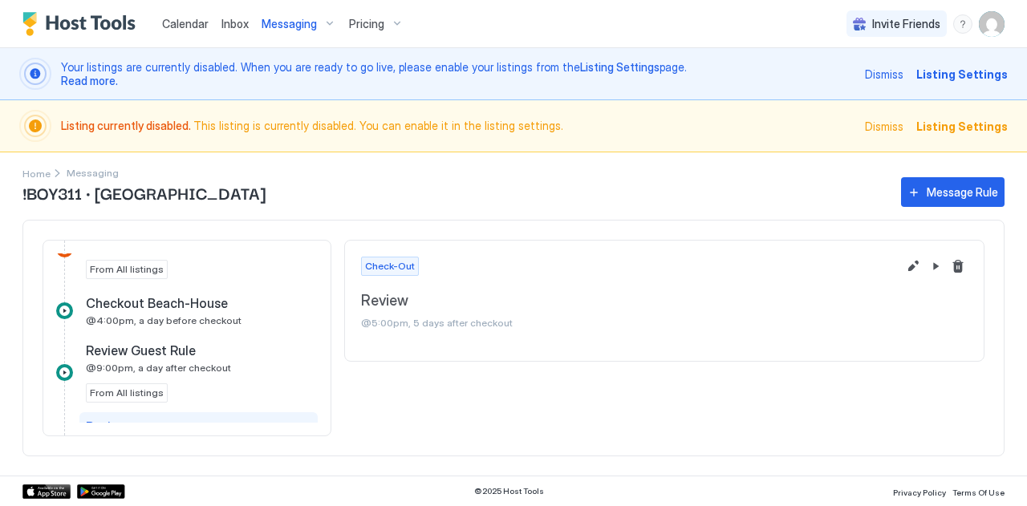
scroll to position [1088, 0]
click at [59, 354] on div "Review Guest Rule @9:00pm, a day after checkout From All listings" at bounding box center [187, 372] width 262 height 73
drag, startPoint x: 59, startPoint y: 354, endPoint x: 63, endPoint y: 368, distance: 14.2
click at [63, 368] on div "Review Guest Rule @9:00pm, a day after checkout From All listings" at bounding box center [187, 372] width 262 height 73
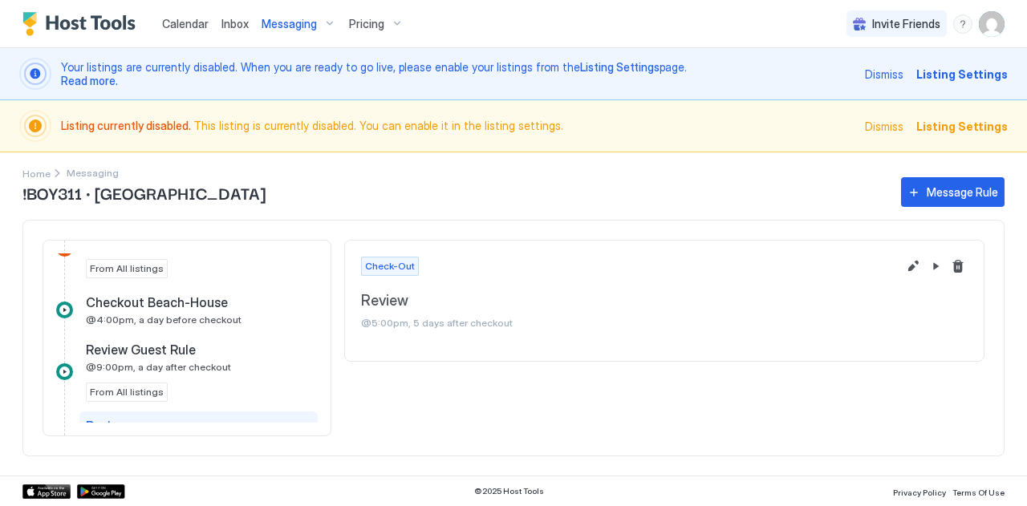
click at [63, 368] on div at bounding box center [64, 372] width 17 height 17
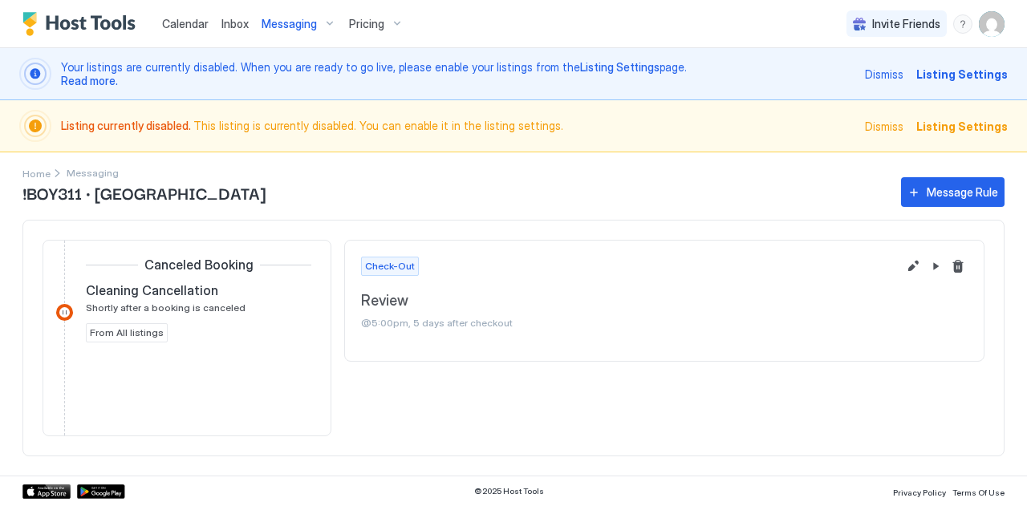
scroll to position [1570, 0]
click at [914, 264] on button "Edit message rule" at bounding box center [913, 266] width 19 height 19
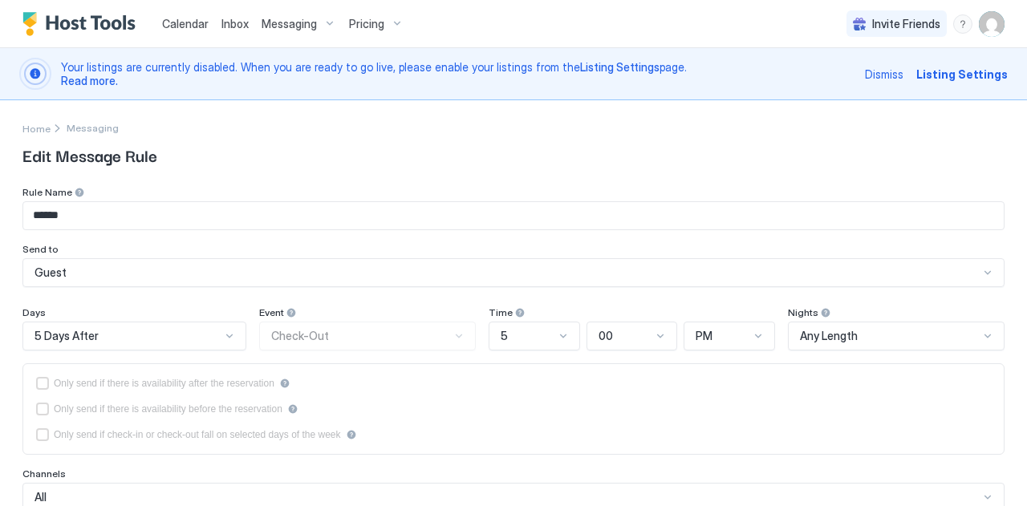
click at [77, 220] on input "******" at bounding box center [513, 215] width 981 height 27
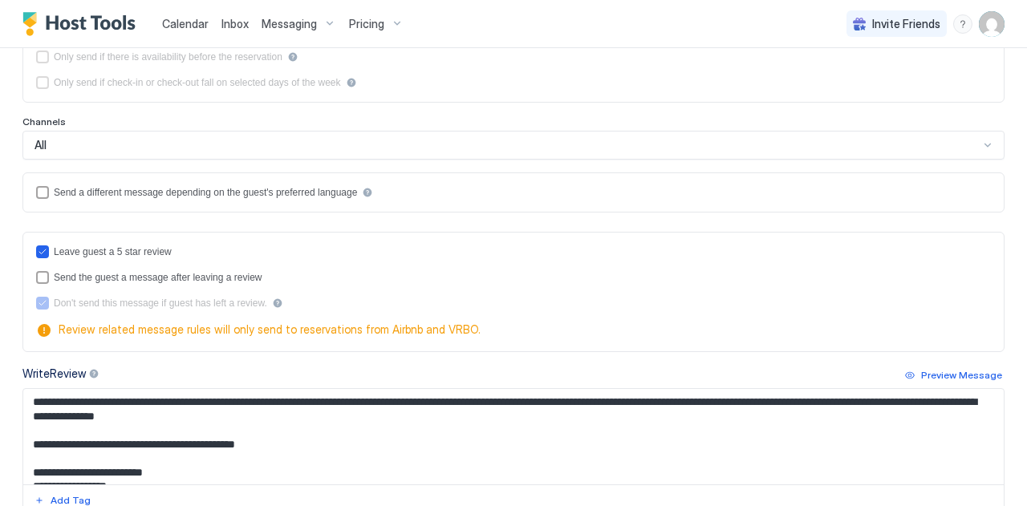
scroll to position [587, 0]
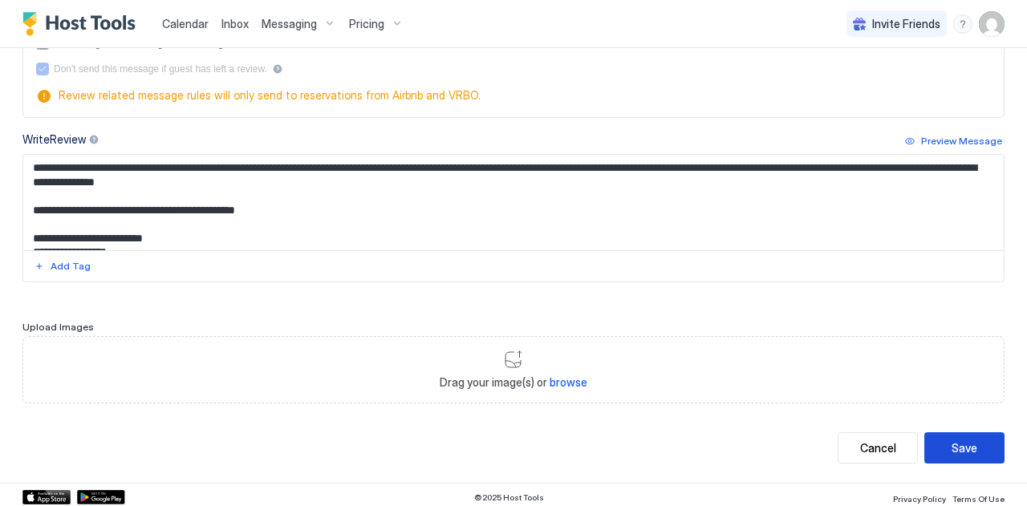
type input "**********"
click at [952, 444] on div "Save" at bounding box center [965, 448] width 26 height 17
click at [331, 234] on textarea "**********" at bounding box center [507, 203] width 969 height 96
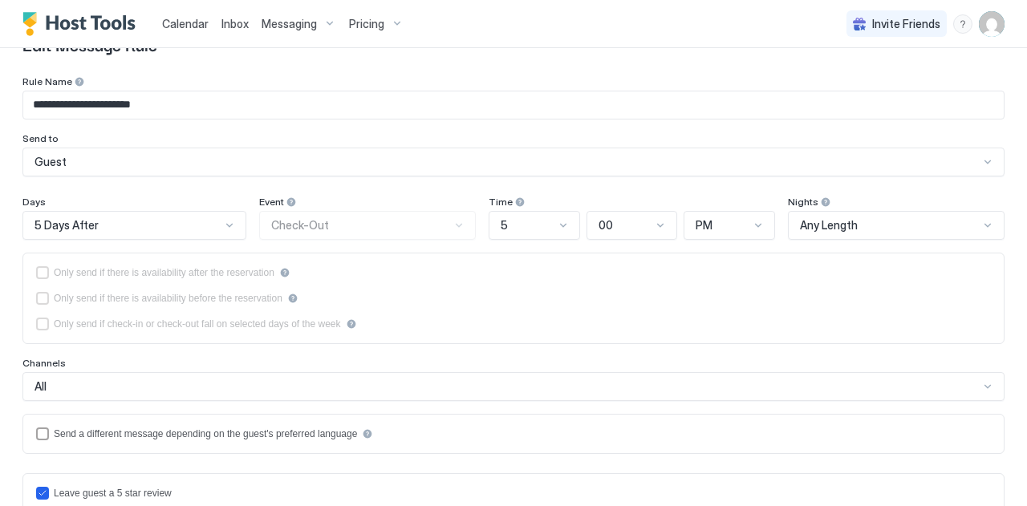
scroll to position [0, 0]
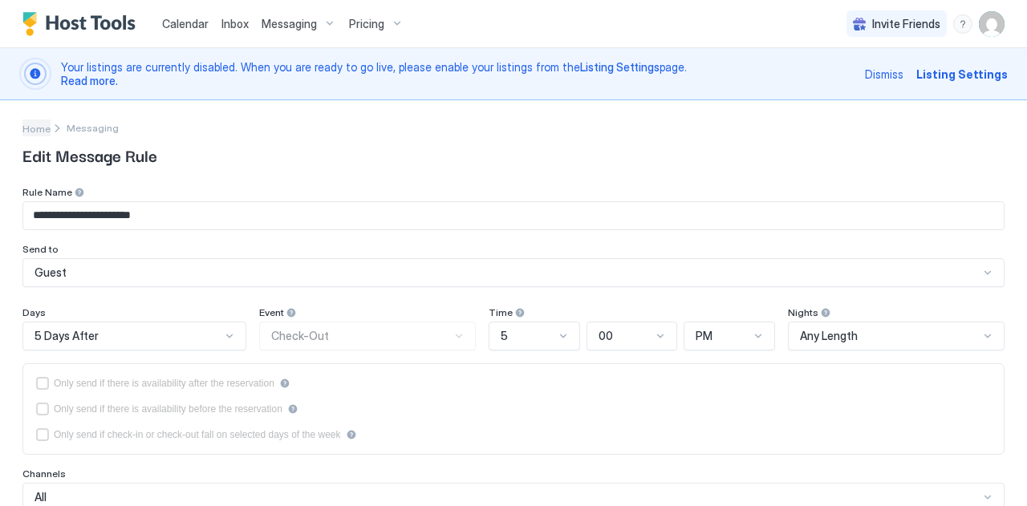
click at [35, 123] on span "Home" at bounding box center [36, 129] width 28 height 12
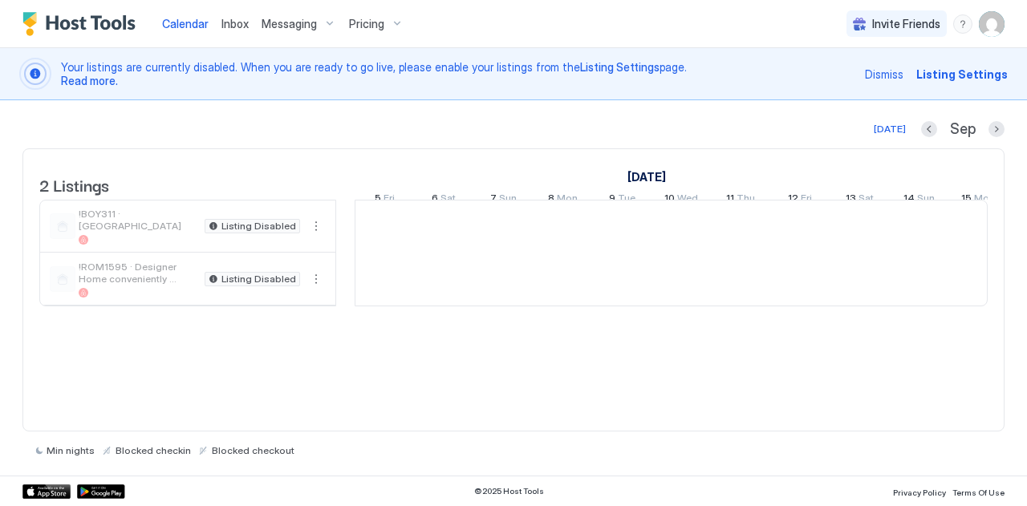
scroll to position [0, 892]
click at [313, 236] on button "More options" at bounding box center [316, 226] width 19 height 19
click at [268, 259] on span "Messaging" at bounding box center [279, 260] width 52 height 12
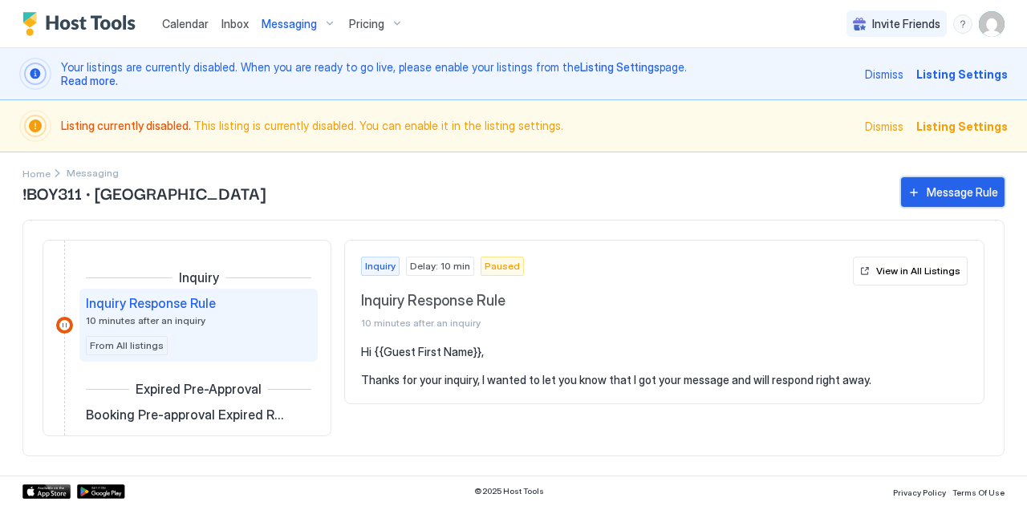
click at [954, 185] on div "Message Rule" at bounding box center [962, 192] width 71 height 17
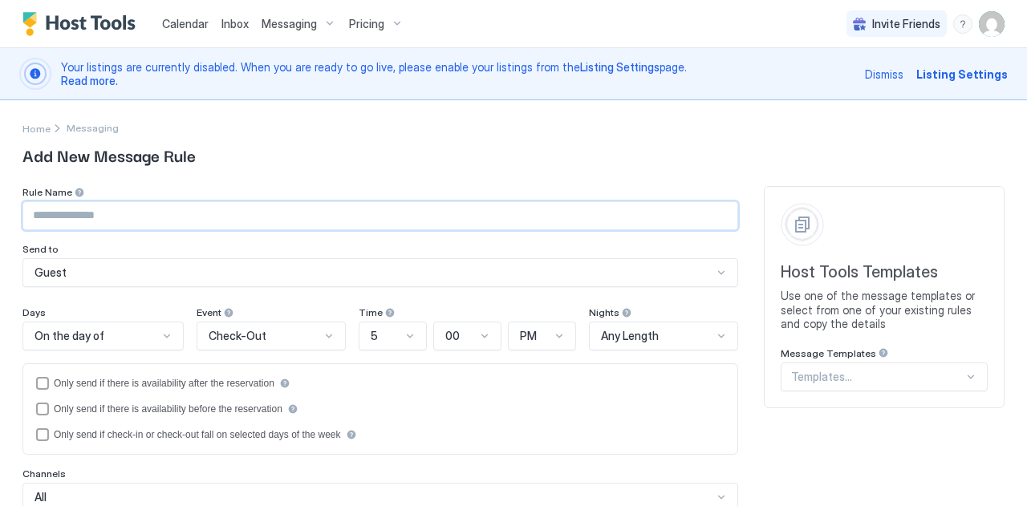
click at [112, 214] on input "Input Field" at bounding box center [380, 215] width 714 height 27
type input "*"
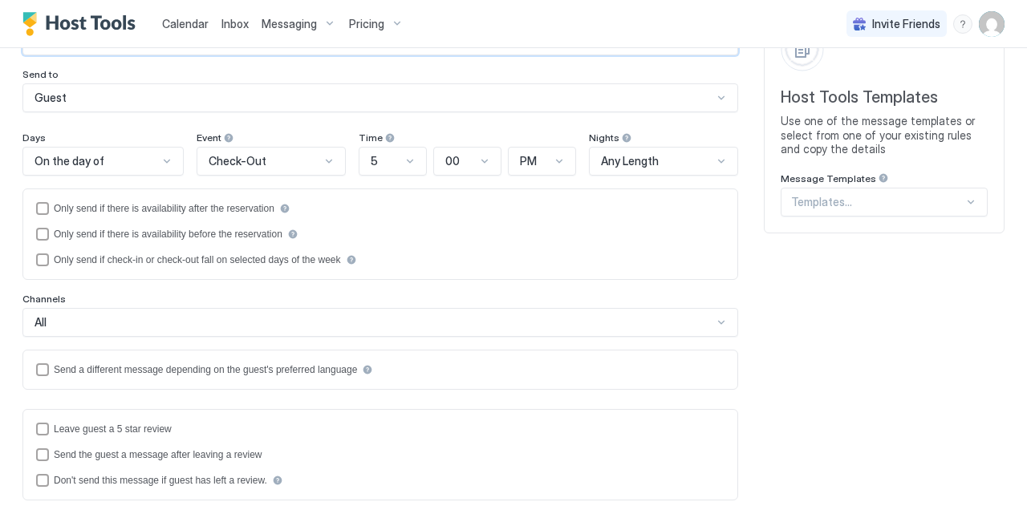
type input "**********"
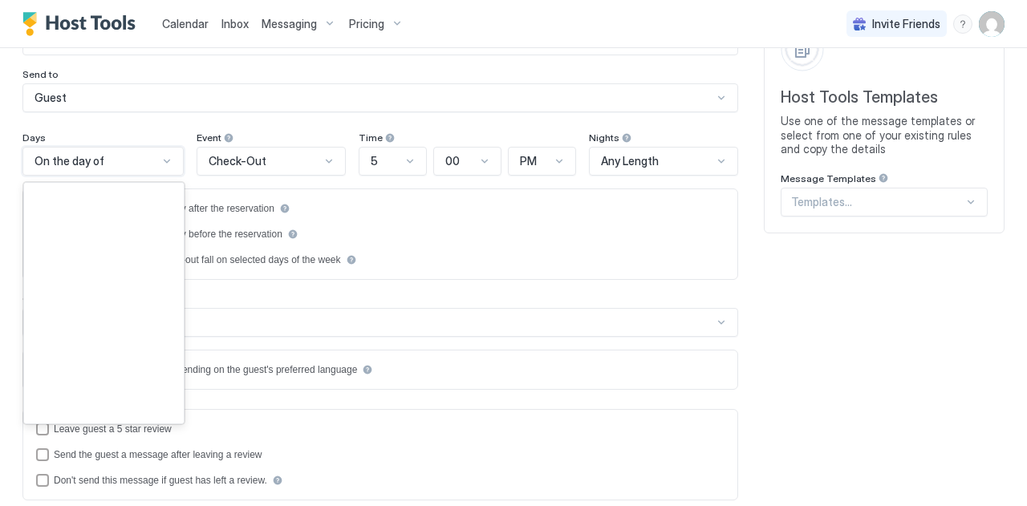
scroll to position [2316, 0]
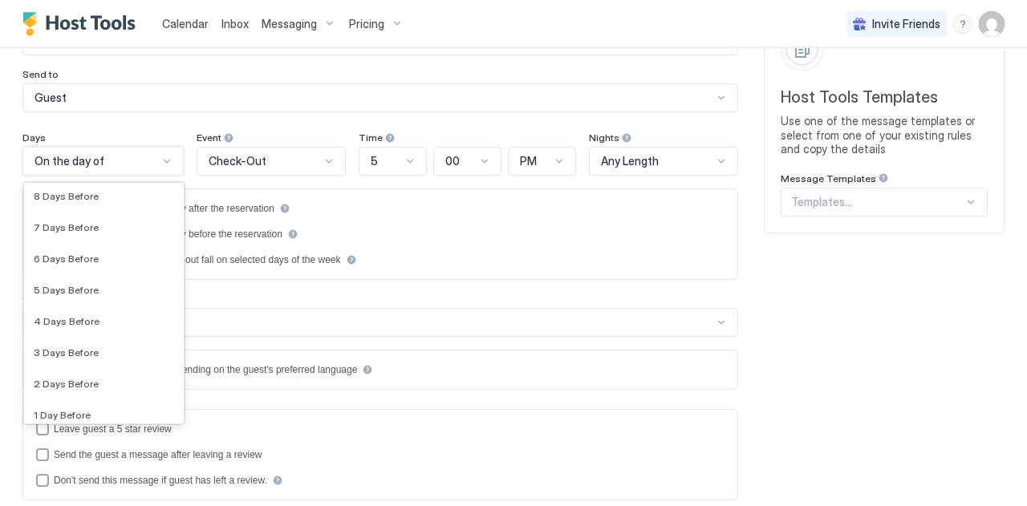
click at [67, 151] on div "On the day of" at bounding box center [102, 161] width 161 height 29
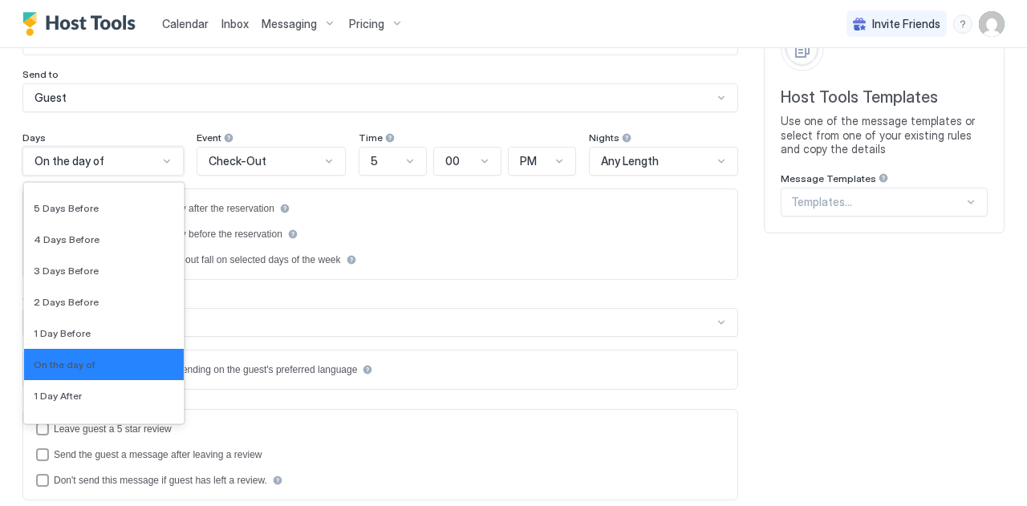
scroll to position [2423, 0]
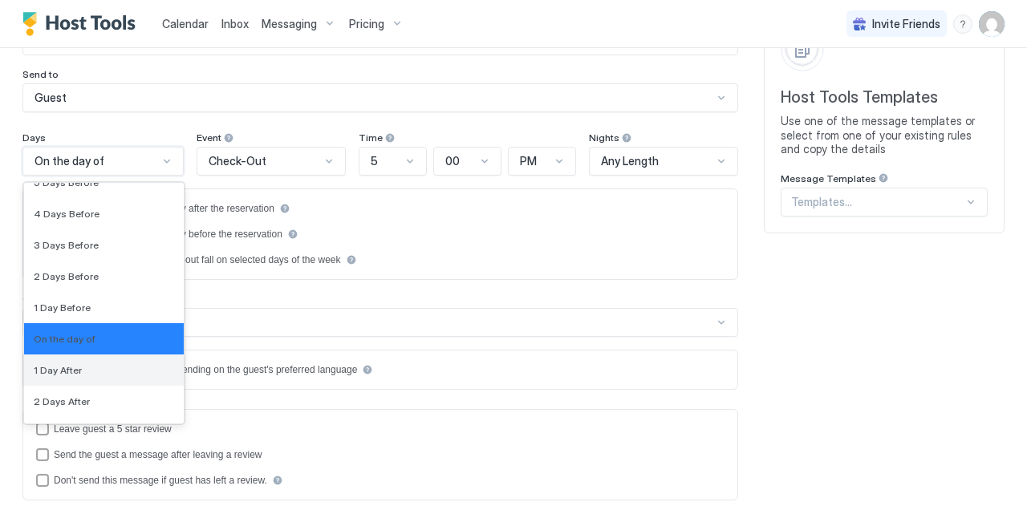
click at [48, 368] on span "1 Day After" at bounding box center [58, 370] width 48 height 12
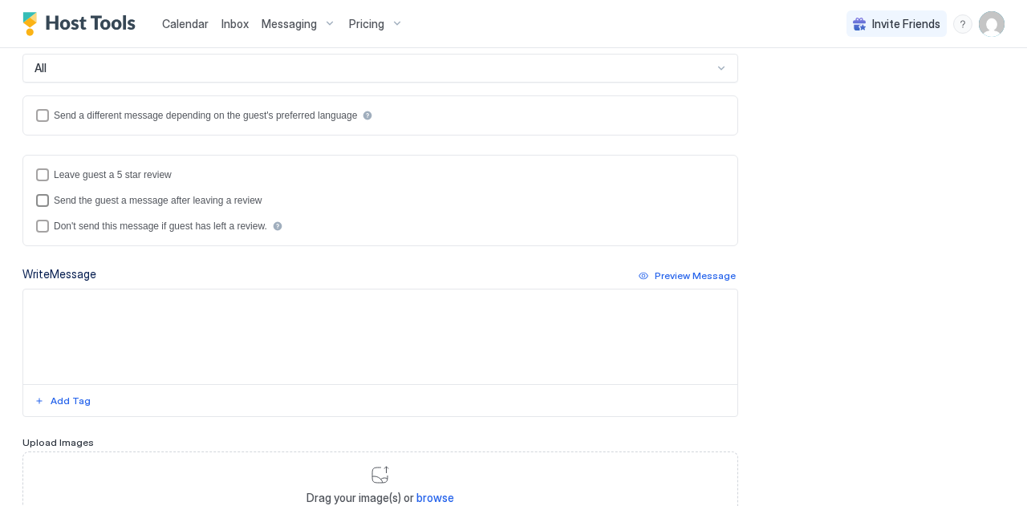
scroll to position [430, 0]
click at [173, 317] on textarea "Input Field" at bounding box center [380, 336] width 714 height 95
click at [67, 307] on textarea "Input Field" at bounding box center [380, 336] width 714 height 95
paste textarea "**********"
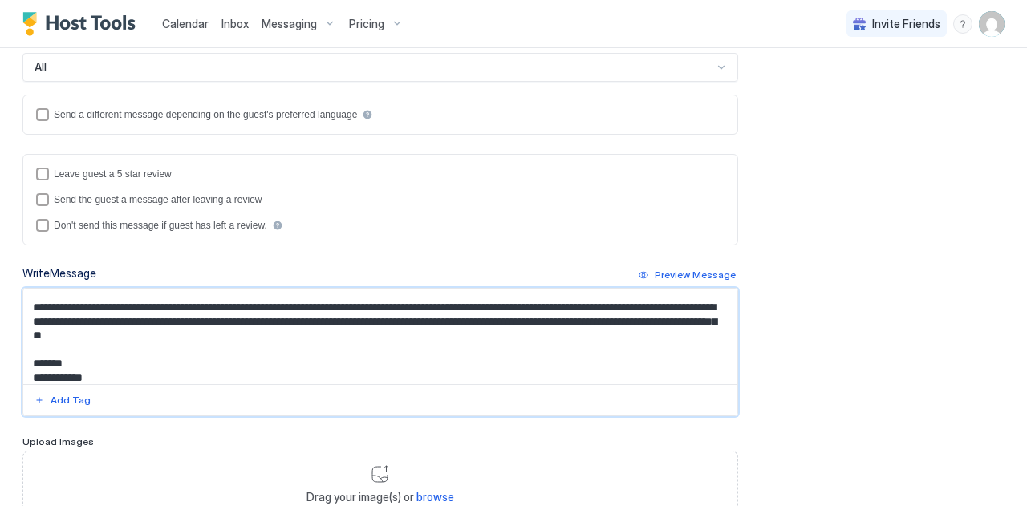
scroll to position [0, 0]
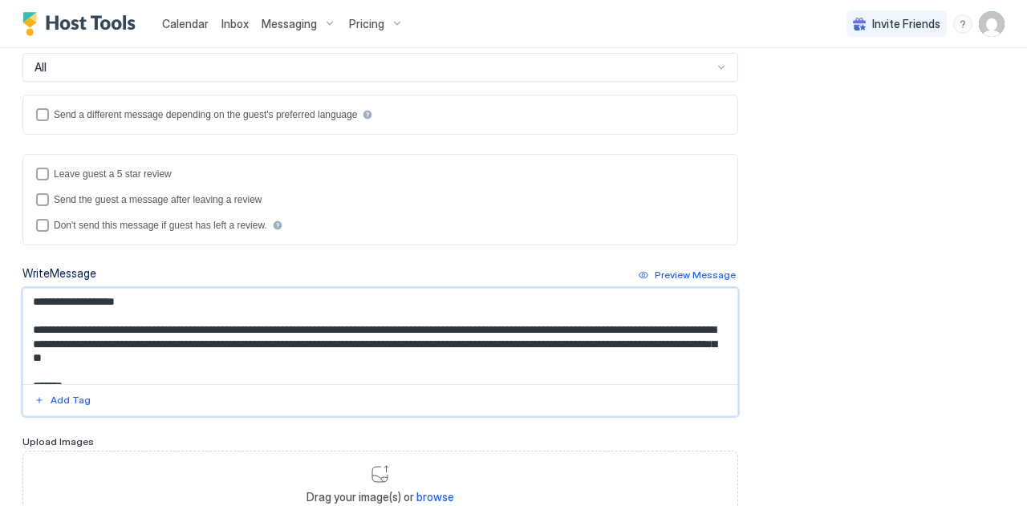
click at [134, 299] on textarea "**********" at bounding box center [374, 337] width 702 height 96
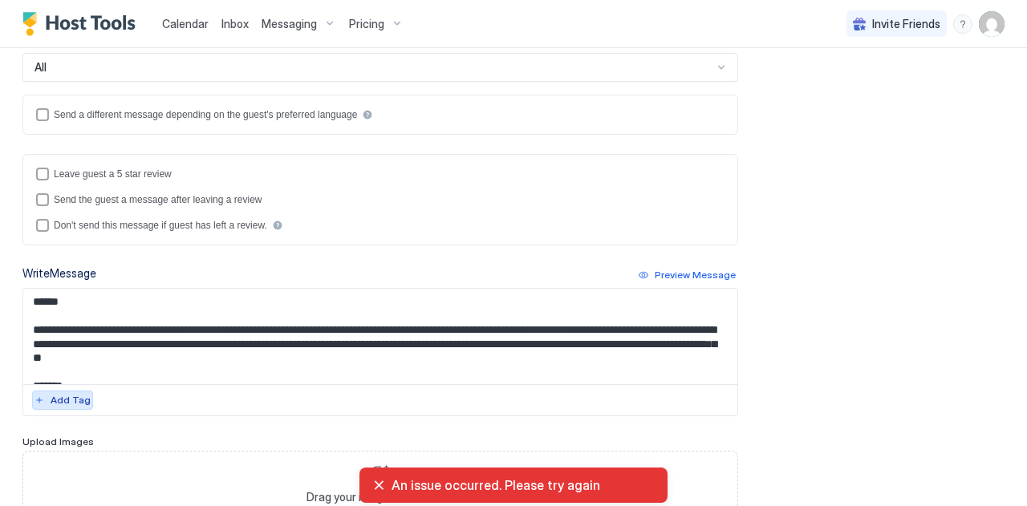
click at [55, 398] on div "Add Tag" at bounding box center [71, 400] width 40 height 14
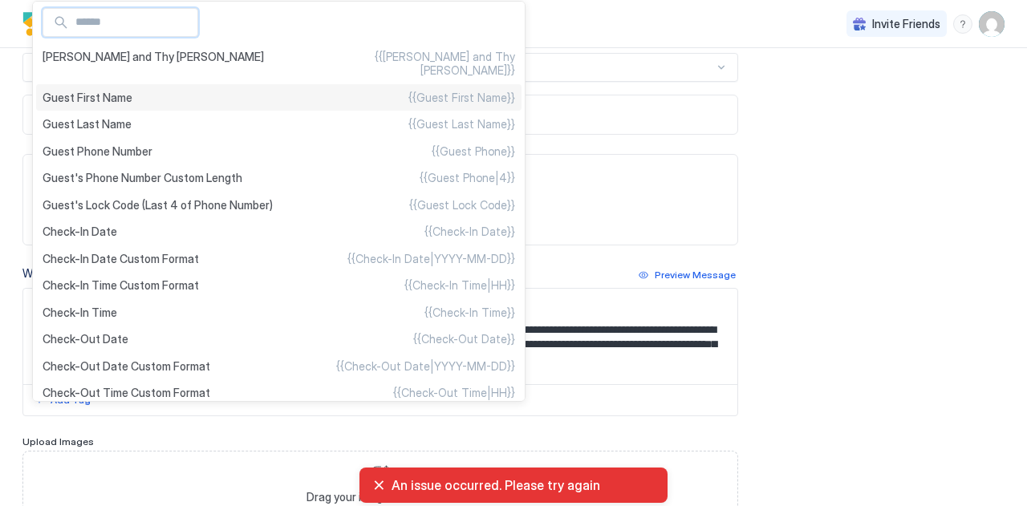
type textarea "**********"
click at [90, 84] on ul "[PERSON_NAME] and Thy [PERSON_NAME] {{[PERSON_NAME] and Thy [PERSON_NAME]}} Gue…" at bounding box center [279, 200] width 489 height 397
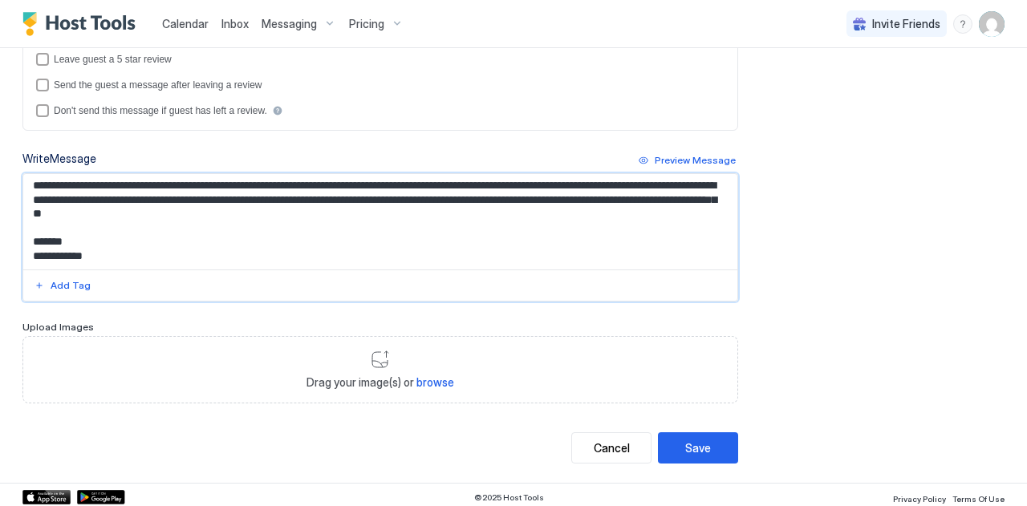
scroll to position [536, 0]
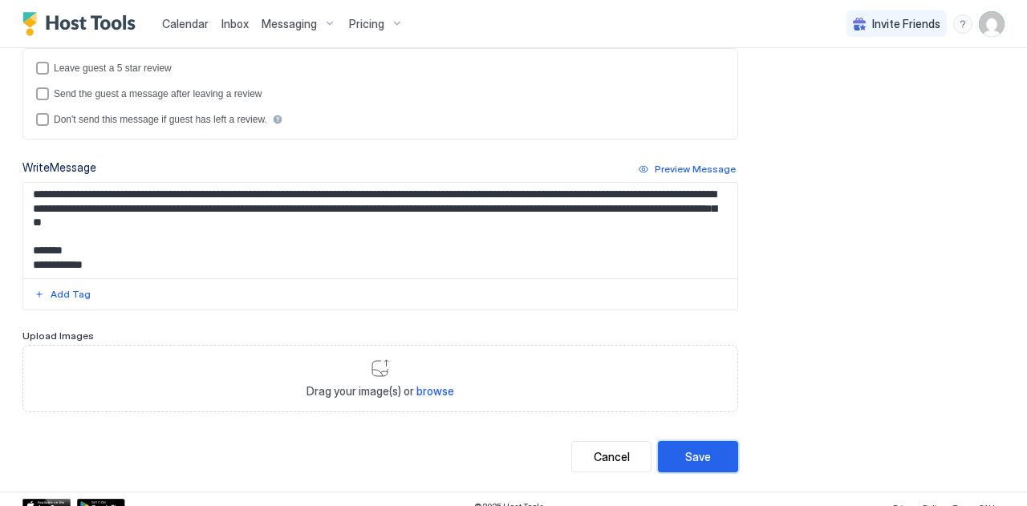
click at [711, 453] on button "Save" at bounding box center [698, 456] width 80 height 31
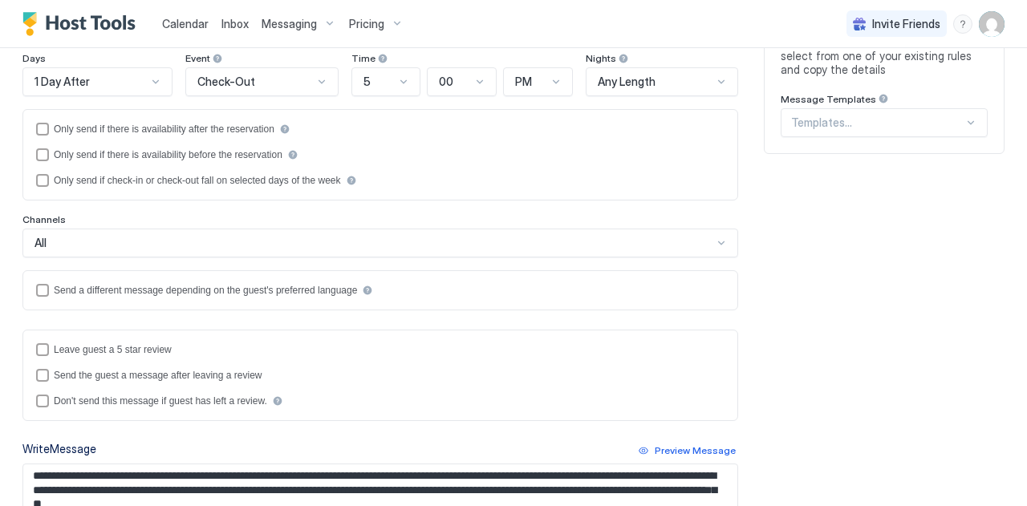
scroll to position [545, 0]
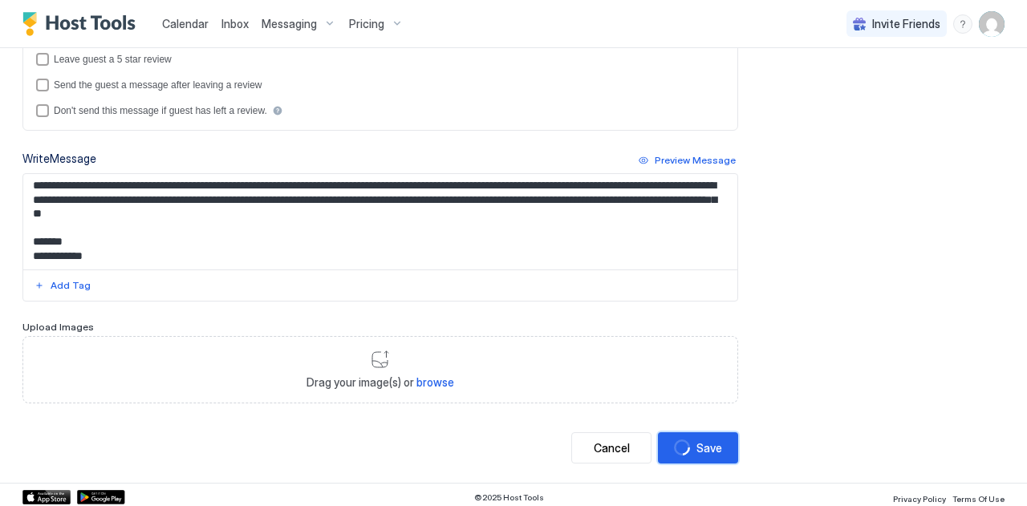
click at [697, 450] on div "Save" at bounding box center [710, 448] width 26 height 17
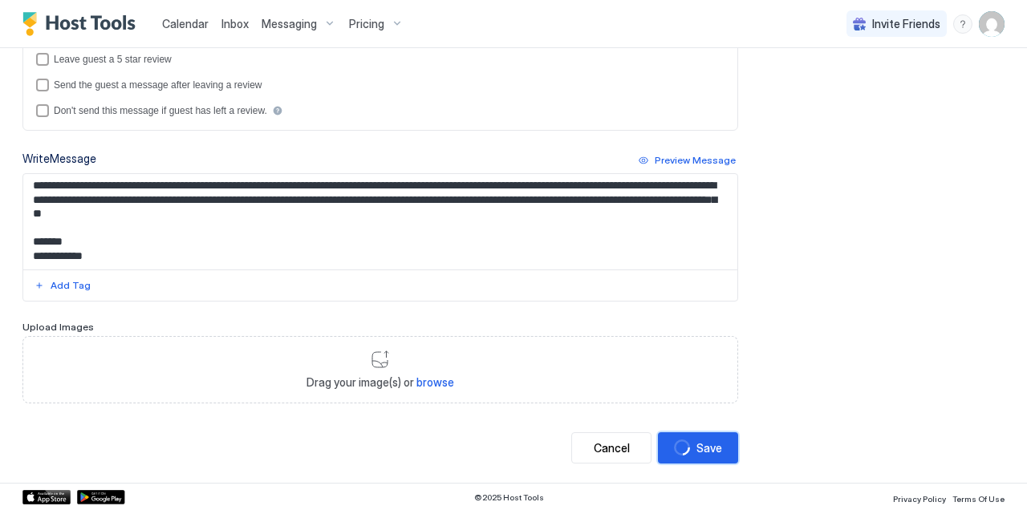
click at [697, 450] on div "Save" at bounding box center [710, 448] width 26 height 17
click at [685, 450] on div "Save" at bounding box center [698, 448] width 26 height 17
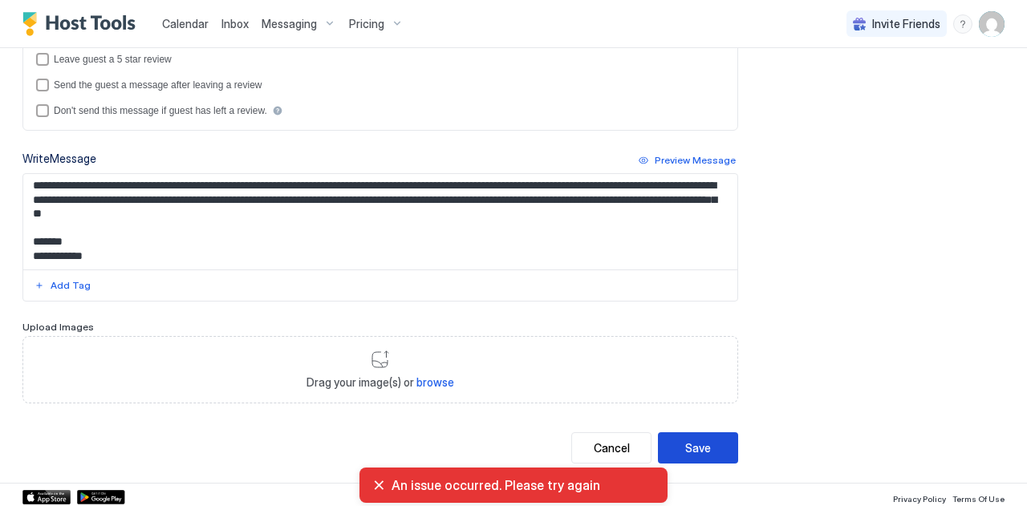
click at [685, 450] on div "Save" at bounding box center [698, 448] width 26 height 17
click at [372, 486] on div "An issue occurred. Please try again" at bounding box center [514, 485] width 308 height 35
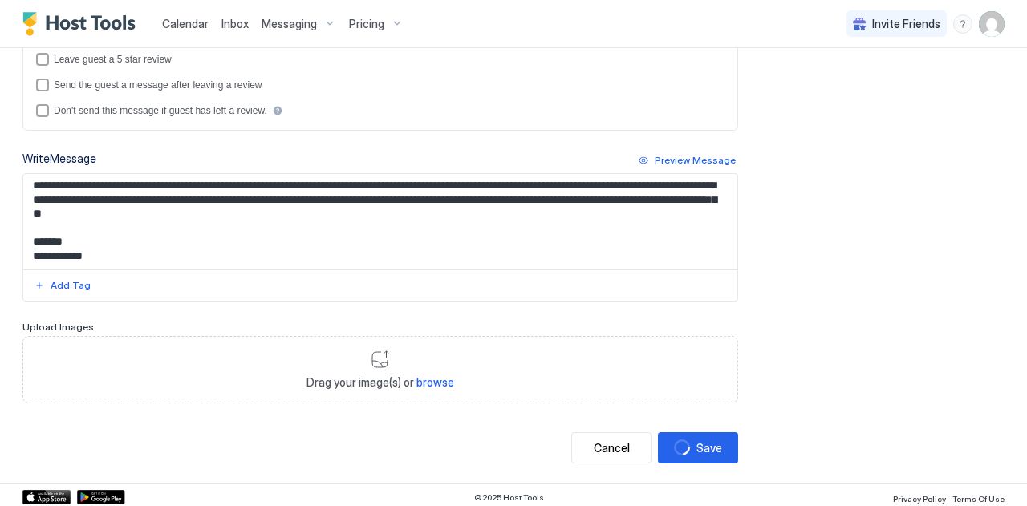
click at [384, 487] on div "© 2025 Host Tools Privacy Policy Terms Of Use" at bounding box center [513, 497] width 1027 height 29
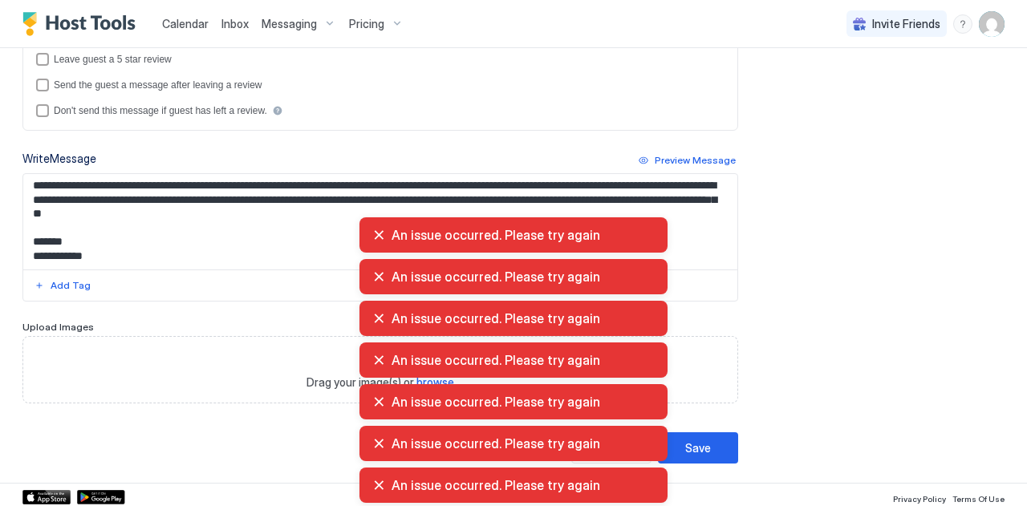
click at [378, 231] on div "An issue occurred. Please try again" at bounding box center [514, 235] width 308 height 35
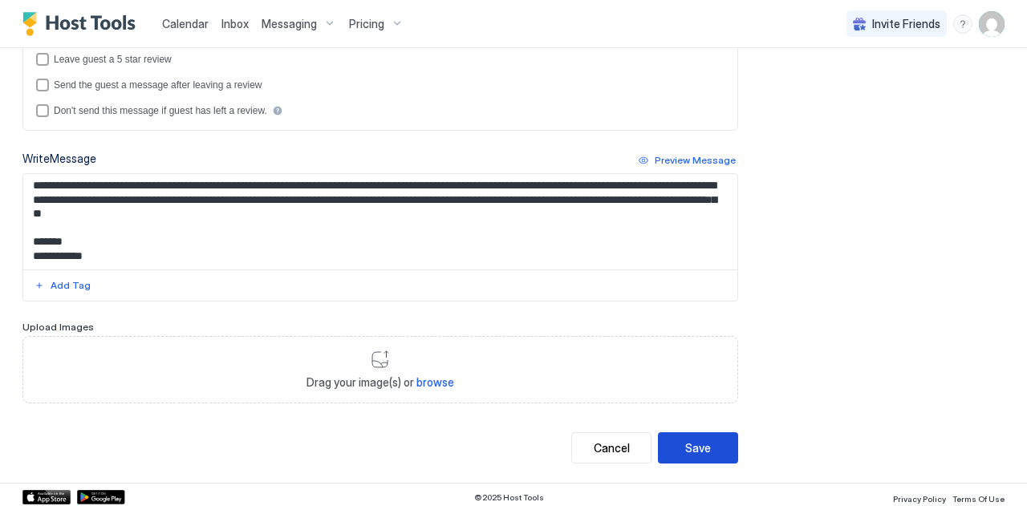
click at [692, 442] on div "Save" at bounding box center [698, 448] width 26 height 17
click at [830, 412] on div "**********" at bounding box center [513, 52] width 982 height 823
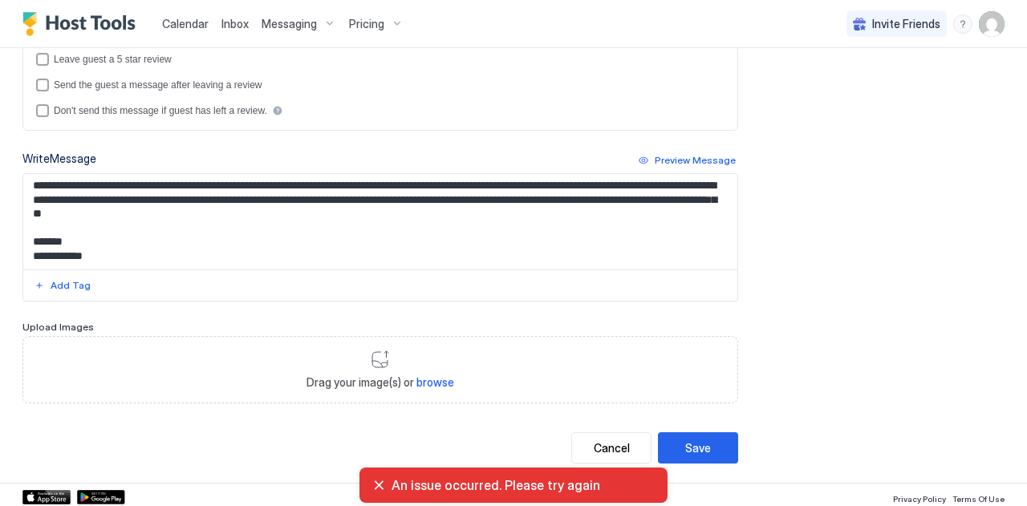
click at [379, 489] on div "An issue occurred. Please try again" at bounding box center [513, 486] width 283 height 16
click at [379, 484] on div "An issue occurred. Please try again" at bounding box center [513, 486] width 283 height 16
click at [716, 340] on div "Drag your image(s) or browse" at bounding box center [380, 369] width 716 height 67
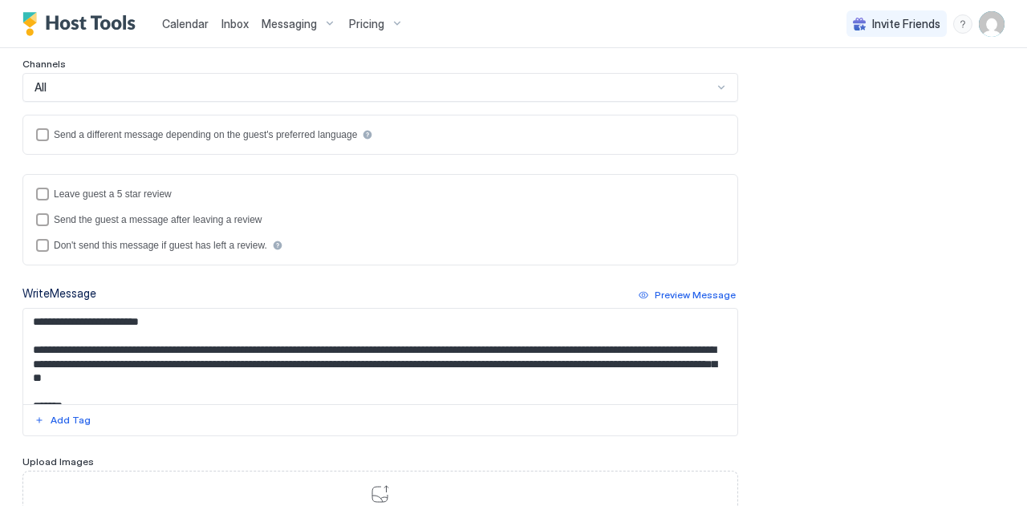
scroll to position [0, 0]
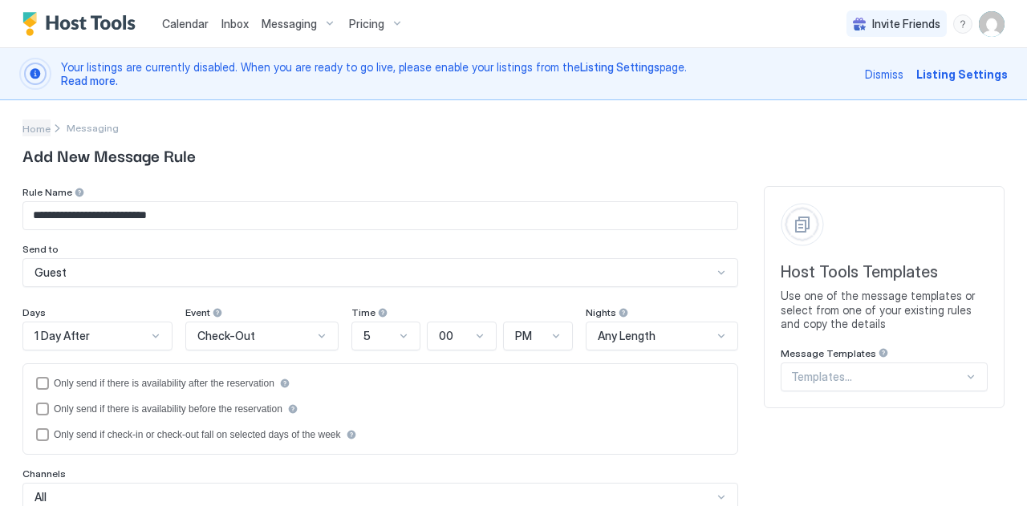
click at [31, 128] on span "Home" at bounding box center [36, 129] width 28 height 12
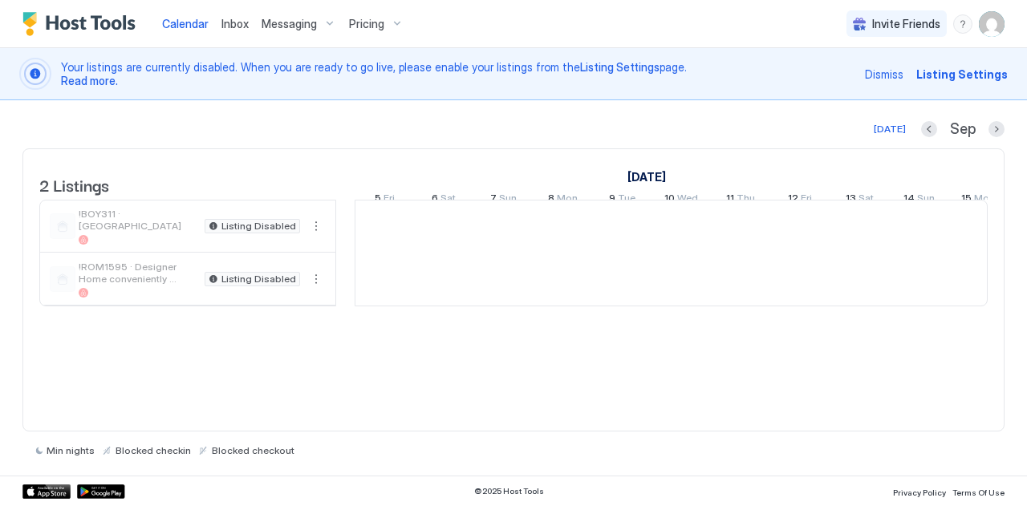
scroll to position [0, 892]
click at [315, 236] on button "More options" at bounding box center [316, 226] width 19 height 19
click at [265, 262] on span "Messaging" at bounding box center [279, 260] width 52 height 12
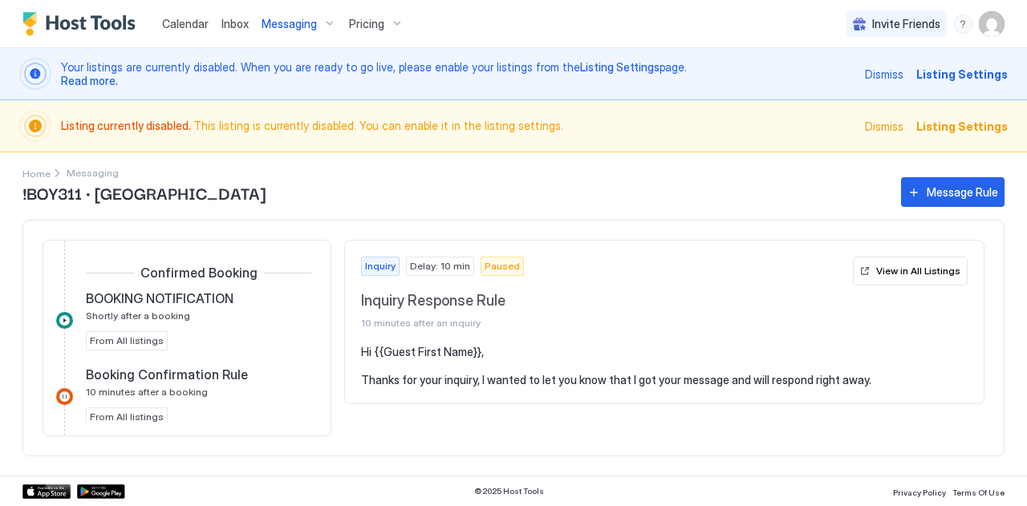
scroll to position [339, 0]
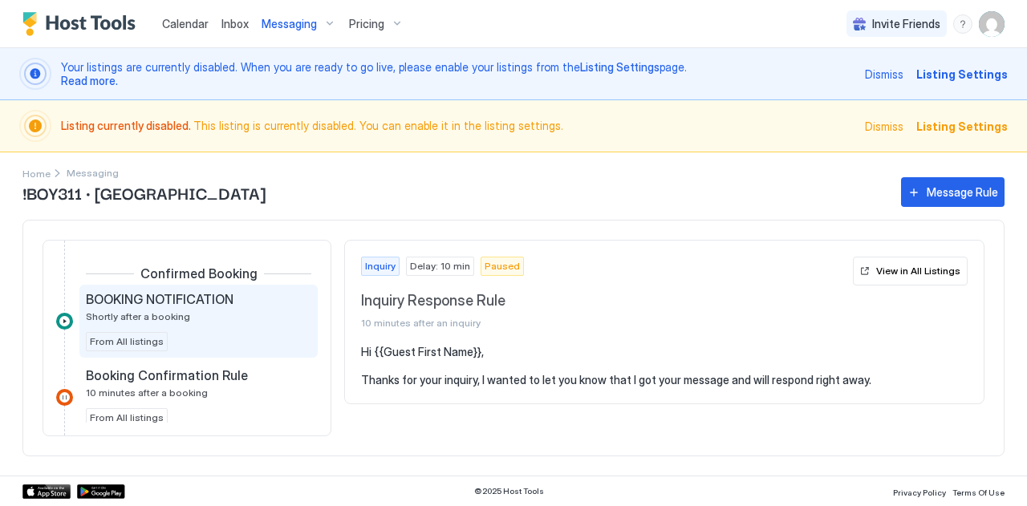
click at [141, 318] on span "Shortly after a booking" at bounding box center [138, 317] width 104 height 12
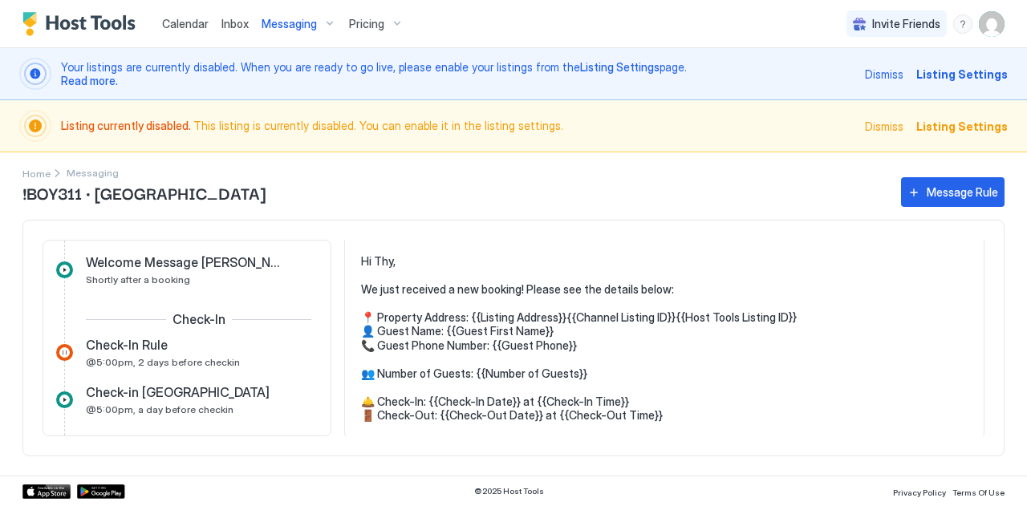
scroll to position [676, 0]
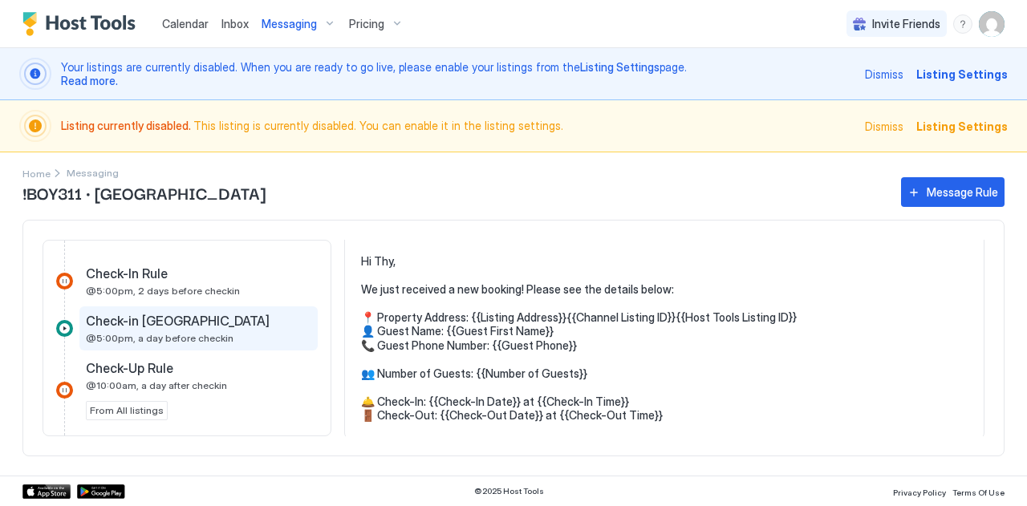
click at [149, 332] on span "@5:00pm, a day before checkin" at bounding box center [160, 338] width 148 height 12
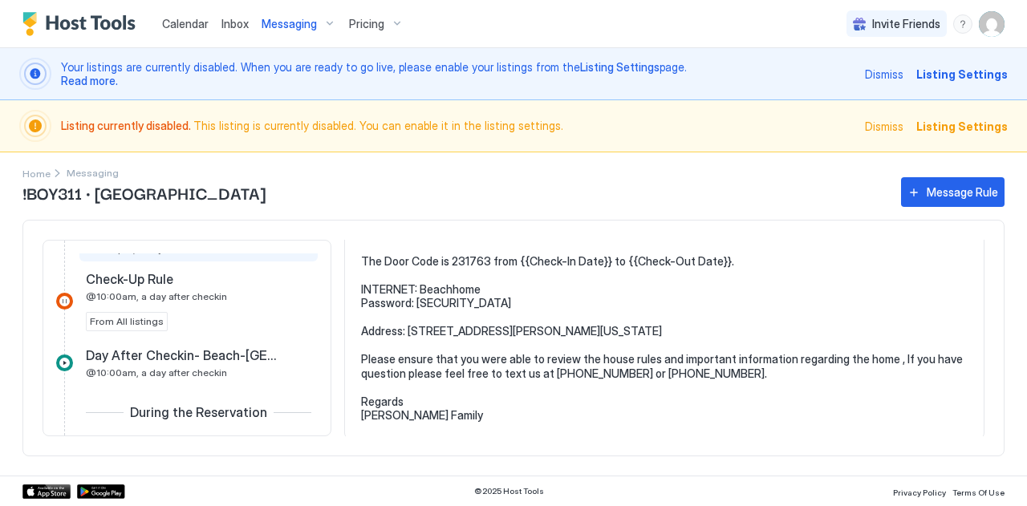
scroll to position [759, 0]
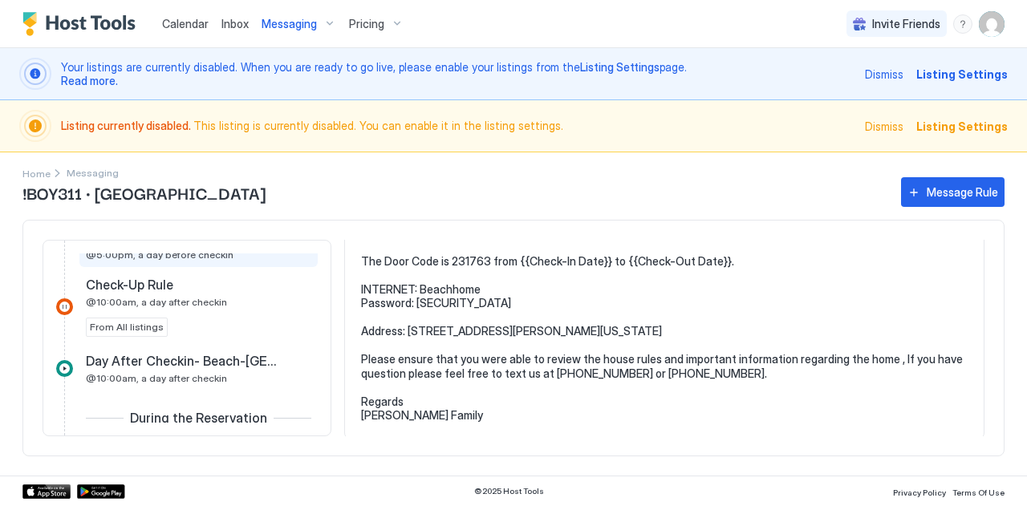
click at [175, 353] on span "Day After Checkin- Beach-[GEOGRAPHIC_DATA]" at bounding box center [186, 361] width 200 height 16
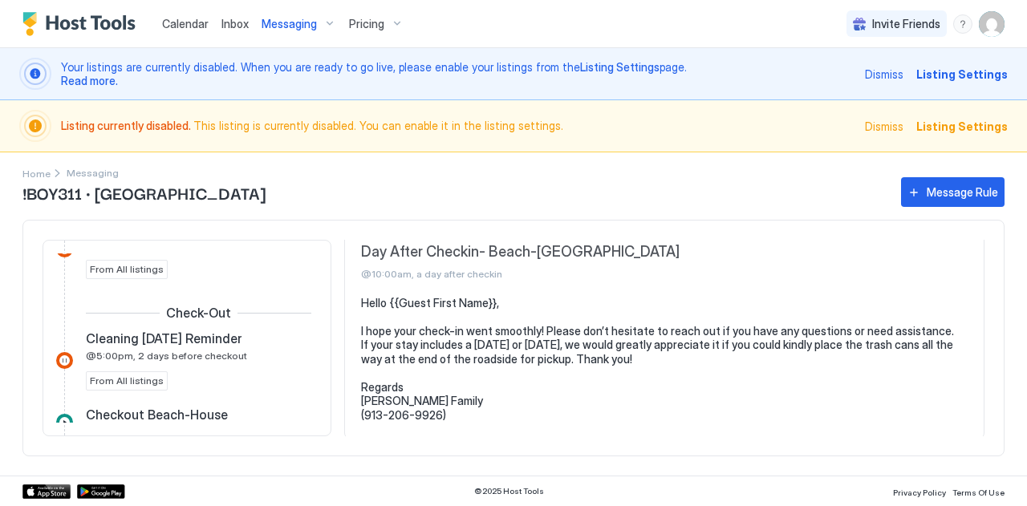
scroll to position [1095, 0]
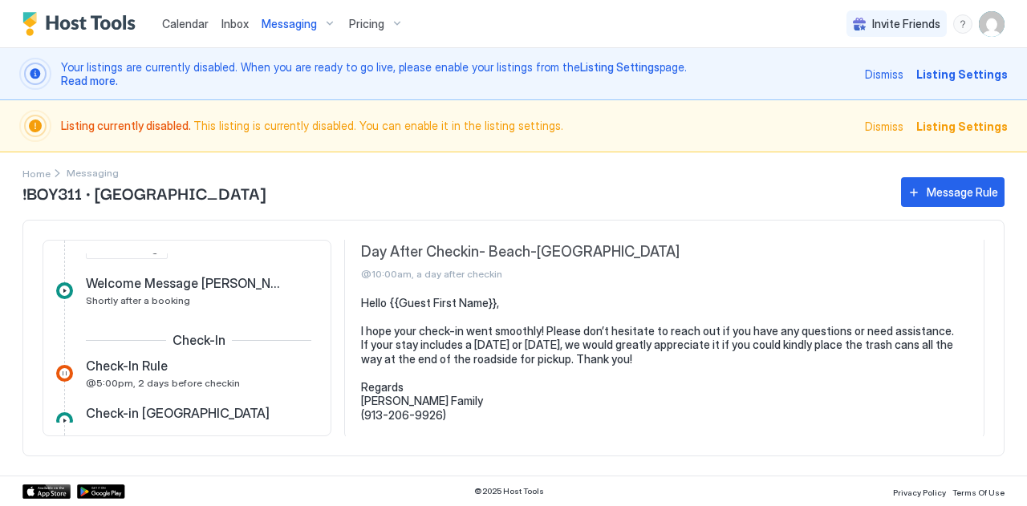
click at [528, 380] on pre "Hello {{Guest First Name}}, I hope your check-in went smoothly! Please don’t he…" at bounding box center [664, 359] width 607 height 127
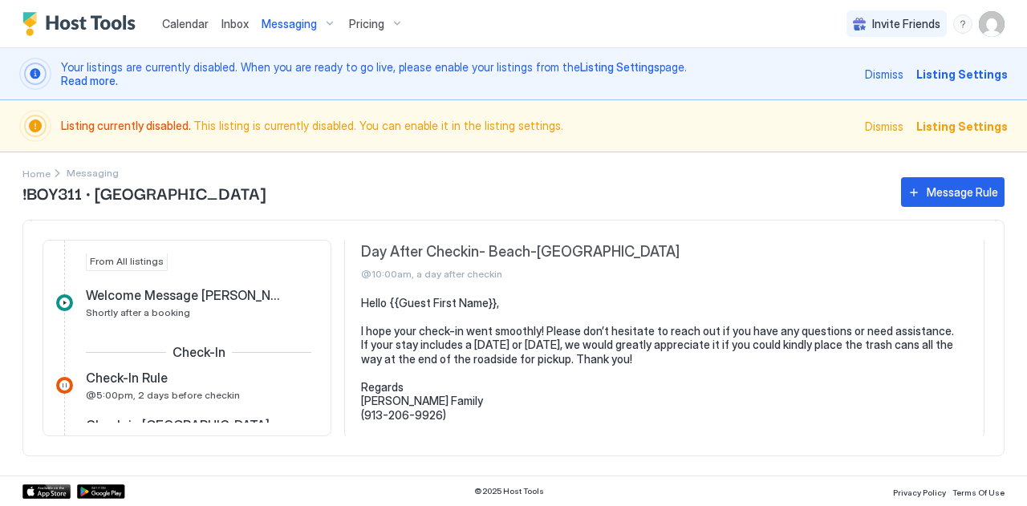
scroll to position [570, 0]
click at [376, 485] on div "© 2025 Host Tools Privacy Policy Terms Of Use" at bounding box center [513, 491] width 1027 height 31
click at [470, 439] on div "Inquiry Inquiry Response Rule 10 minutes after an inquiry From All listings Exp…" at bounding box center [513, 338] width 982 height 237
click at [477, 430] on section "Hello {{Guest First Name}}, I hope your check-in went smoothly! Please don’t he…" at bounding box center [664, 367] width 639 height 143
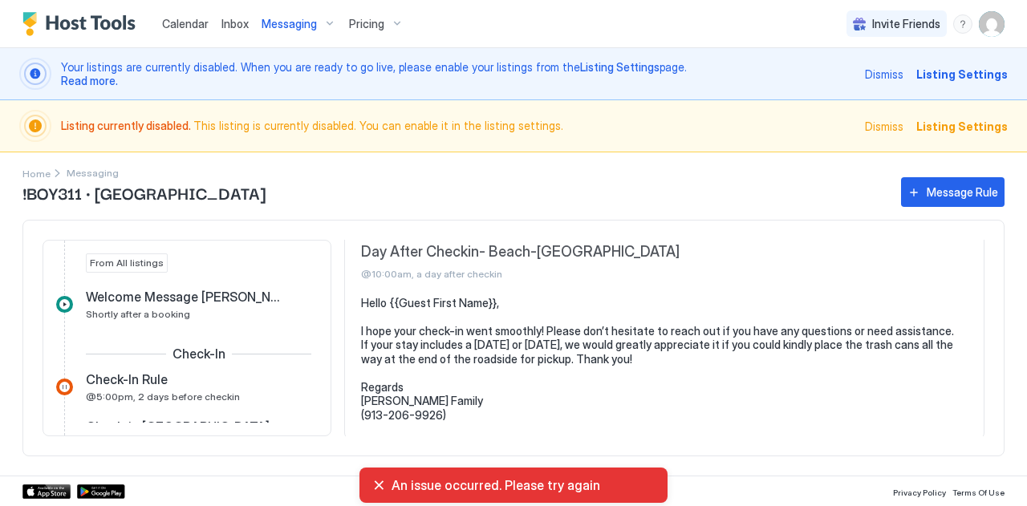
click at [375, 483] on div "An issue occurred. Please try again" at bounding box center [513, 486] width 283 height 16
click at [380, 486] on div "An issue occurred. Please try again" at bounding box center [513, 486] width 283 height 16
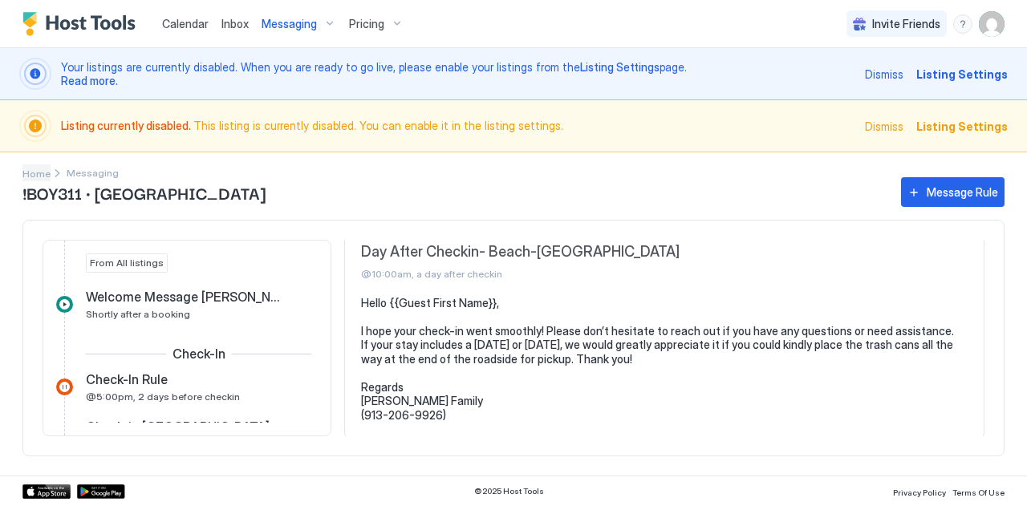
click at [33, 169] on span "Home" at bounding box center [36, 174] width 28 height 12
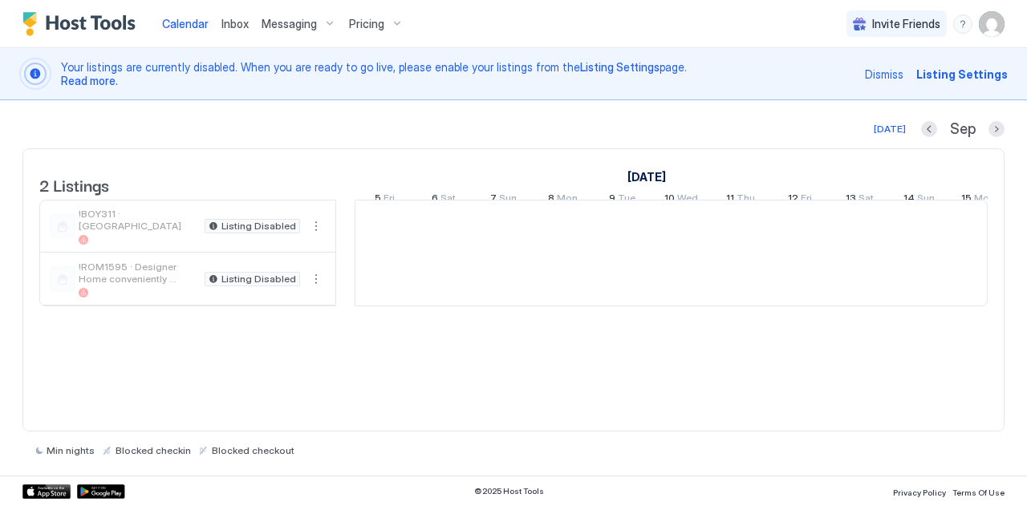
scroll to position [0, 892]
click at [317, 235] on button "More options" at bounding box center [316, 226] width 19 height 19
click at [268, 308] on span "Listing Settings" at bounding box center [288, 311] width 71 height 12
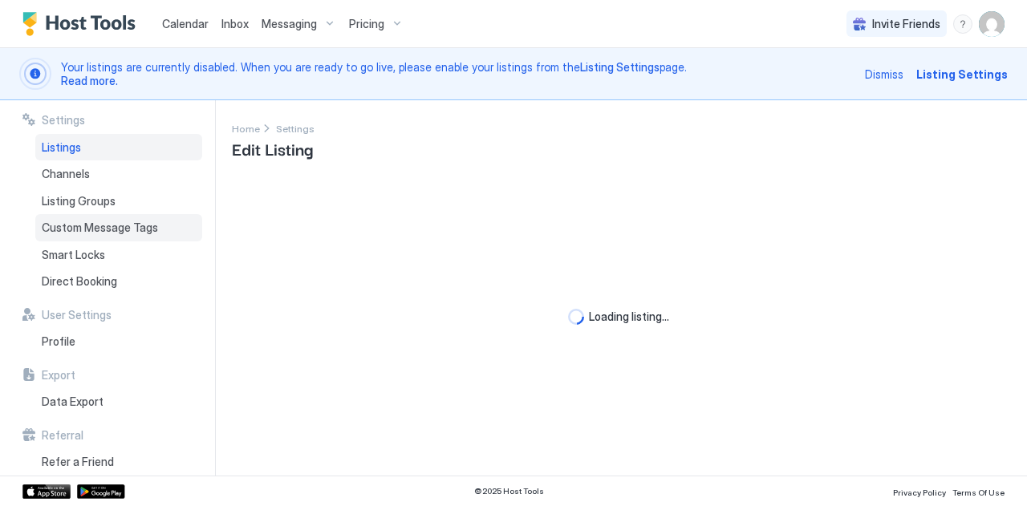
click at [80, 227] on span "Custom Message Tags" at bounding box center [100, 228] width 116 height 14
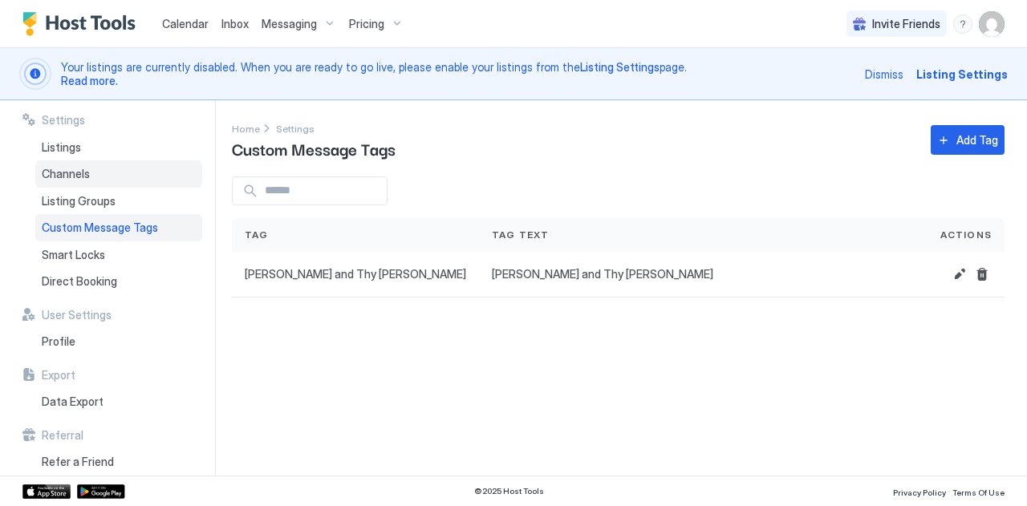
click at [67, 167] on span "Channels" at bounding box center [66, 174] width 48 height 14
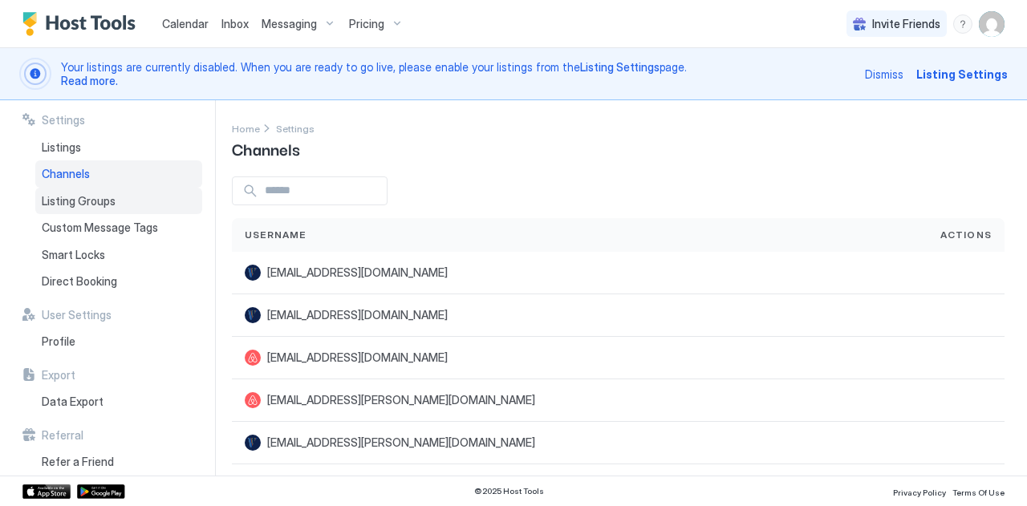
click at [64, 198] on span "Listing Groups" at bounding box center [79, 201] width 74 height 14
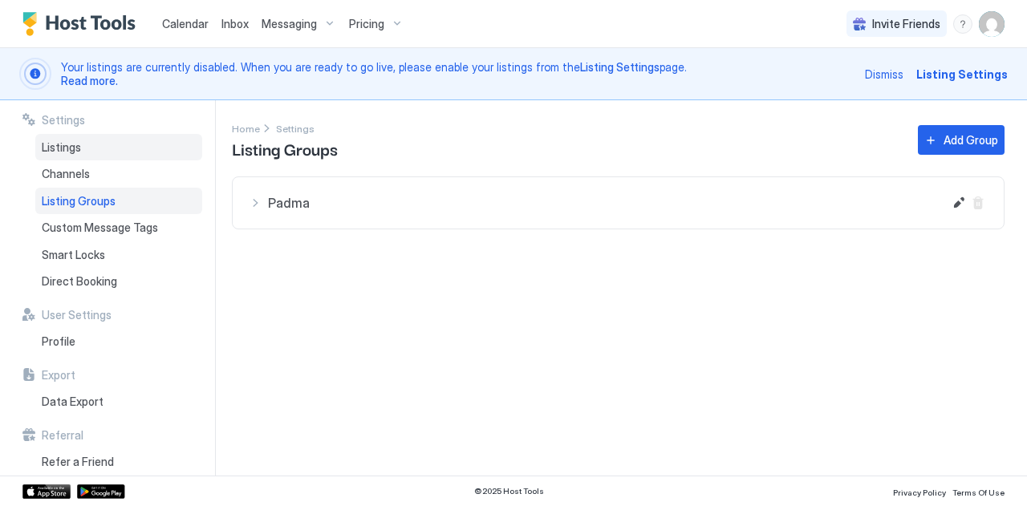
click at [65, 153] on span "Listings" at bounding box center [61, 147] width 39 height 14
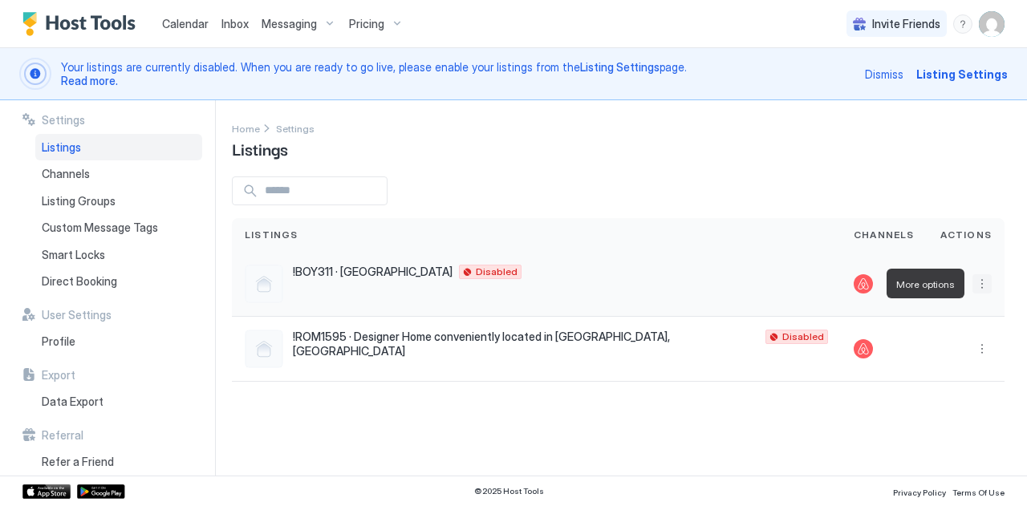
click at [976, 285] on button "More options" at bounding box center [982, 284] width 19 height 19
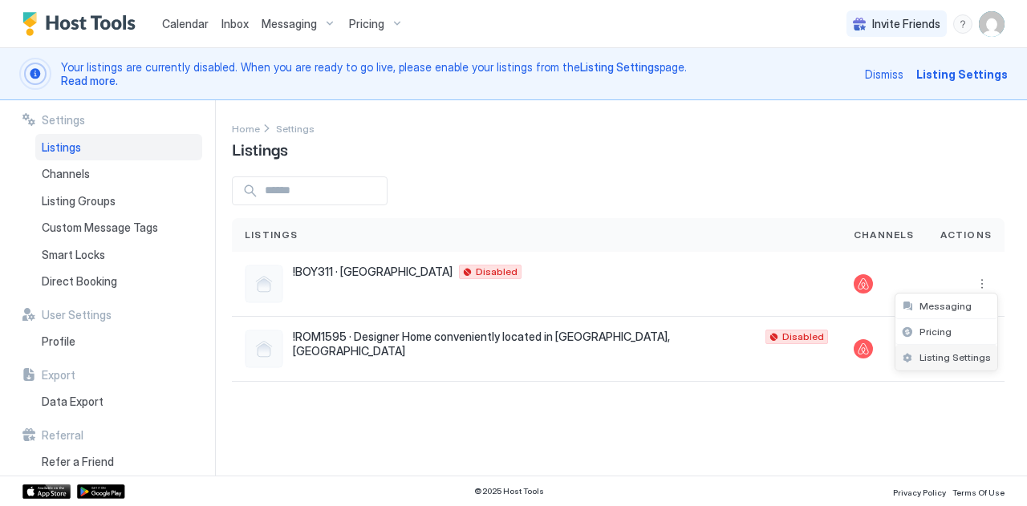
click at [930, 352] on span "Listing Settings" at bounding box center [955, 358] width 71 height 12
